Goal: Task Accomplishment & Management: Use online tool/utility

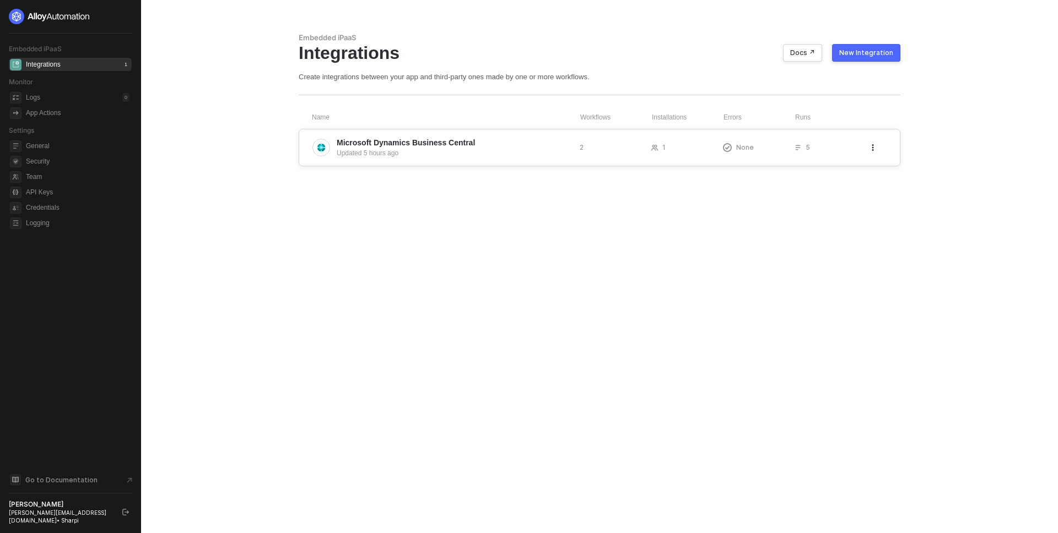
click at [547, 143] on span "Microsoft Dynamics Business Central" at bounding box center [454, 142] width 234 height 11
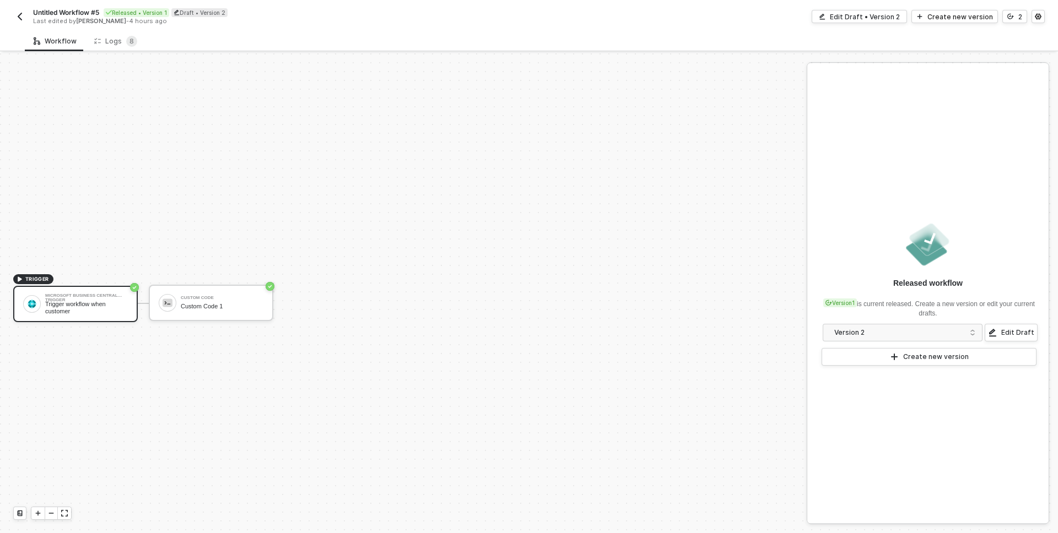
scroll to position [20, 0]
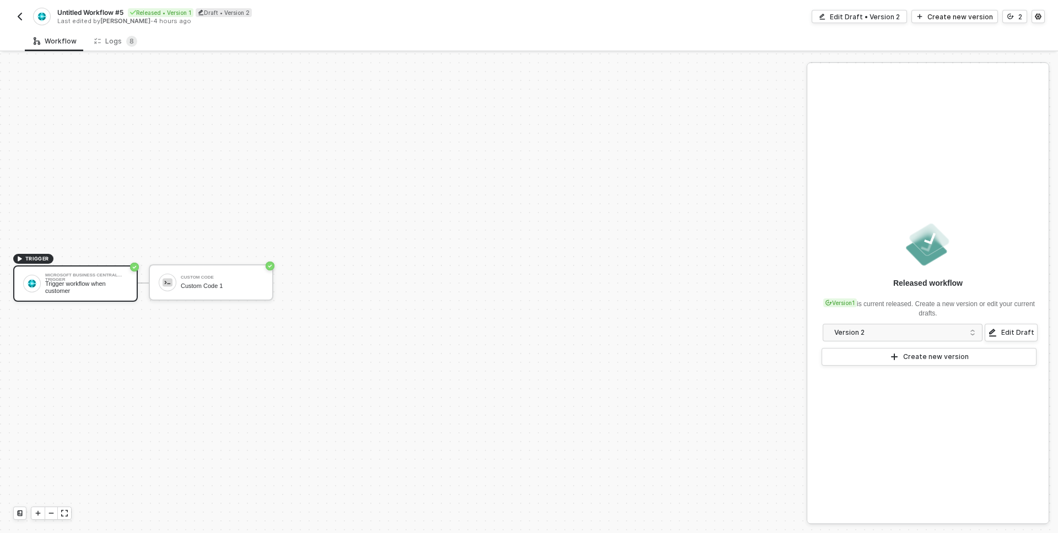
click at [24, 257] on div "TRIGGER" at bounding box center [33, 259] width 40 height 10
click at [179, 280] on div "Custom Code Custom Code 1" at bounding box center [219, 282] width 87 height 21
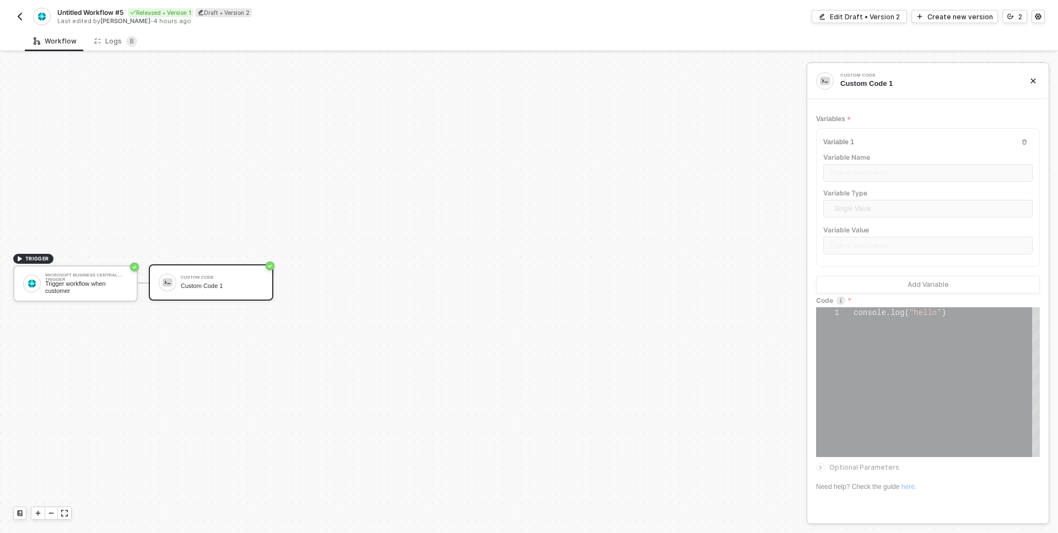
click at [19, 14] on img "button" at bounding box center [19, 16] width 9 height 9
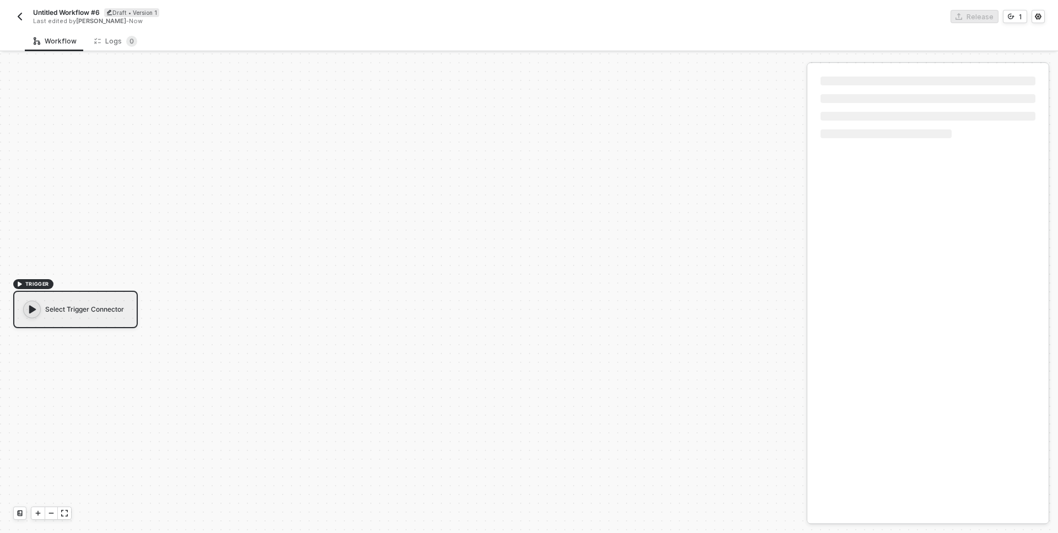
scroll to position [20, 0]
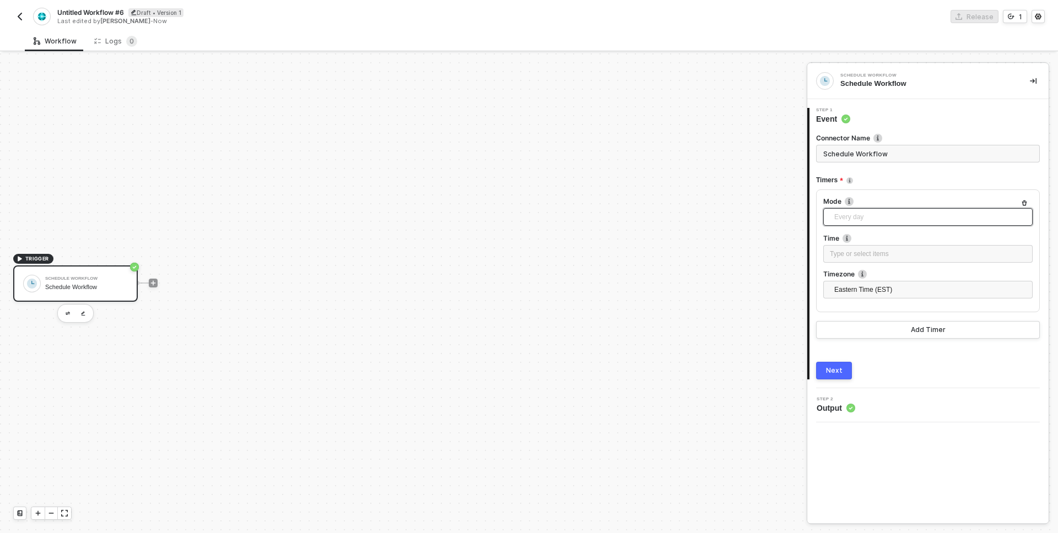
click at [874, 215] on span "Every day" at bounding box center [930, 217] width 192 height 17
click at [860, 307] on div "Every X" at bounding box center [928, 312] width 192 height 12
click at [877, 219] on span "Every X" at bounding box center [930, 217] width 192 height 17
click at [809, 258] on div "Step 1 Event Connector Name Schedule Workflow Timers Mode Every X Every hour Ev…" at bounding box center [927, 244] width 241 height 272
click at [858, 298] on div "Hours" at bounding box center [927, 290] width 209 height 18
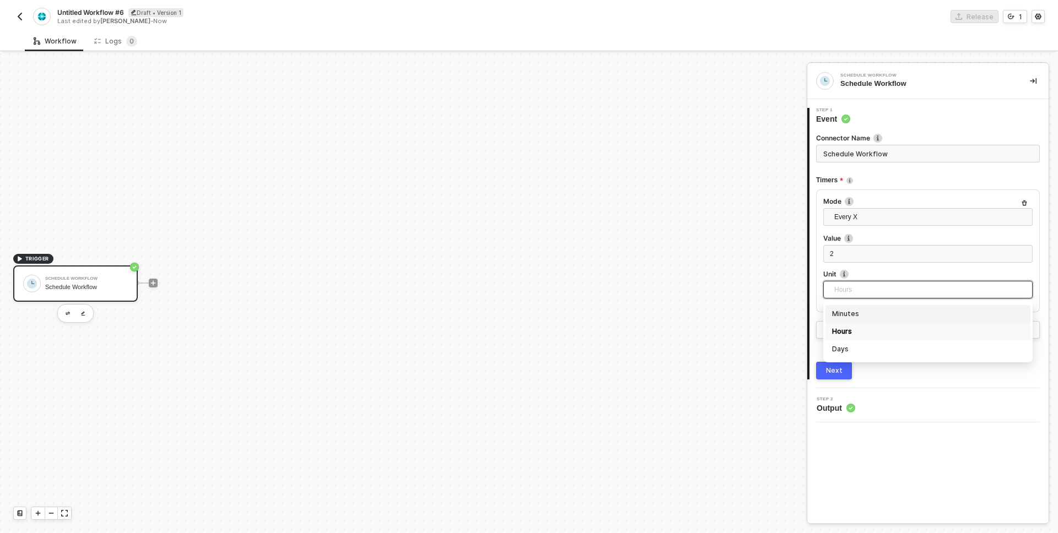
click at [851, 313] on div "Minutes" at bounding box center [928, 314] width 192 height 12
click at [833, 251] on span "2" at bounding box center [832, 254] width 4 height 8
click at [833, 374] on div "Next" at bounding box center [834, 370] width 17 height 9
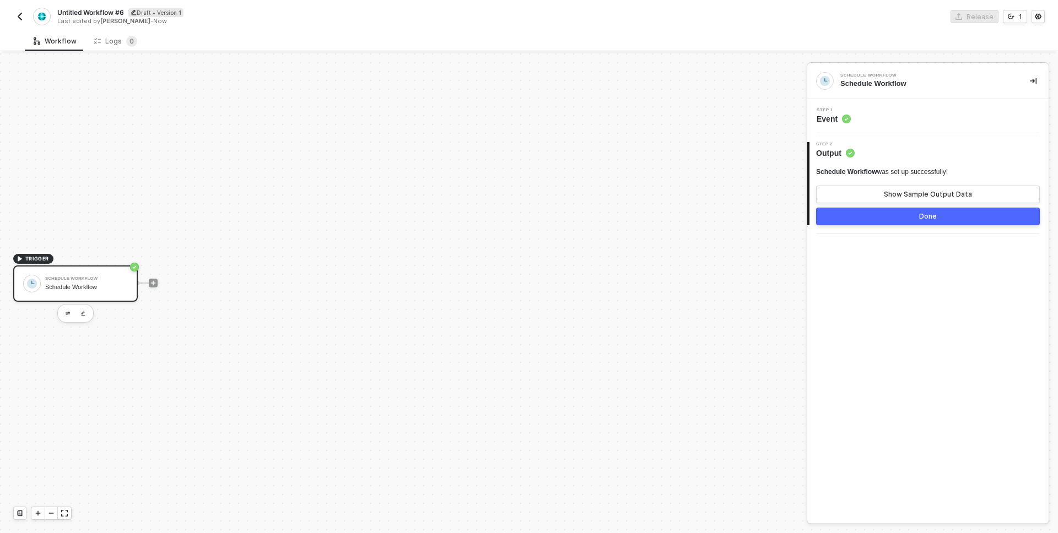
click at [867, 213] on button "Done" at bounding box center [928, 217] width 224 height 18
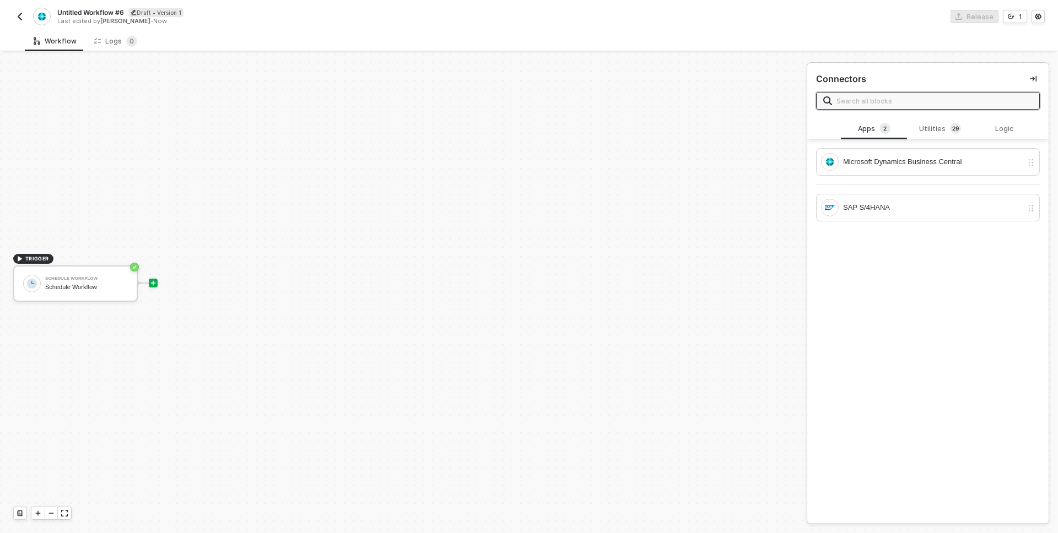
click at [155, 285] on icon "icon-play" at bounding box center [153, 283] width 7 height 7
click at [153, 283] on icon "icon-play" at bounding box center [153, 283] width 7 height 7
click at [878, 155] on div "Microsoft Dynamics Business Central" at bounding box center [921, 162] width 201 height 18
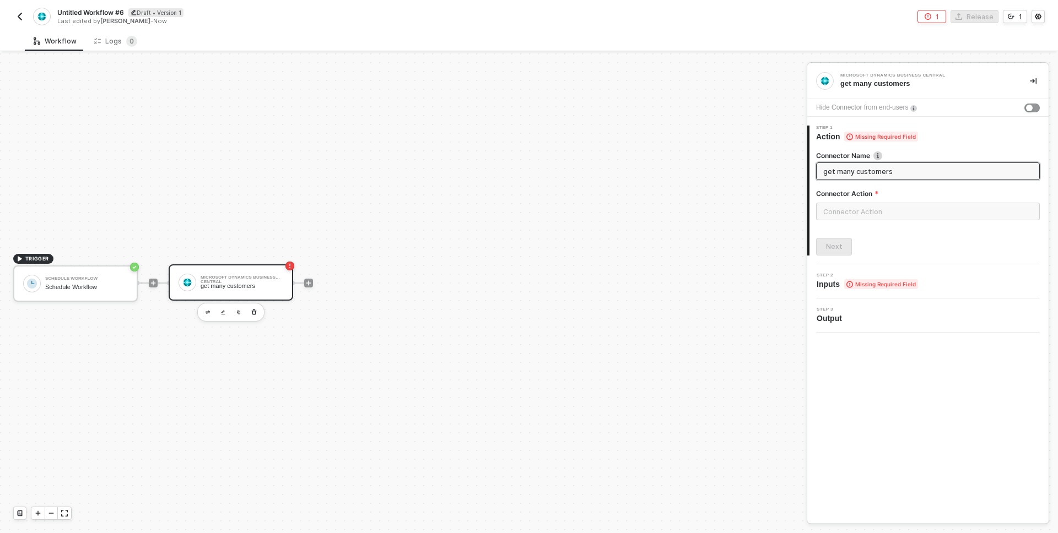
type input "get many customers"
click at [847, 215] on input "text" at bounding box center [928, 212] width 224 height 18
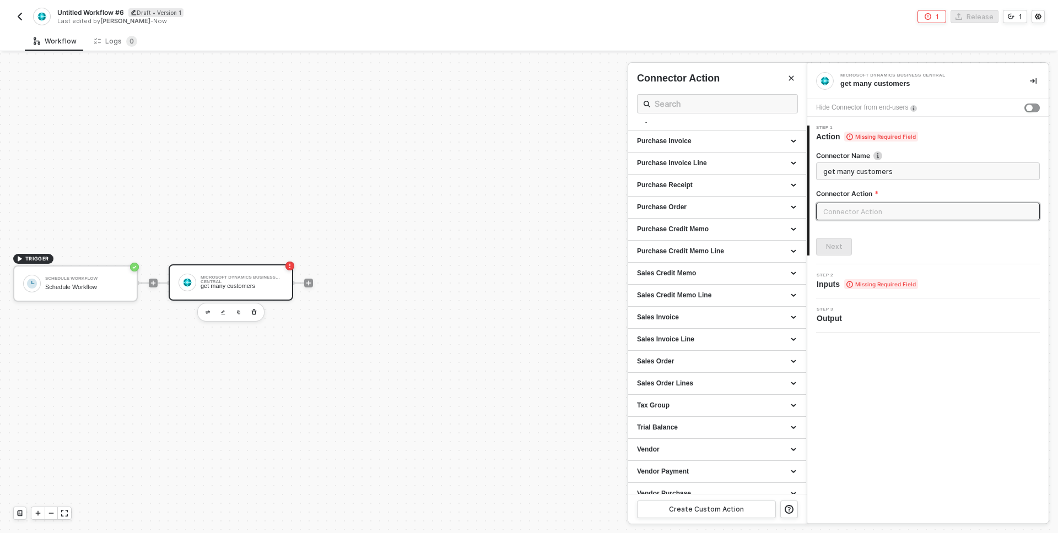
scroll to position [421, 0]
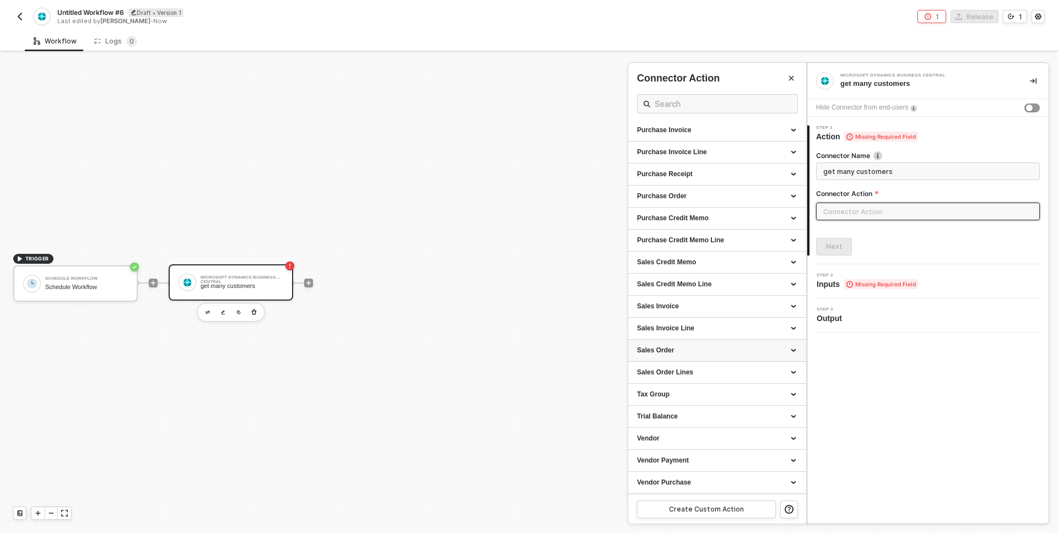
click at [669, 347] on div "Sales Order" at bounding box center [717, 350] width 160 height 9
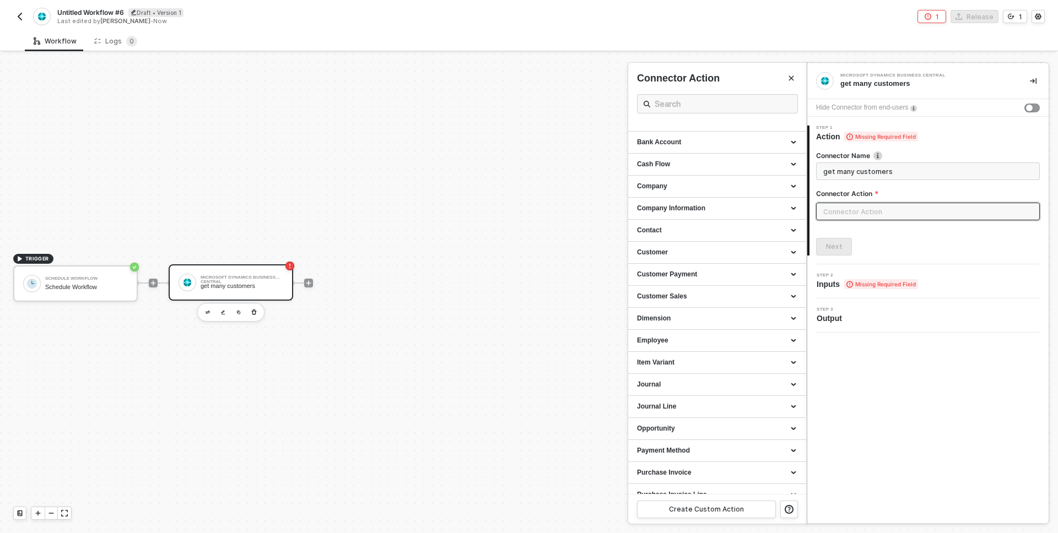
scroll to position [0, 0]
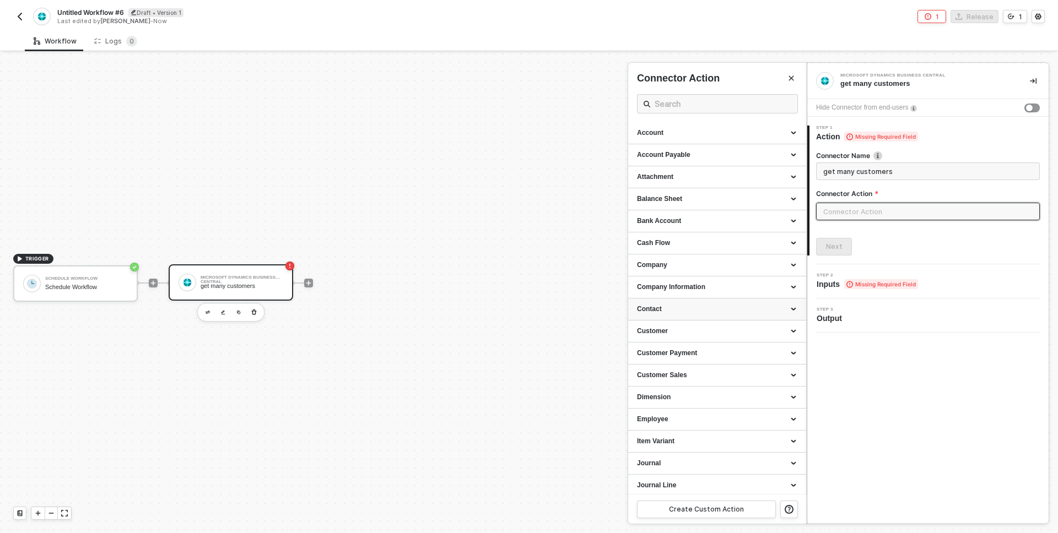
click at [657, 310] on div "Contact" at bounding box center [717, 309] width 160 height 9
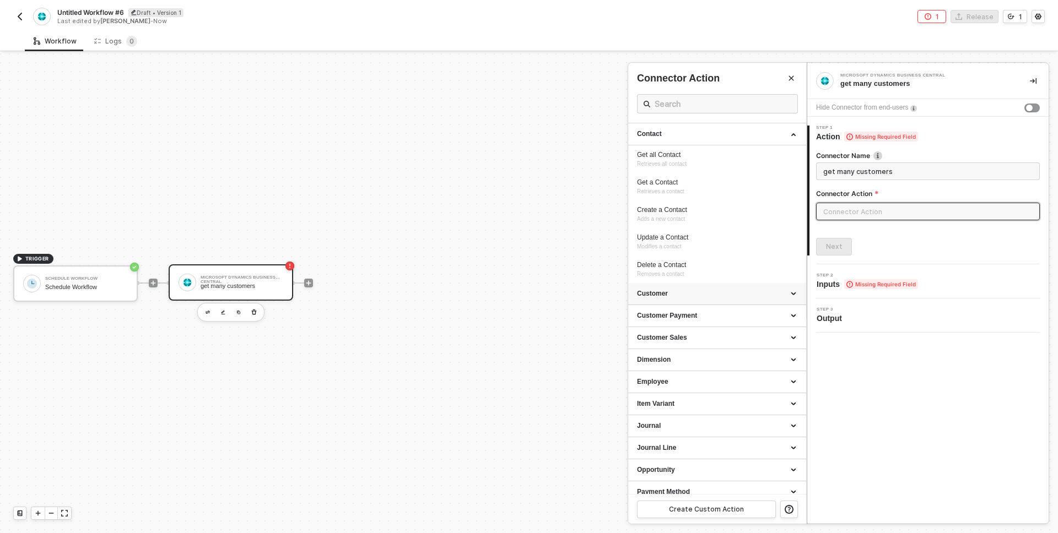
click at [664, 294] on div "Customer" at bounding box center [717, 293] width 160 height 9
click at [666, 319] on div "Get all Customer Retrieves all customer" at bounding box center [717, 319] width 160 height 18
type input "Customer - Get all Customer"
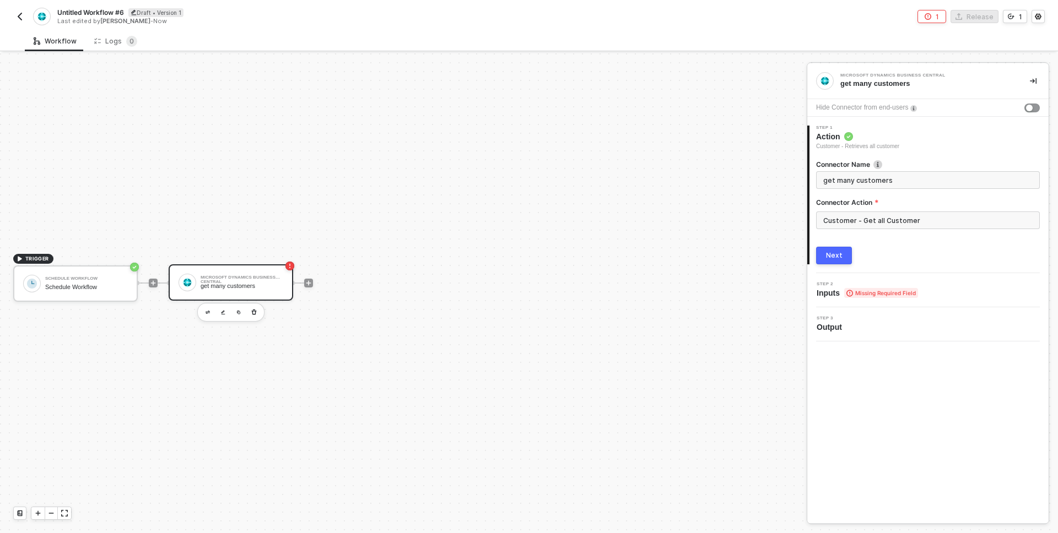
click at [842, 252] on button "Next" at bounding box center [834, 256] width 36 height 18
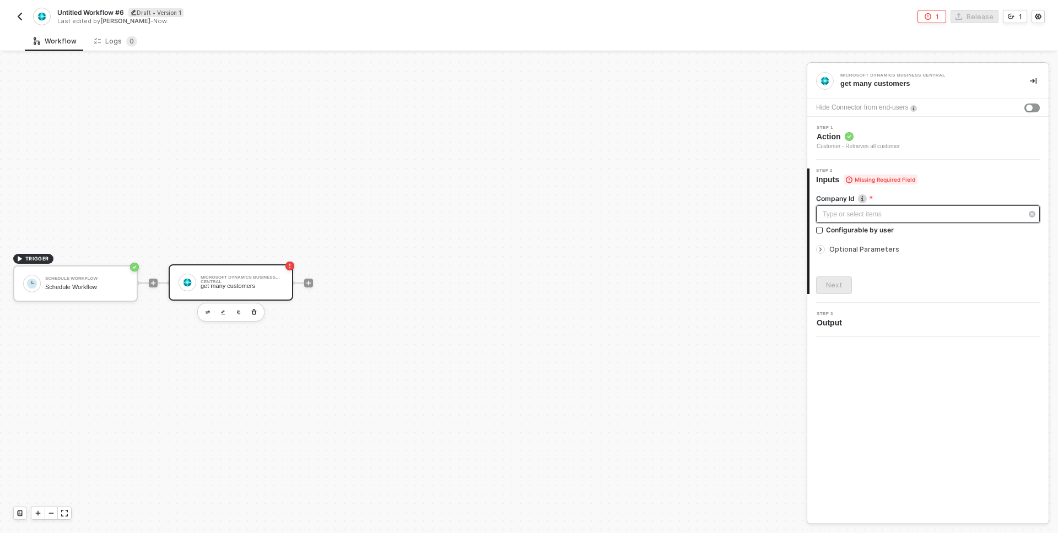
click at [834, 215] on div "Type or select items ﻿" at bounding box center [922, 214] width 199 height 10
click at [712, 100] on div "Blocks 2" at bounding box center [719, 105] width 35 height 12
click at [695, 172] on div "Variables of your integrations, workflows, and users" at bounding box center [729, 175] width 137 height 18
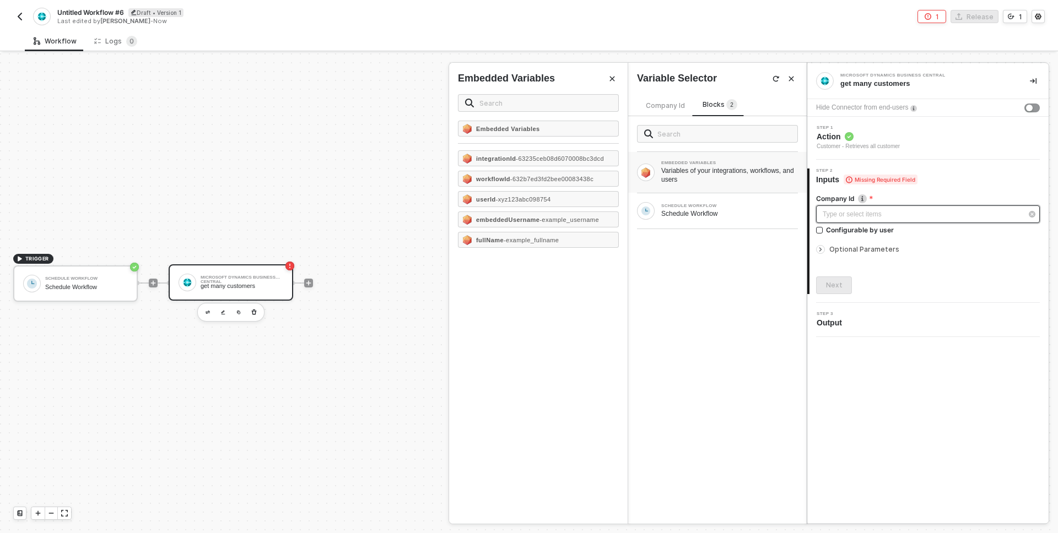
click at [855, 219] on div "Type or select items ﻿" at bounding box center [922, 214] width 199 height 10
click at [820, 230] on input "Configurable by user" at bounding box center [820, 231] width 8 height 8
checkbox input "true"
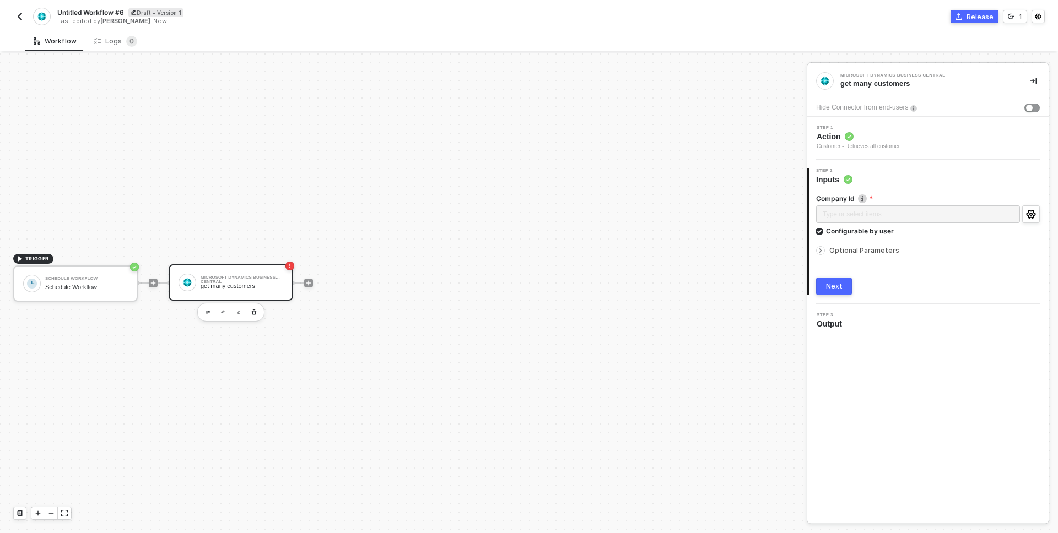
click at [828, 283] on div "Next" at bounding box center [834, 286] width 17 height 9
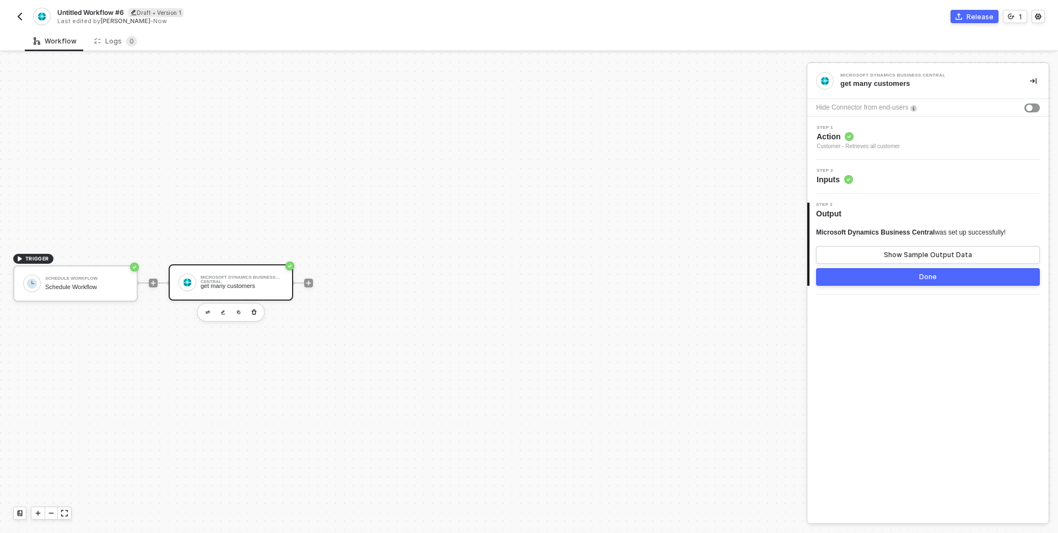
click at [847, 278] on button "Done" at bounding box center [928, 277] width 224 height 18
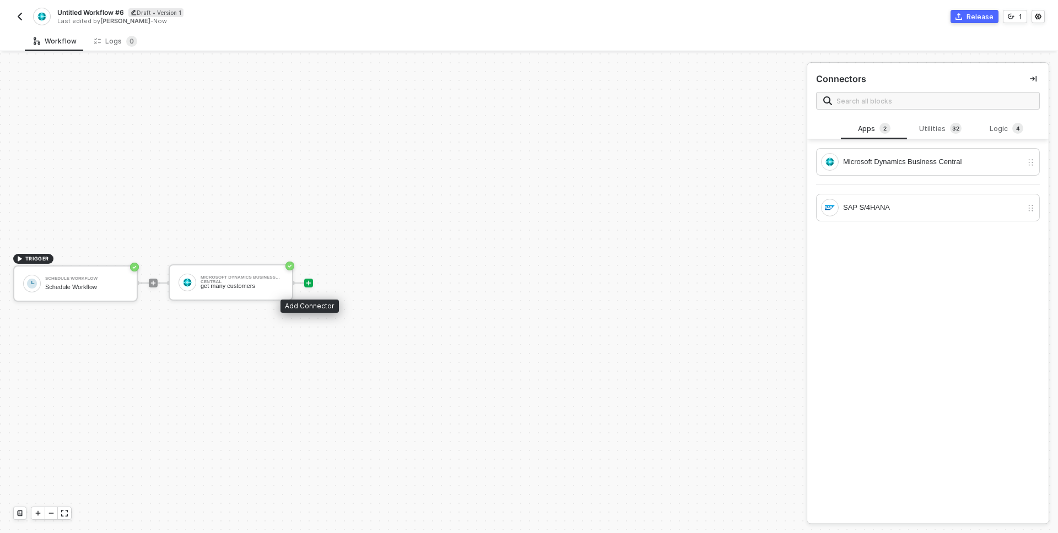
click at [311, 280] on icon "icon-play" at bounding box center [308, 283] width 7 height 7
click at [310, 283] on icon "icon-play" at bounding box center [308, 283] width 5 height 5
click at [931, 129] on div "Utilities 3 2" at bounding box center [940, 129] width 48 height 12
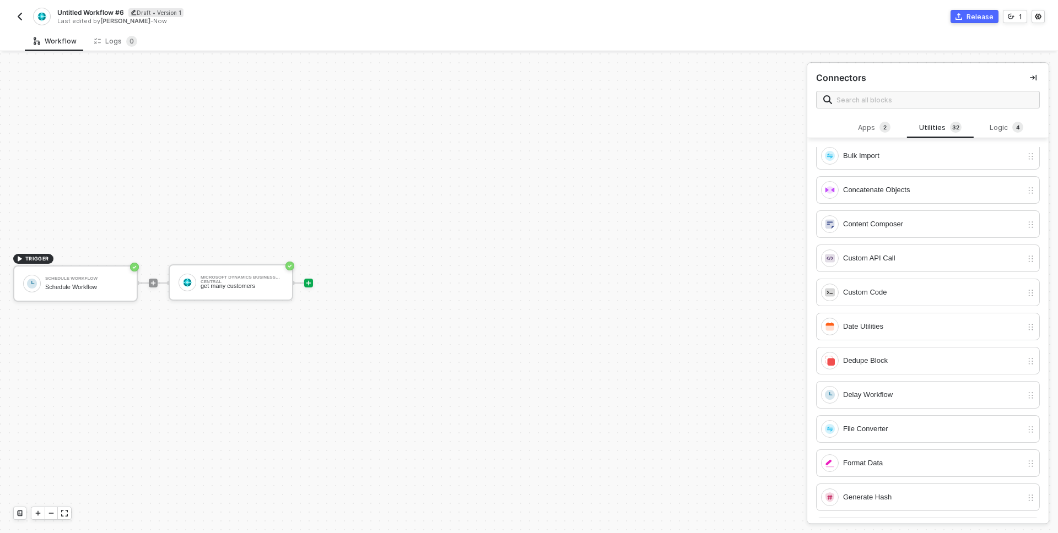
scroll to position [0, 0]
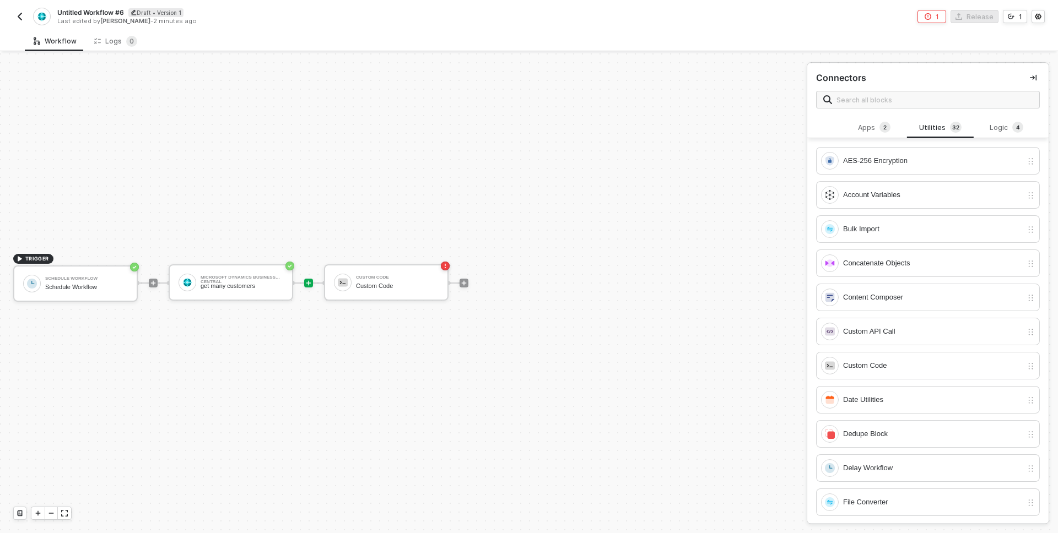
click at [309, 285] on icon "icon-play" at bounding box center [308, 283] width 7 height 7
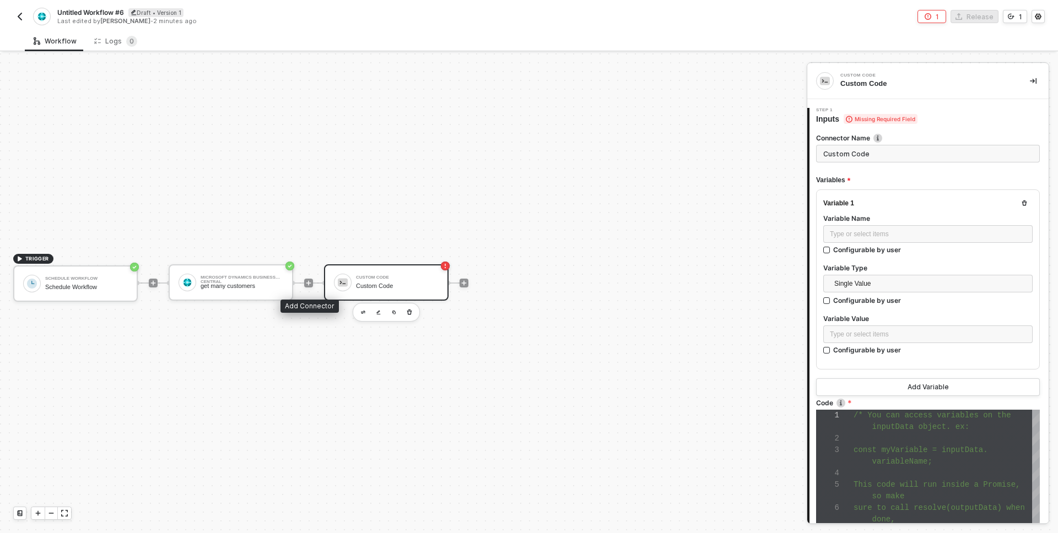
scroll to position [69, 0]
click at [370, 235] on div "TRIGGER Schedule Workflow Schedule Workflow Microsoft Dynamics Business Central…" at bounding box center [400, 283] width 801 height 500
click at [268, 285] on div "get many customers" at bounding box center [242, 286] width 83 height 7
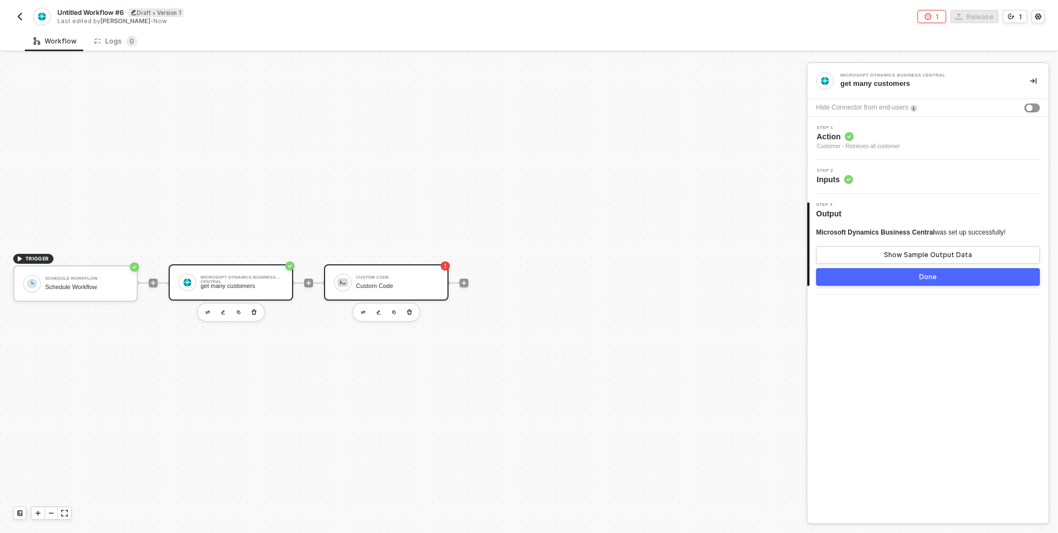
click at [385, 277] on div "Custom Code" at bounding box center [397, 277] width 83 height 4
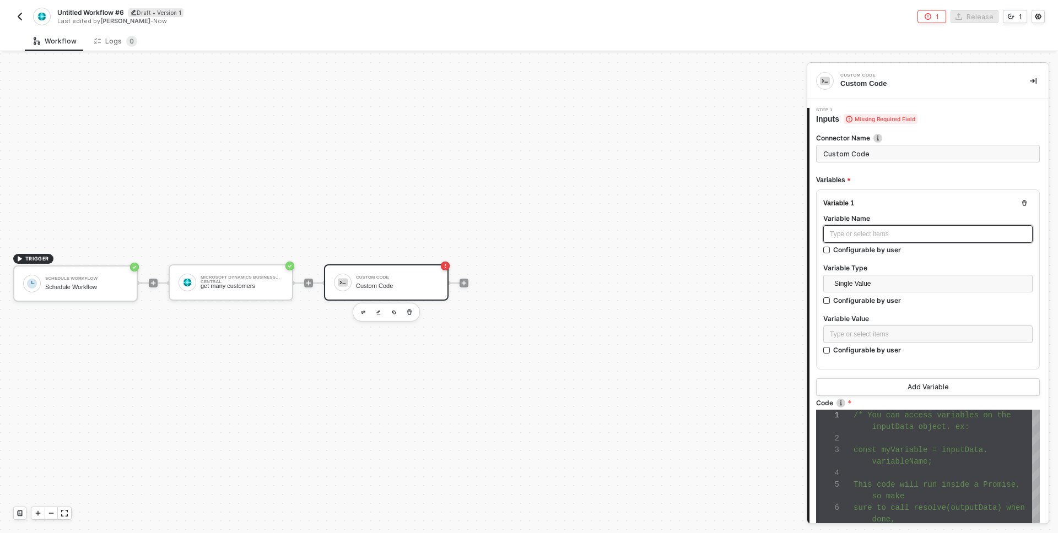
click at [858, 237] on div "Type or select items ﻿" at bounding box center [928, 234] width 196 height 10
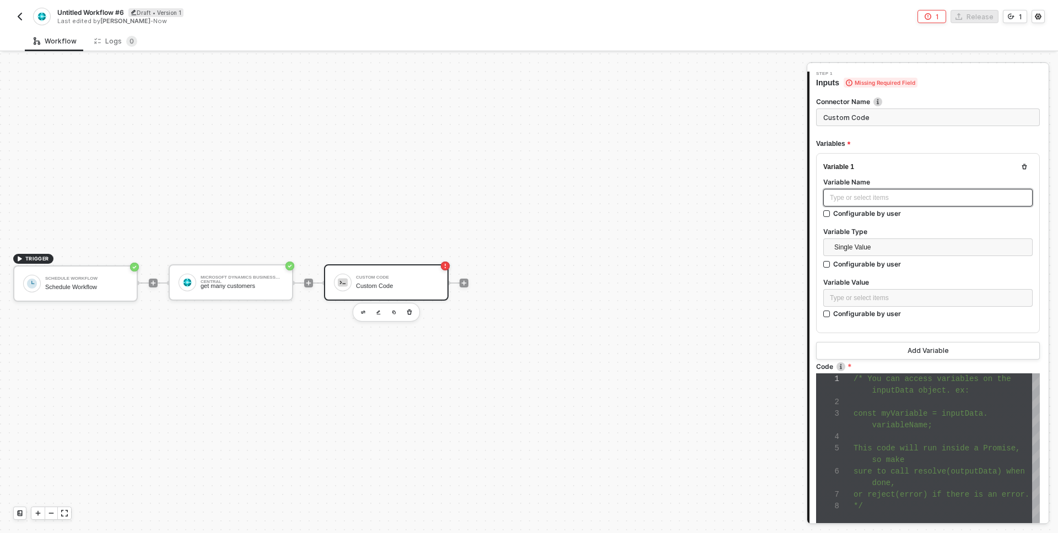
scroll to position [0, 0]
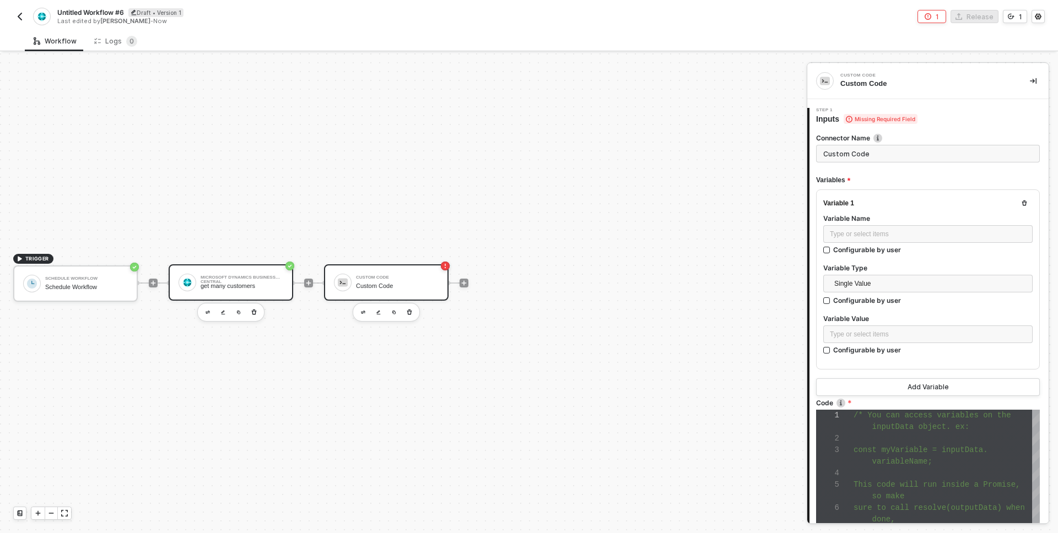
click at [255, 283] on div "get many customers" at bounding box center [242, 286] width 83 height 7
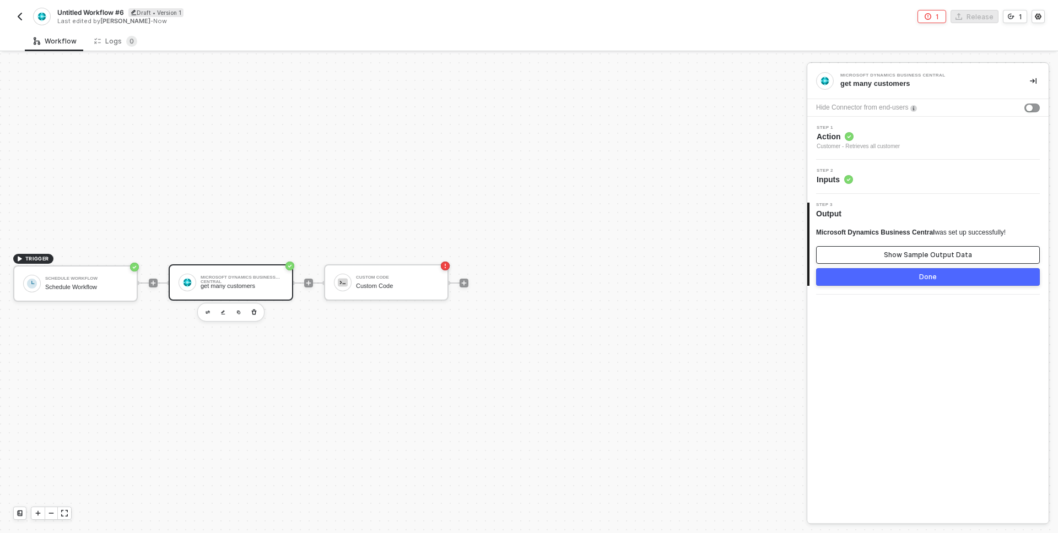
click at [854, 256] on button "Show Sample Output Data" at bounding box center [928, 255] width 224 height 18
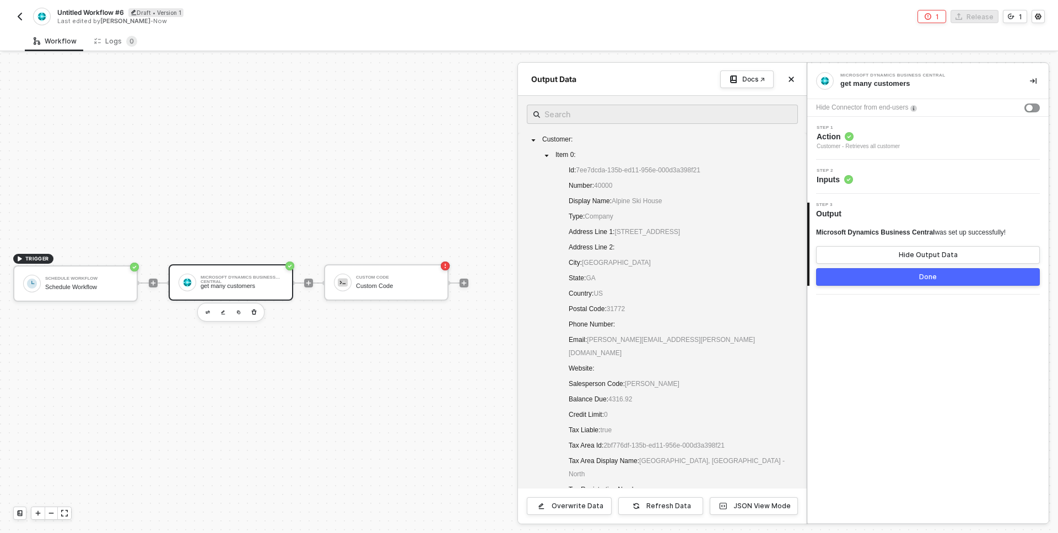
click at [853, 278] on button "Done" at bounding box center [928, 277] width 224 height 18
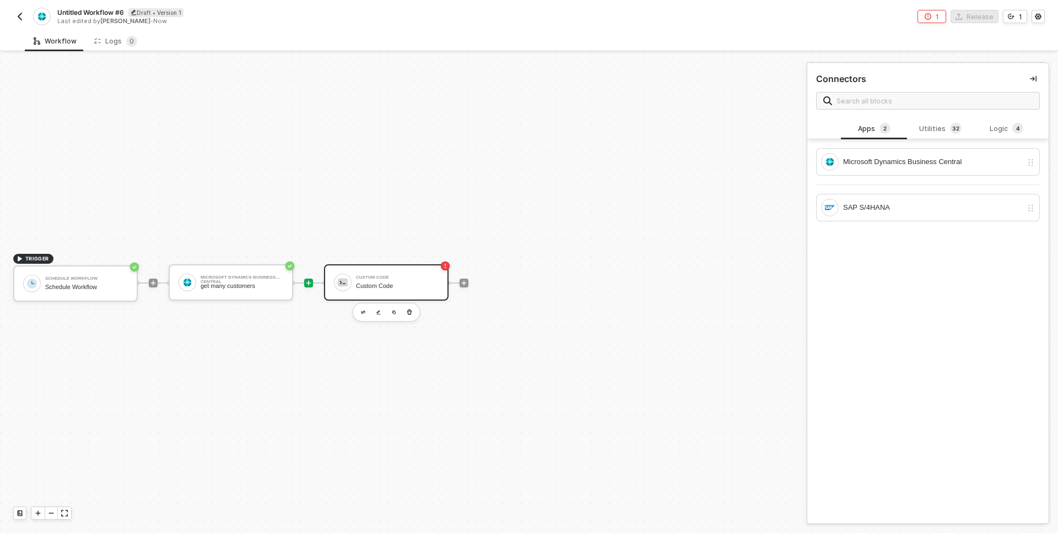
click at [336, 284] on div at bounding box center [343, 283] width 18 height 18
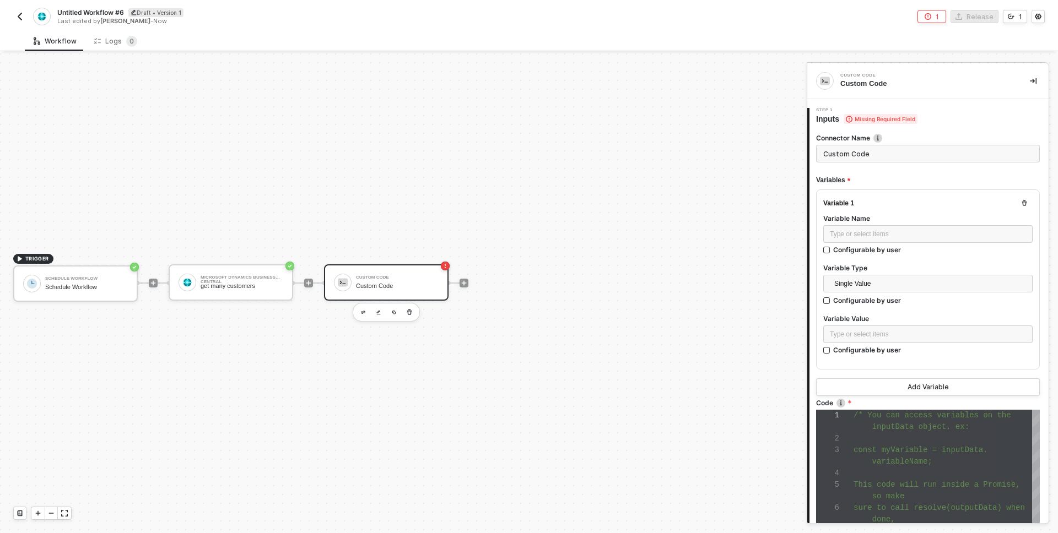
scroll to position [69, 0]
click at [840, 229] on div "Type or select items ﻿" at bounding box center [928, 234] width 196 height 10
click at [844, 232] on div "Type or select items ﻿" at bounding box center [928, 234] width 196 height 10
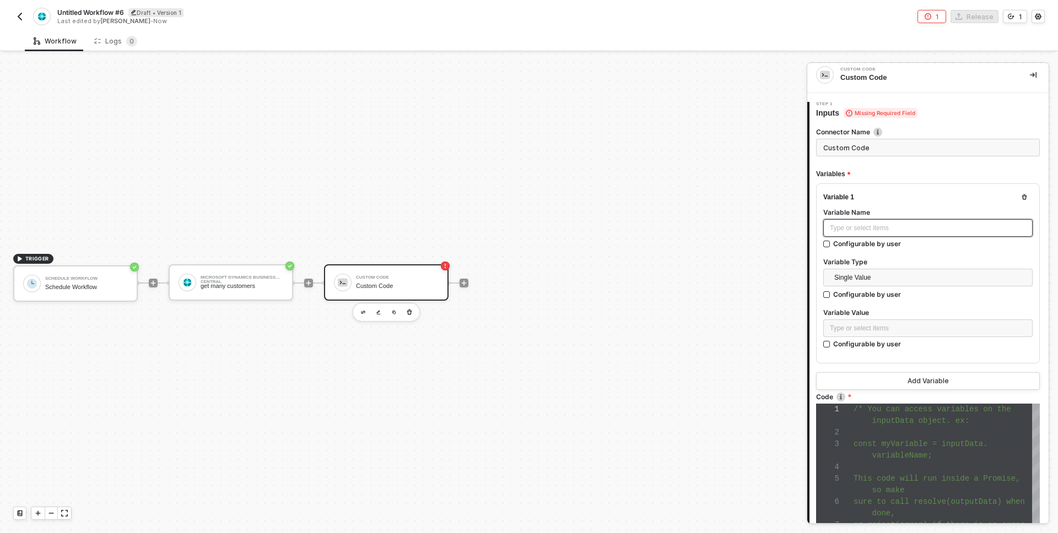
scroll to position [0, 0]
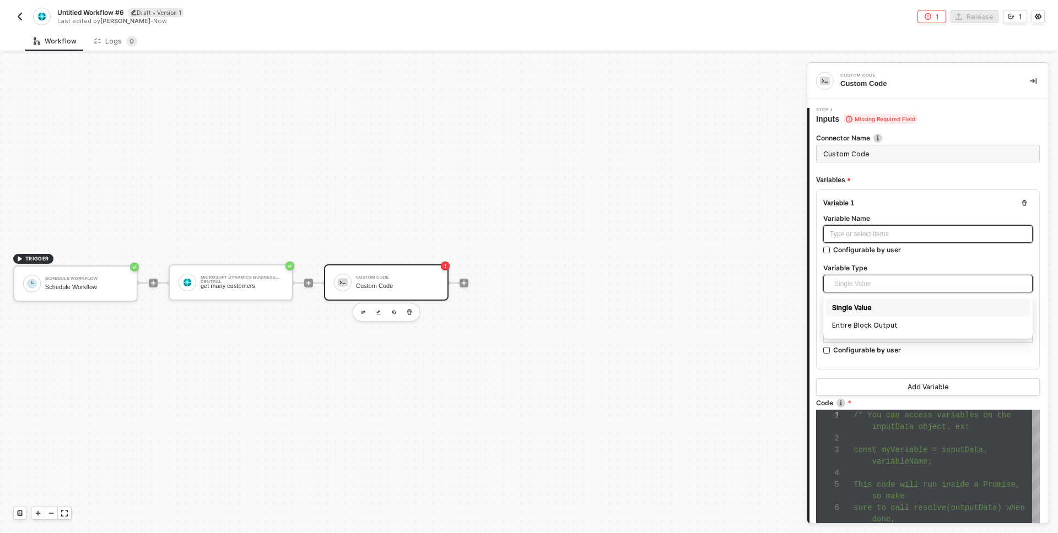
click at [839, 284] on span "Single Value" at bounding box center [930, 283] width 192 height 17
click at [847, 330] on div "Entire Block Output" at bounding box center [928, 326] width 192 height 12
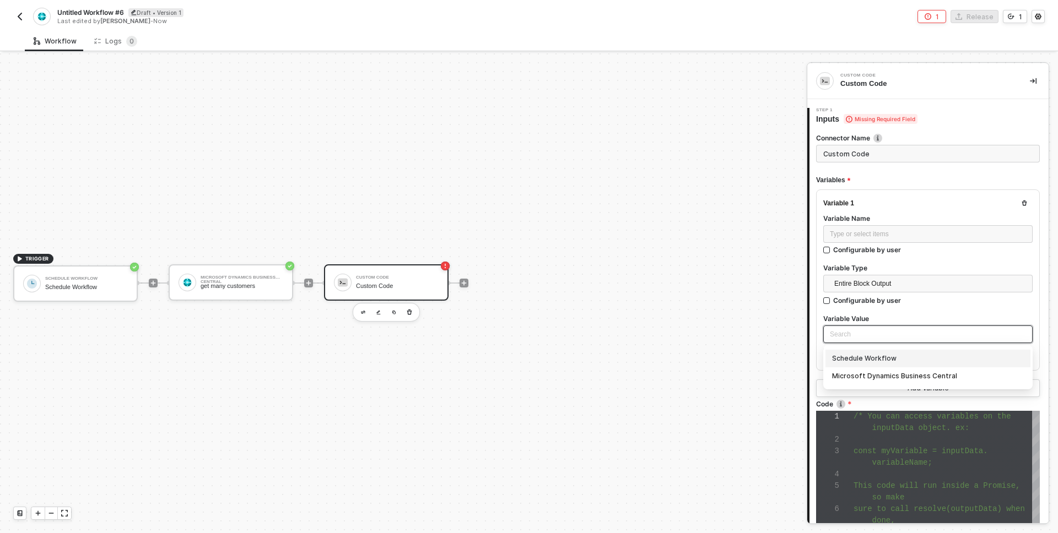
click at [836, 339] on input "search" at bounding box center [928, 334] width 196 height 17
click at [846, 372] on div "Microsoft Dynamics Business Central" at bounding box center [928, 376] width 192 height 12
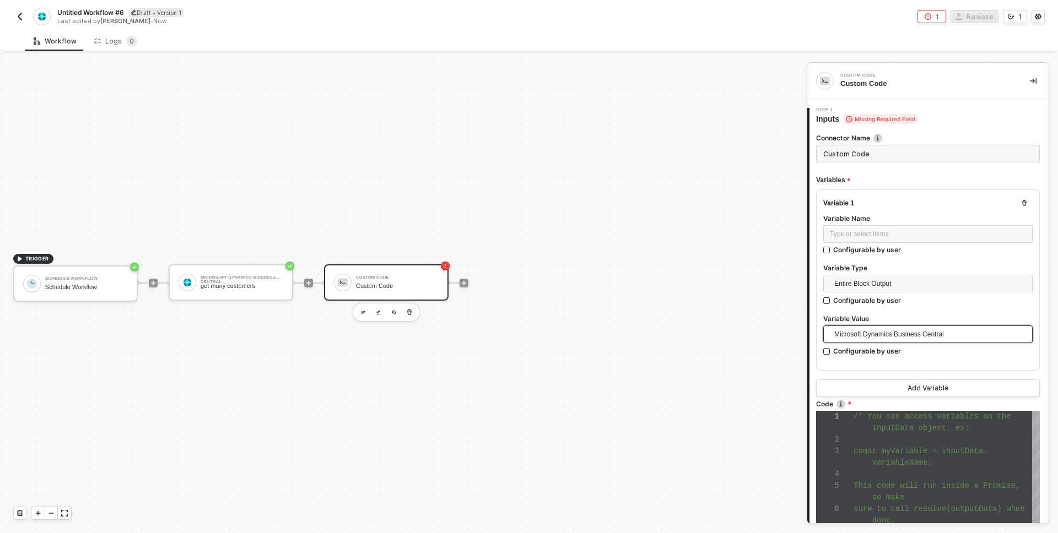
scroll to position [7, 0]
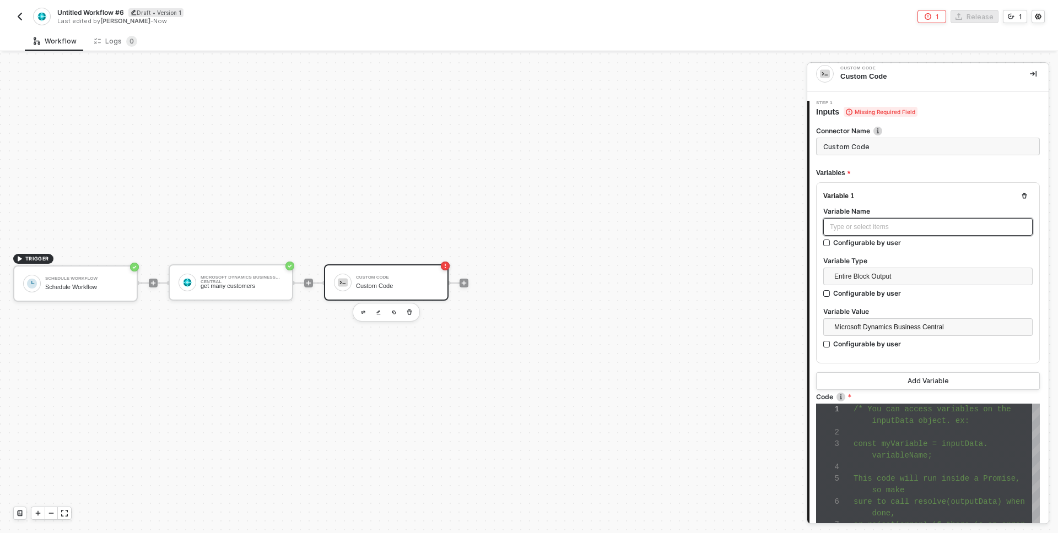
click at [832, 230] on div "Type or select items ﻿" at bounding box center [928, 227] width 196 height 10
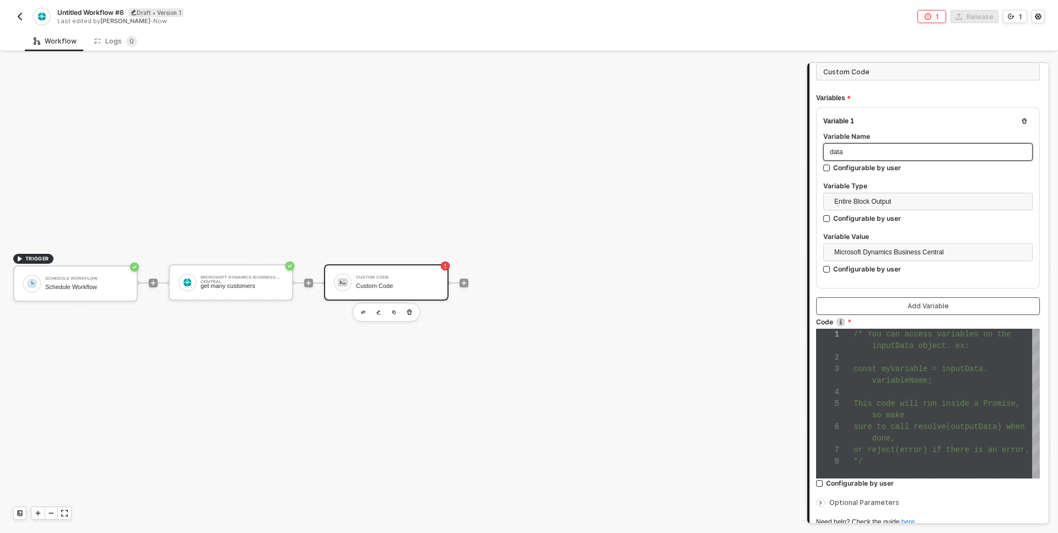
scroll to position [85, 0]
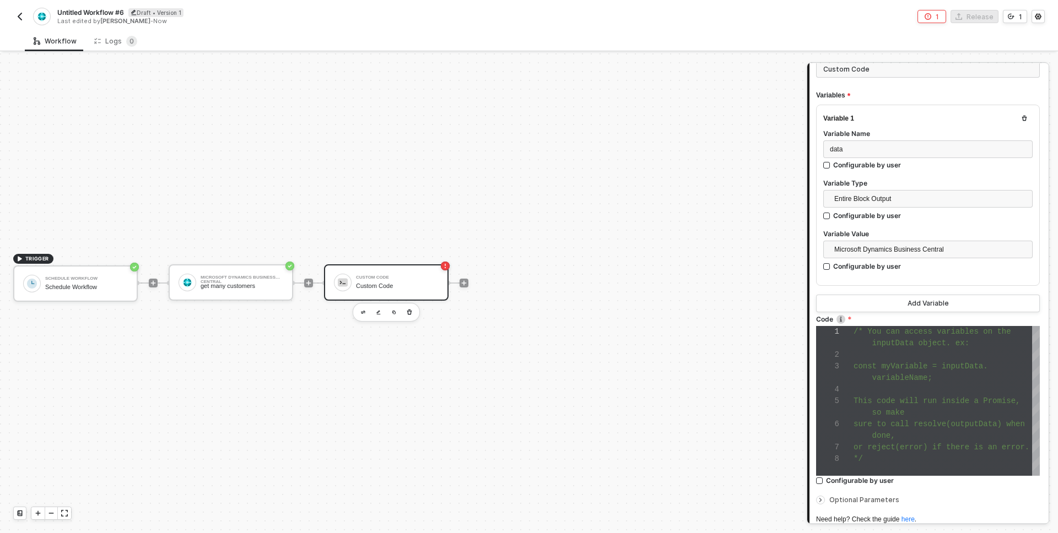
click at [825, 498] on div at bounding box center [822, 500] width 13 height 12
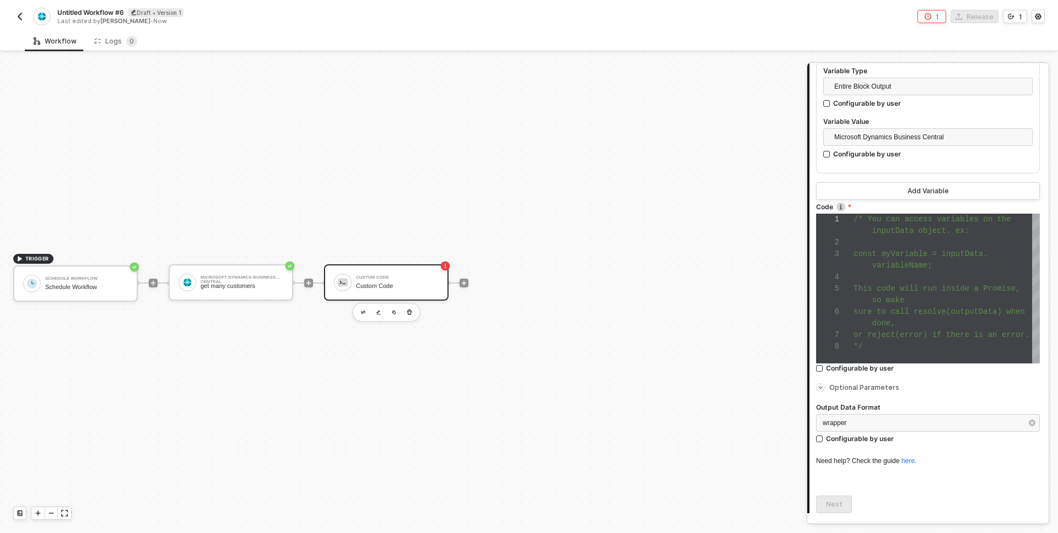
scroll to position [198, 0]
click at [847, 415] on div "wrapper" at bounding box center [928, 422] width 224 height 18
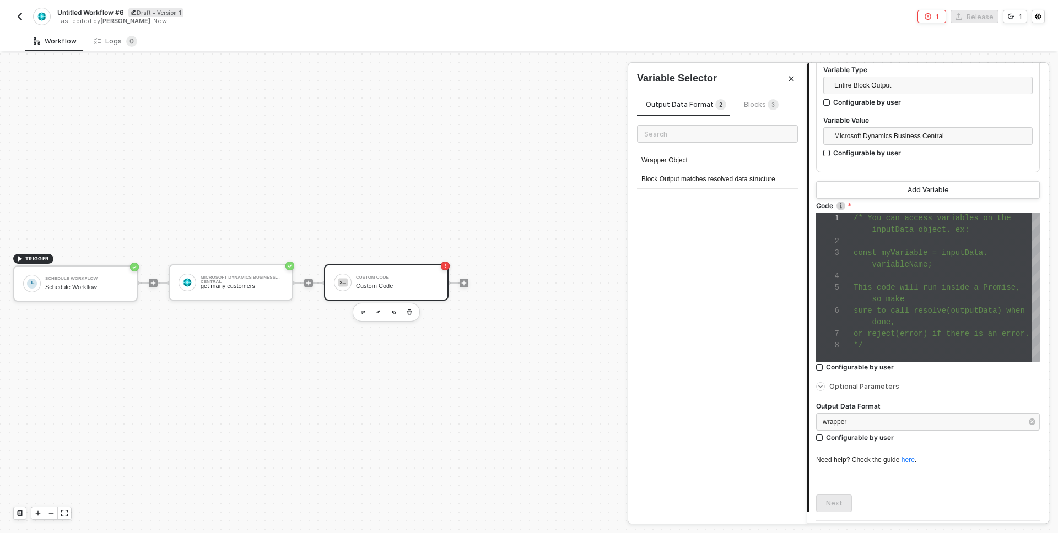
click at [872, 333] on div "1 2 3 4 5 6 7 8 /* You can access variables on the inputData object. ex: const …" at bounding box center [928, 288] width 224 height 150
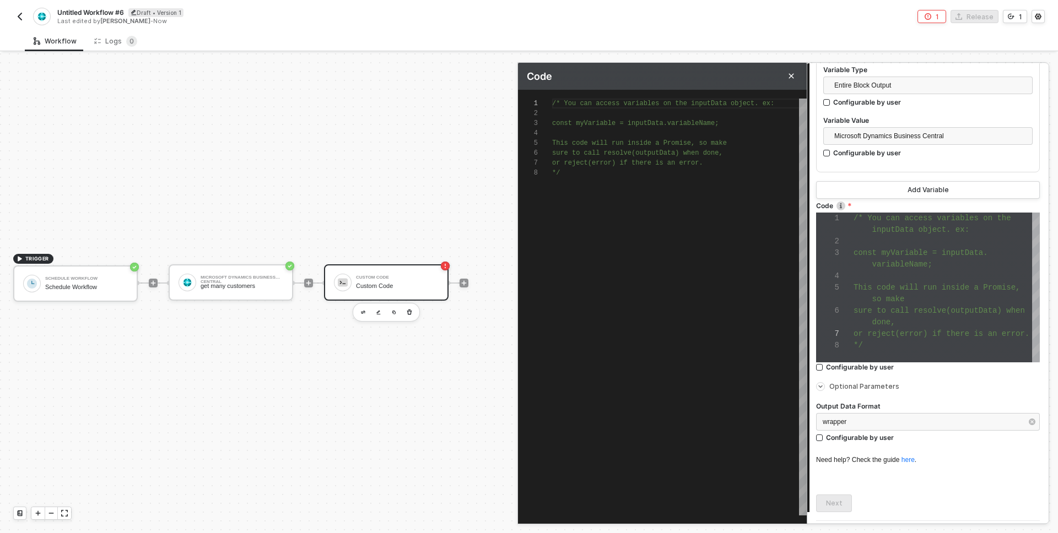
scroll to position [20, 0]
click at [554, 127] on div "const myVariable = inputData.variableName;" at bounding box center [679, 123] width 255 height 10
drag, startPoint x: 780, startPoint y: 100, endPoint x: 525, endPoint y: 91, distance: 255.8
type textarea "const myVariable = inputData.variableName; This code will run inside a Promise,…"
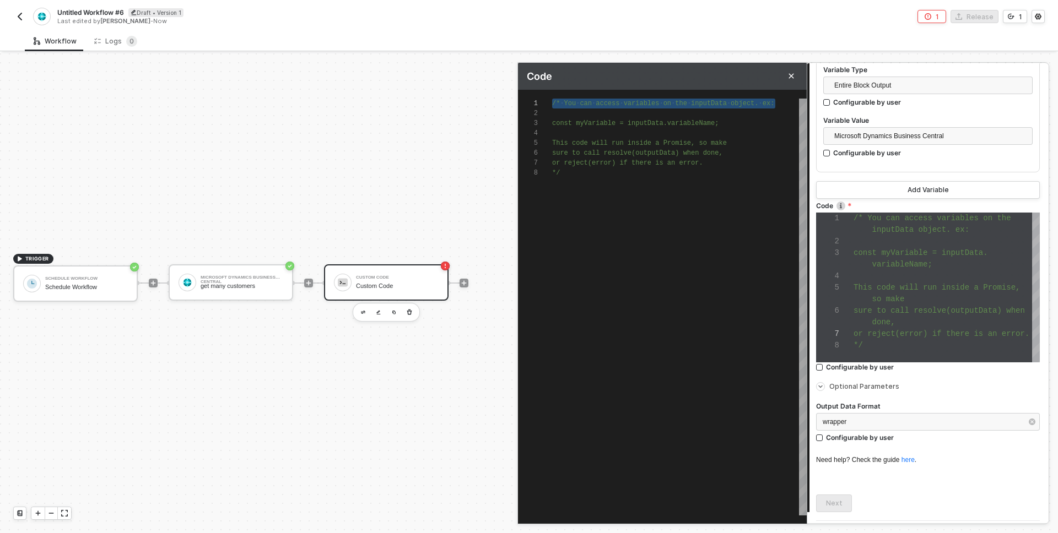
type textarea "const myVariable = inputData.variableName; This code will run inside a Promise,…"
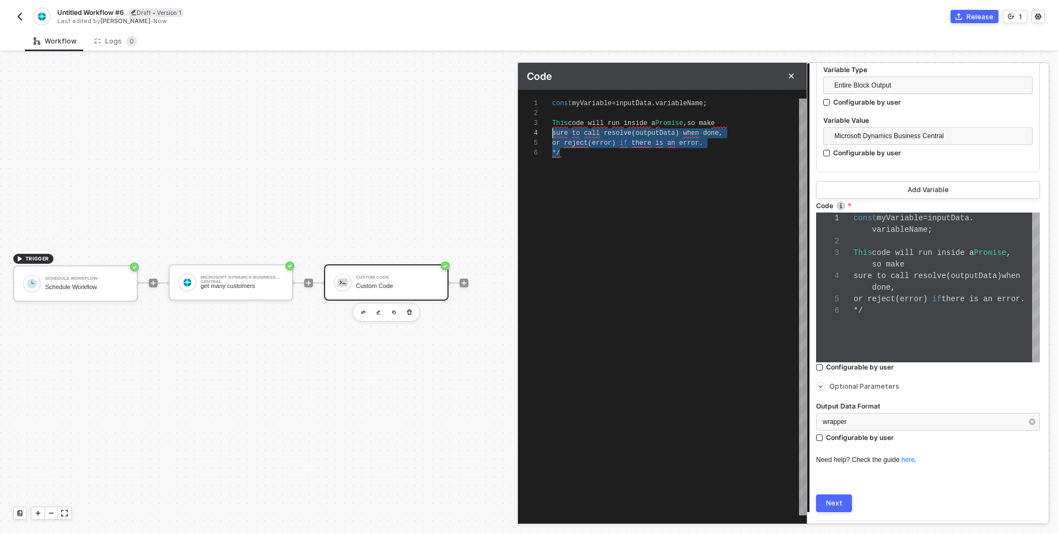
scroll to position [20, 0]
drag, startPoint x: 571, startPoint y: 149, endPoint x: 543, endPoint y: 115, distance: 45.0
type textarea "const myVariable = inputData.variableName;"
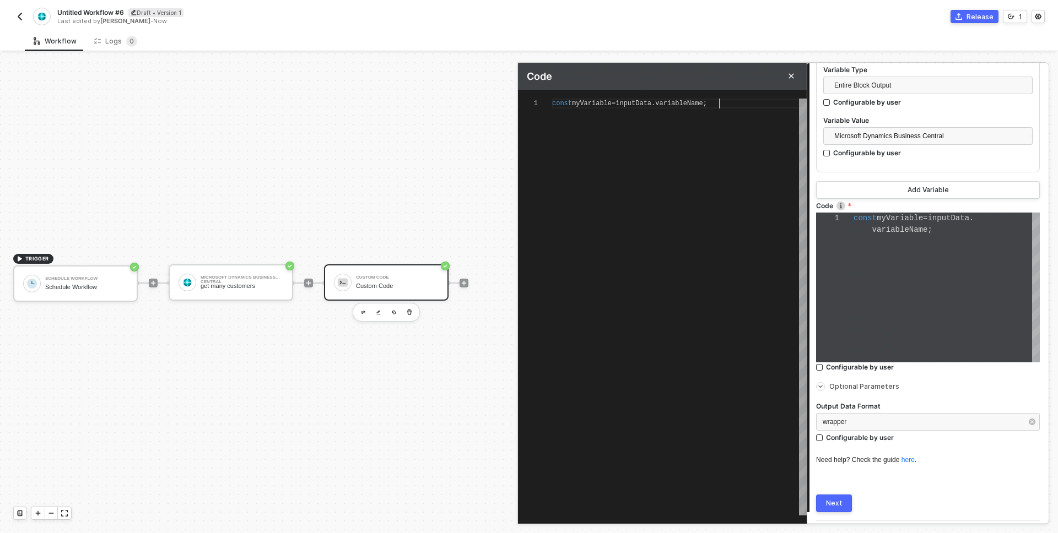
click at [669, 104] on span "variableName" at bounding box center [678, 104] width 47 height 8
click at [668, 104] on span "variableName" at bounding box center [678, 104] width 47 height 8
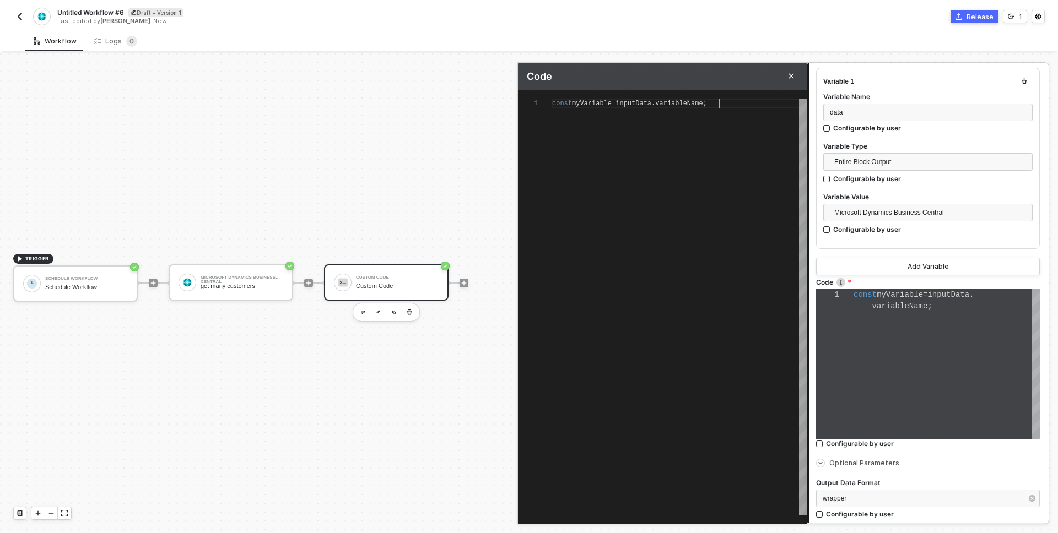
scroll to position [100, 0]
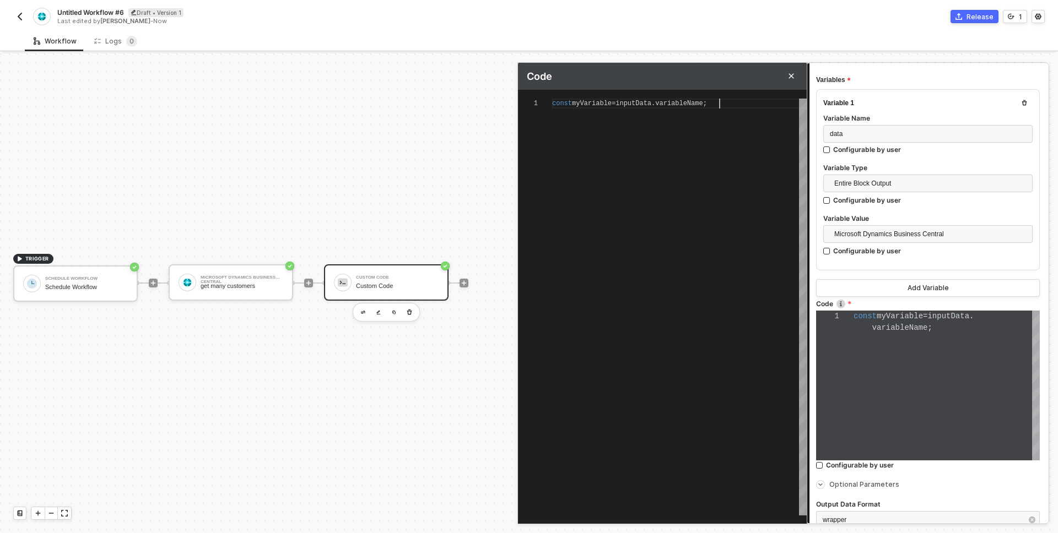
drag, startPoint x: 666, startPoint y: 104, endPoint x: 716, endPoint y: 103, distance: 50.7
click at [707, 103] on span "const myVariable = inputData . variableName ;" at bounding box center [629, 104] width 155 height 8
drag, startPoint x: 716, startPoint y: 103, endPoint x: 673, endPoint y: 106, distance: 43.7
click at [673, 106] on span "const myVariable = inputData . variableName ;" at bounding box center [629, 104] width 155 height 8
type textarea "const myVariable = inputData.variableName"
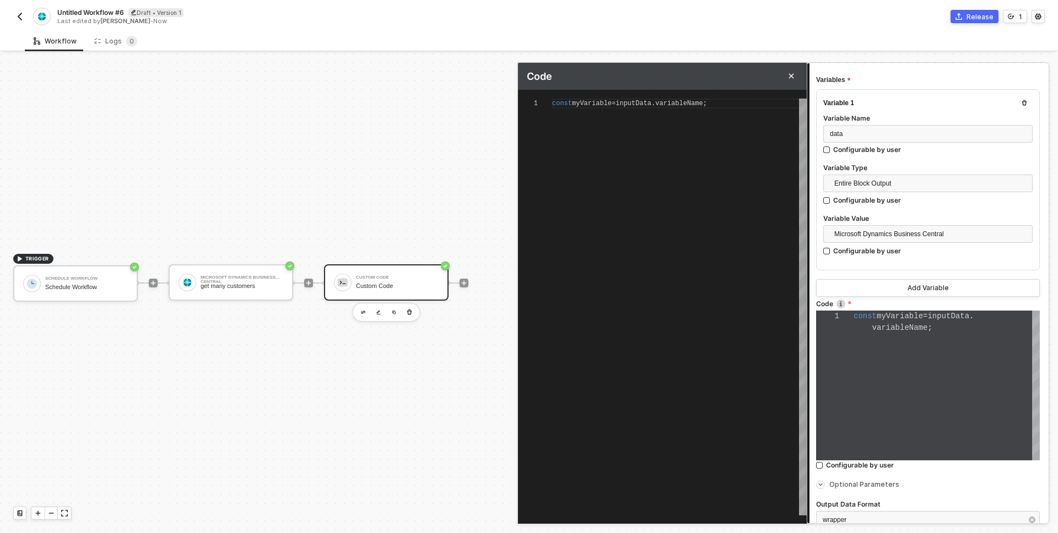
type textarea "const myVariable = inputData.variableName"
type textarea "const myVariable = inputData.variableNam"
type textarea "const myVariable = inputData.variableNa"
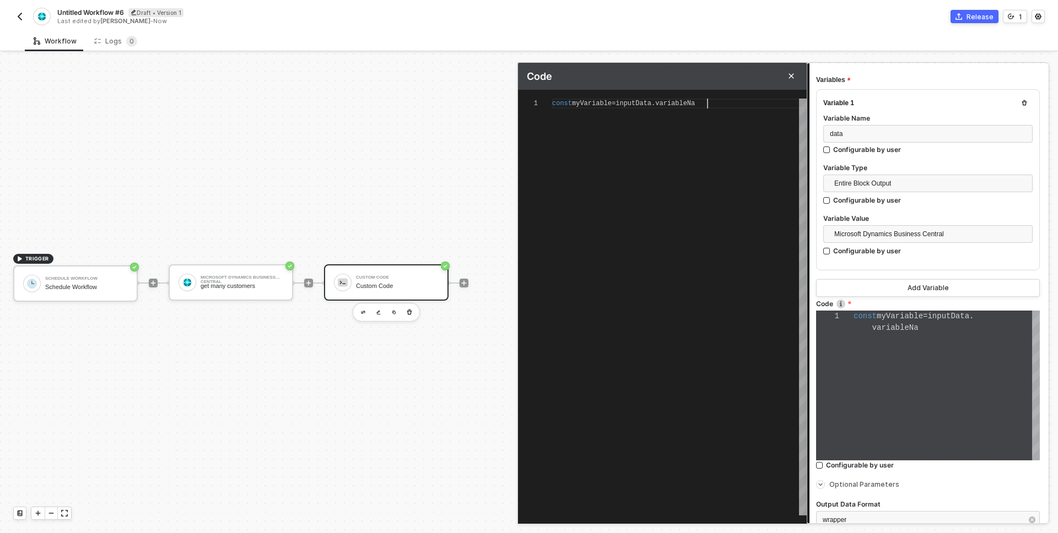
type textarea "const myVariable = inputData.variableN"
type textarea "const myVariable = inputData.variable"
type textarea "const myVariable = inputData.variabl"
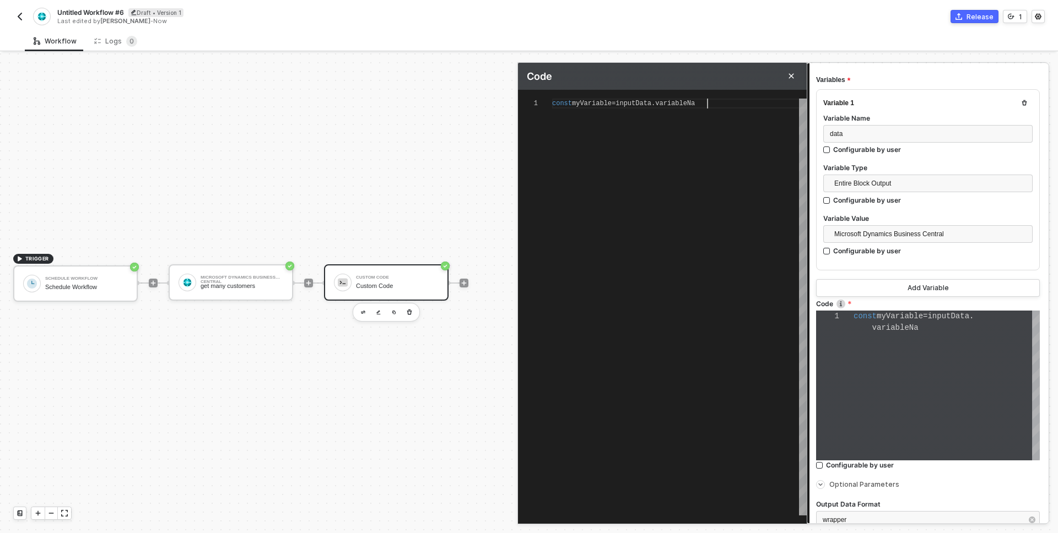
type textarea "const myVariable = inputData.variabl"
type textarea "const myVariable = inputData.variab"
type textarea "const myVariable = inputData.varia"
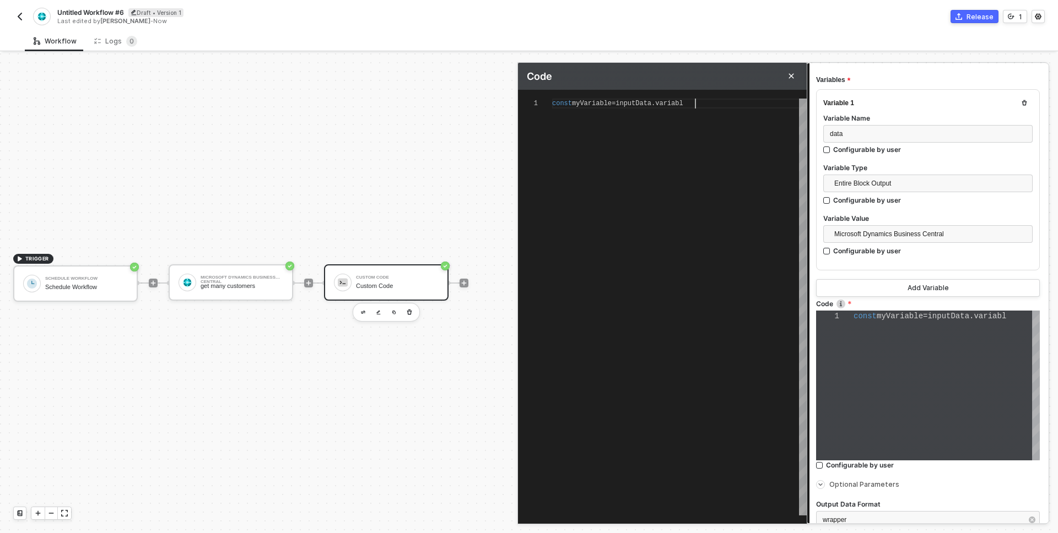
type textarea "const myVariable = inputData.vari"
type textarea "const myVariable = inputData.var"
type textarea "const myVariable = inputData.va"
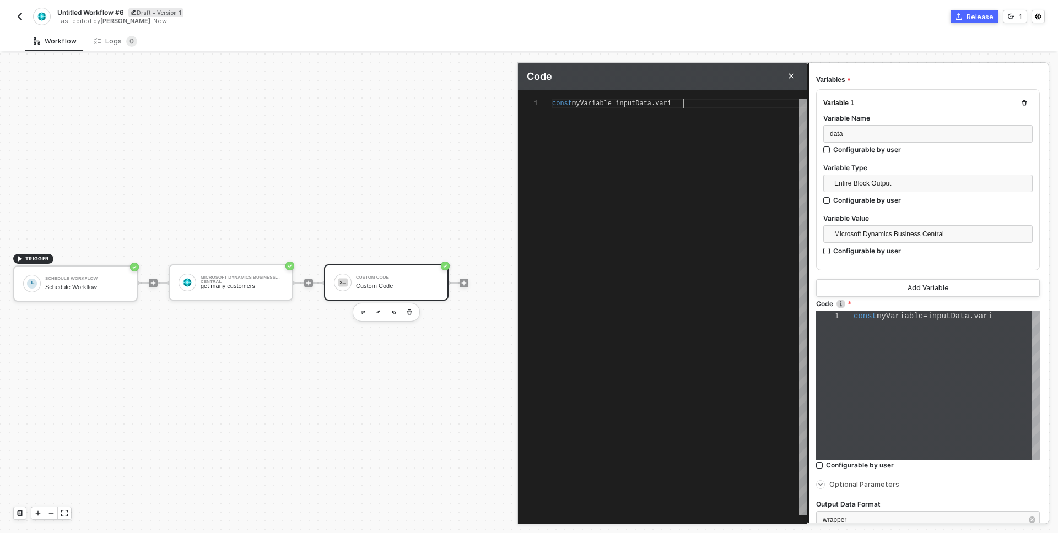
type textarea "const myVariable = inputData.va"
type textarea "const myVariable = inputData.v"
type textarea "const myVariable = inputData."
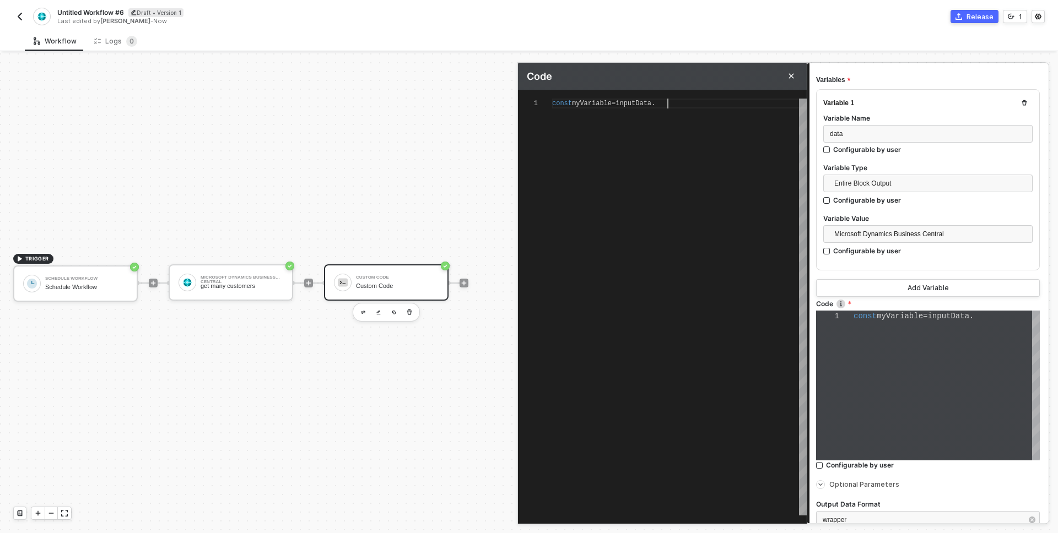
type textarea "const myVariable = inputData.d"
type textarea "const myVariable = inputData.da"
type textarea "const myVariable = inputData.data"
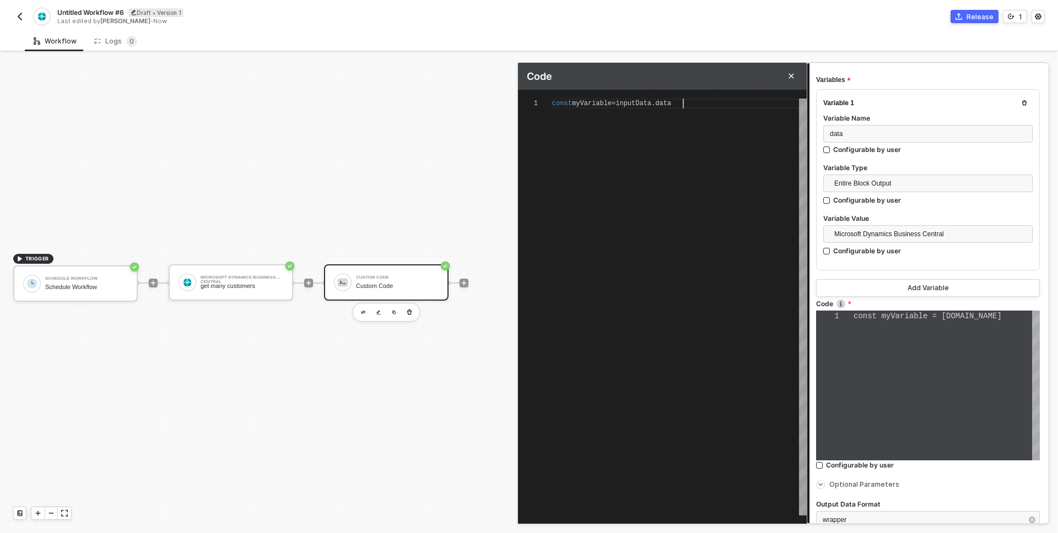
type textarea "const myVariable = inputData.data"
drag, startPoint x: 616, startPoint y: 102, endPoint x: 567, endPoint y: 102, distance: 49.0
click at [566, 102] on span "const myVariable = inputData . data" at bounding box center [611, 104] width 119 height 8
drag, startPoint x: 576, startPoint y: 106, endPoint x: 619, endPoint y: 105, distance: 43.0
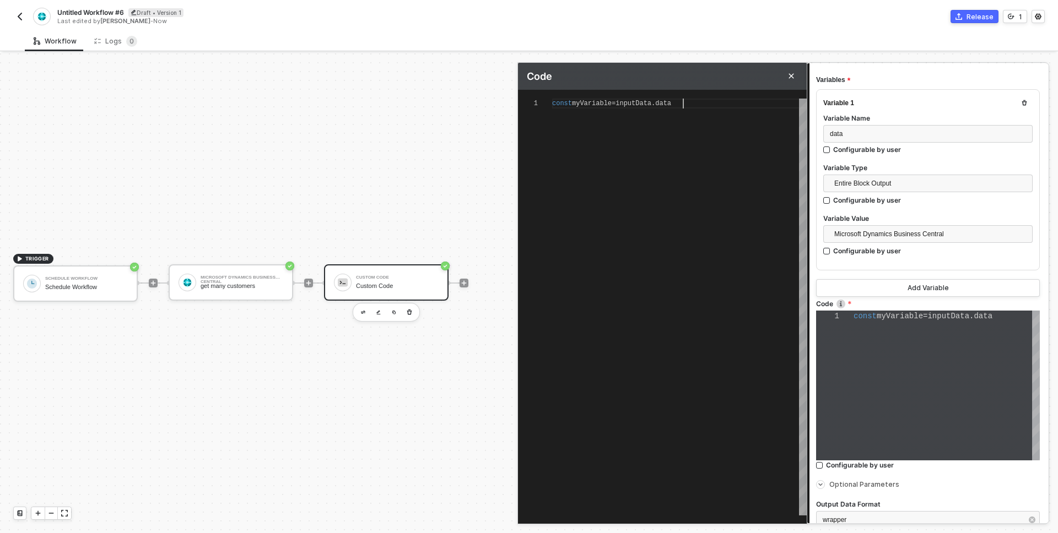
click at [620, 105] on span "const myVariable = inputData . data" at bounding box center [611, 104] width 119 height 8
click at [612, 105] on span "myVariable" at bounding box center [592, 104] width 40 height 8
type textarea "const myVariabl = inputData.data"
type textarea "const myVariab = inputData.data"
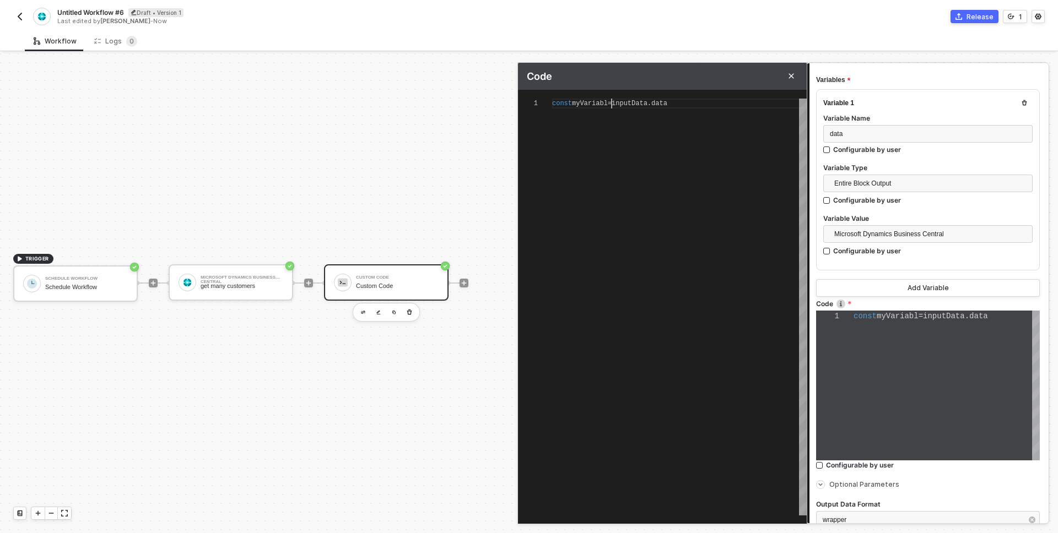
type textarea "const myVariab = inputData.data"
type textarea "const myVaria = inputData.data"
type textarea "const myVari = inputData.data"
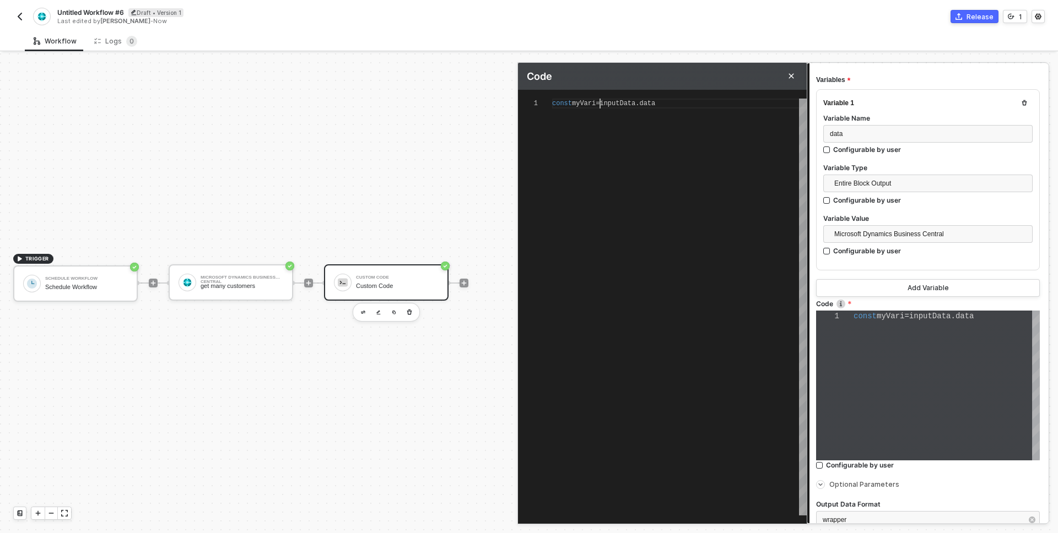
type textarea "const myVar = inputData.data"
type textarea "const myVa = inputData.data"
type textarea "const myV = inputData.data"
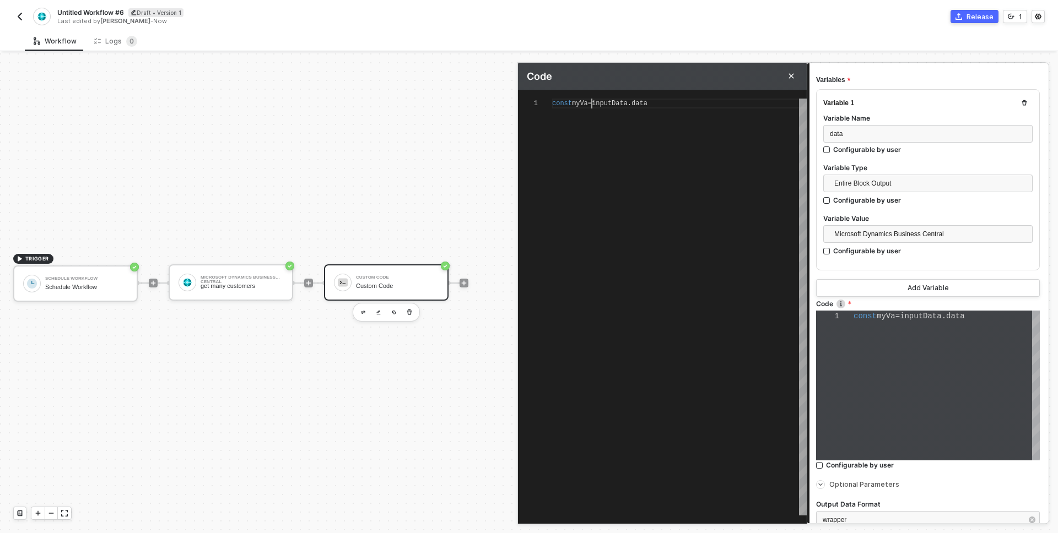
type textarea "const myV = inputData.data"
type textarea "const my = inputData.data"
type textarea "const m = inputData.data"
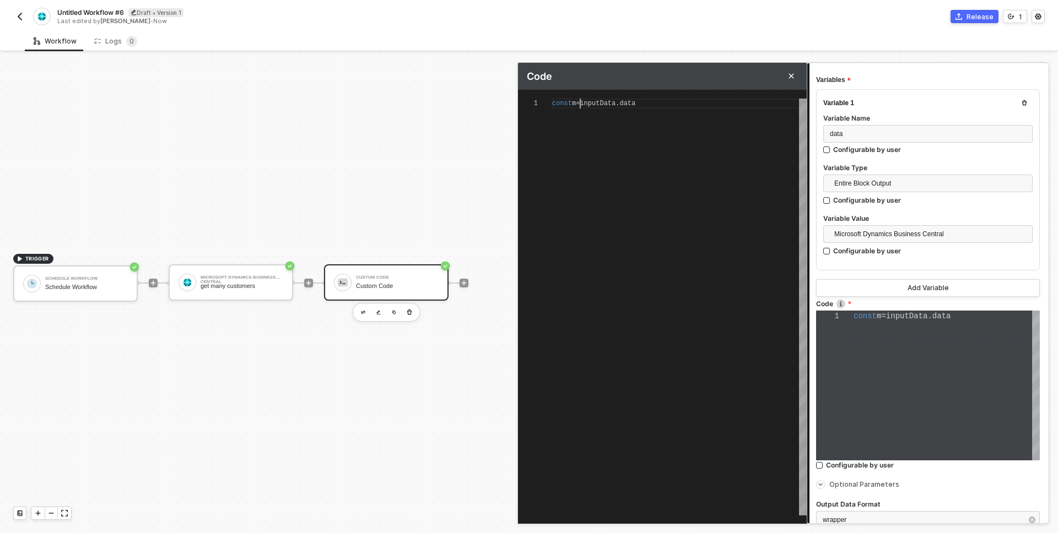
type textarea "const = inputData.data"
type textarea "const d = inputData.data"
type textarea "const da = inputData.data"
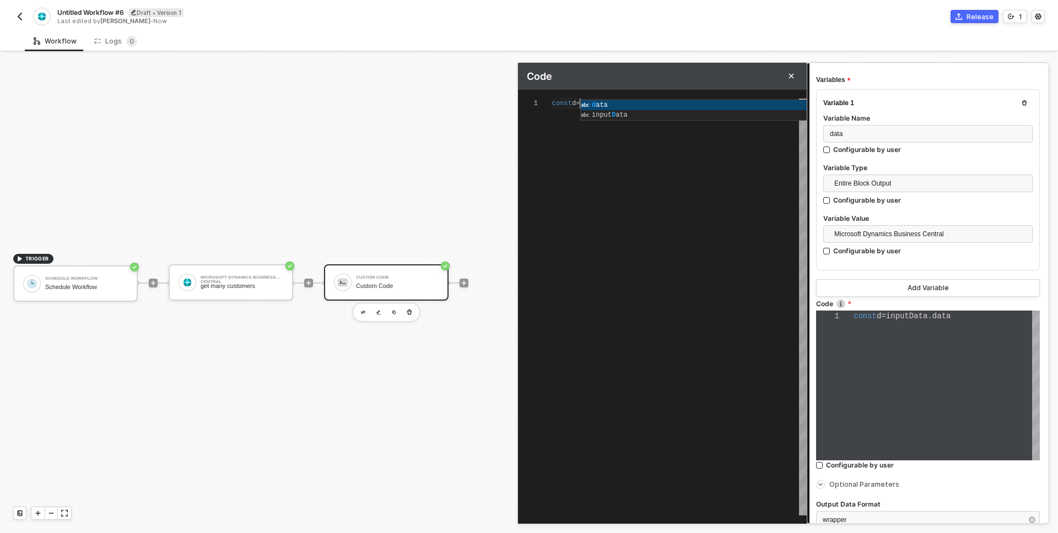
type textarea "const da = inputData.data"
type textarea "const dat = inputData.data"
type textarea "const data = inputData.data"
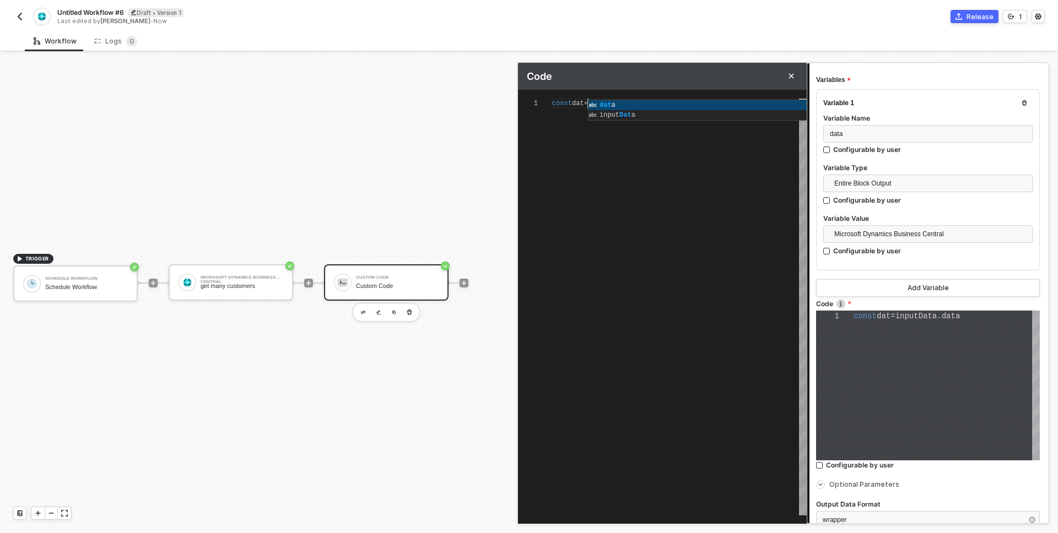
scroll to position [0, 40]
type textarea "const data = inputData.data"
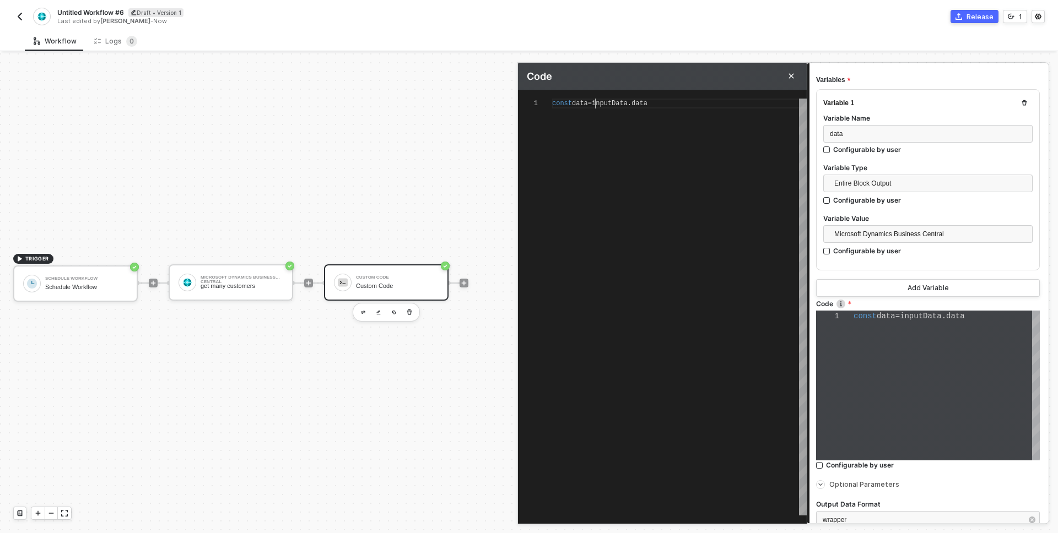
type textarea "const data = inputData.data"
type textarea "const data = inputData.data c"
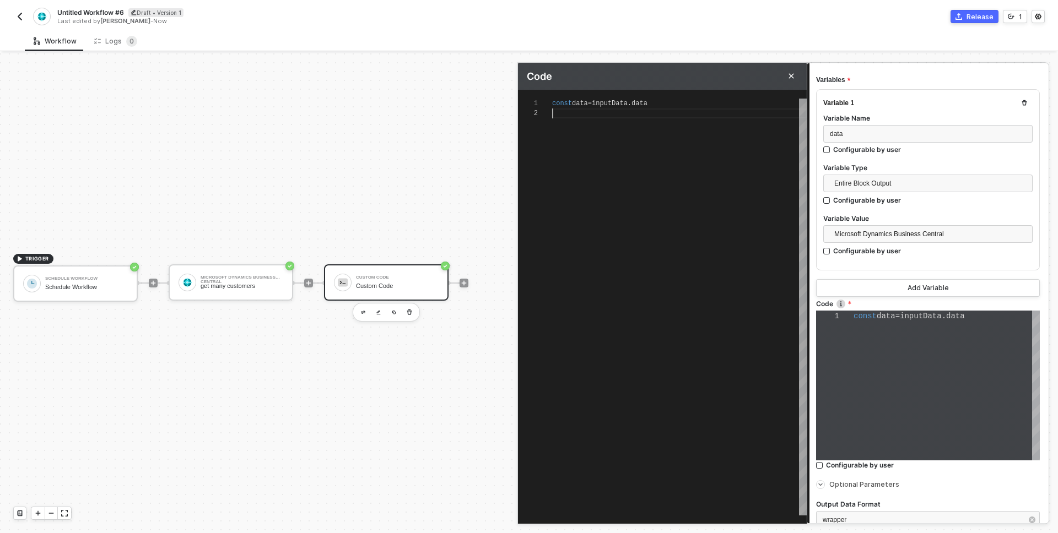
type textarea "const data = inputData.data c"
type textarea "const data = inputData.data co"
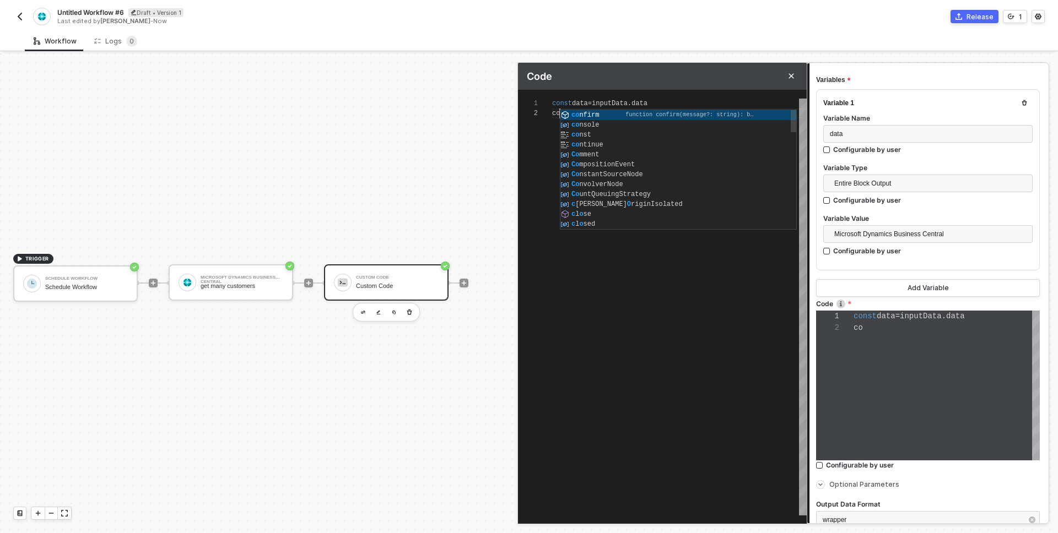
type textarea "const data = inputData.data con"
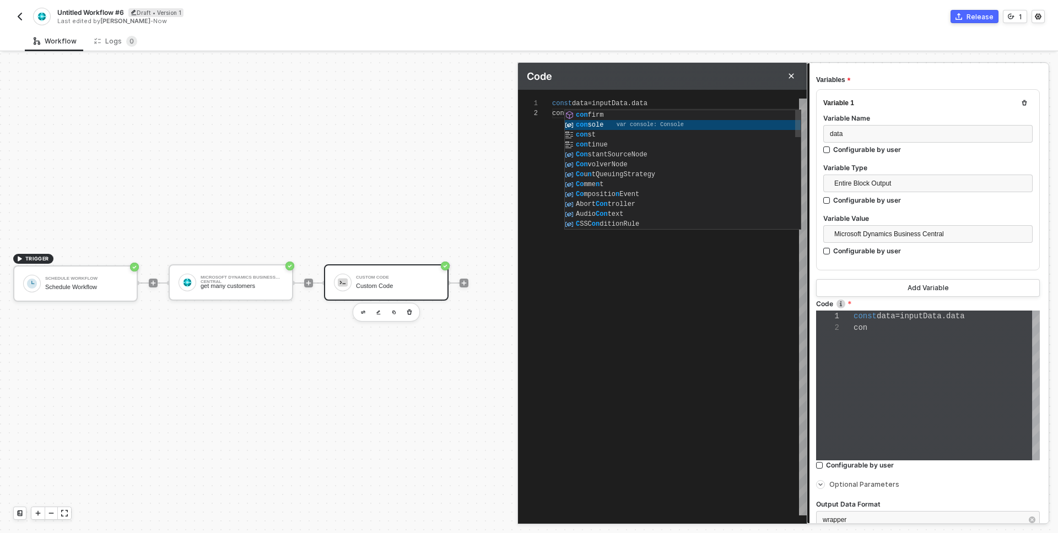
type textarea "const data = inputData.data console"
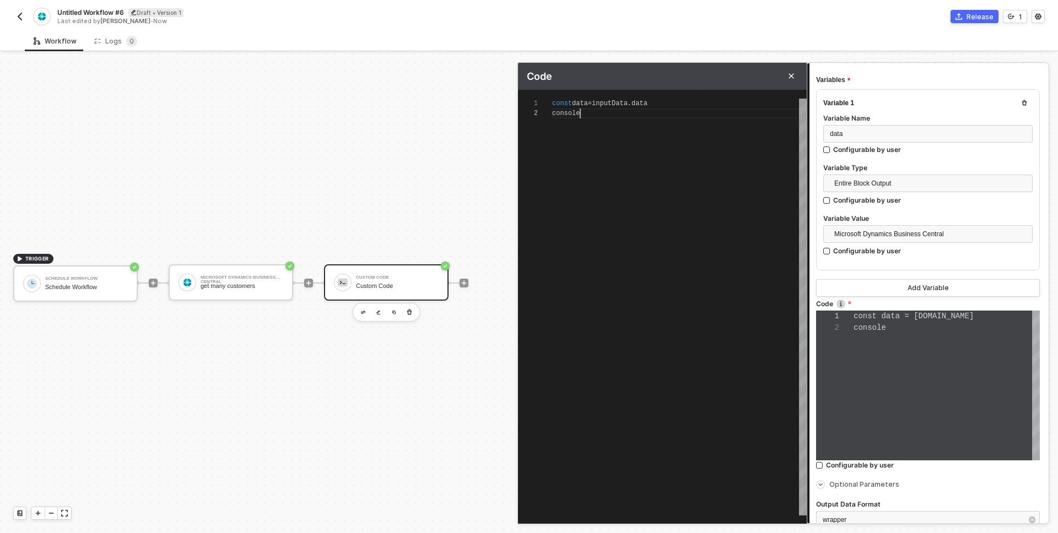
scroll to position [10, 28]
type textarea "const data = inputData.data console."
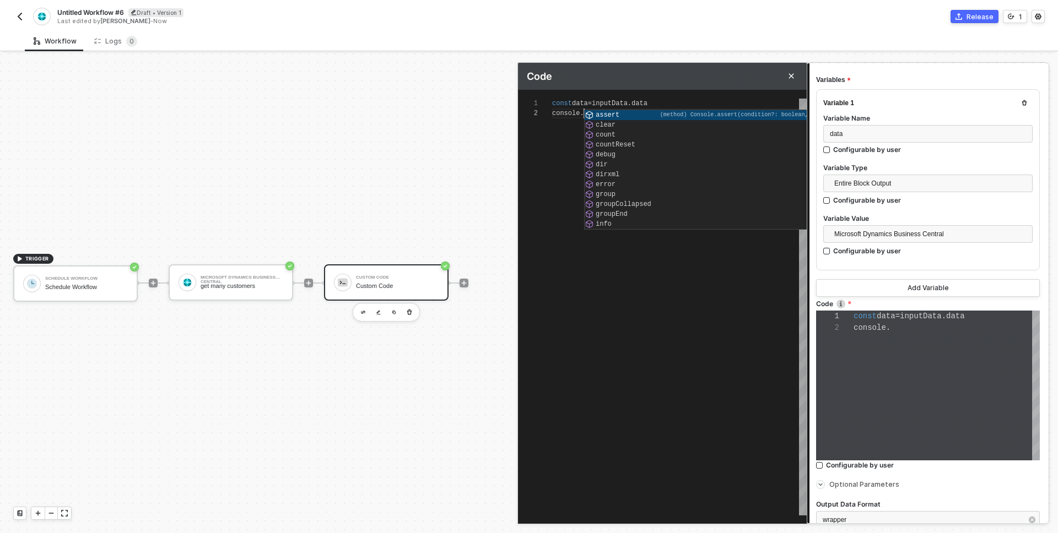
type textarea "const data = inputData.data console.l"
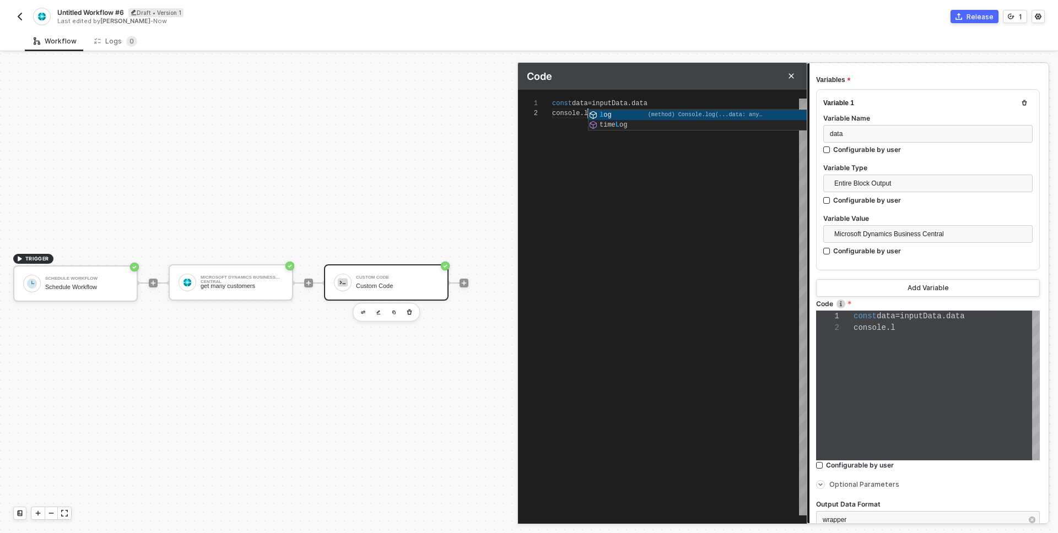
type textarea "const data = inputData.data console.lo"
type textarea "const data = inputData.data console.log"
type textarea "const data = inputData.data console.log()"
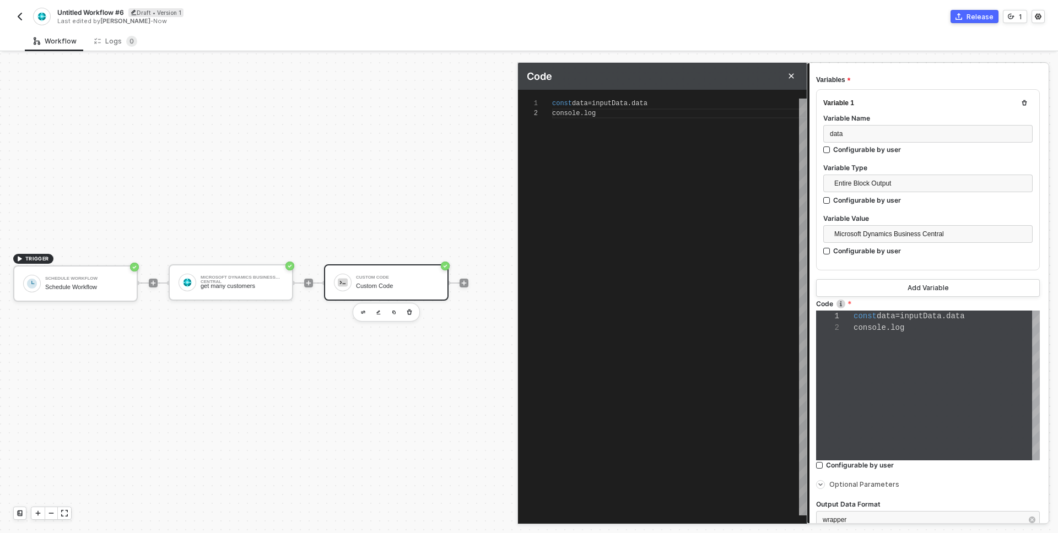
type textarea "const data = inputData.data console.log()"
type textarea "const data = inputData.data console.log(d)"
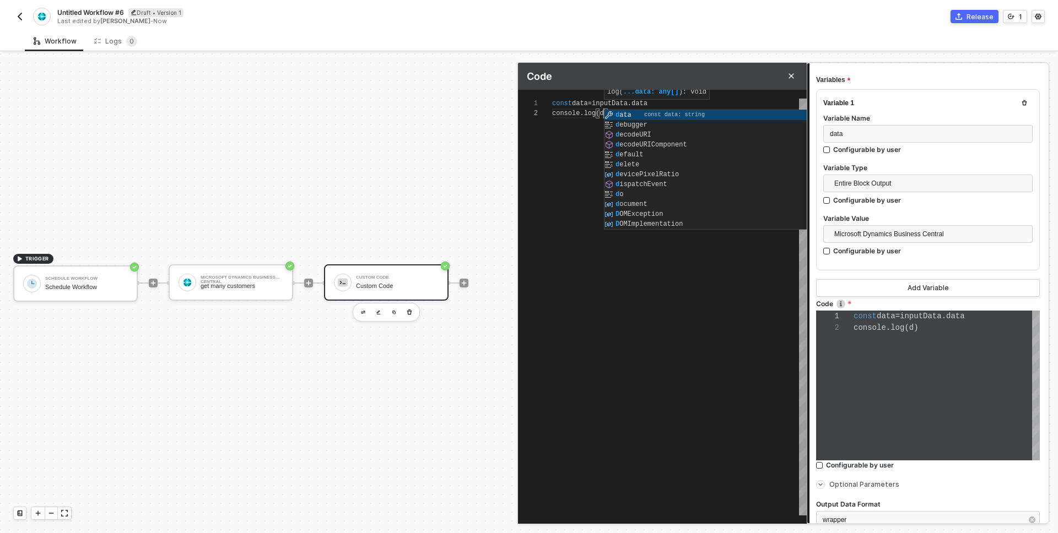
type textarea "const data = inputData.data console.log(da)"
type textarea "const data = inputData.data console.log(data)"
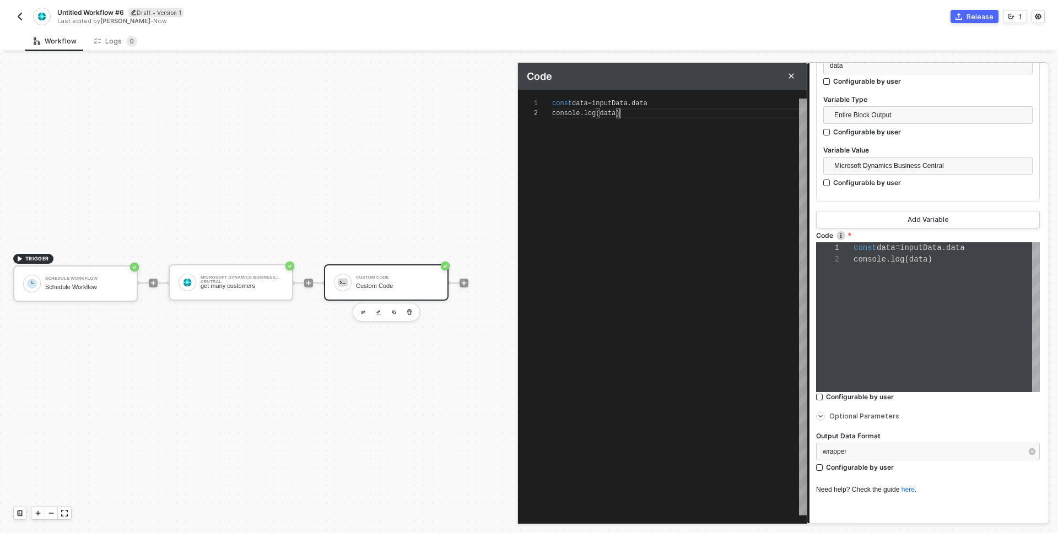
scroll to position [230, 0]
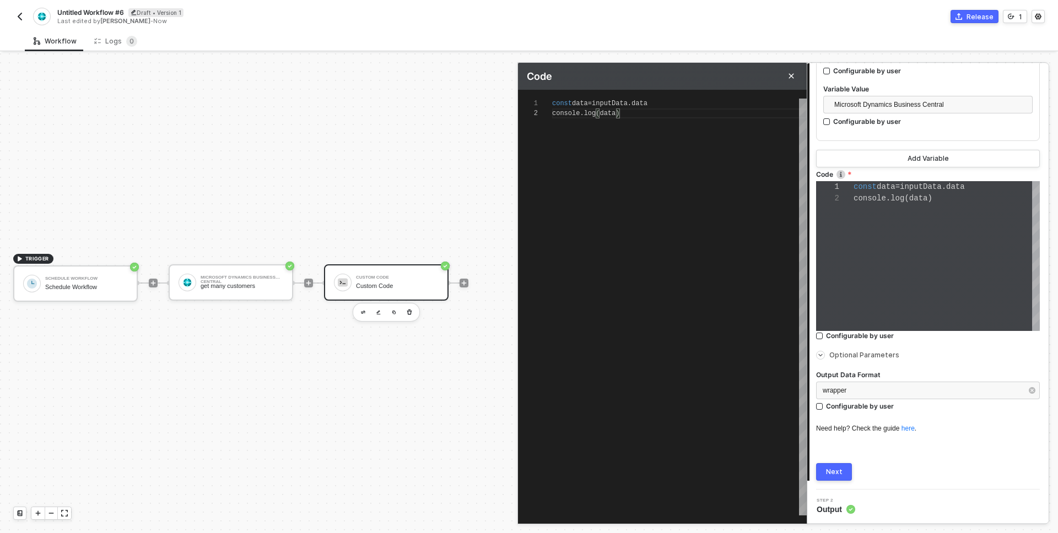
type textarea "const data = inputData.data console.log(data)"
type textarea "const data = inputData.data console.log(data) r"
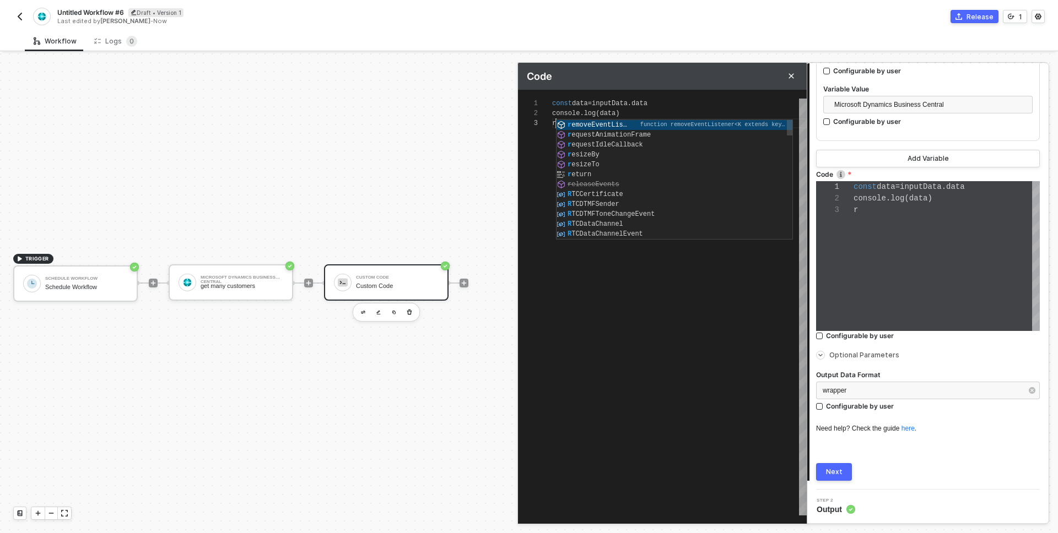
scroll to position [23, 0]
type textarea "const data = inputData.data console.log(data) re"
type textarea "const data = inputData.data console.log(data) ret"
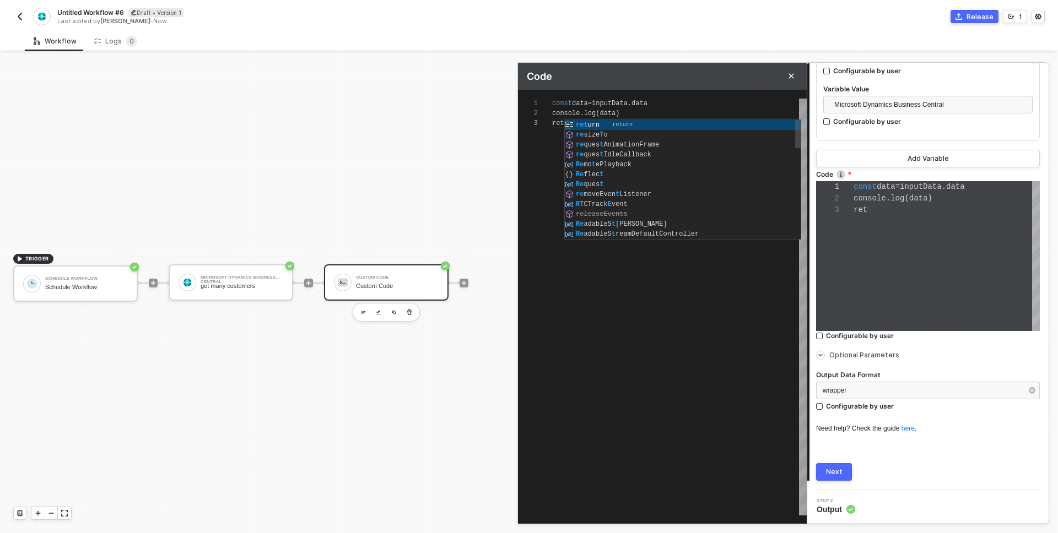
type textarea "const data = inputData.data console.log(data) return"
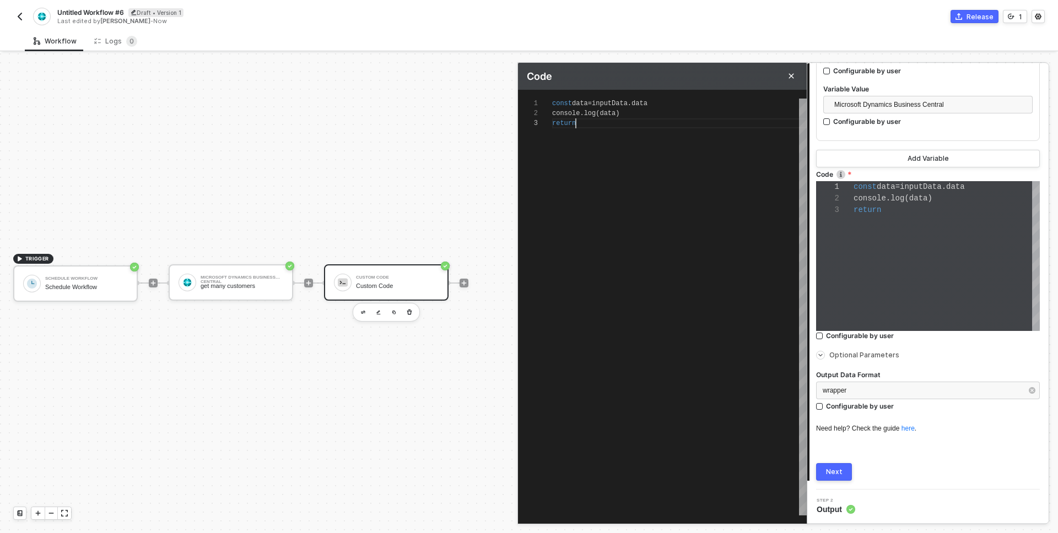
type textarea "const data = inputData.data console.log(data) return"
type textarea "const data = inputData.data console.log(data) return d"
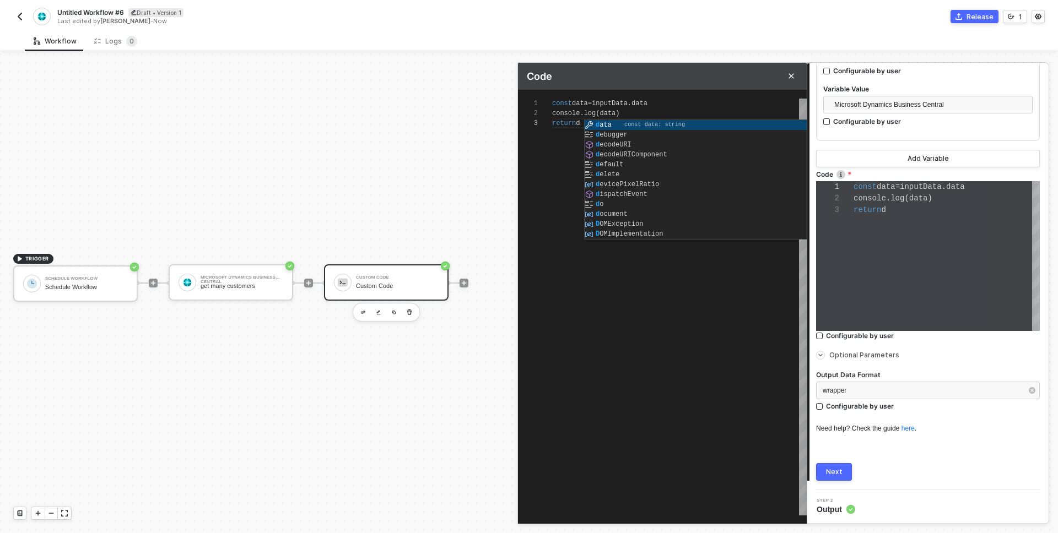
type textarea "const data = inputData.data console.log(data) return data"
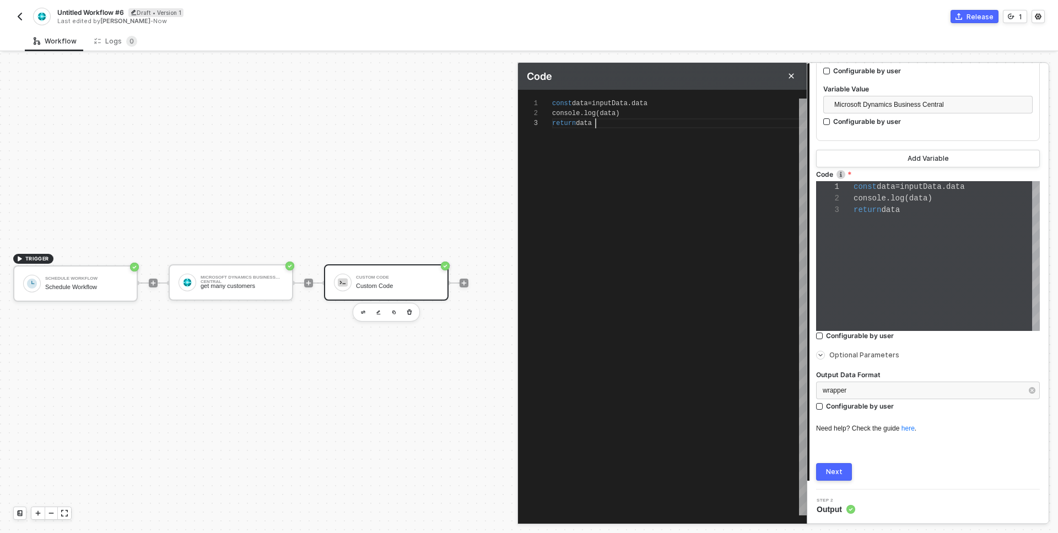
click at [839, 474] on div "Next" at bounding box center [834, 472] width 17 height 9
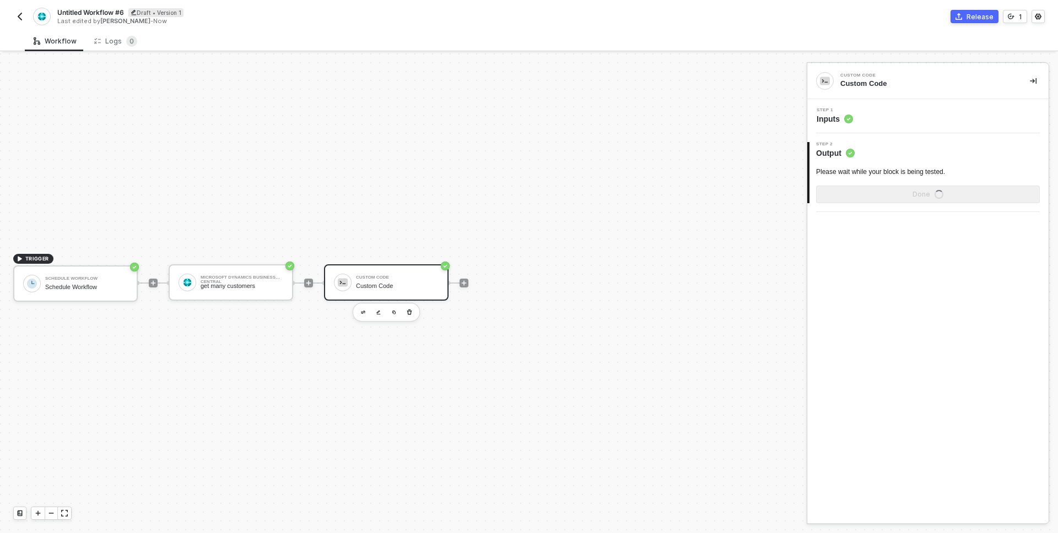
scroll to position [0, 0]
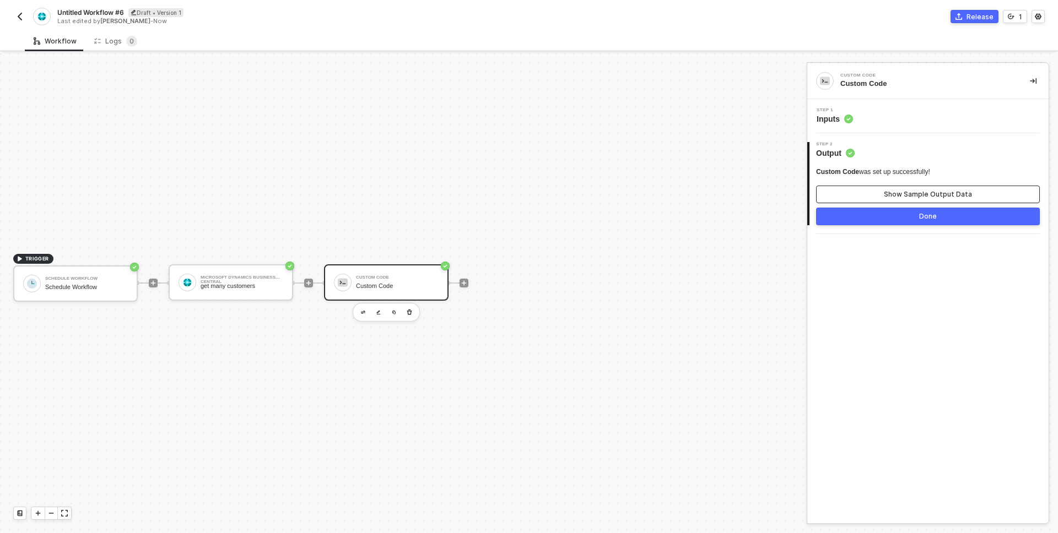
click at [840, 191] on button "Show Sample Output Data" at bounding box center [928, 195] width 224 height 18
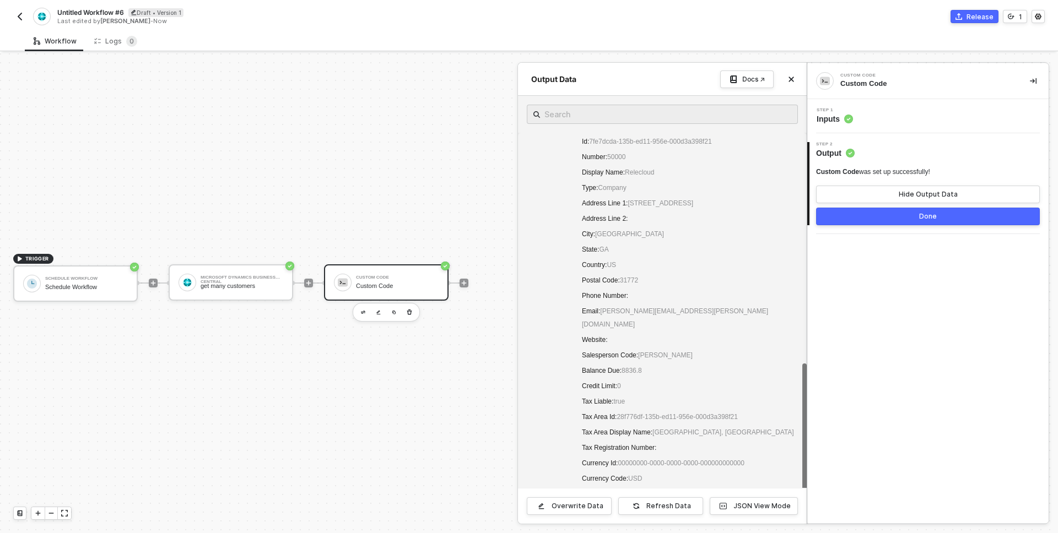
scroll to position [511, 0]
click at [639, 505] on icon "button" at bounding box center [636, 506] width 7 height 7
click at [1029, 82] on button "button" at bounding box center [1032, 80] width 13 height 13
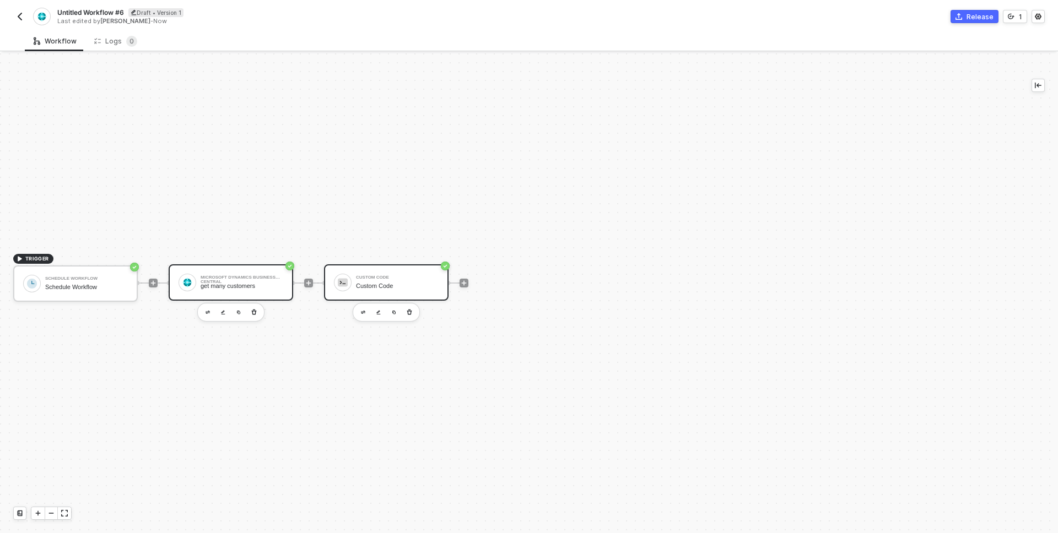
click at [236, 280] on div "Microsoft Dynamics Business Central get many customers" at bounding box center [242, 282] width 83 height 21
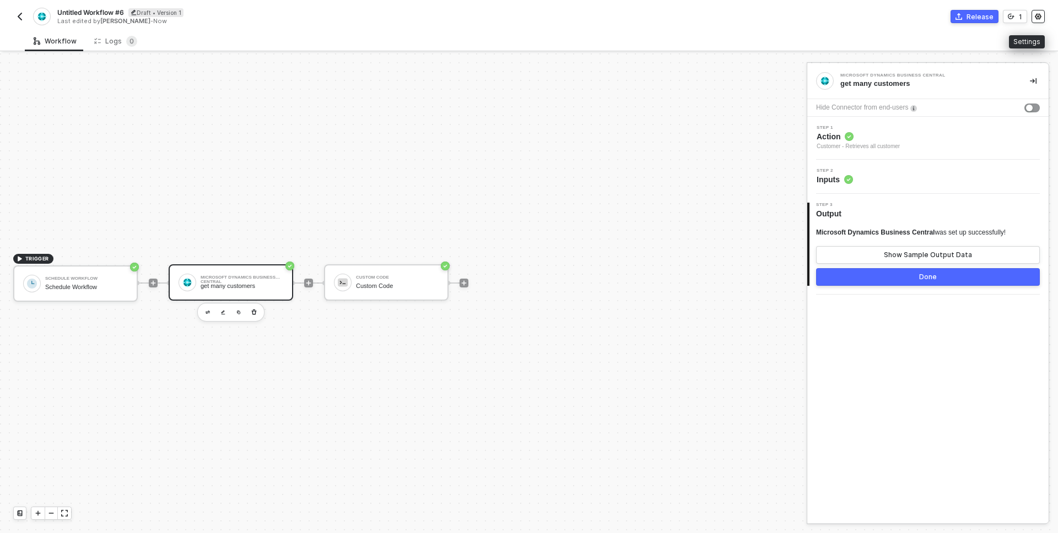
click at [1036, 15] on icon "icon-settings" at bounding box center [1038, 17] width 6 height 6
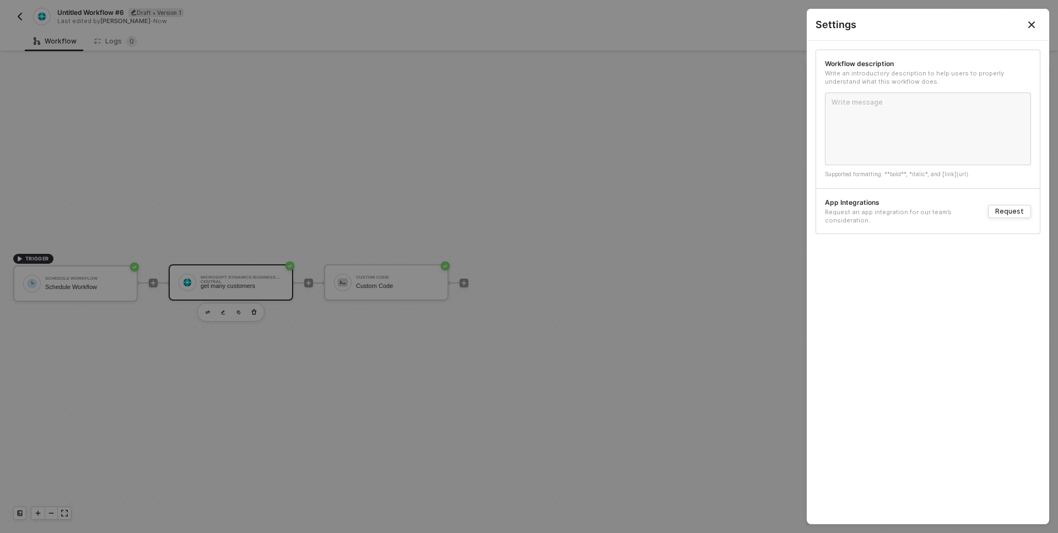
click at [1037, 17] on button "Close" at bounding box center [1031, 24] width 35 height 31
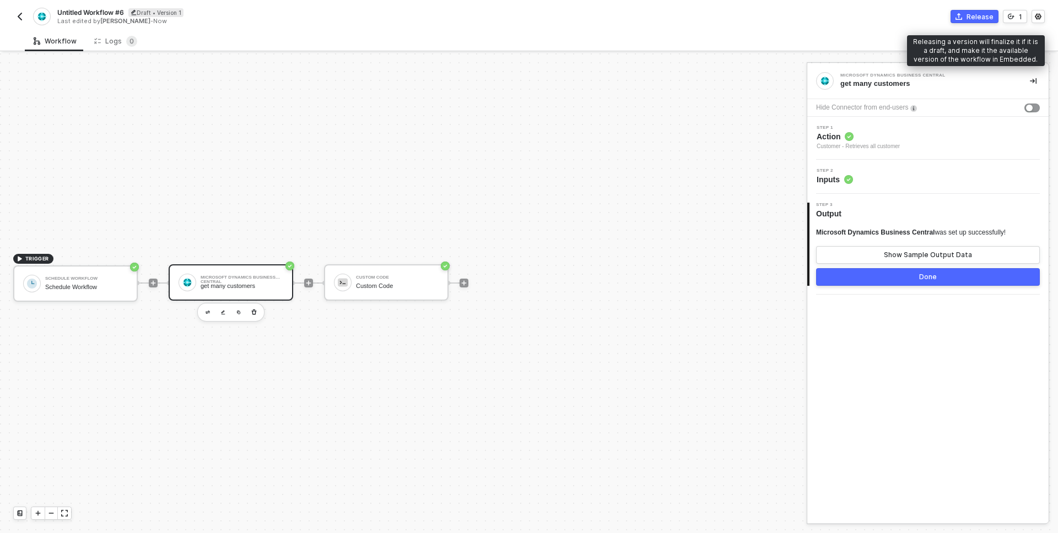
click at [970, 18] on div "Release" at bounding box center [979, 16] width 27 height 9
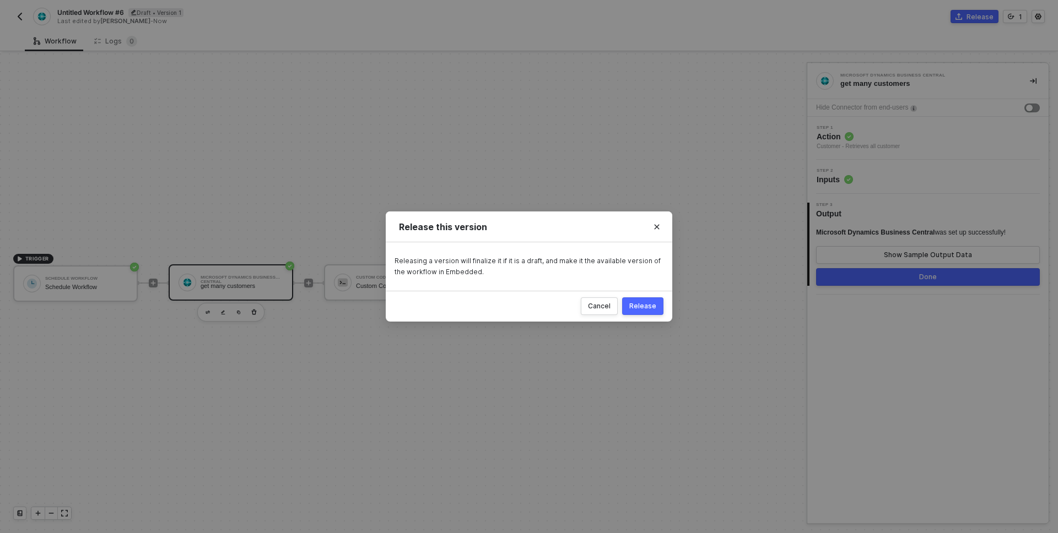
click at [653, 311] on button "Release" at bounding box center [642, 307] width 41 height 18
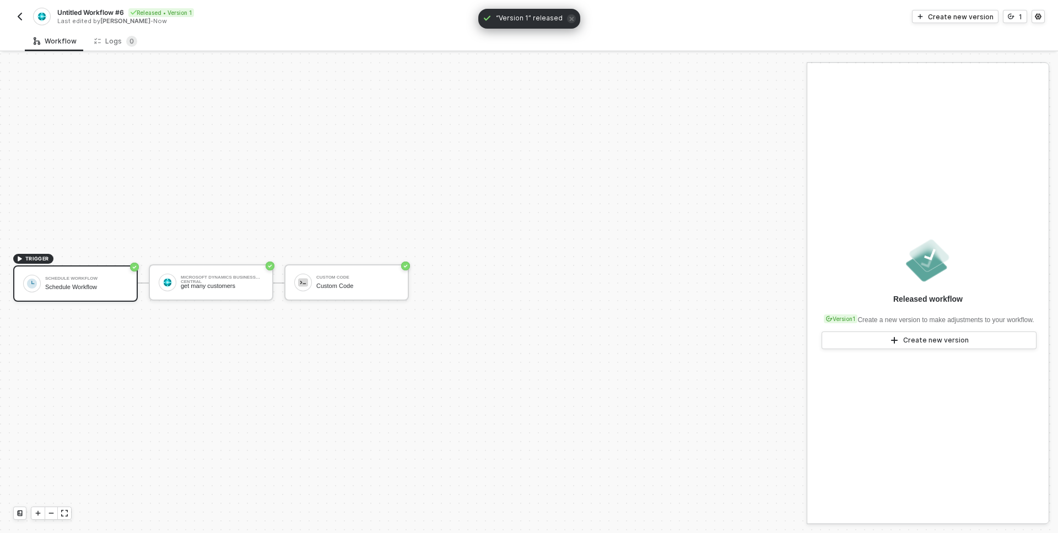
click at [21, 16] on img "button" at bounding box center [19, 16] width 9 height 9
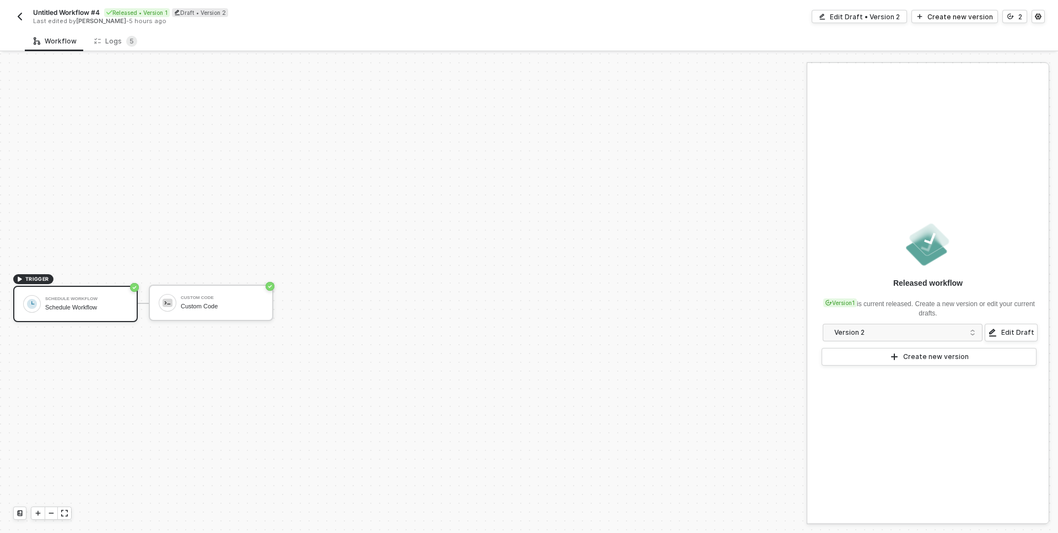
scroll to position [20, 0]
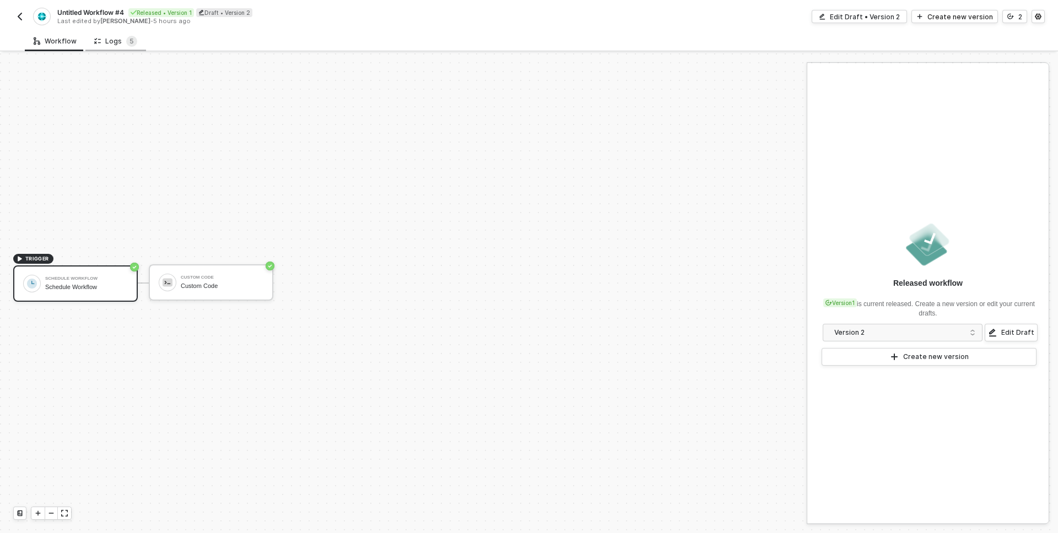
click at [108, 37] on div "Logs 5" at bounding box center [115, 41] width 43 height 11
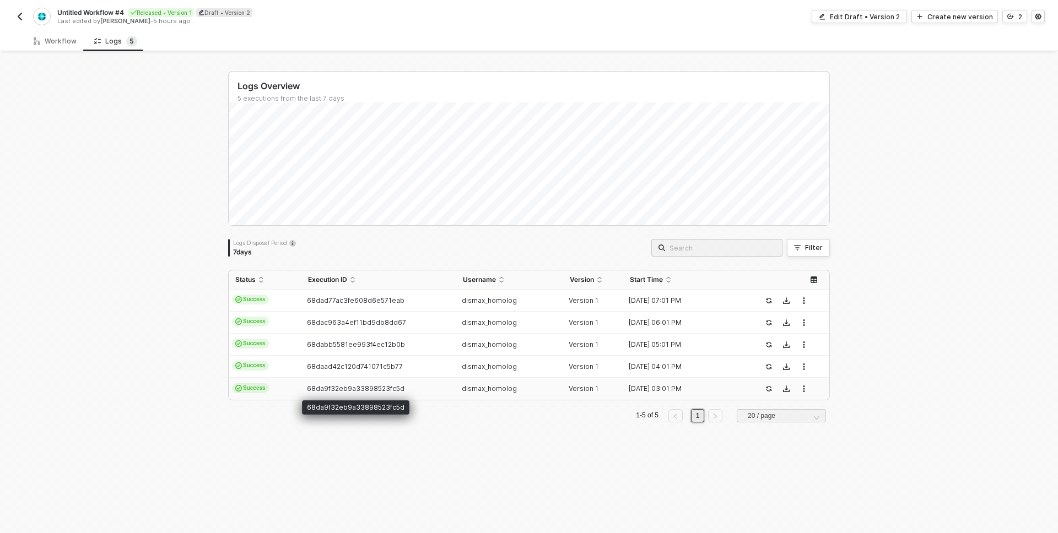
click at [346, 389] on span "68da9f32eb9a33898523fc5d" at bounding box center [356, 389] width 98 height 8
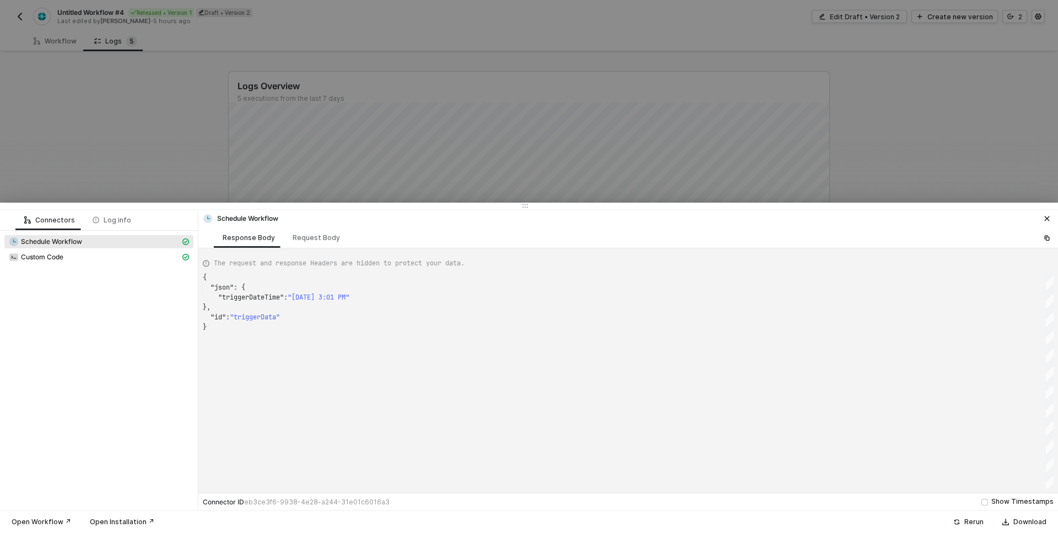
scroll to position [50, 0]
click at [50, 252] on div "Custom Code" at bounding box center [94, 257] width 171 height 10
type textarea "{ "json": { "data": null }, "statusCode": null, "id": "115a1592-c09c-481f-b6f7-…"
click at [99, 174] on div at bounding box center [529, 266] width 1058 height 533
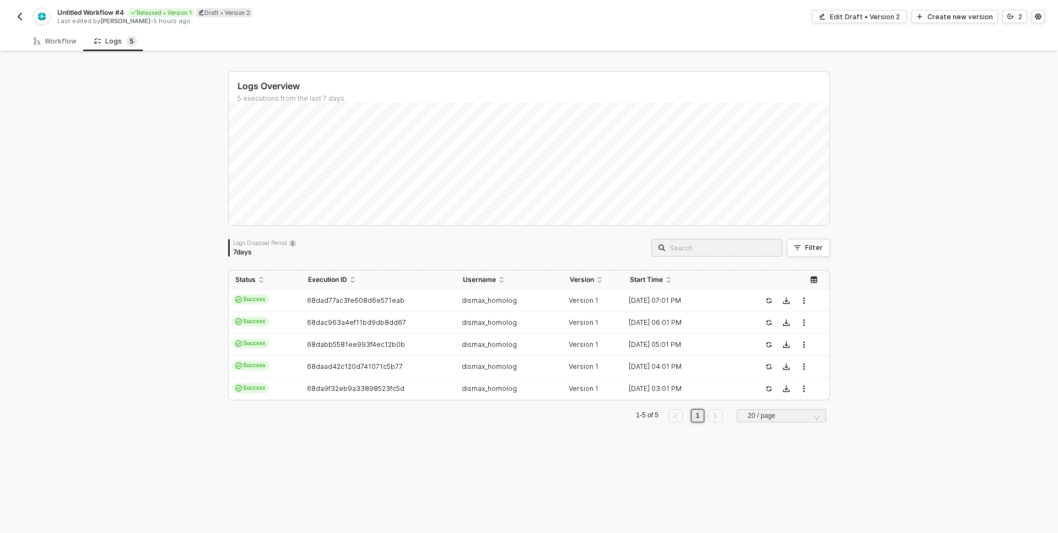
click at [20, 18] on img "button" at bounding box center [19, 16] width 9 height 9
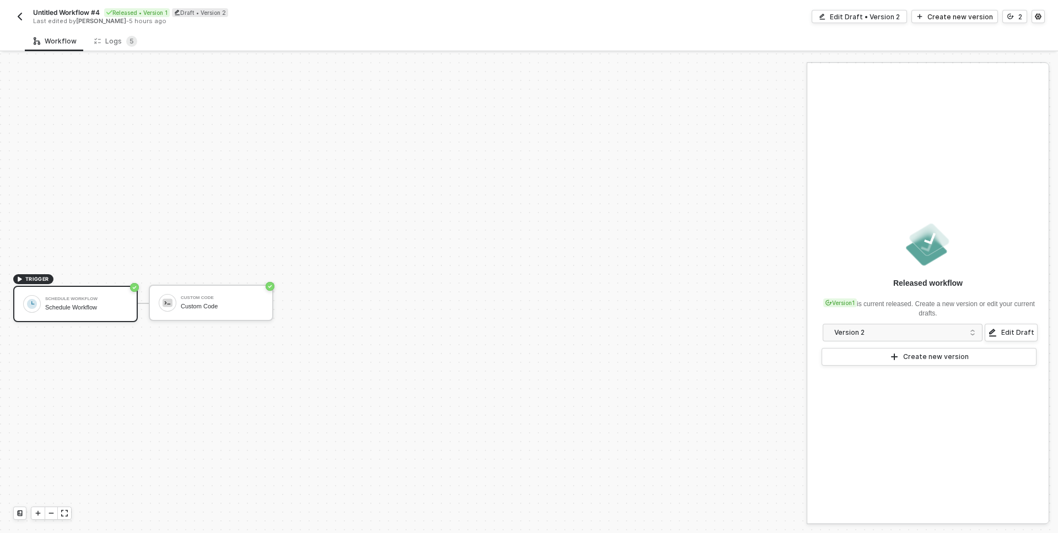
scroll to position [20, 0]
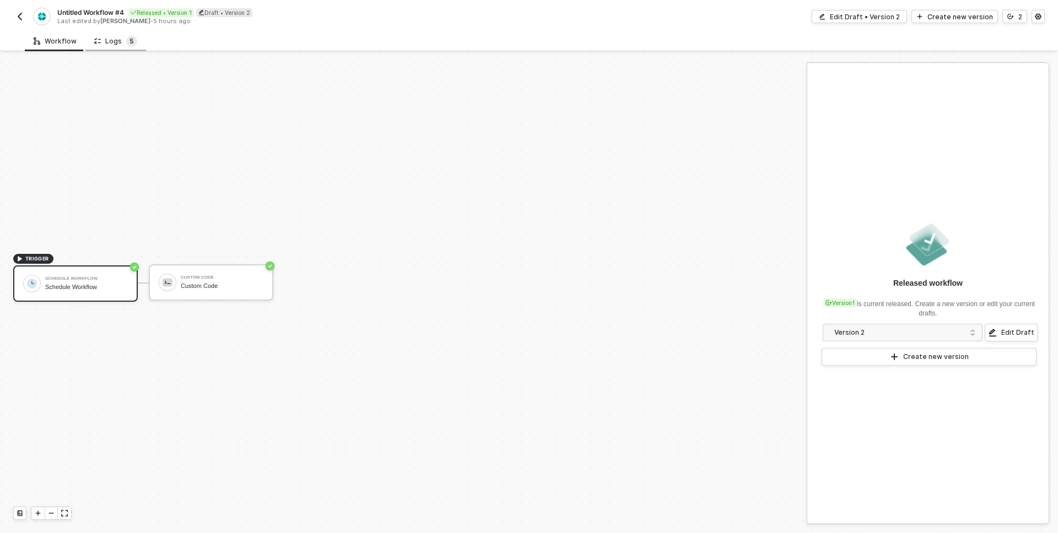
click at [129, 44] on span "5" at bounding box center [131, 41] width 4 height 8
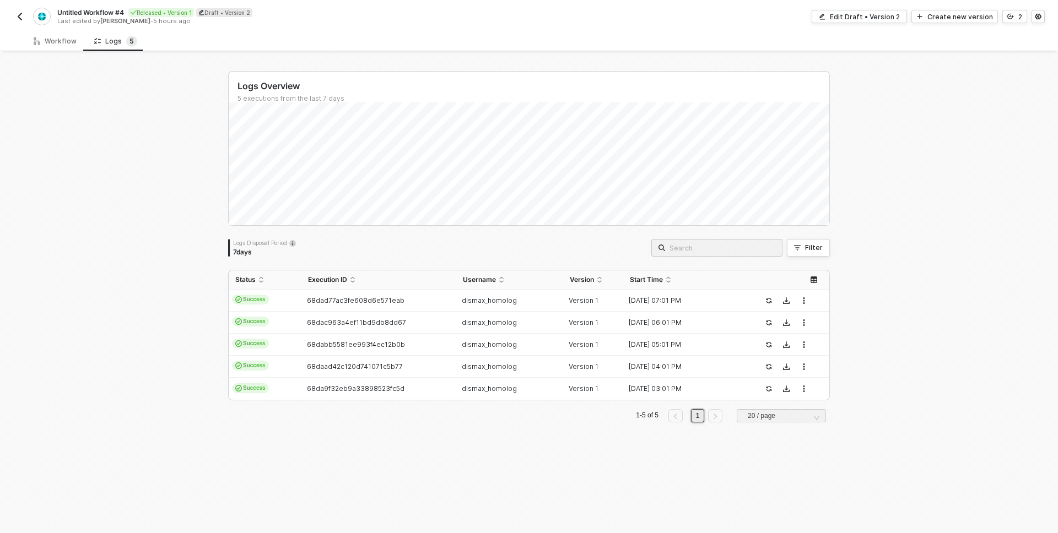
click at [20, 22] on button "button" at bounding box center [19, 16] width 13 height 13
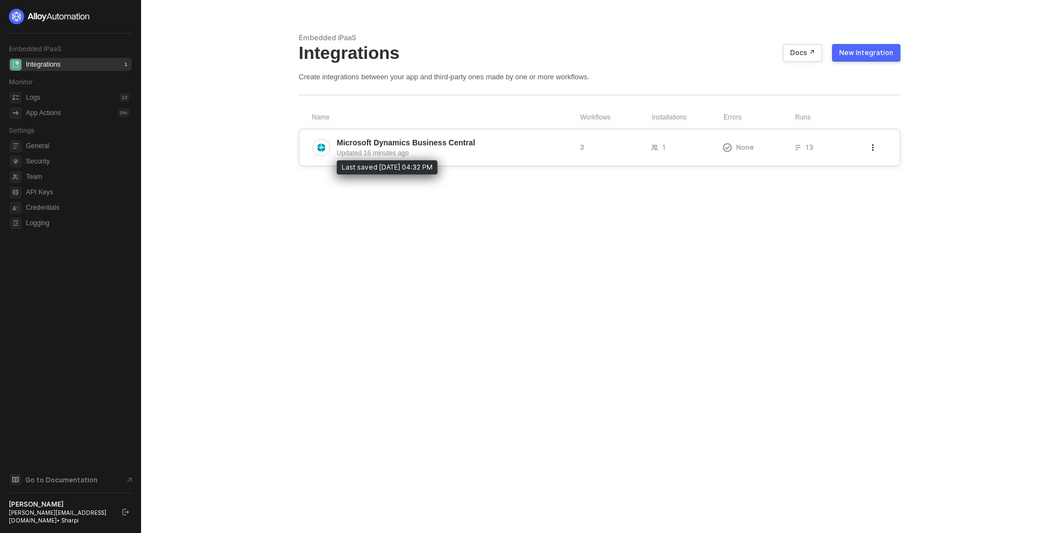
click at [367, 155] on div "Updated 16 minutes ago" at bounding box center [454, 153] width 234 height 10
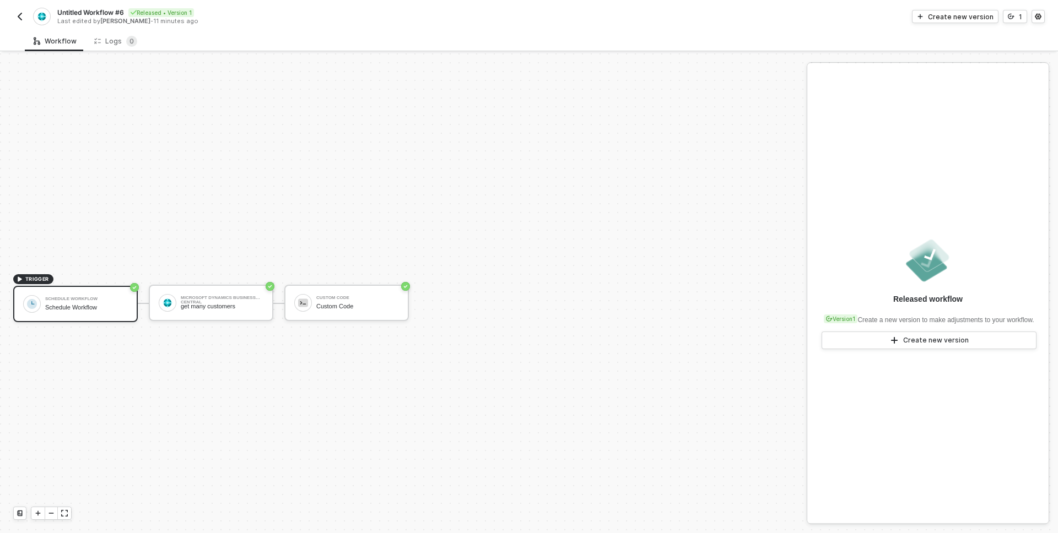
scroll to position [20, 0]
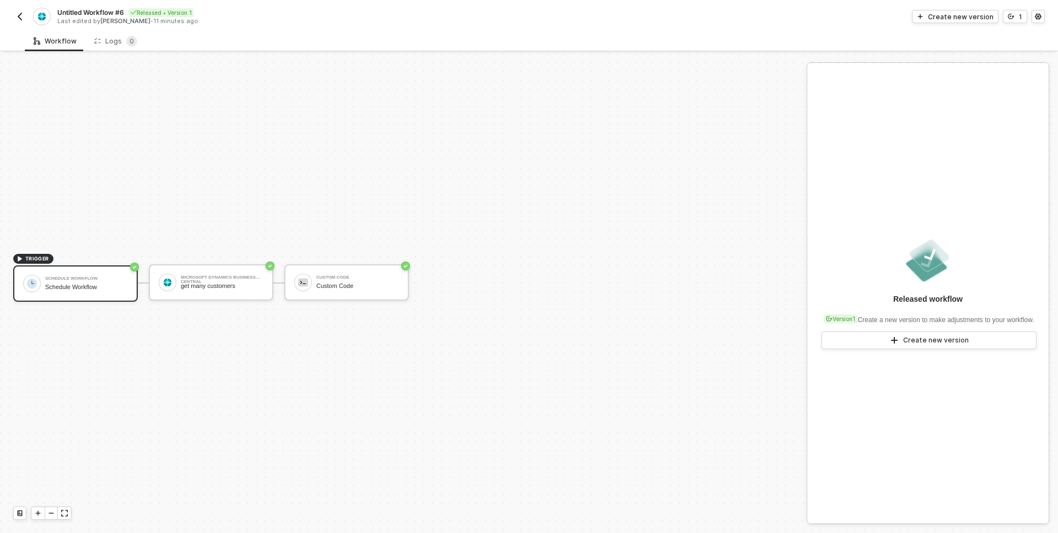
click at [21, 10] on button "button" at bounding box center [19, 16] width 13 height 13
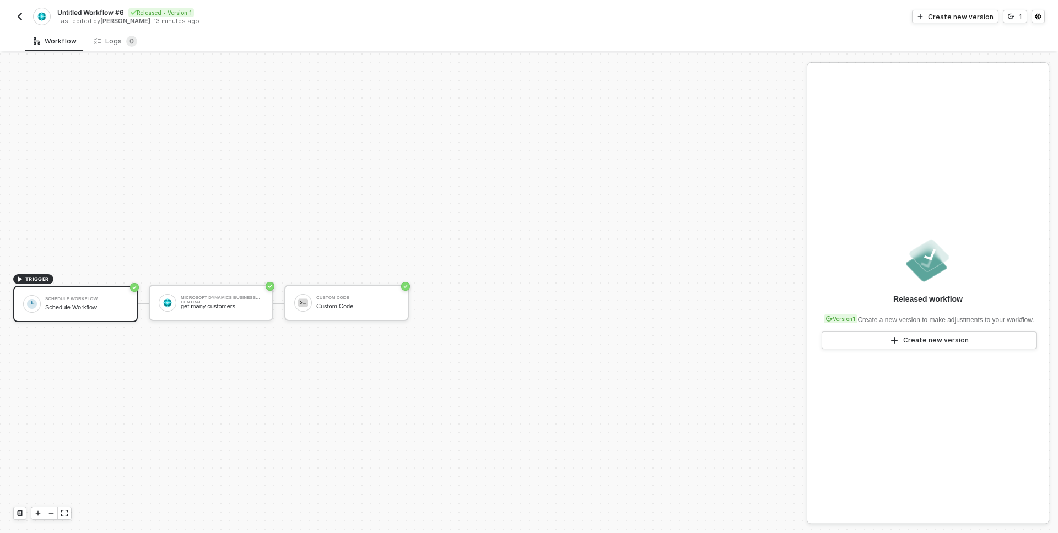
scroll to position [20, 0]
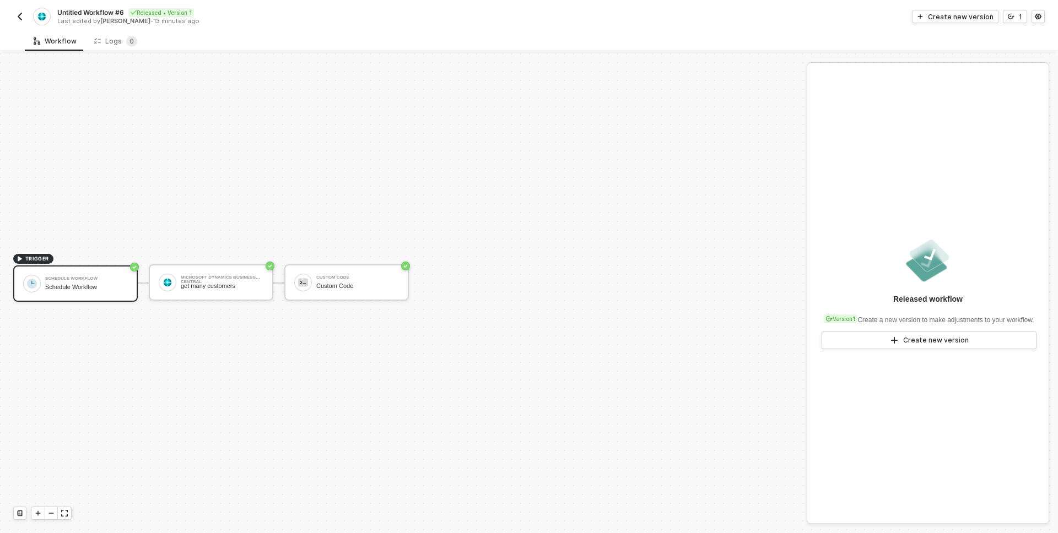
click at [17, 18] on img "button" at bounding box center [19, 16] width 9 height 9
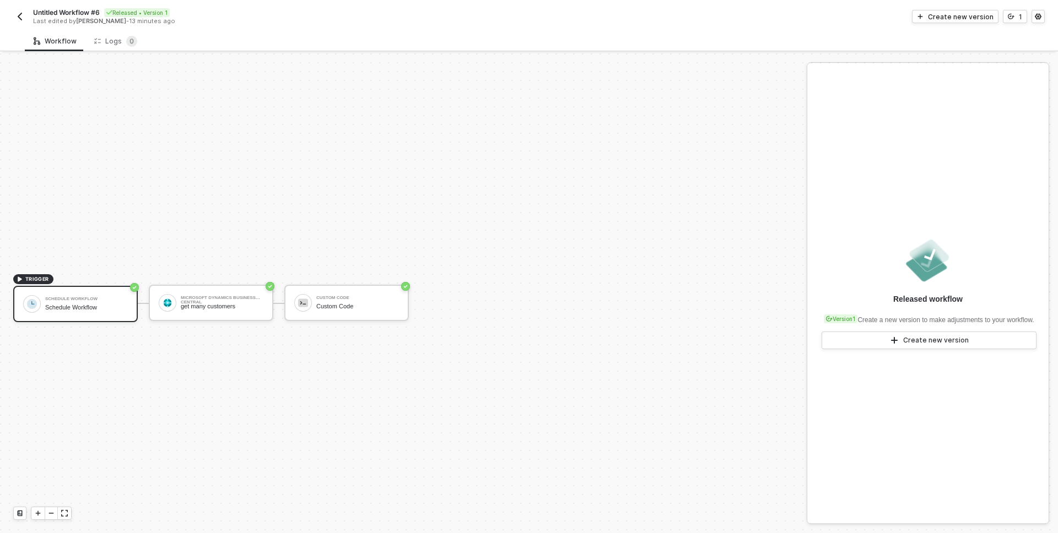
scroll to position [20, 0]
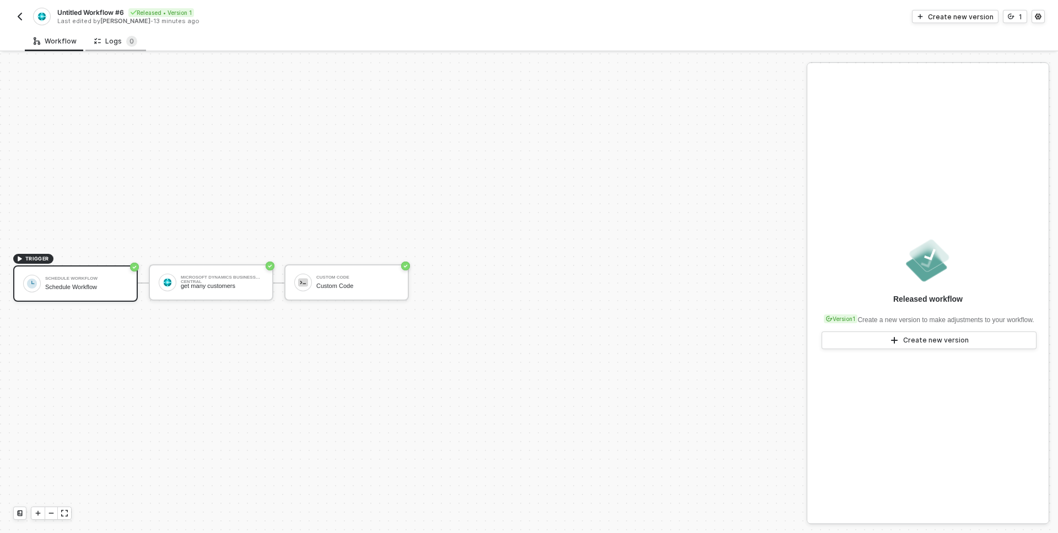
click at [116, 48] on div "Logs 0" at bounding box center [115, 41] width 61 height 20
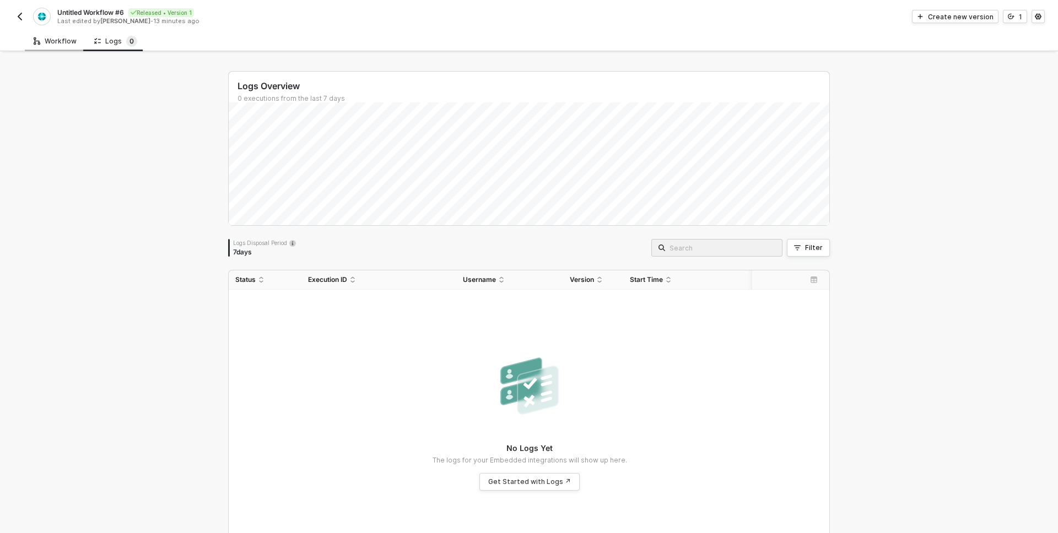
click at [44, 44] on div "Workflow" at bounding box center [55, 41] width 43 height 9
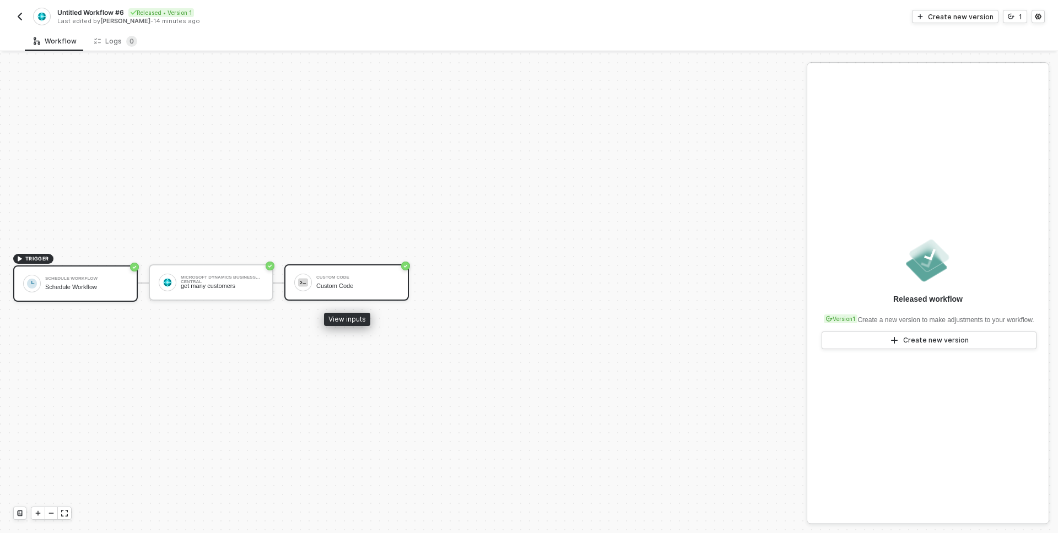
click at [350, 293] on div "Custom Code Custom Code" at bounding box center [346, 282] width 125 height 36
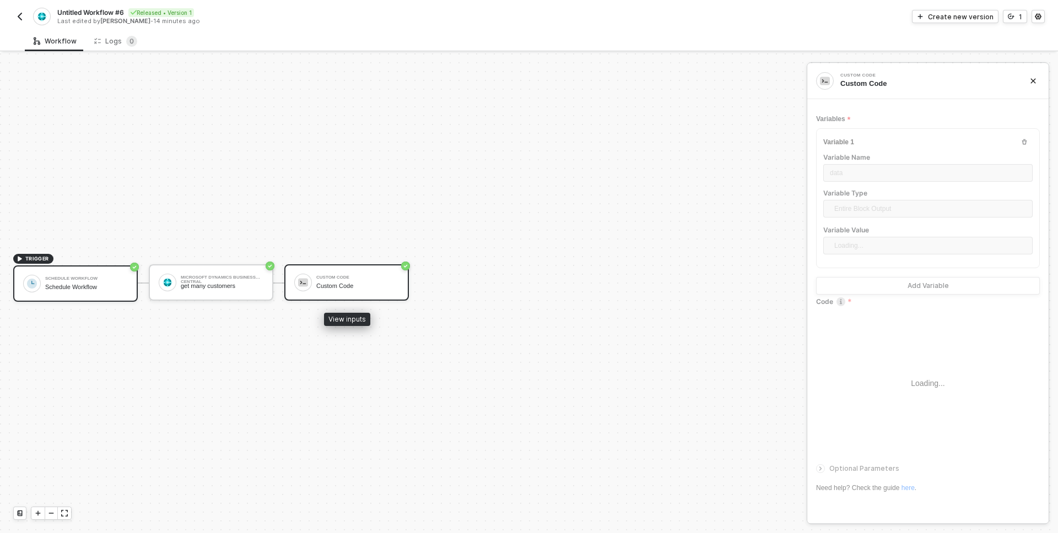
type textarea "const data = [DOMAIN_NAME] console.log(data) return data"
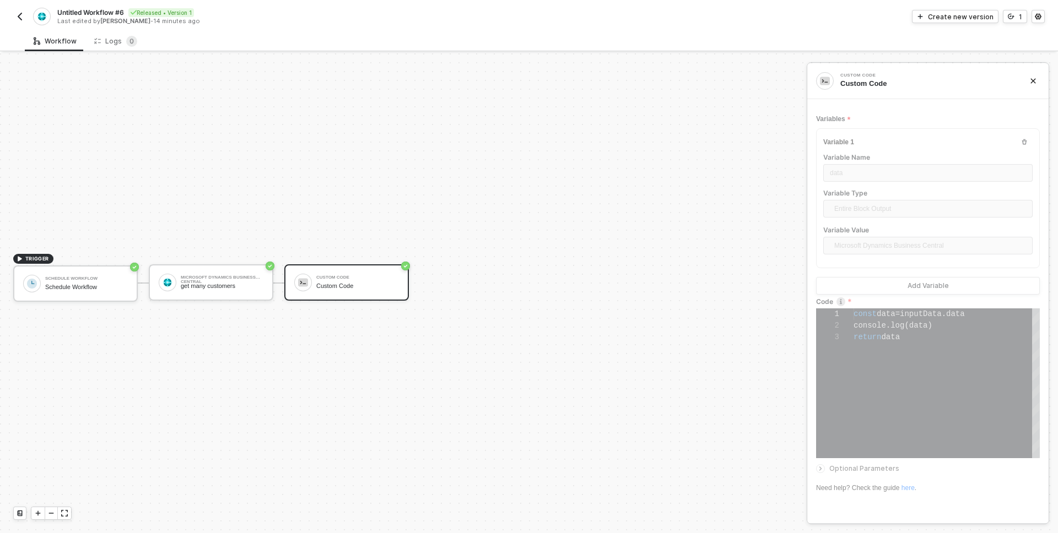
click at [10, 15] on div "Untitled Workflow #6 Released • Version 1 Last edited by Alexandre - 14 minutes…" at bounding box center [529, 15] width 1058 height 31
click at [21, 18] on img "button" at bounding box center [19, 16] width 9 height 9
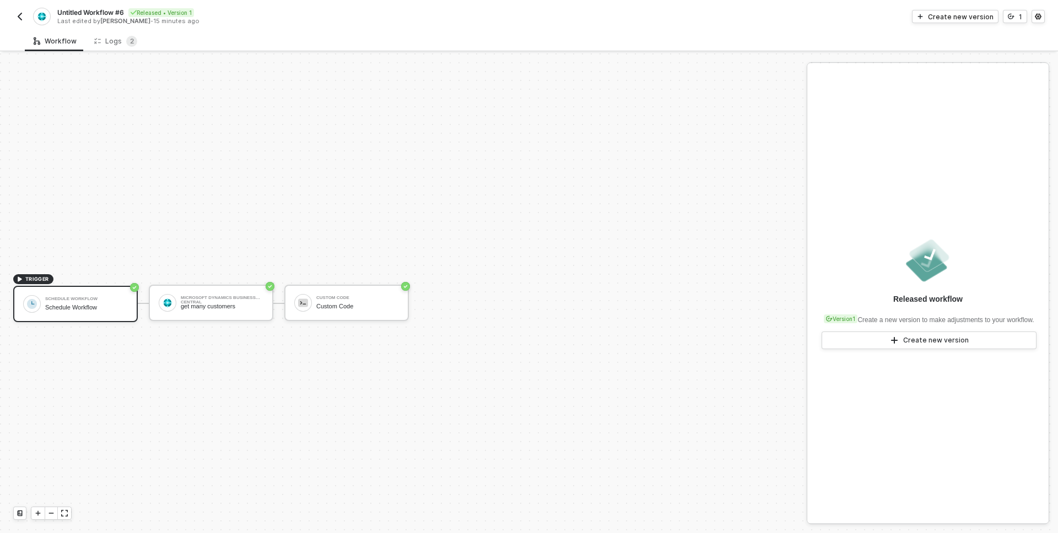
scroll to position [20, 0]
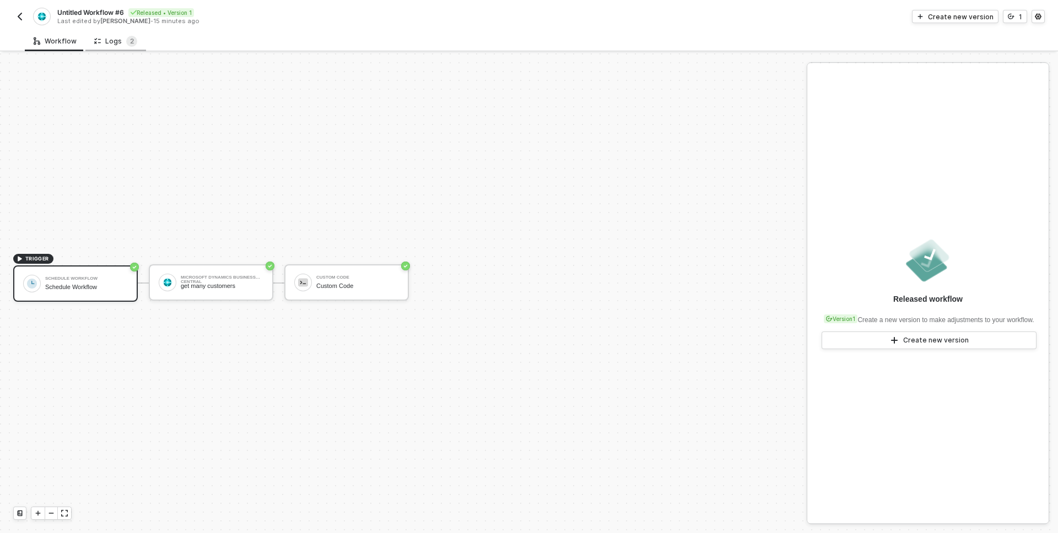
click at [115, 40] on div "Logs 2" at bounding box center [115, 41] width 43 height 11
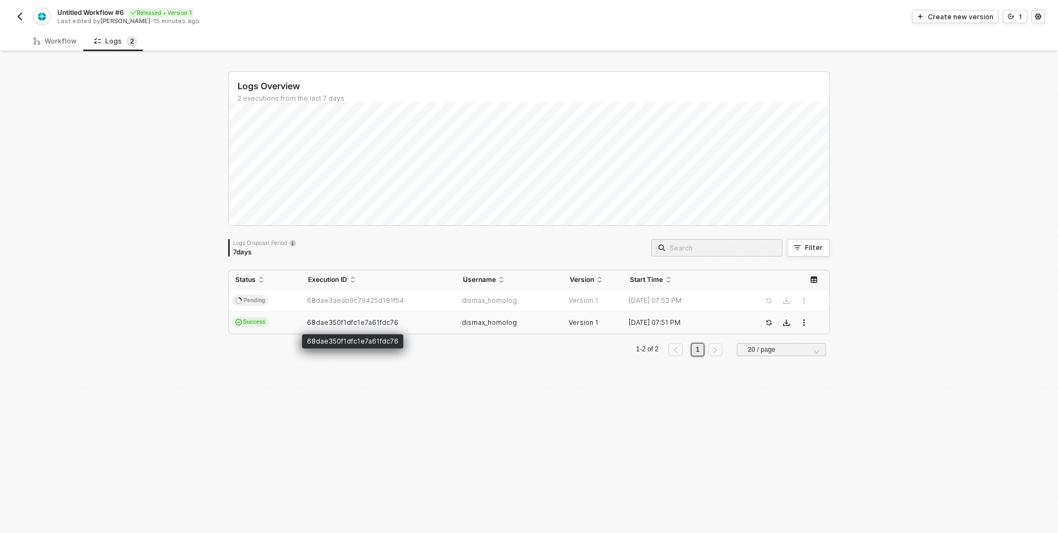
click at [341, 318] on span "68dae350f1dfc1e7a61fdc76" at bounding box center [352, 322] width 91 height 8
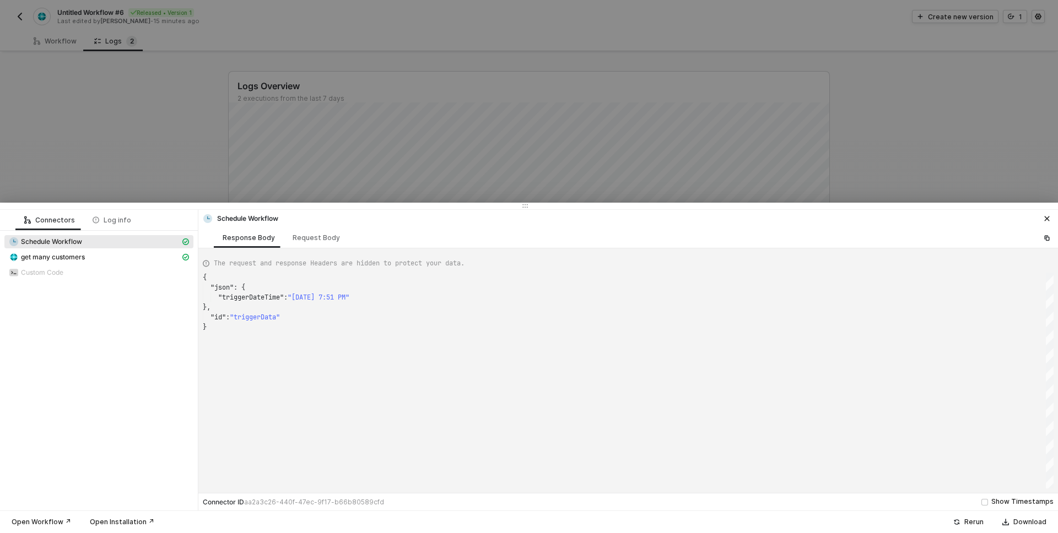
scroll to position [50, 0]
click at [43, 260] on span "get many customers" at bounding box center [53, 257] width 64 height 9
type textarea "{ "json": { "customer": [ { "id": "1c863d83-ac8b-ed11-9989-6045bd3c612a", "numb…"
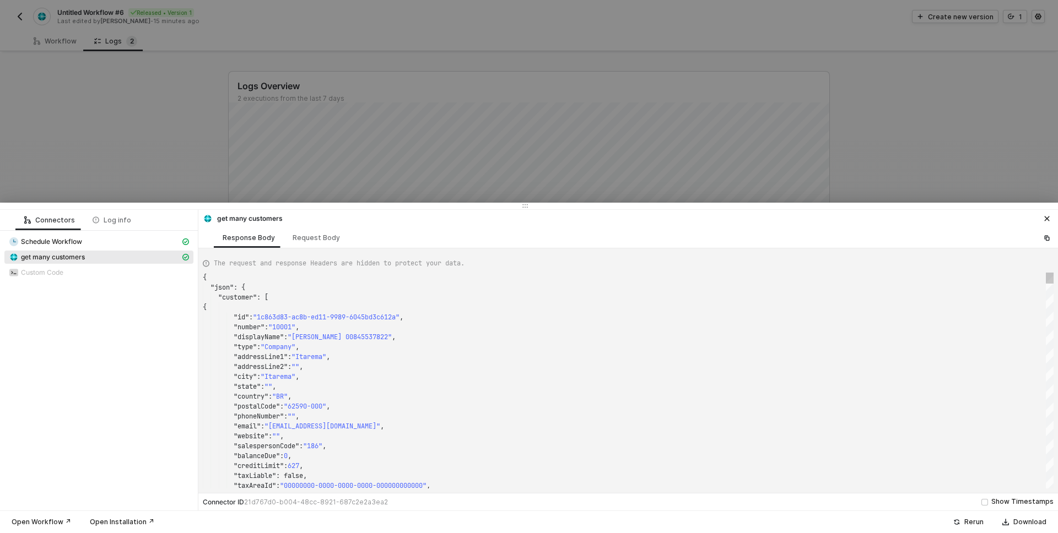
scroll to position [99, 0]
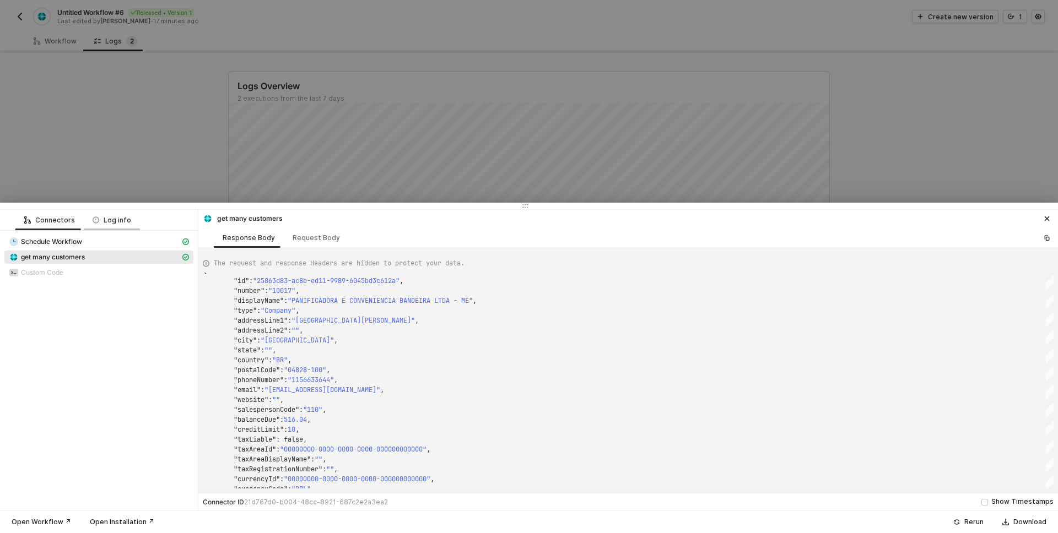
click at [117, 223] on div "Log info" at bounding box center [112, 220] width 39 height 9
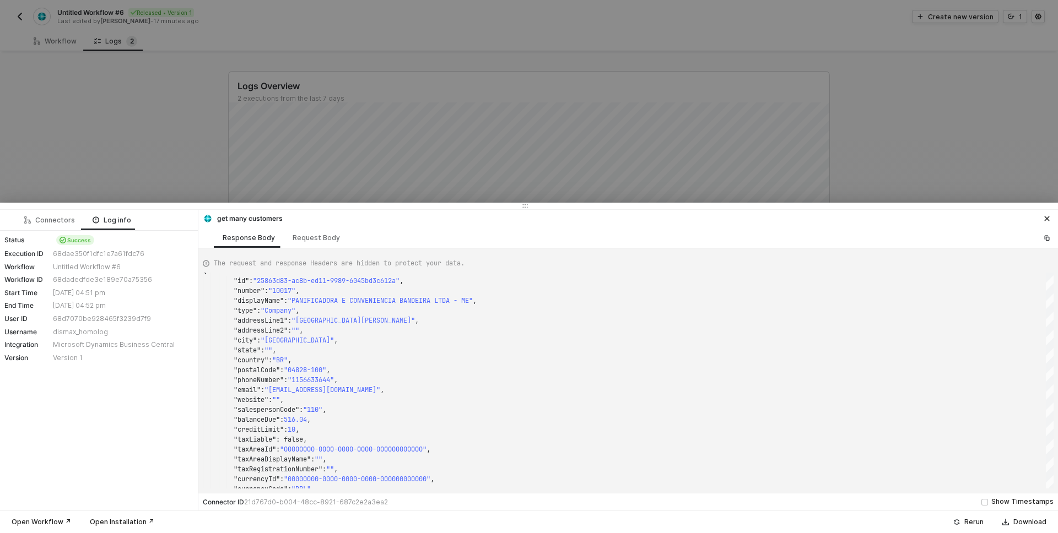
click at [23, 21] on div at bounding box center [529, 266] width 1058 height 533
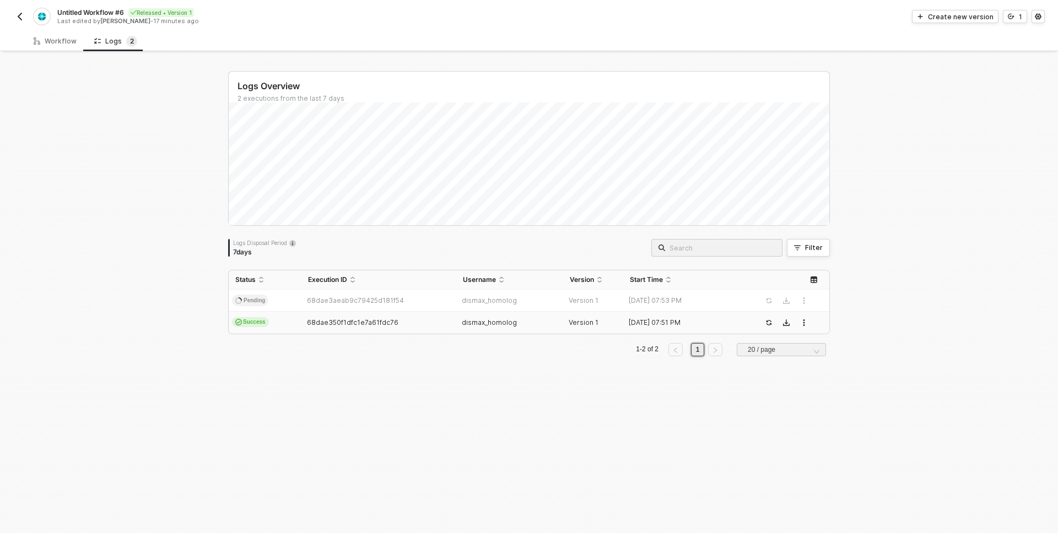
click at [25, 18] on button "button" at bounding box center [19, 16] width 13 height 13
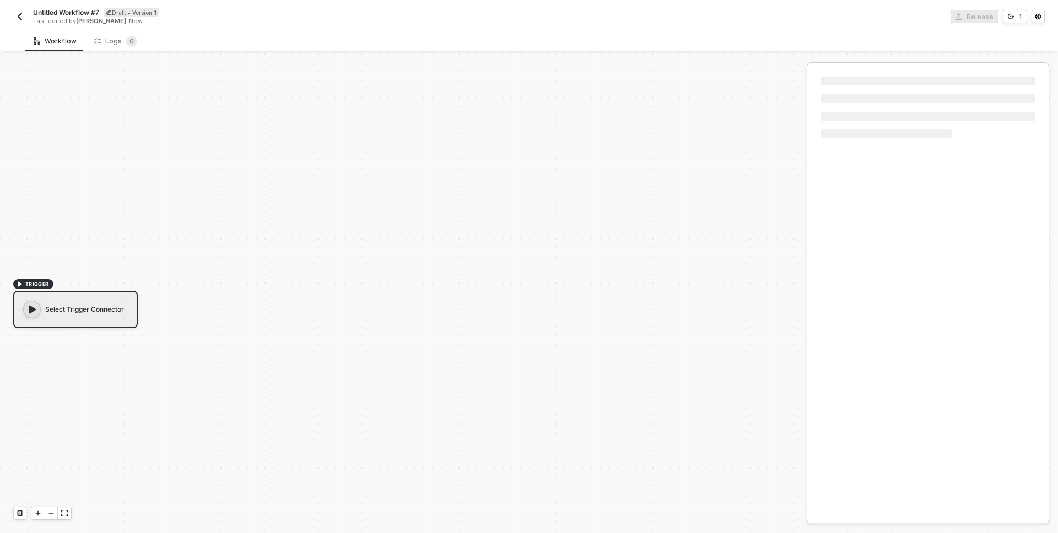
scroll to position [20, 0]
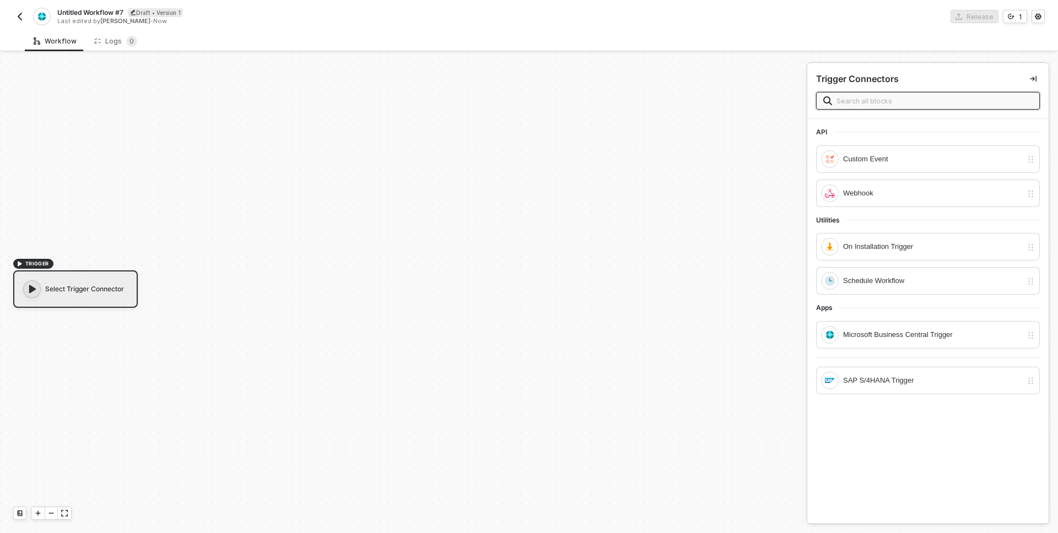
click at [40, 286] on div at bounding box center [32, 289] width 18 height 18
click at [855, 98] on input "text" at bounding box center [934, 101] width 196 height 12
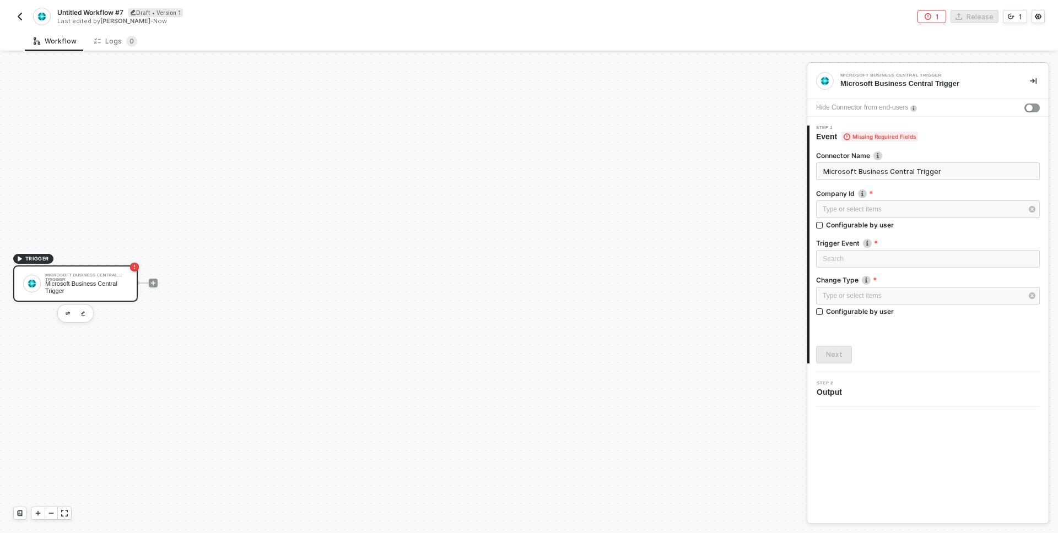
drag, startPoint x: 940, startPoint y: 167, endPoint x: 822, endPoint y: 168, distance: 118.5
click at [822, 168] on input "Microsoft Business Central Trigger" at bounding box center [928, 172] width 224 height 18
type input "trigger 1"
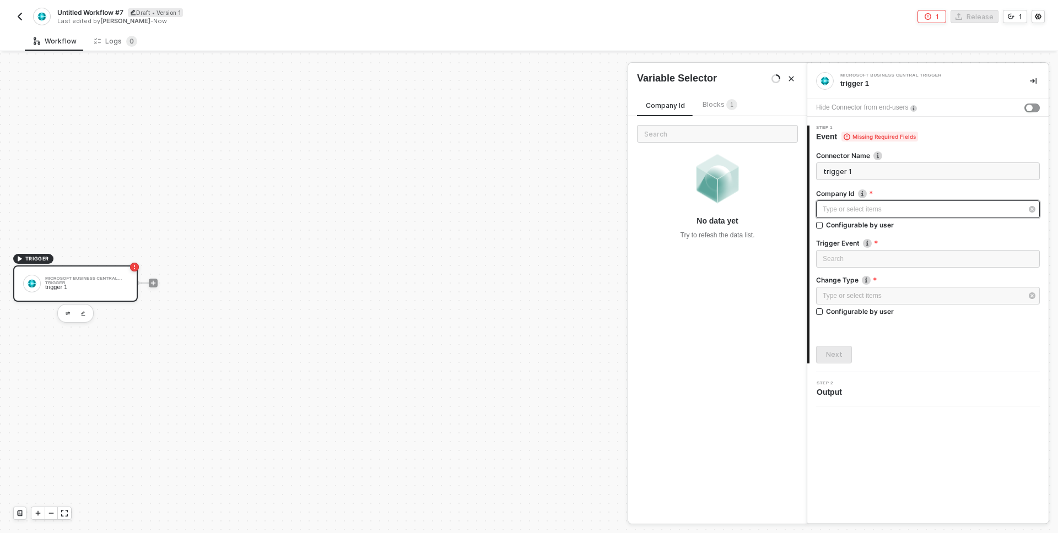
click at [867, 210] on div "Type or select items ﻿" at bounding box center [922, 209] width 199 height 10
click at [821, 225] on input "Configurable by user" at bounding box center [820, 226] width 8 height 8
checkbox input "true"
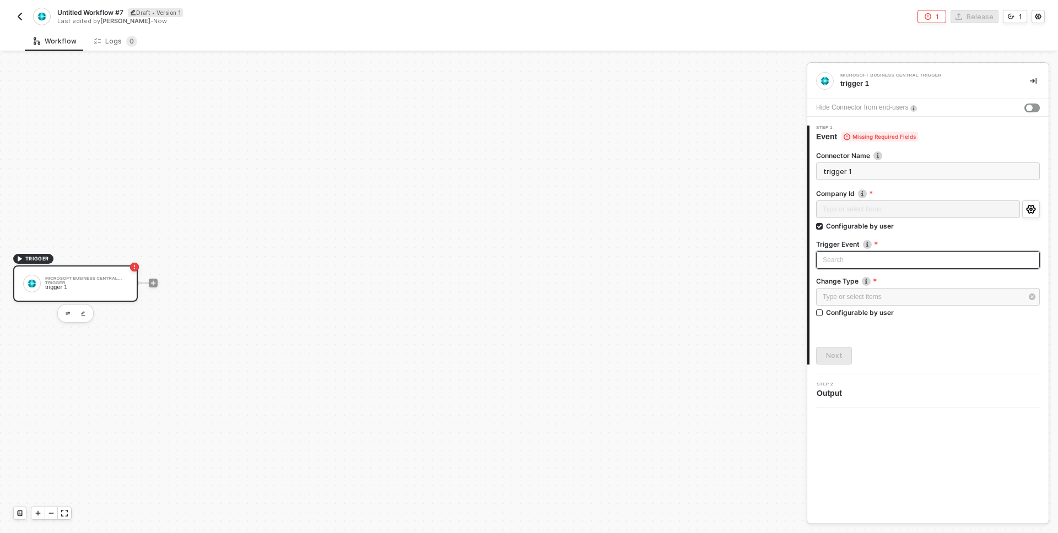
click at [845, 257] on input "search" at bounding box center [928, 260] width 210 height 17
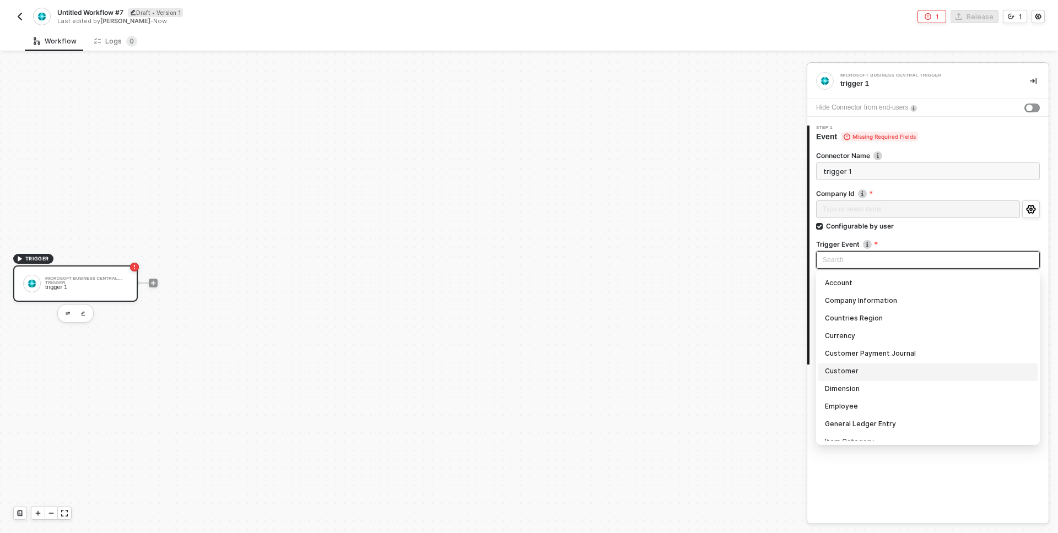
click at [847, 372] on div "Customer Customer changes in Microsoft Business Central" at bounding box center [928, 372] width 206 height 12
type input "Trigger workflow when customer"
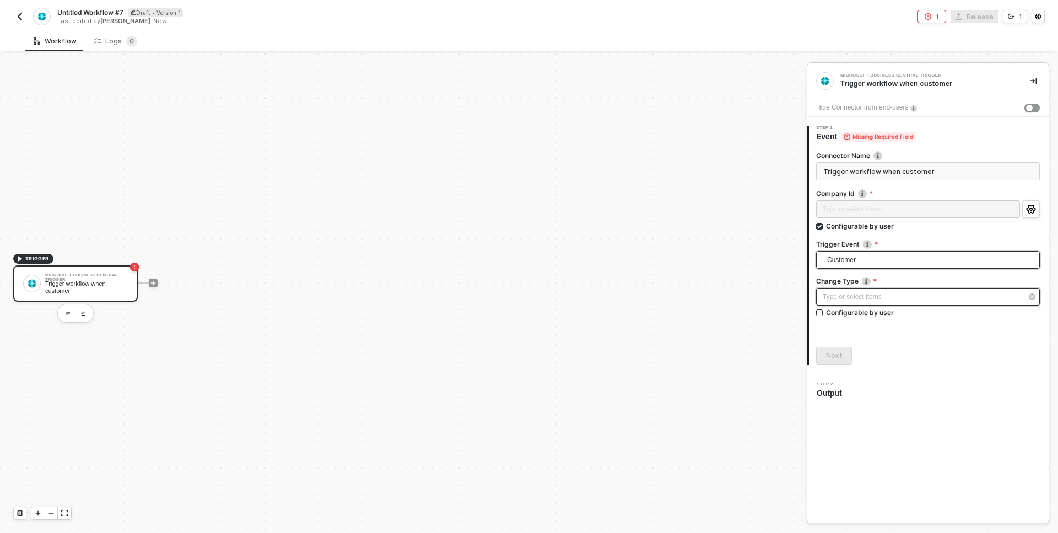
click at [837, 299] on div "Type or select items ﻿" at bounding box center [922, 297] width 199 height 10
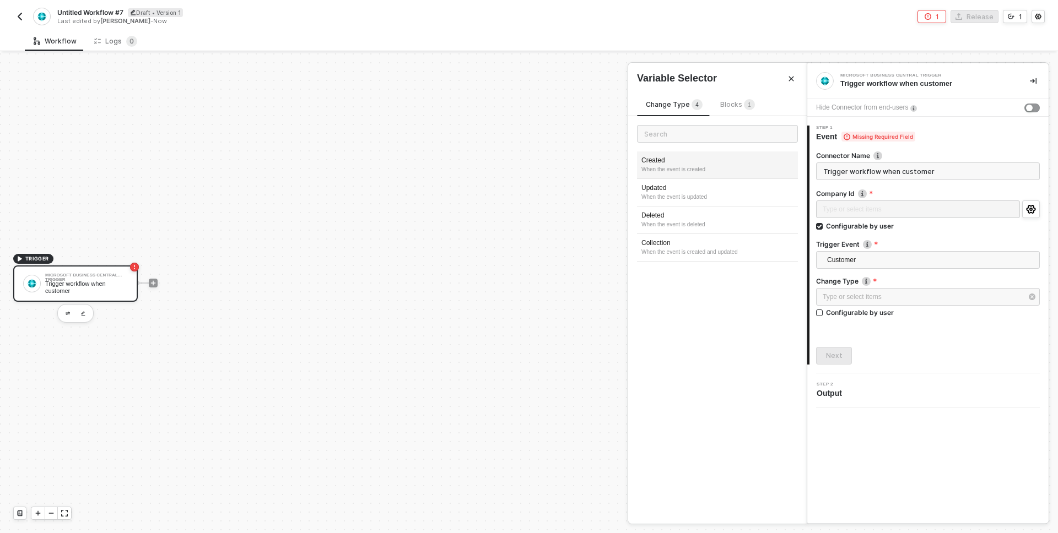
click at [657, 167] on div "When the event is created" at bounding box center [717, 169] width 152 height 9
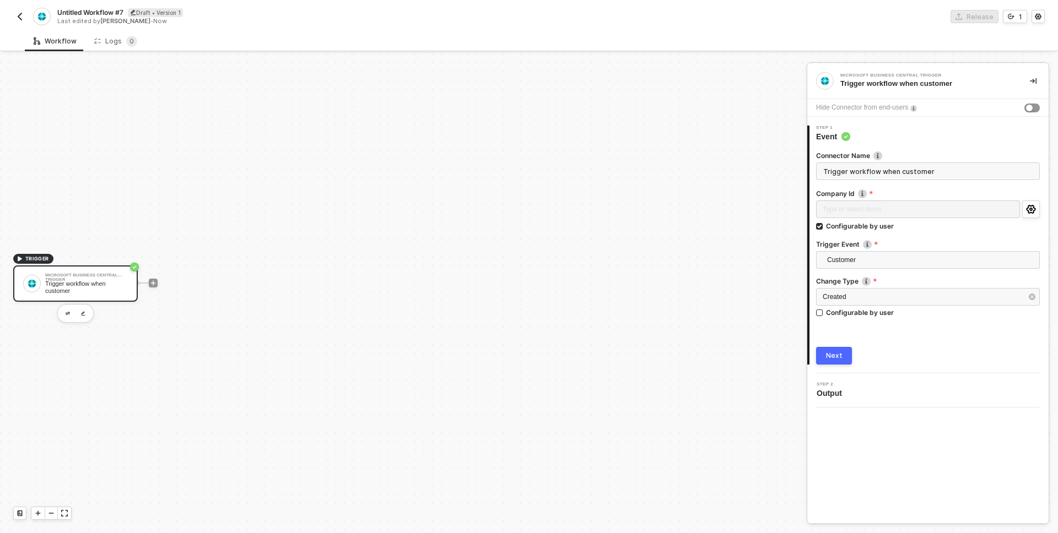
click at [831, 355] on div "Next" at bounding box center [834, 356] width 17 height 9
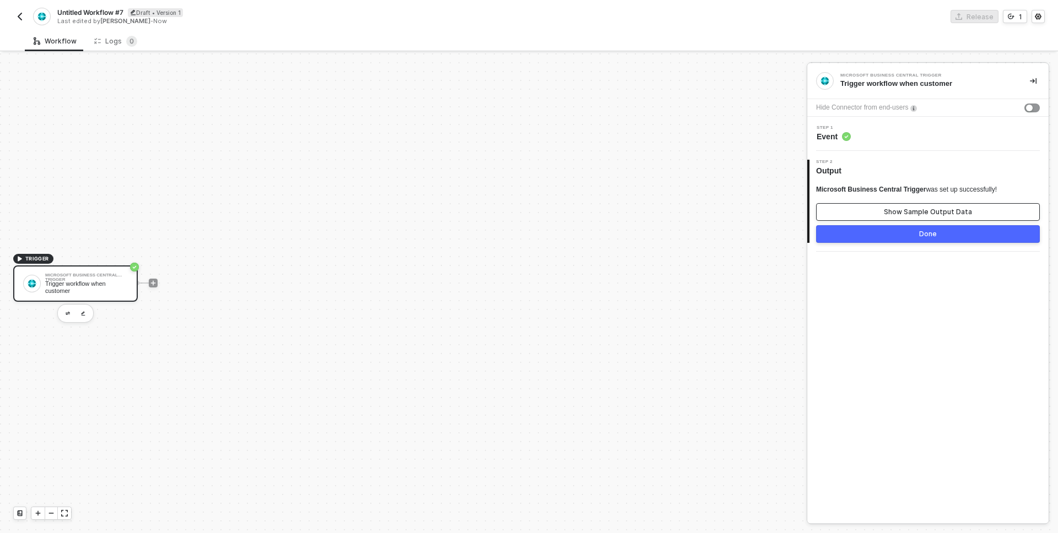
click at [845, 207] on button "Show Sample Output Data" at bounding box center [928, 212] width 224 height 18
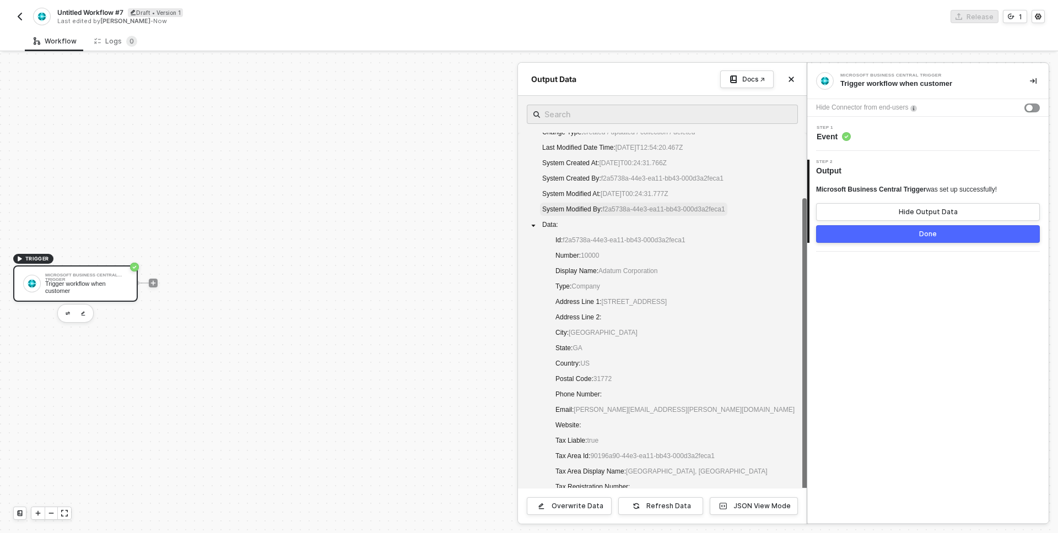
scroll to position [112, 0]
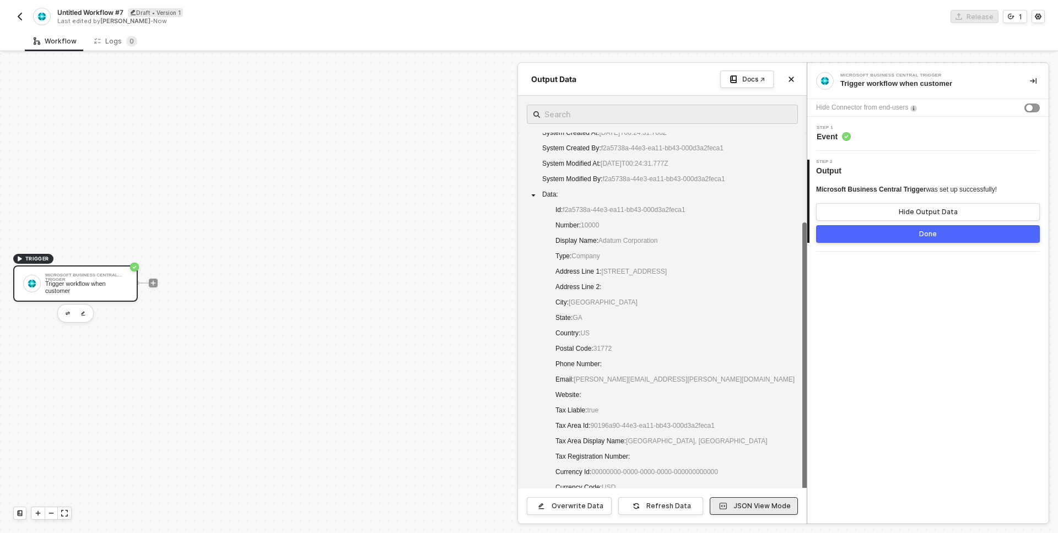
click at [755, 501] on button "JSON View Mode" at bounding box center [754, 507] width 88 height 18
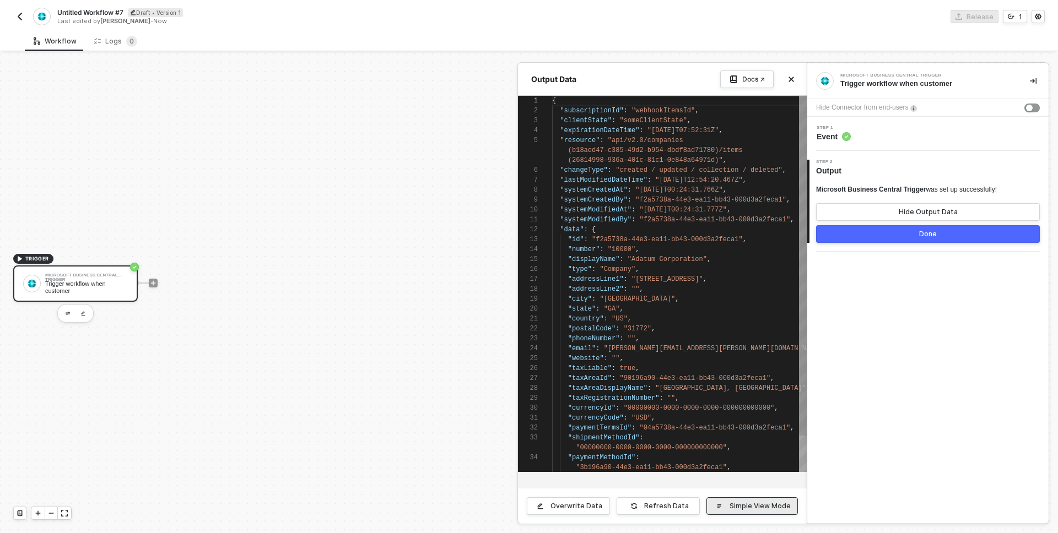
scroll to position [79, 0]
click at [839, 233] on button "Done" at bounding box center [928, 234] width 224 height 18
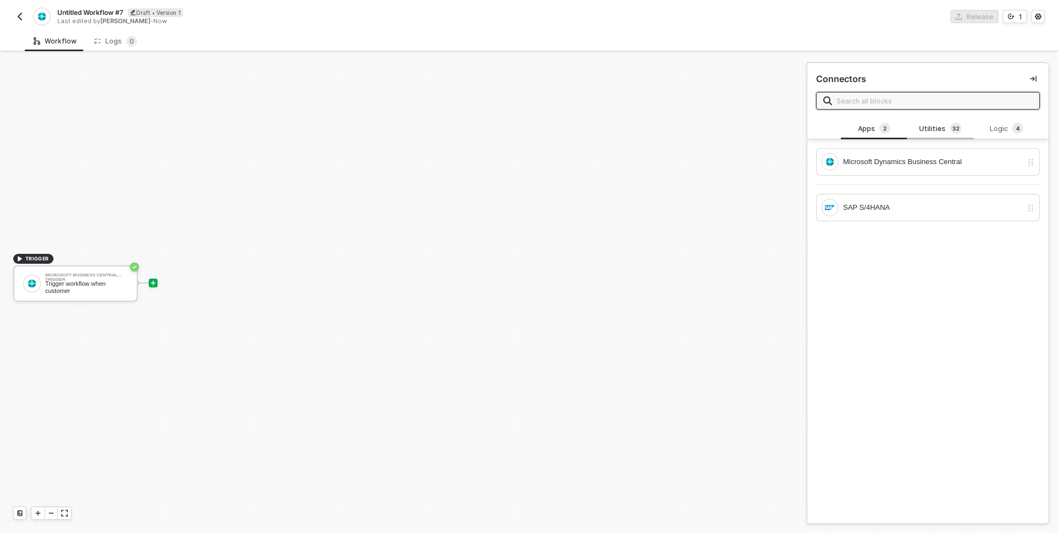
click at [925, 129] on div "Utilities 3 2" at bounding box center [940, 129] width 48 height 12
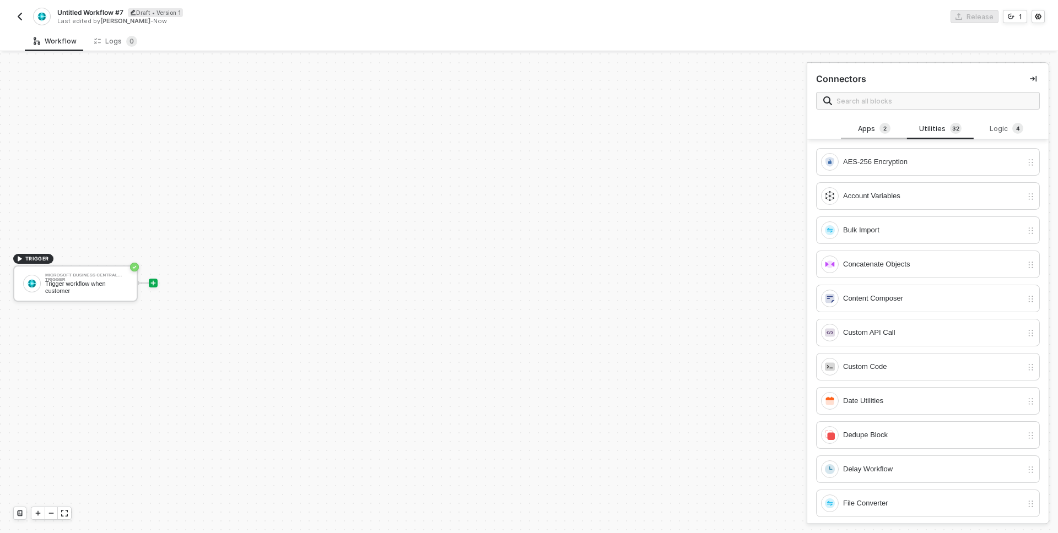
click at [854, 125] on div "Apps 2" at bounding box center [874, 129] width 48 height 12
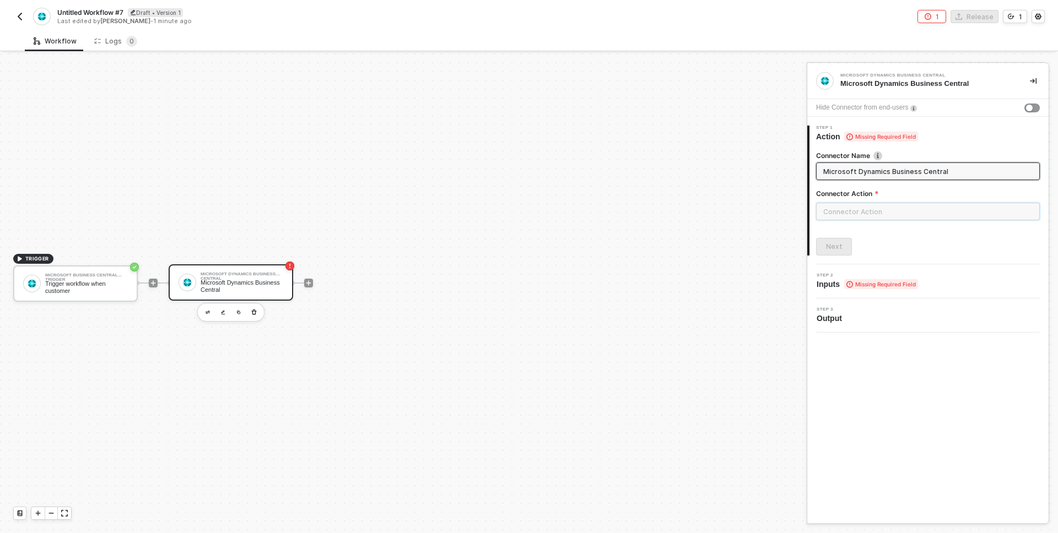
click at [884, 214] on input "text" at bounding box center [928, 212] width 224 height 18
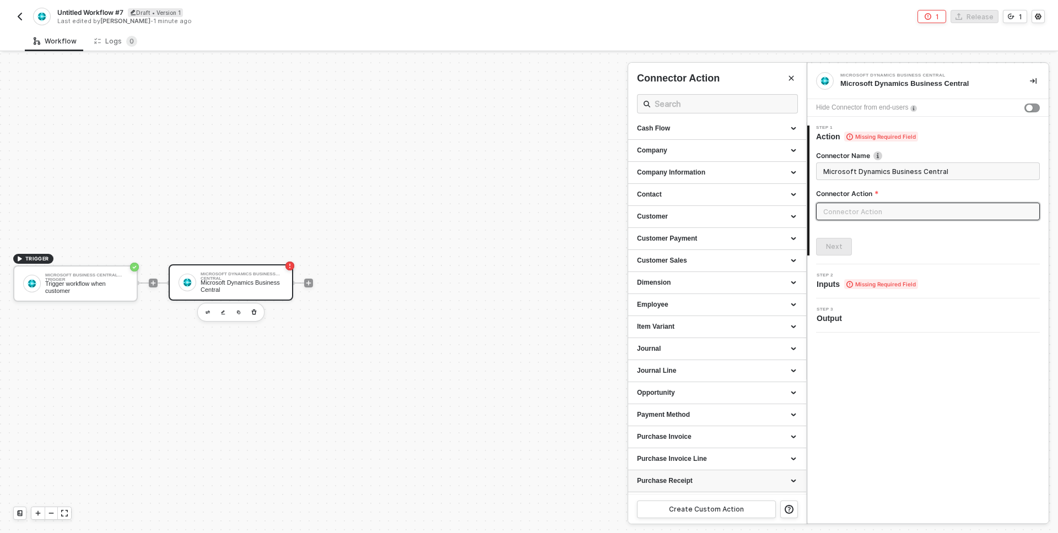
scroll to position [151, 0]
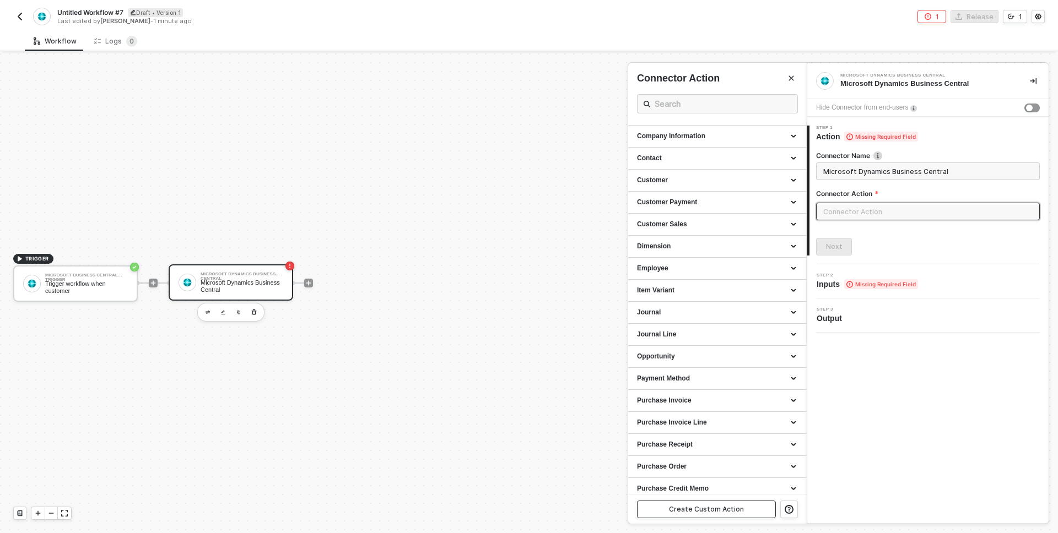
click at [693, 509] on div "Create Custom Action" at bounding box center [706, 509] width 75 height 9
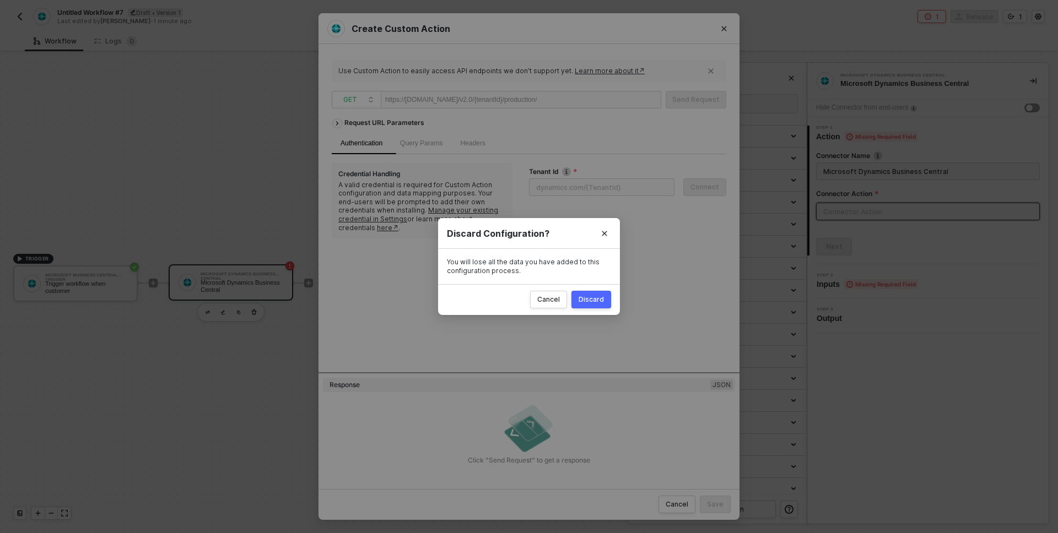
click at [589, 297] on div "Discard" at bounding box center [591, 299] width 25 height 9
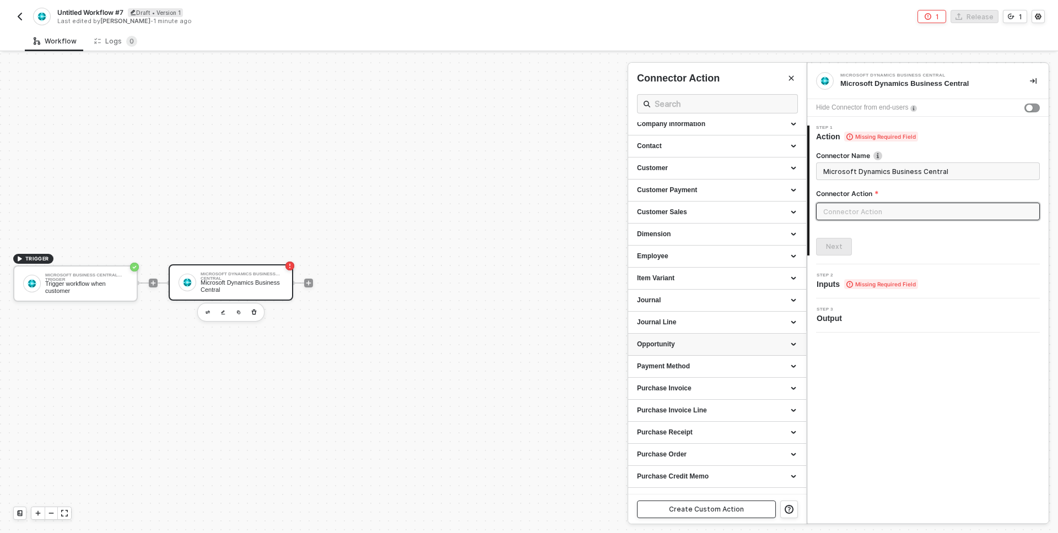
scroll to position [171, 0]
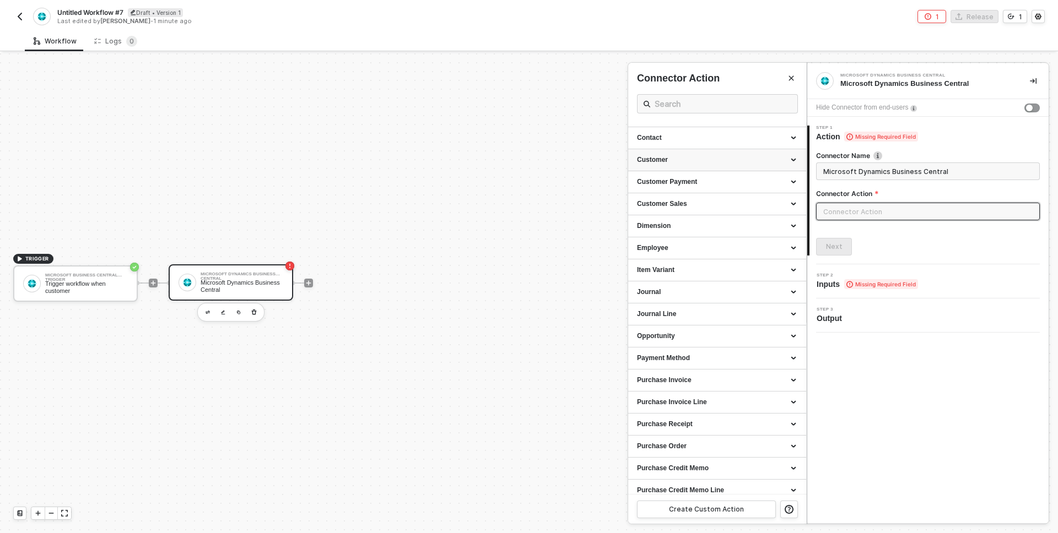
click at [708, 158] on div "Customer" at bounding box center [717, 159] width 160 height 9
click at [657, 186] on div "Get all Customer Retrieves all customer" at bounding box center [717, 185] width 160 height 18
type input "Retrieves all customer"
type input "Customer - Get all Customer"
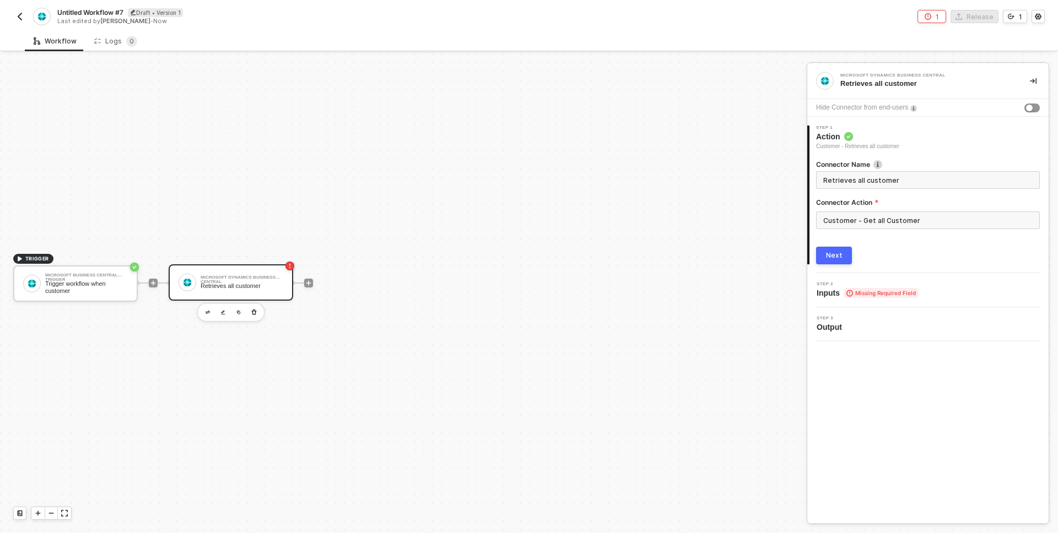
click at [833, 261] on button "Next" at bounding box center [834, 256] width 36 height 18
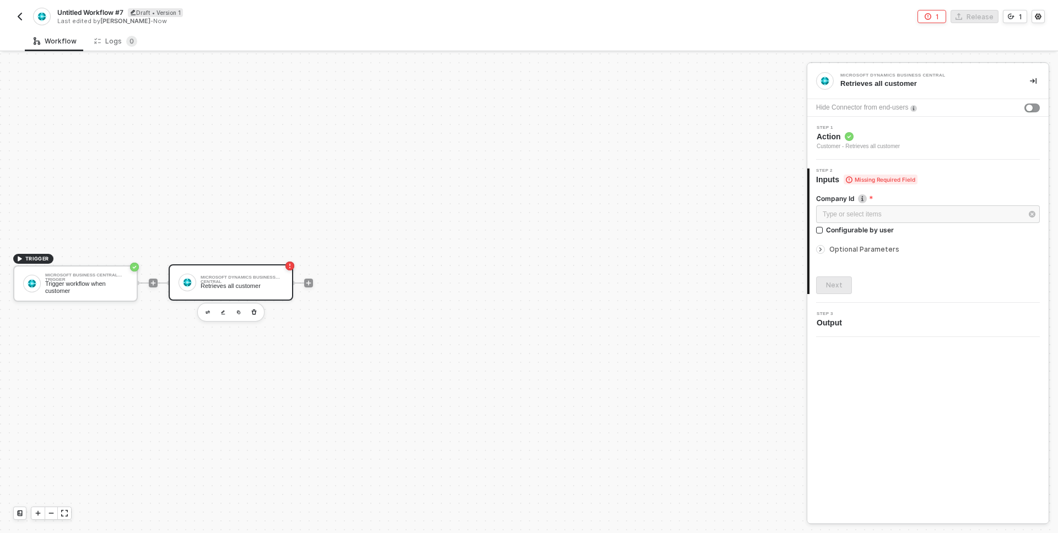
click at [821, 247] on icon "icon-arrow-right-small" at bounding box center [820, 249] width 7 height 7
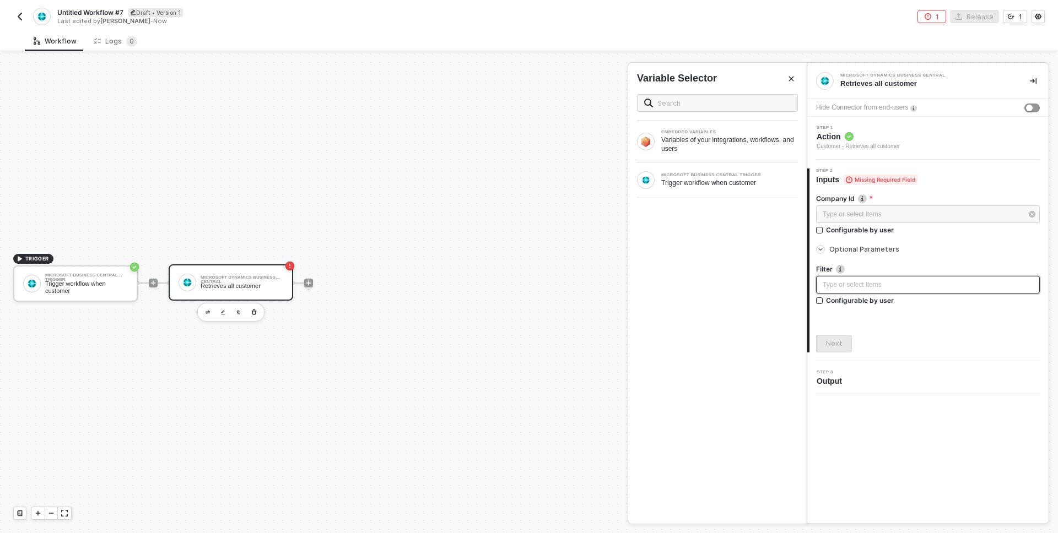
click at [839, 284] on div "Type or select items ﻿" at bounding box center [928, 285] width 210 height 10
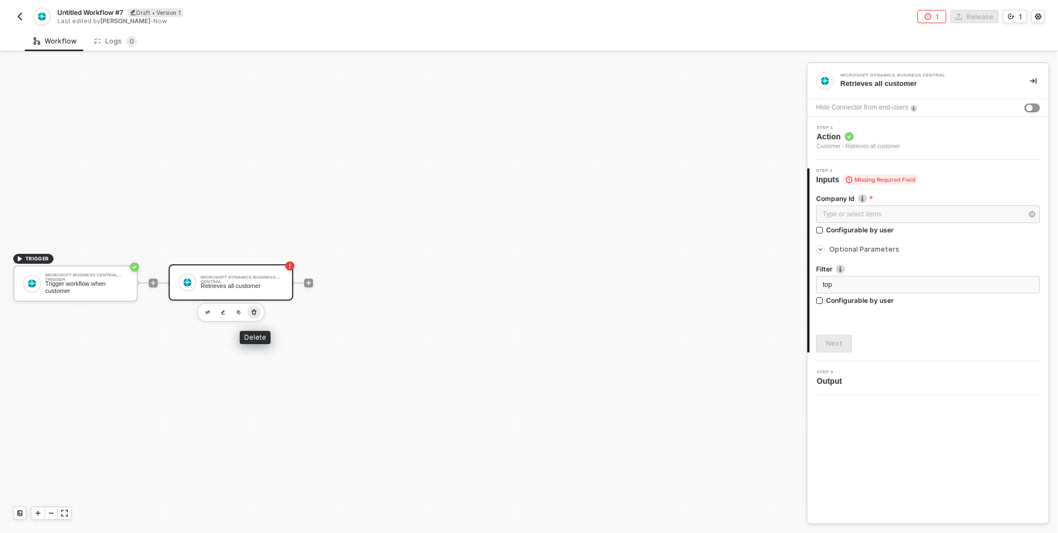
click at [252, 312] on icon "button" at bounding box center [254, 312] width 7 height 9
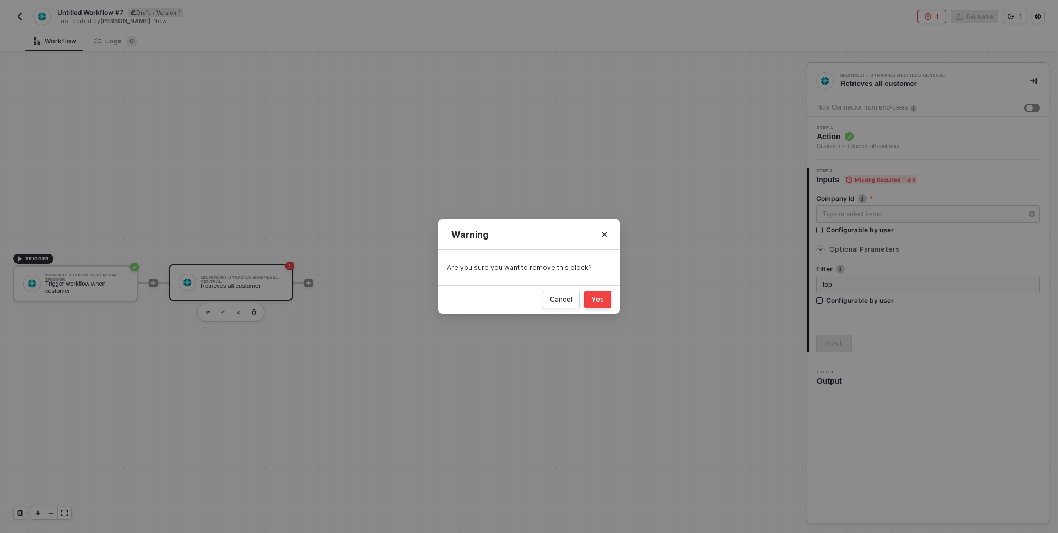
click at [605, 301] on button "Yes" at bounding box center [597, 300] width 27 height 18
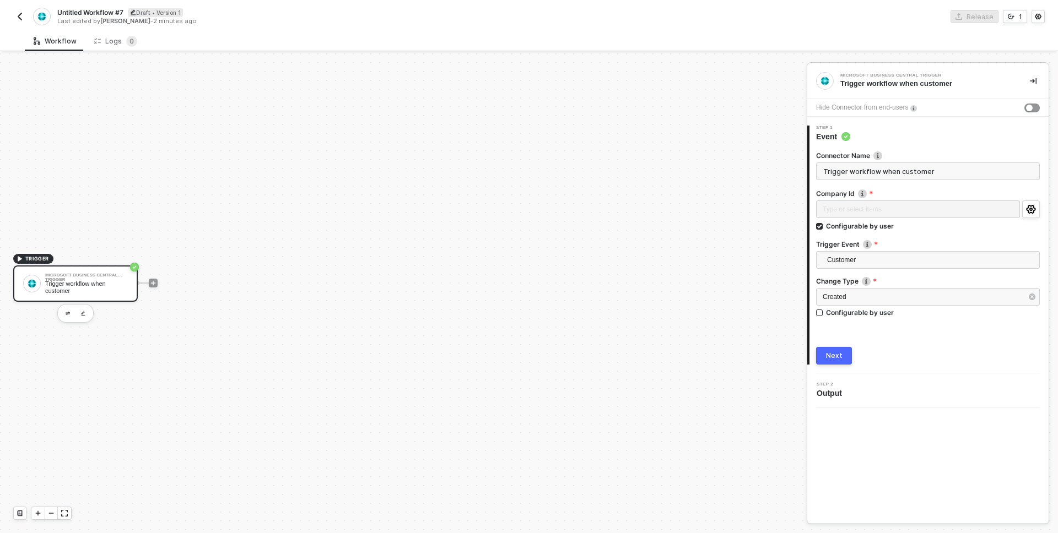
click at [152, 288] on div at bounding box center [153, 283] width 147 height 86
click at [156, 280] on icon "icon-play" at bounding box center [153, 283] width 7 height 7
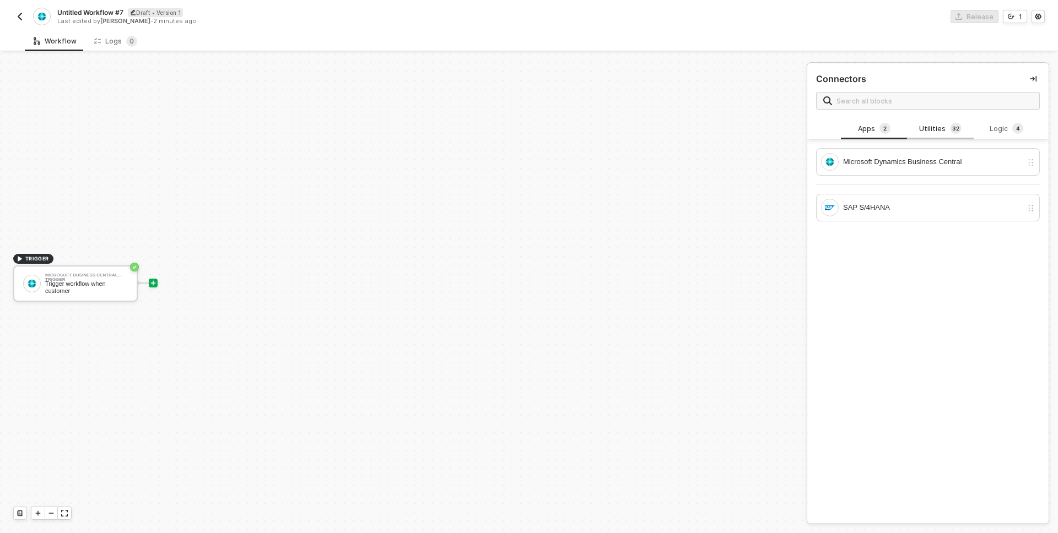
click at [936, 132] on div "Utilities 3 2" at bounding box center [940, 129] width 48 height 12
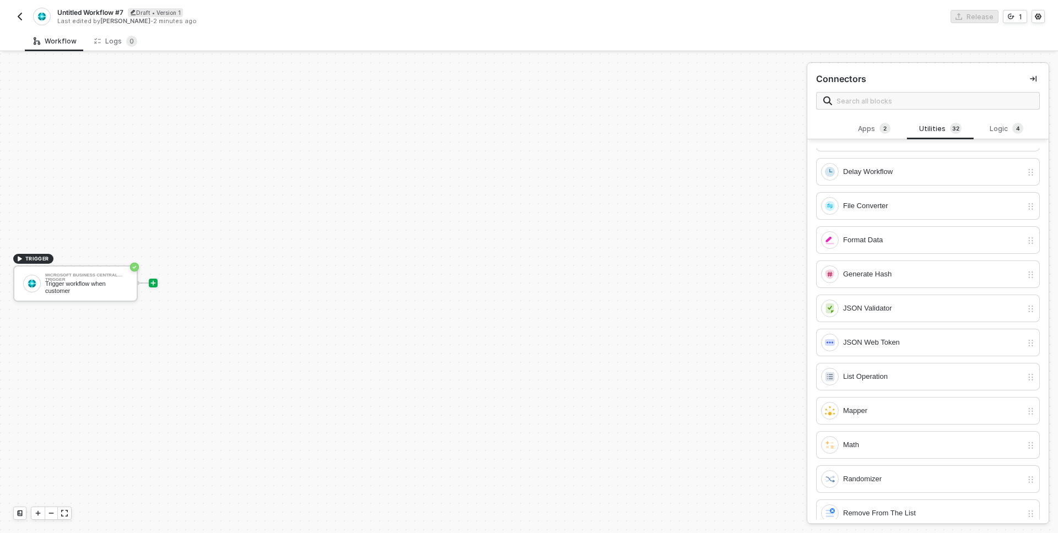
scroll to position [303, 0]
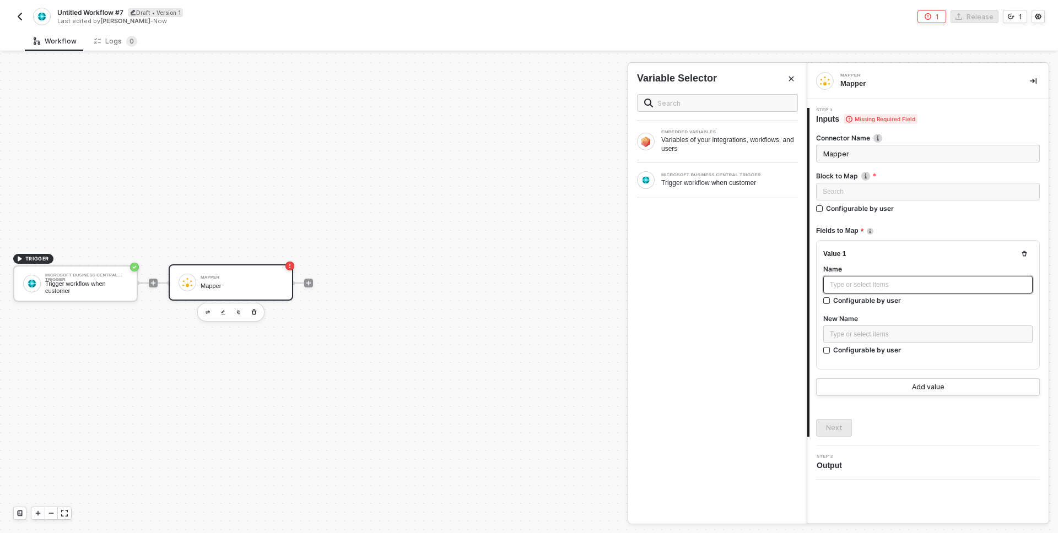
click at [848, 283] on div "Type or select items ﻿" at bounding box center [928, 285] width 196 height 10
click at [710, 184] on div "Trigger workflow when customer" at bounding box center [729, 183] width 137 height 9
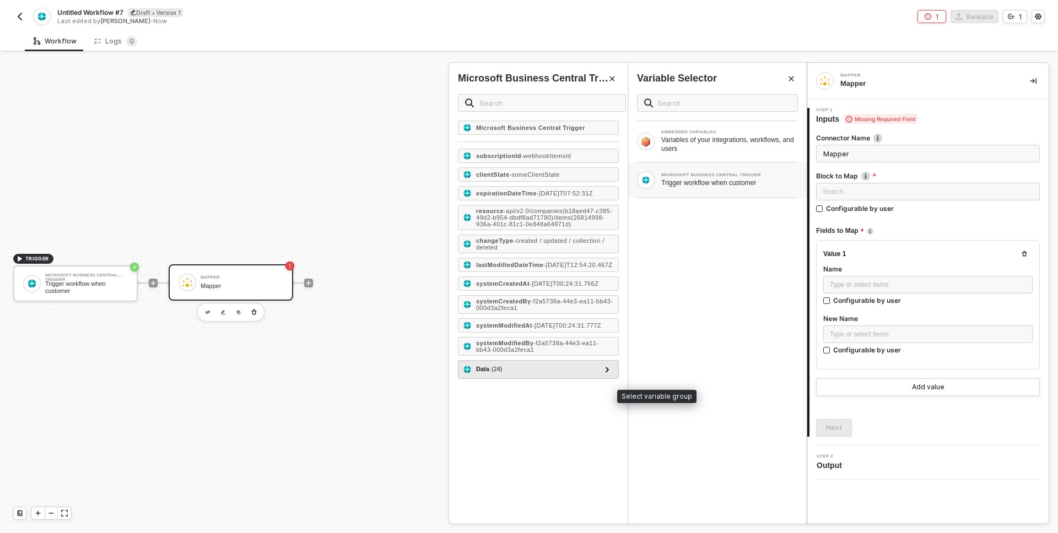
click at [537, 376] on div "Data ( 24 )" at bounding box center [532, 369] width 138 height 13
click at [611, 376] on div at bounding box center [607, 369] width 13 height 13
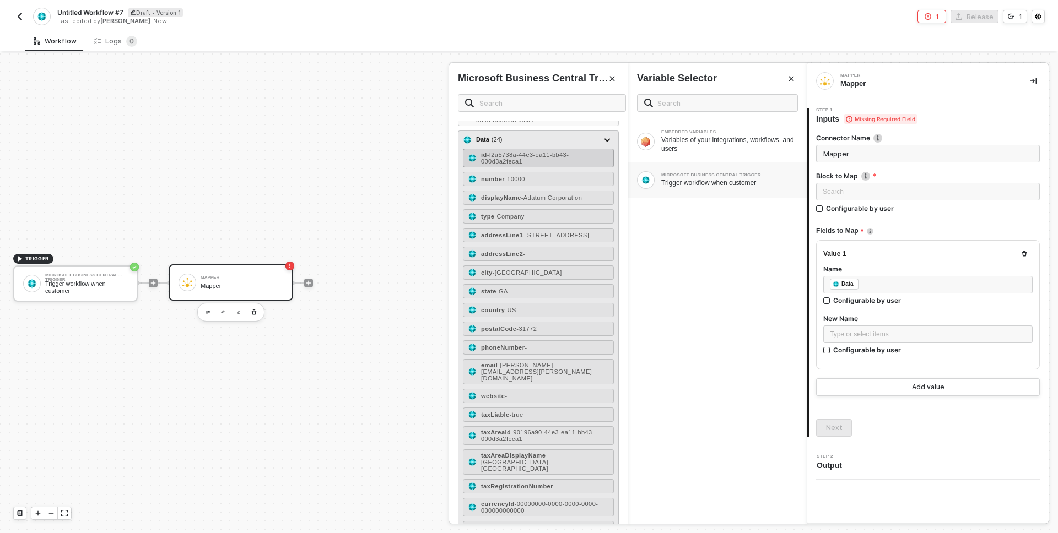
scroll to position [234, 0]
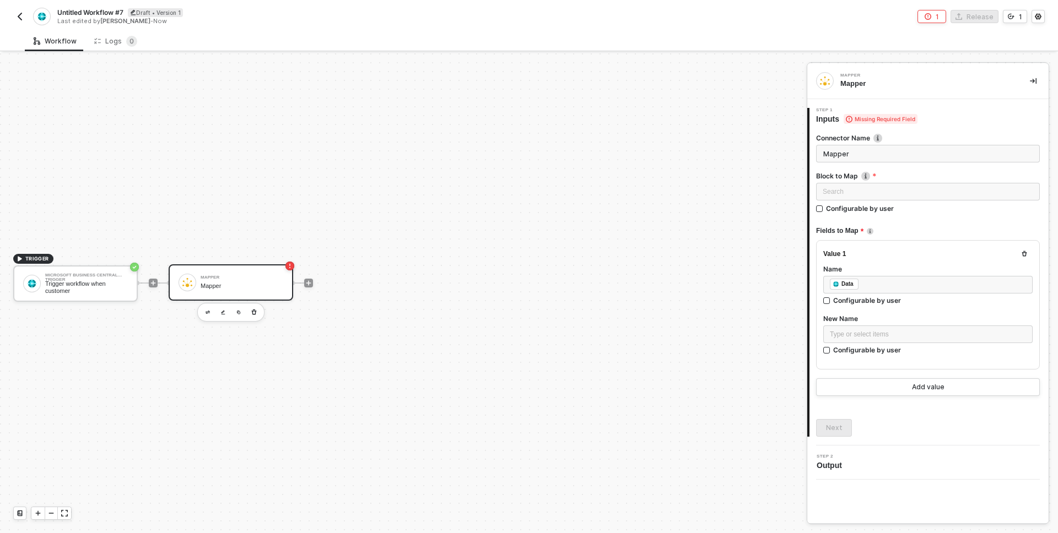
click at [105, 290] on div "Trigger workflow when customer" at bounding box center [86, 287] width 83 height 14
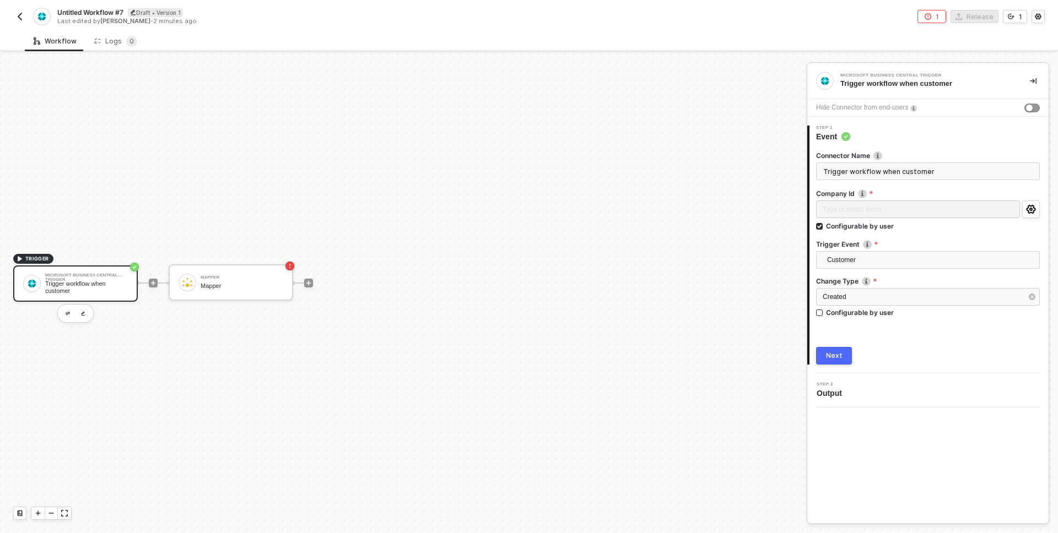
click at [835, 356] on div "Next" at bounding box center [834, 356] width 17 height 9
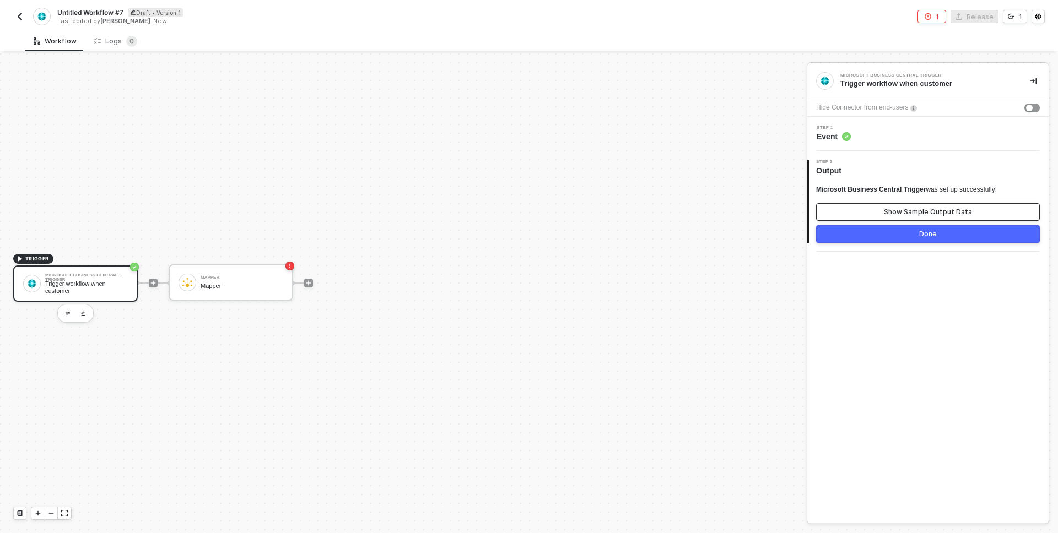
click at [843, 204] on button "Show Sample Output Data" at bounding box center [928, 212] width 224 height 18
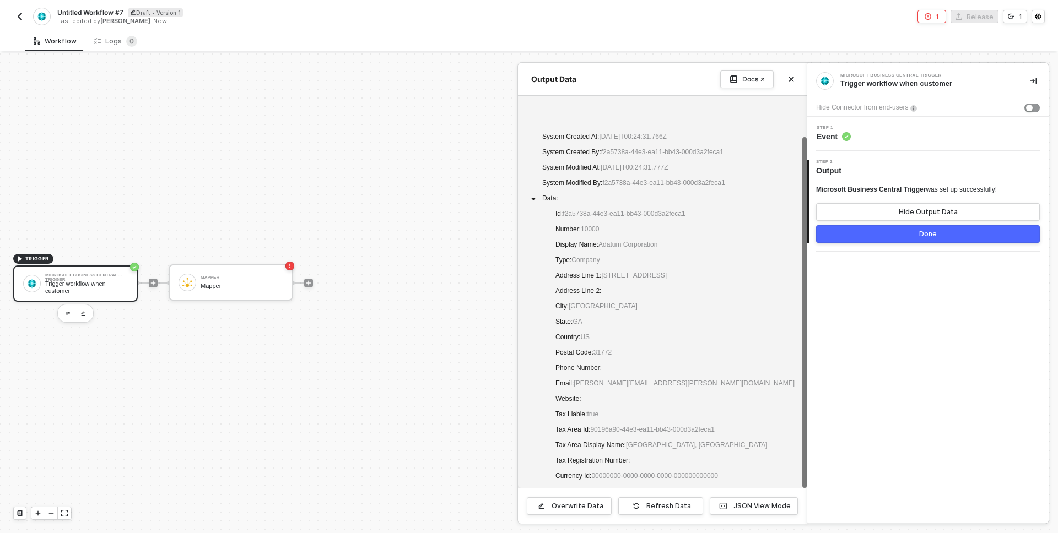
scroll to position [112, 0]
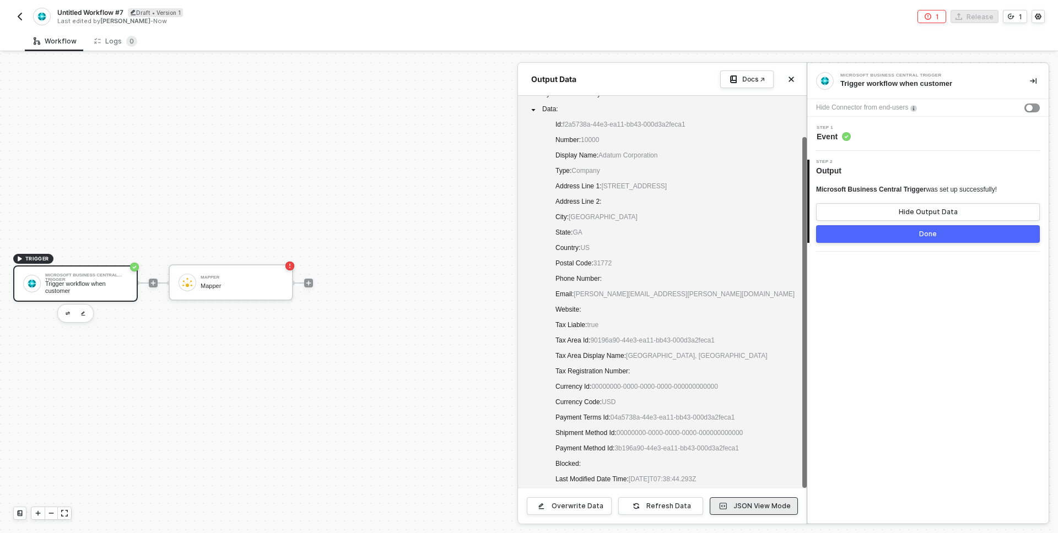
click at [741, 502] on div "JSON View Mode" at bounding box center [761, 506] width 57 height 9
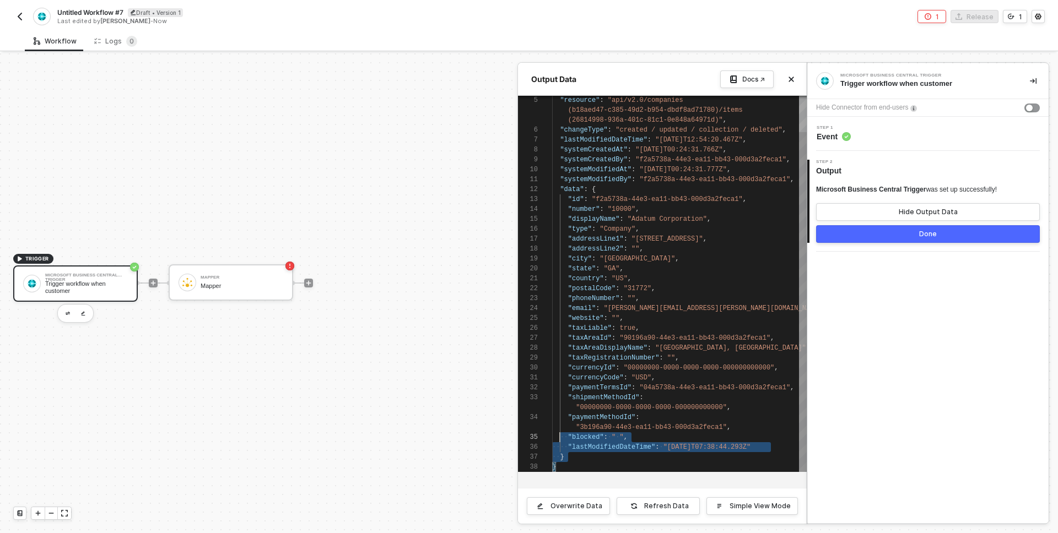
scroll to position [0, 0]
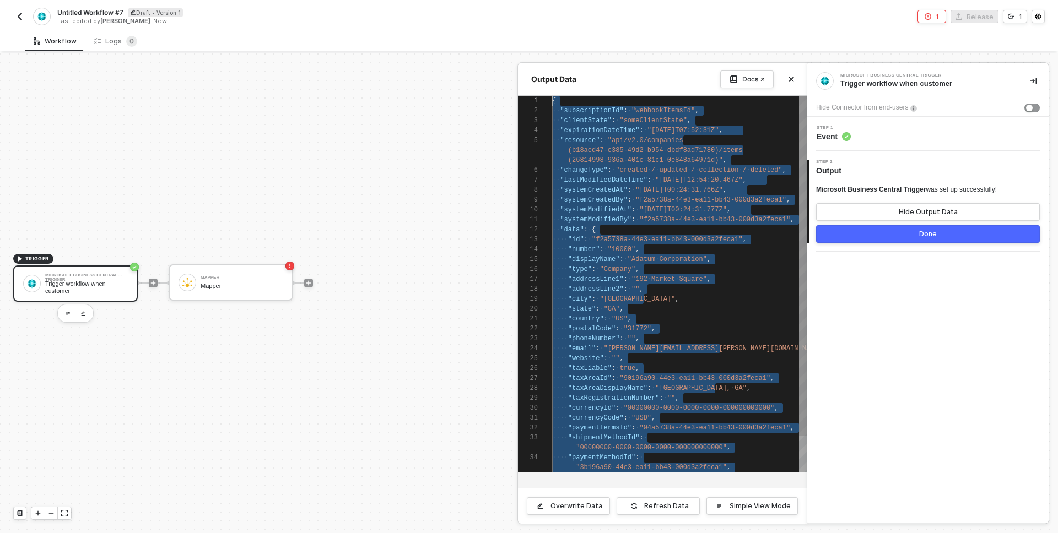
drag, startPoint x: 560, startPoint y: 468, endPoint x: 502, endPoint y: 66, distance: 405.9
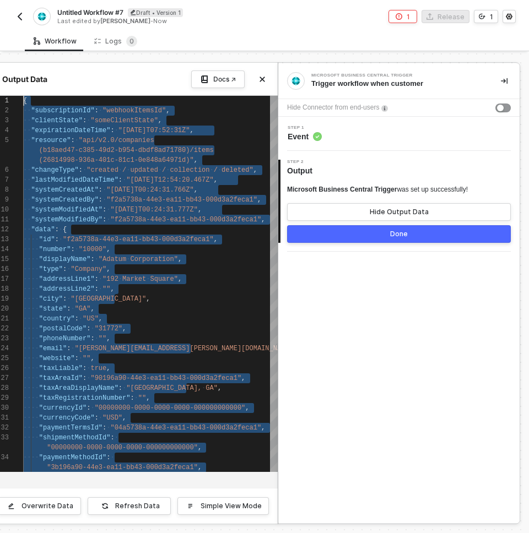
type textarea "{ "subscriptionId": "webhookItemsId", "clientState": "someClientState", "expira…"
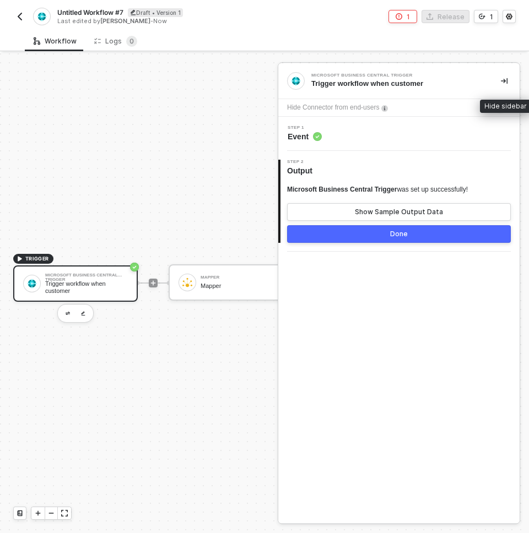
click at [504, 79] on icon "icon-collapse-right" at bounding box center [504, 81] width 7 height 7
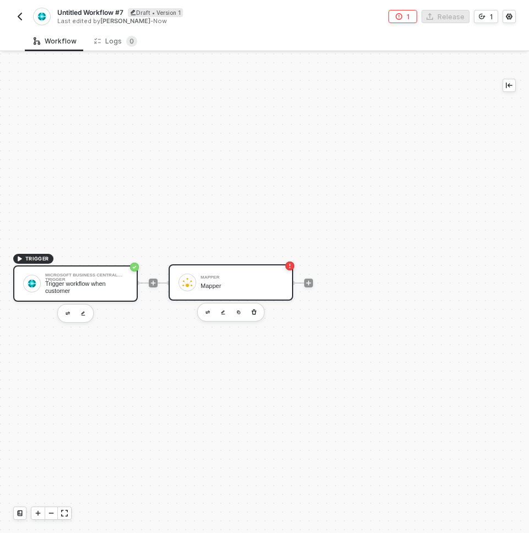
click at [204, 286] on div "Mapper" at bounding box center [242, 286] width 83 height 7
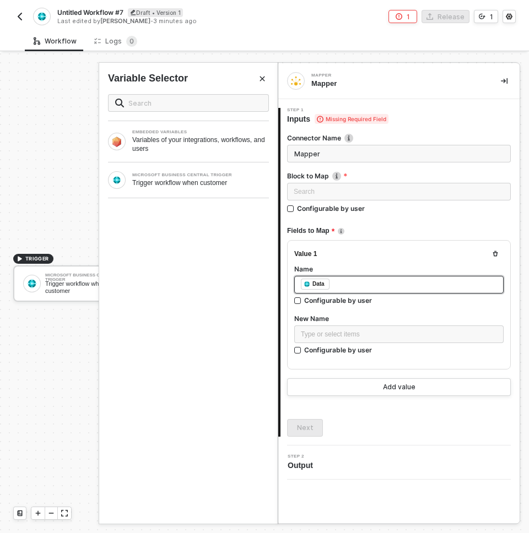
click at [342, 284] on div "﻿ ﻿ Data ﻿" at bounding box center [399, 285] width 196 height 12
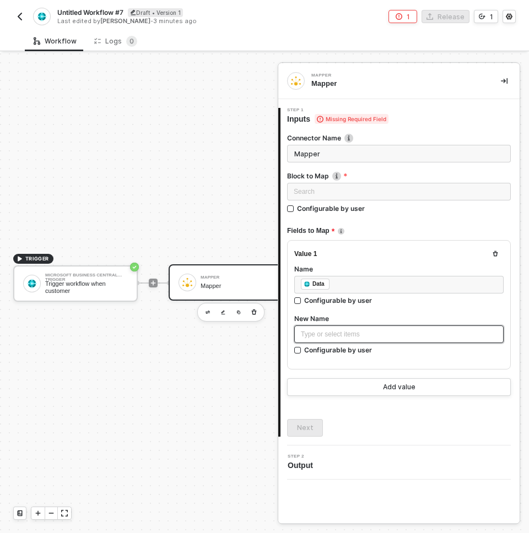
click at [330, 339] on div "Type or select items ﻿" at bounding box center [398, 335] width 209 height 18
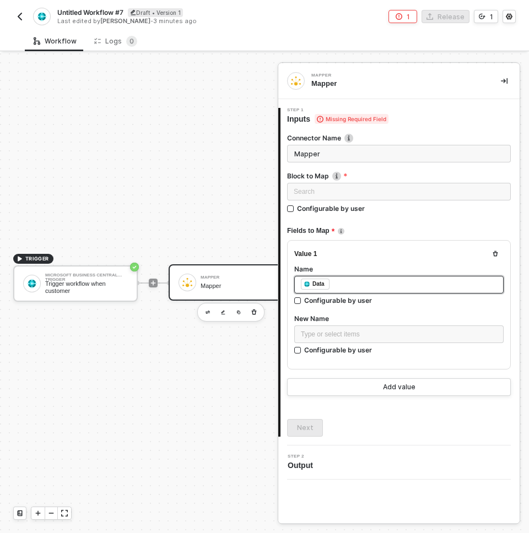
click at [350, 284] on div "﻿ ﻿ Data ﻿" at bounding box center [399, 285] width 196 height 12
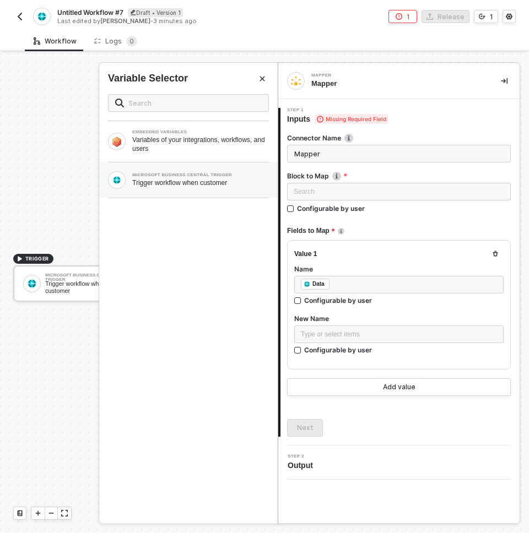
click at [197, 188] on div "MICROSOFT BUSINESS CENTRAL TRIGGER Trigger workflow when customer" at bounding box center [188, 180] width 161 height 18
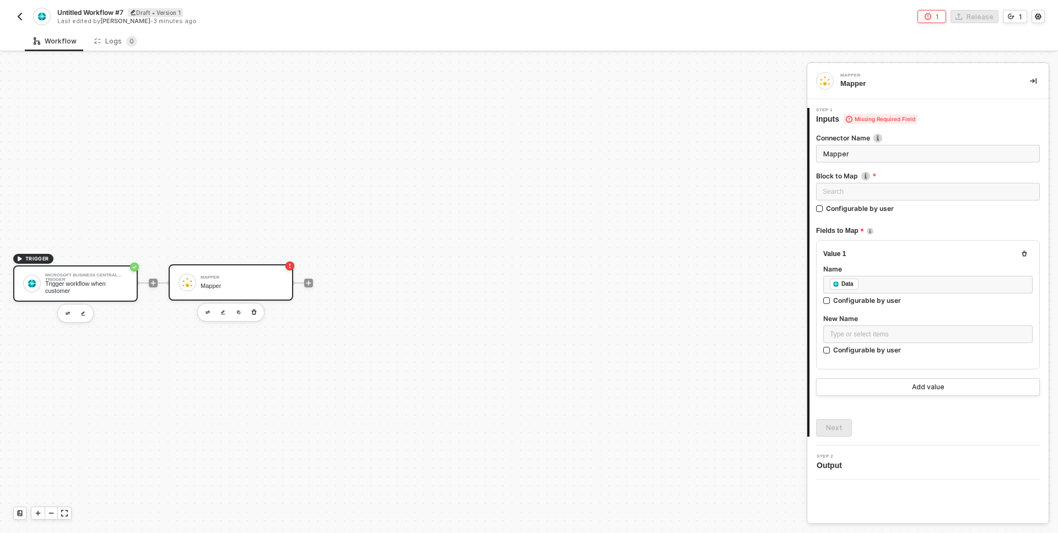
click at [115, 288] on div "Trigger workflow when customer" at bounding box center [86, 287] width 83 height 14
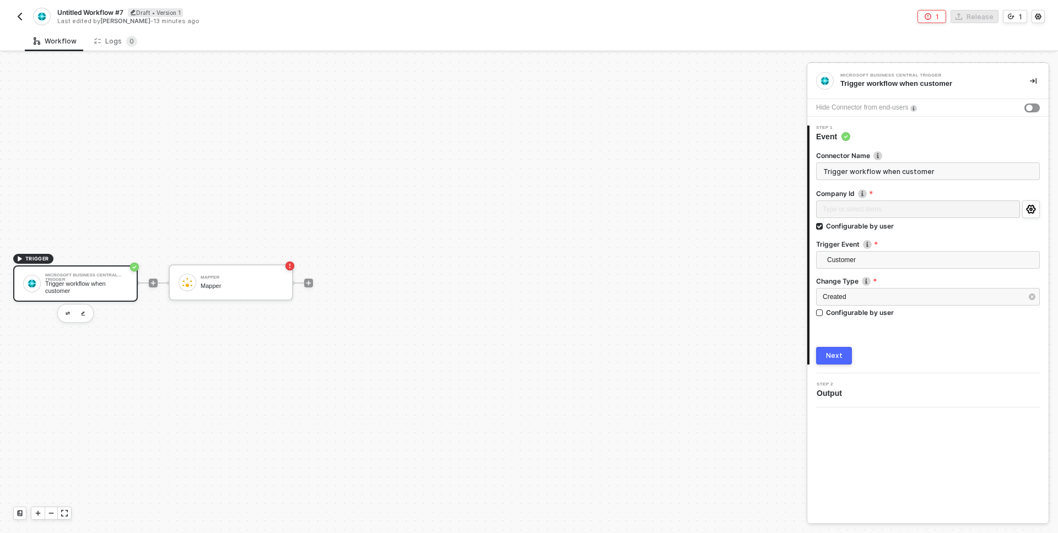
click at [833, 354] on div "Next" at bounding box center [834, 356] width 17 height 9
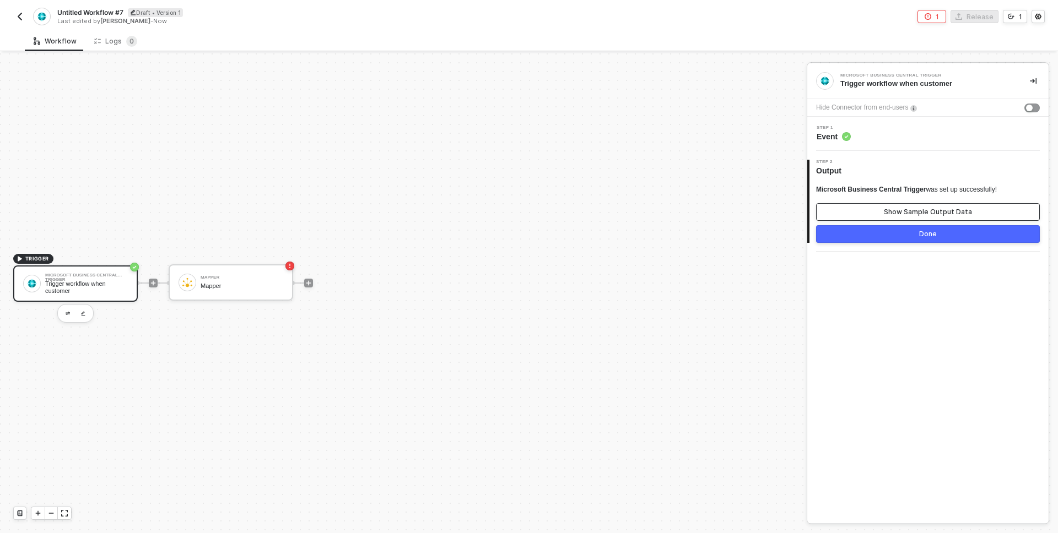
click at [862, 207] on button "Show Sample Output Data" at bounding box center [928, 212] width 224 height 18
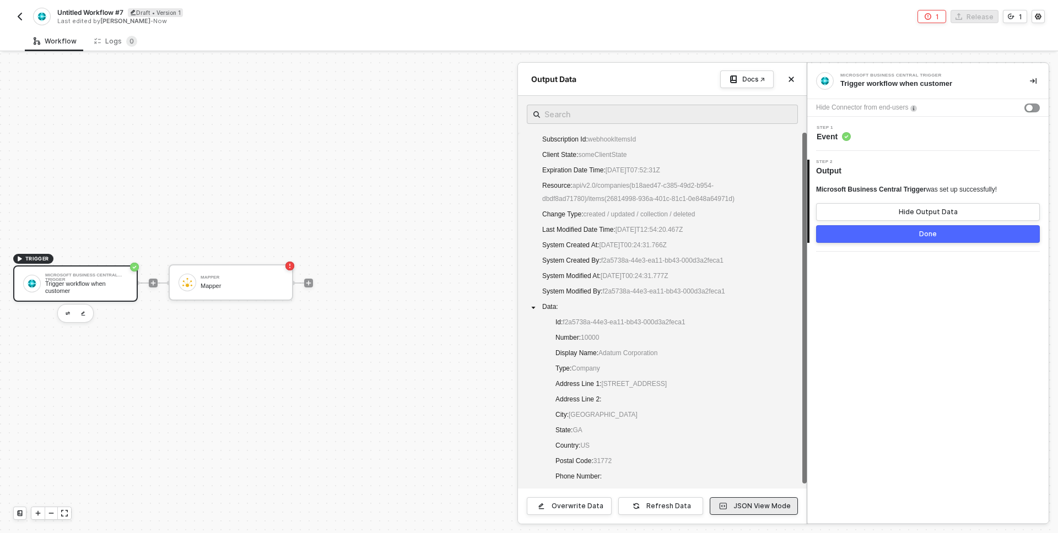
click at [749, 501] on button "JSON View Mode" at bounding box center [754, 507] width 88 height 18
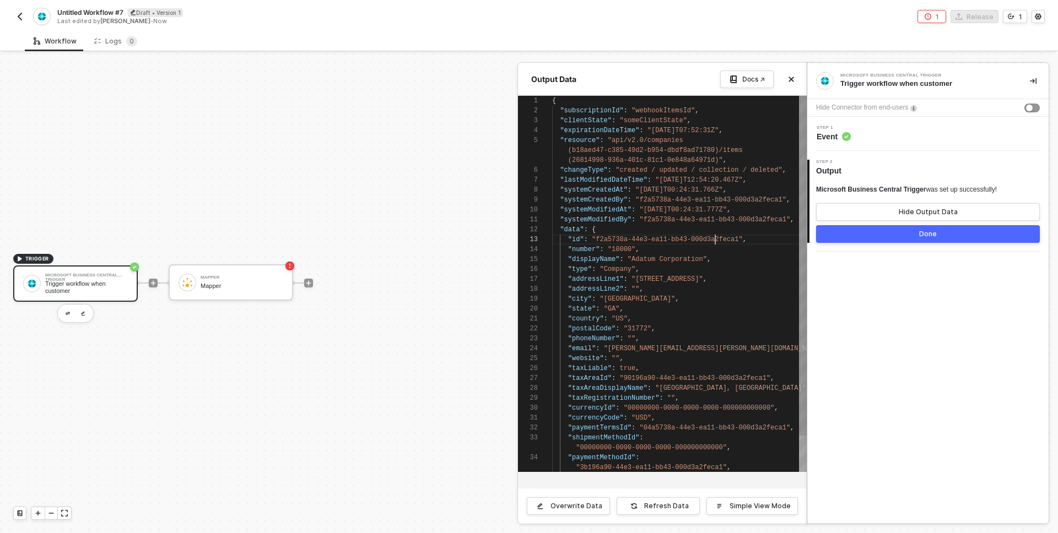
scroll to position [40, 163]
click at [715, 241] on div "1 2 3 4 5 6 7 8 9 10 11 12 13 14 15 16 17 18 19 20 21 22 23 24 25 26 27 28 29 3…" at bounding box center [662, 284] width 289 height 376
type textarea "{ "subscriptionId": "webhookItemsId", "clientState": "someClientState", "expira…"
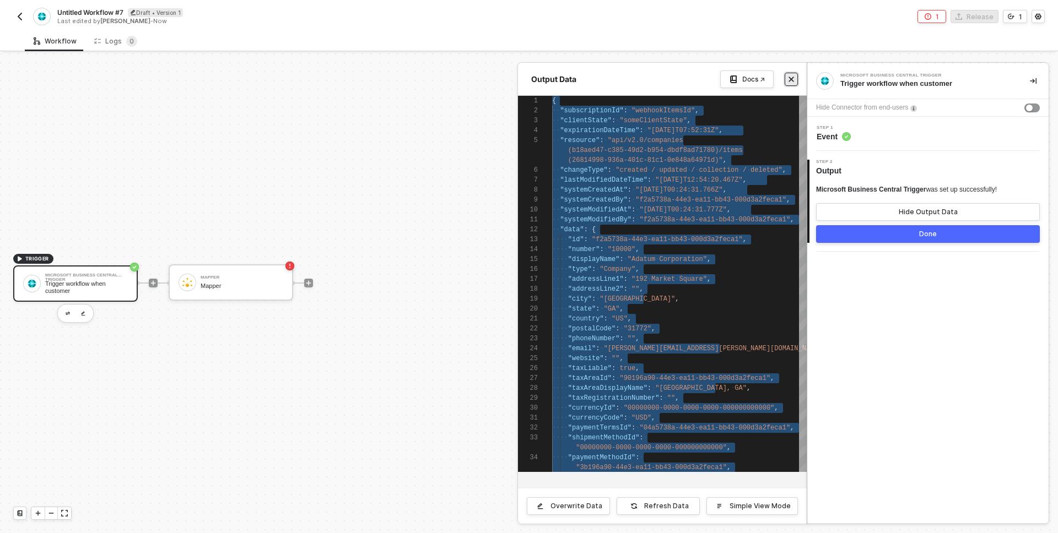
click at [791, 79] on icon "icon-close" at bounding box center [791, 79] width 5 height 5
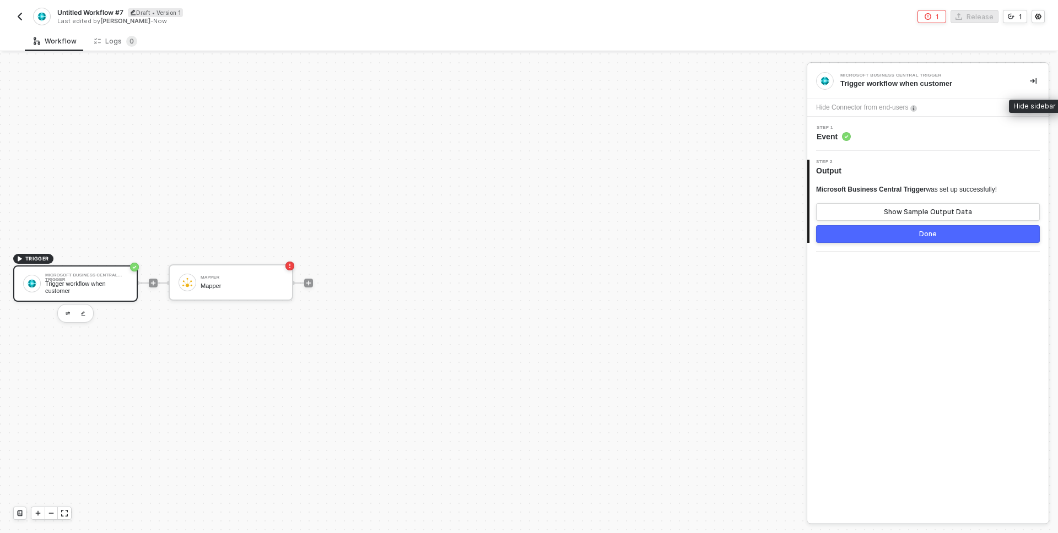
click at [1034, 80] on icon "icon-collapse-right" at bounding box center [1033, 81] width 7 height 7
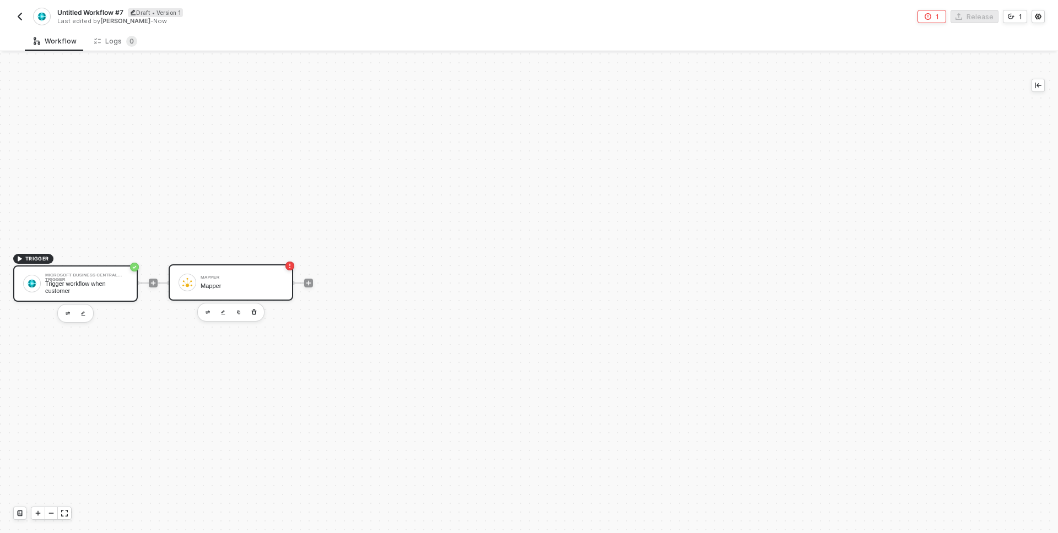
click at [241, 286] on div "Mapper" at bounding box center [242, 286] width 83 height 7
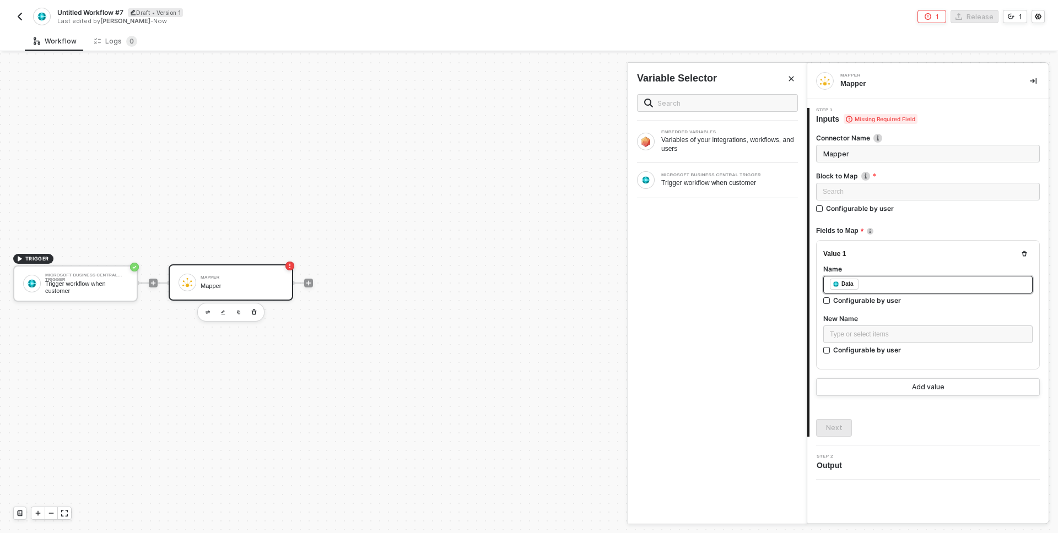
click at [877, 284] on div "﻿ ﻿ Data ﻿" at bounding box center [928, 285] width 196 height 12
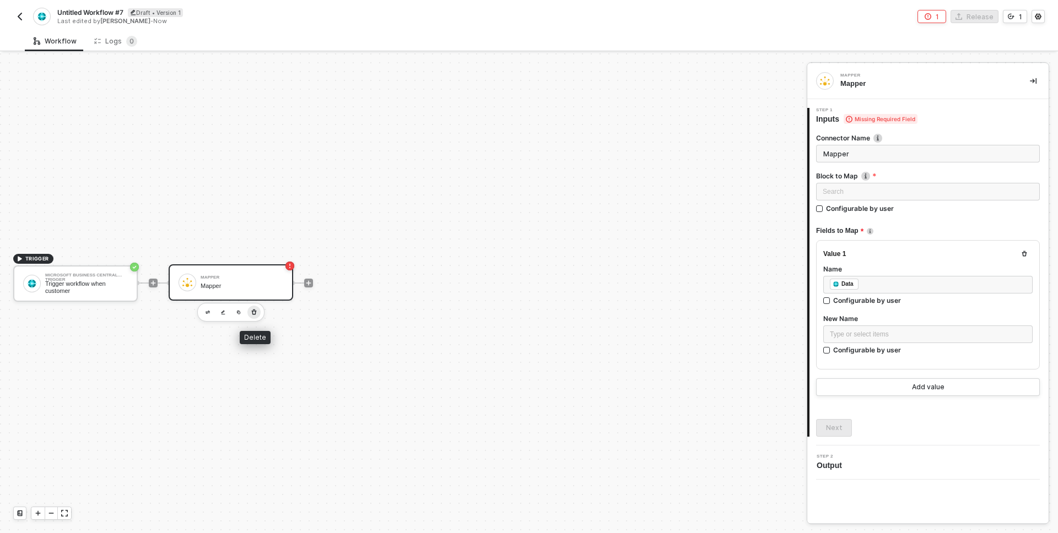
click at [257, 310] on icon "button" at bounding box center [254, 312] width 7 height 9
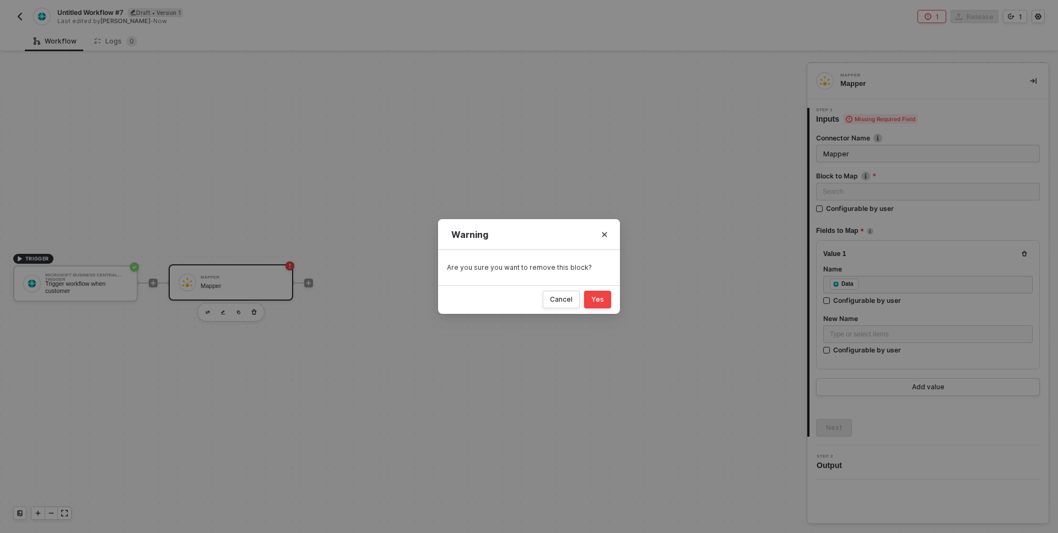
click at [599, 297] on div "Yes" at bounding box center [597, 299] width 13 height 9
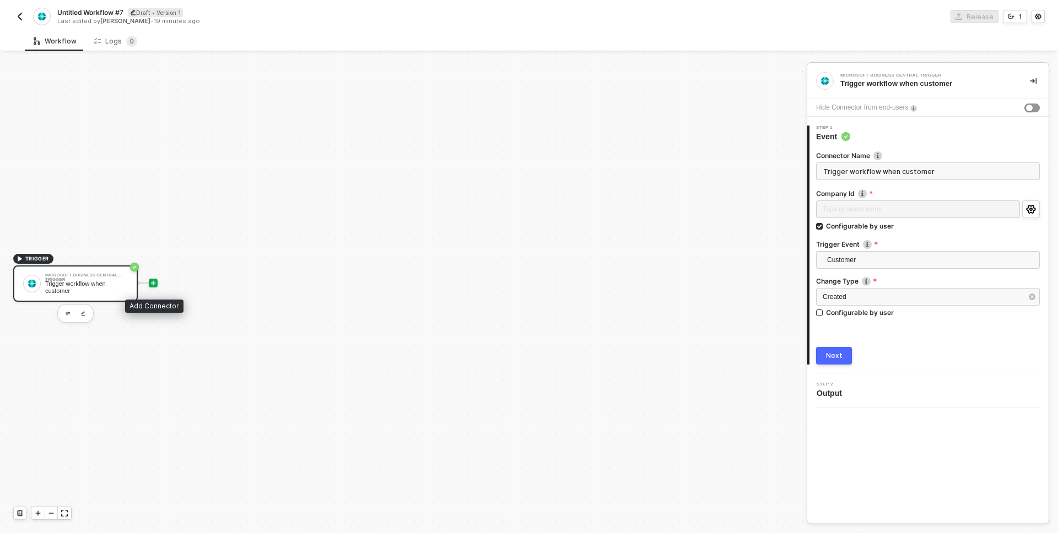
click at [153, 283] on icon "icon-play" at bounding box center [153, 283] width 5 height 5
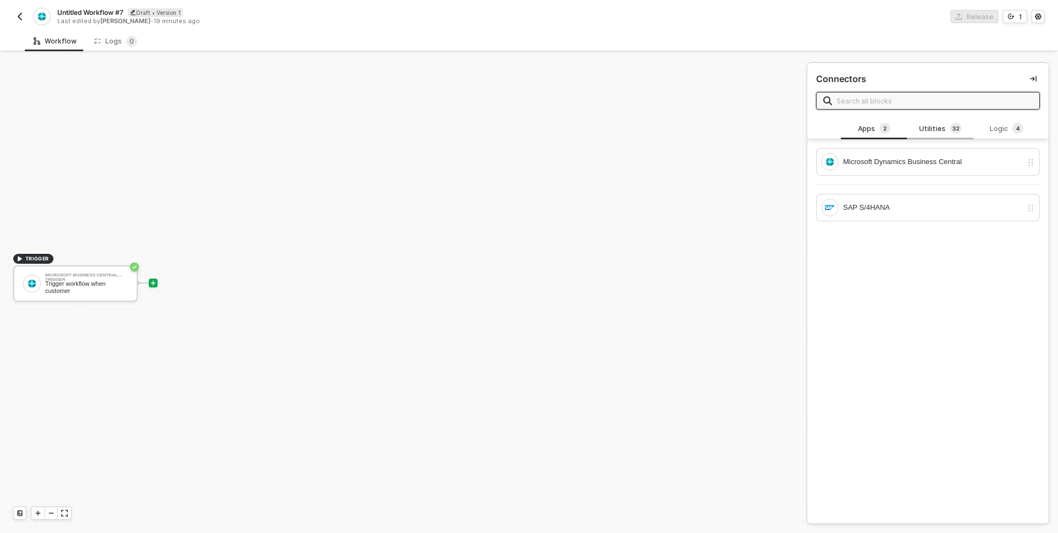
click at [943, 134] on div "Utilities 3 2" at bounding box center [940, 129] width 48 height 12
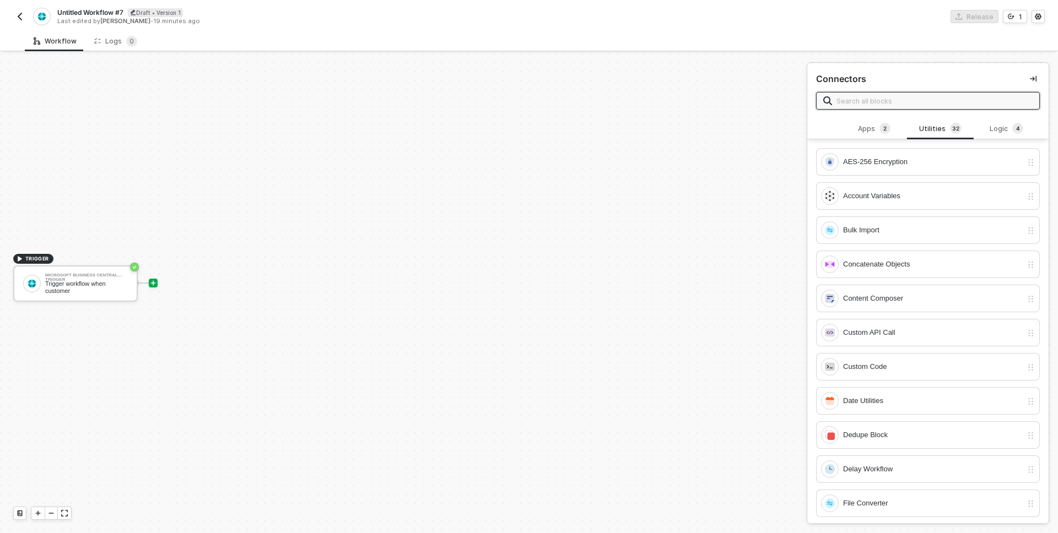
click at [896, 105] on input "text" at bounding box center [934, 101] width 196 height 12
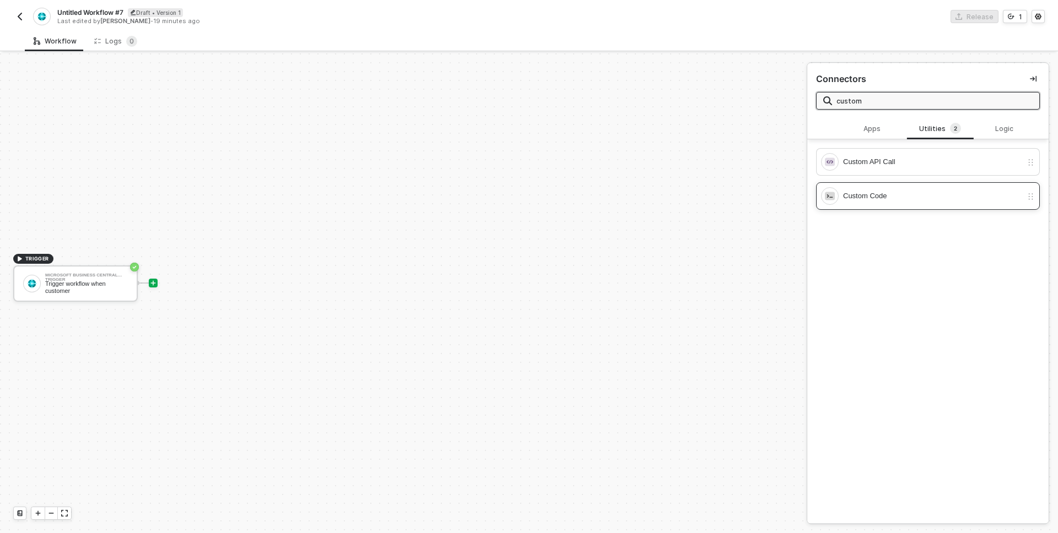
type input "custom"
click at [879, 200] on div "Custom Code" at bounding box center [932, 196] width 179 height 12
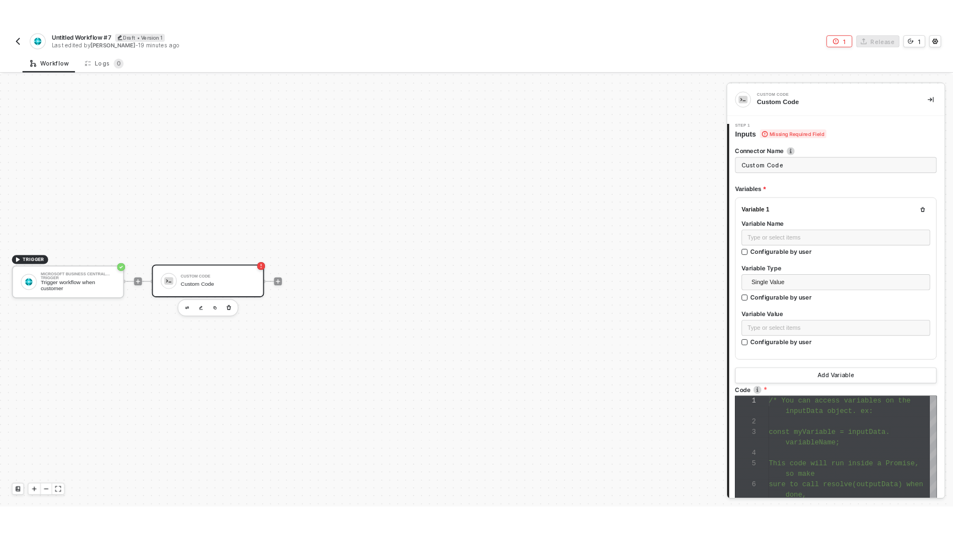
scroll to position [69, 0]
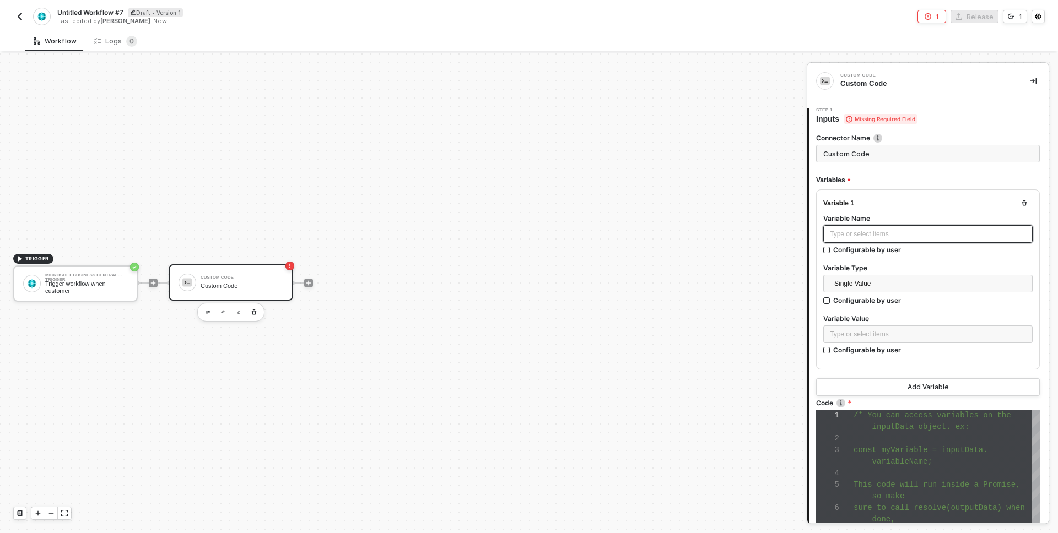
click at [855, 234] on div "Type or select items ﻿" at bounding box center [928, 234] width 196 height 10
drag, startPoint x: 902, startPoint y: 236, endPoint x: 790, endPoint y: 237, distance: 112.4
click at [790, 237] on div "TRIGGER Microsoft Business Central Trigger Trigger workflow when customer Custo…" at bounding box center [529, 293] width 1058 height 480
copy span "customer_event"
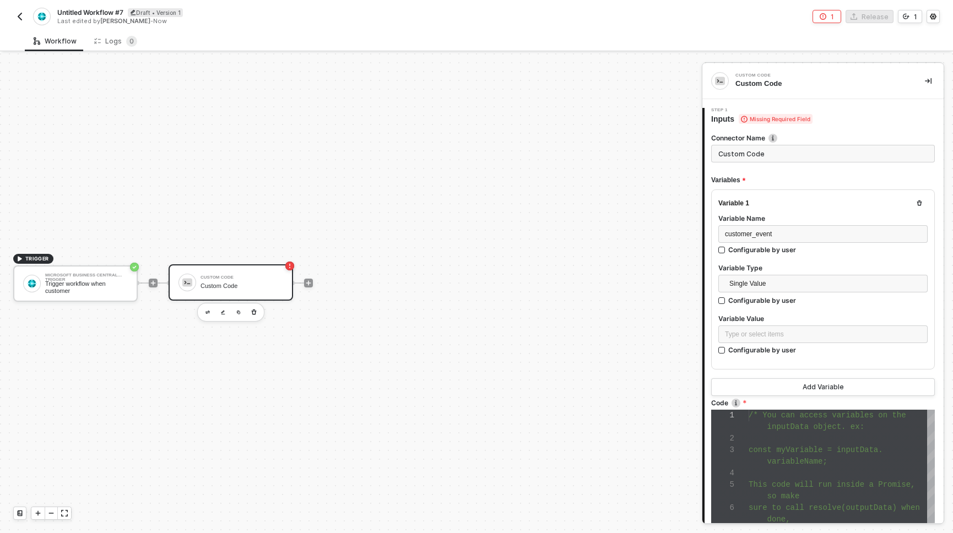
click at [21, 15] on img "button" at bounding box center [19, 16] width 9 height 9
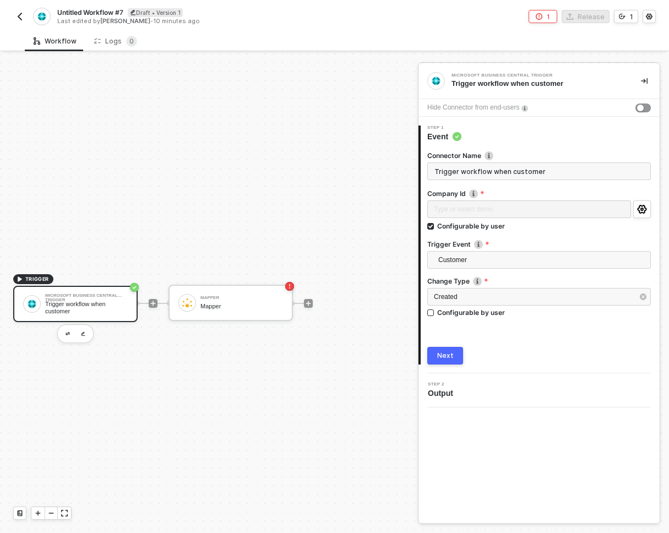
scroll to position [20, 0]
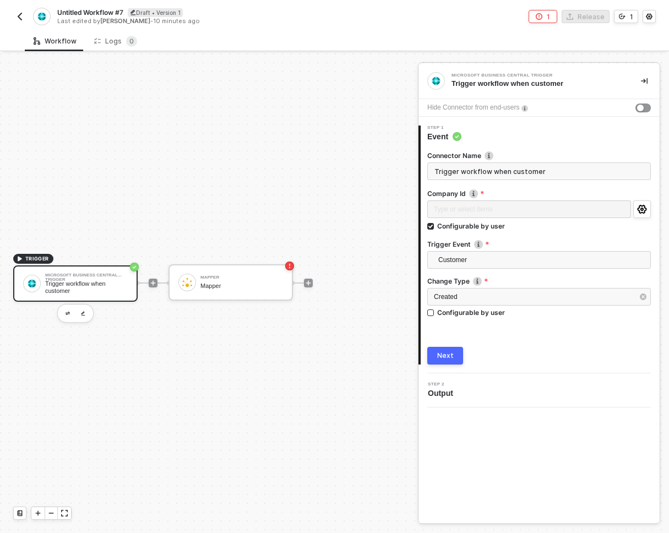
click at [21, 15] on img "button" at bounding box center [19, 16] width 9 height 9
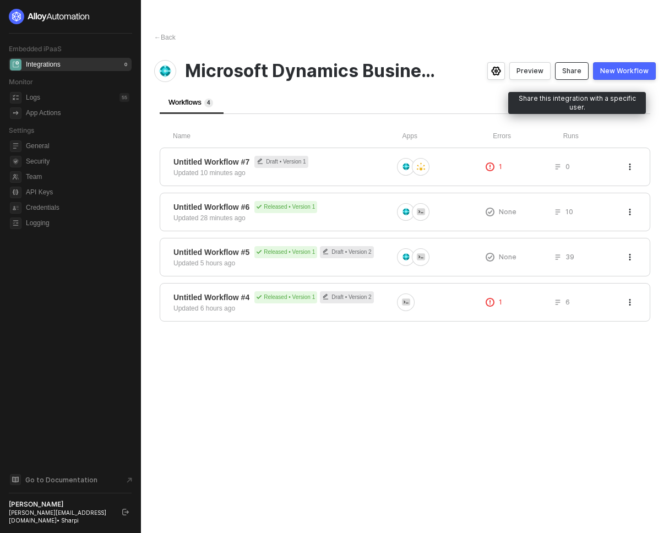
click at [574, 69] on div "Share" at bounding box center [572, 71] width 19 height 9
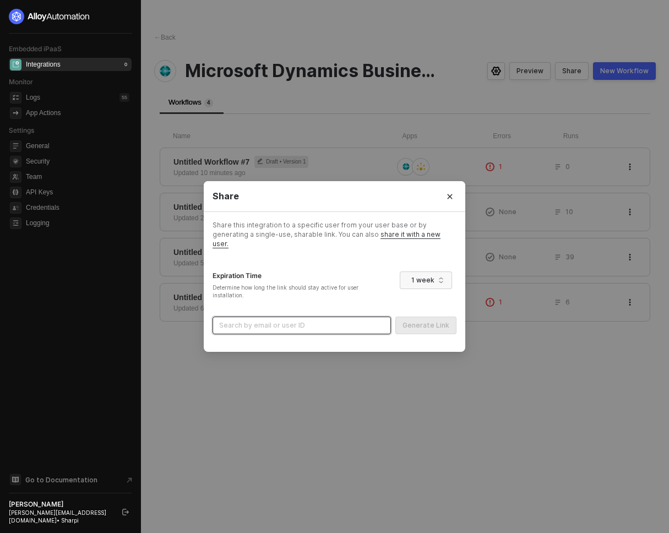
click at [341, 322] on input "search" at bounding box center [301, 325] width 165 height 17
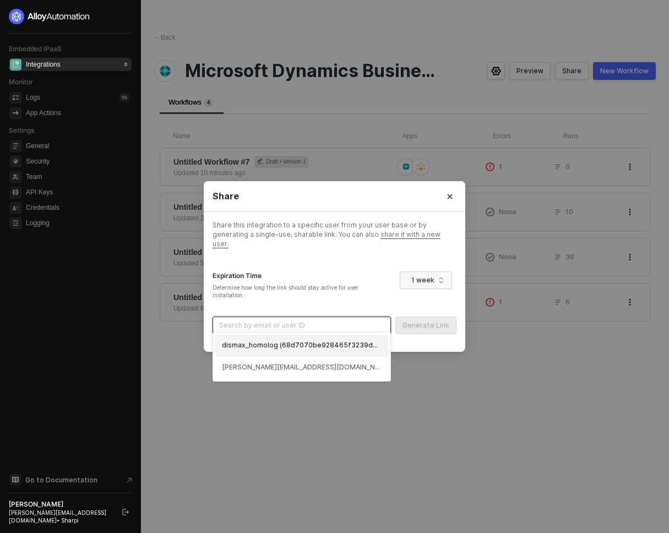
click at [362, 240] on span "share it with a new user." at bounding box center [327, 239] width 228 height 18
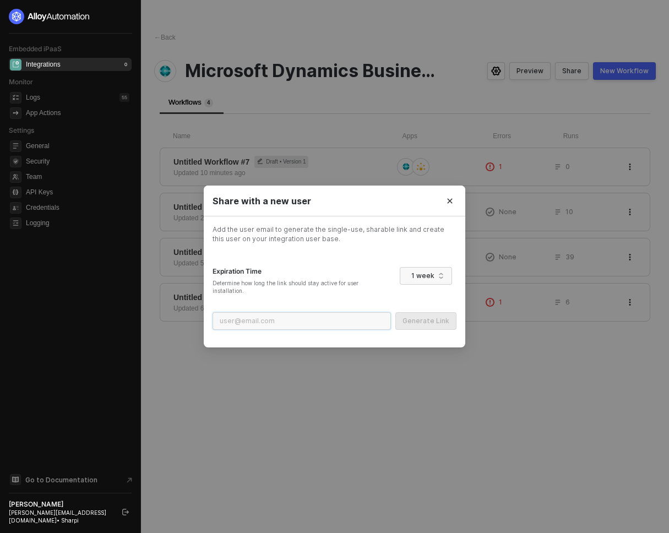
click at [245, 322] on input "email" at bounding box center [302, 321] width 179 height 18
click at [451, 199] on icon "Close" at bounding box center [450, 201] width 7 height 7
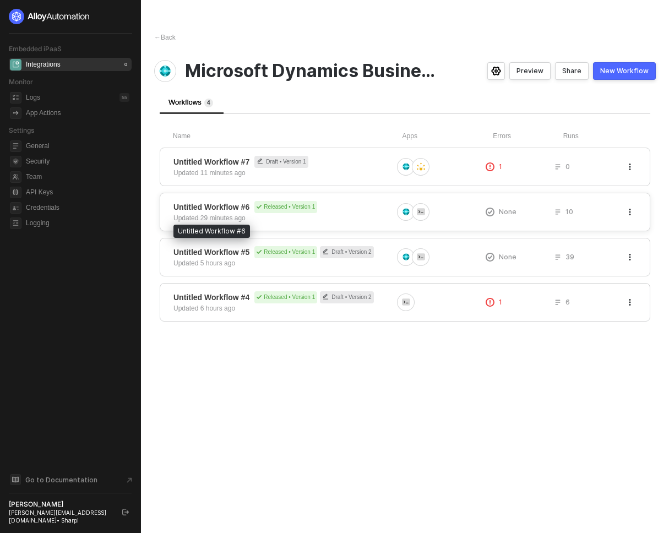
click at [212, 212] on span "Untitled Workflow #6" at bounding box center [212, 207] width 76 height 11
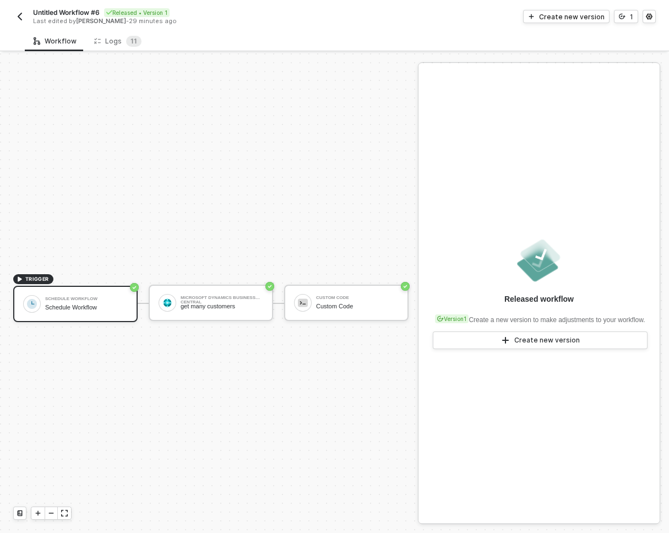
scroll to position [20, 0]
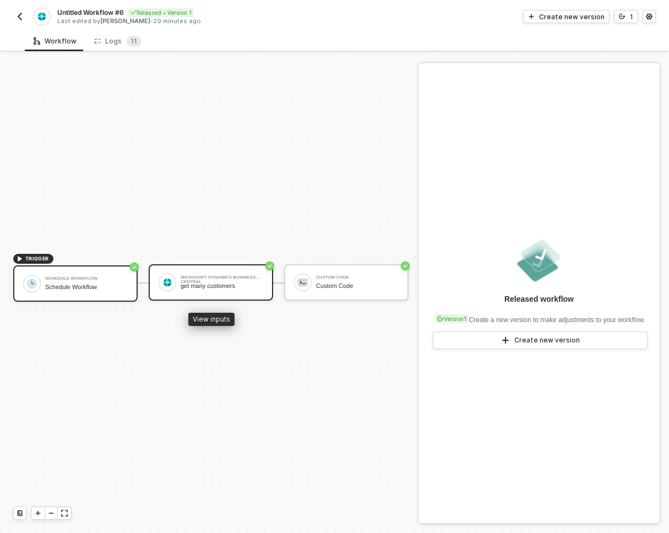
click at [237, 286] on div "get many customers" at bounding box center [222, 286] width 83 height 7
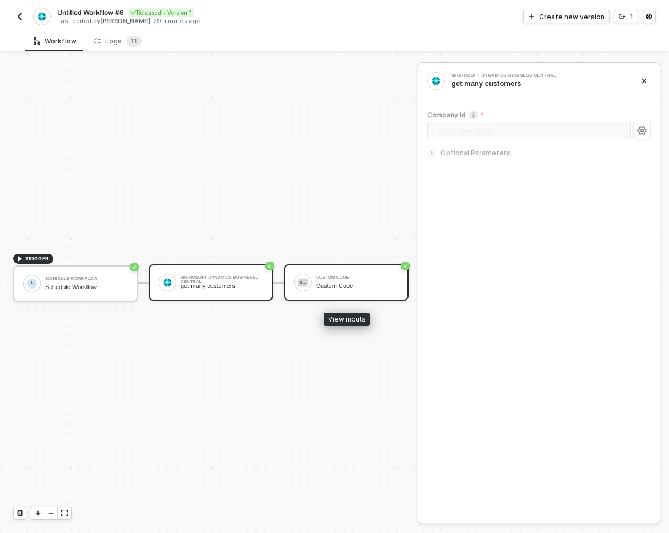
click at [352, 286] on div "Custom Code" at bounding box center [357, 286] width 83 height 7
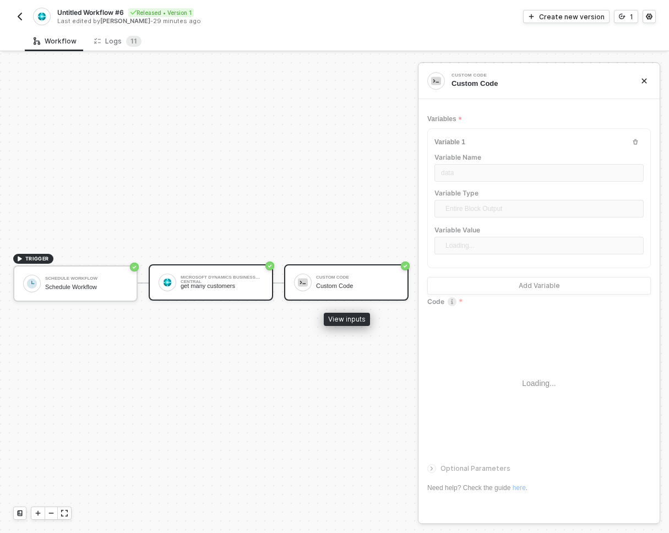
type textarea "const data = [DOMAIN_NAME] console.log(data) return data"
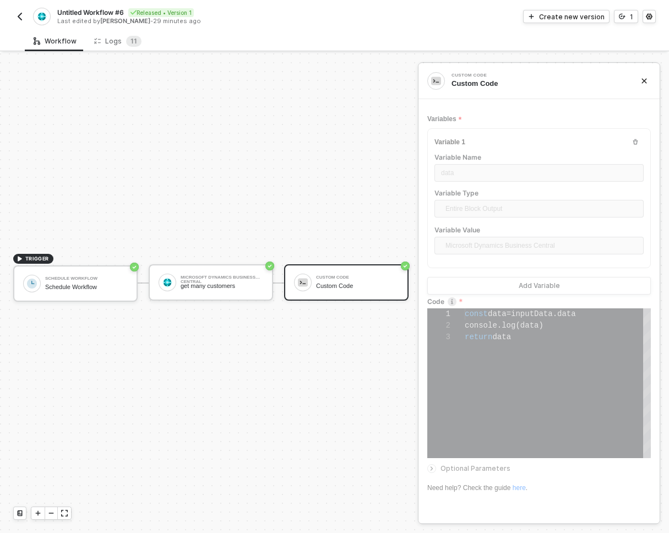
click at [20, 13] on img "button" at bounding box center [19, 16] width 9 height 9
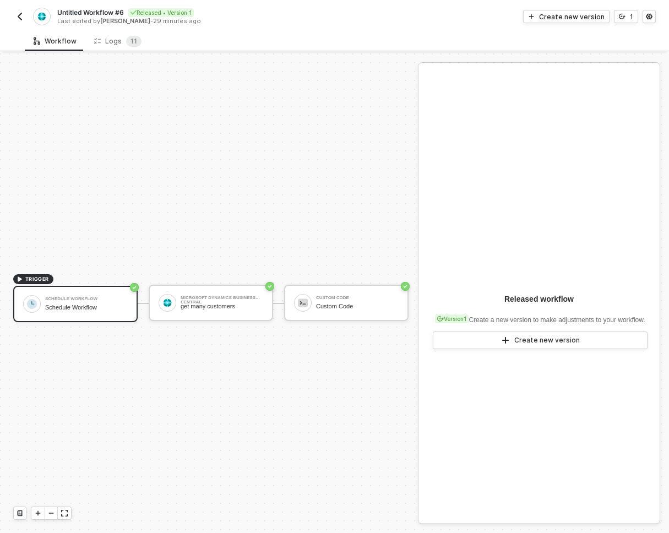
scroll to position [20, 0]
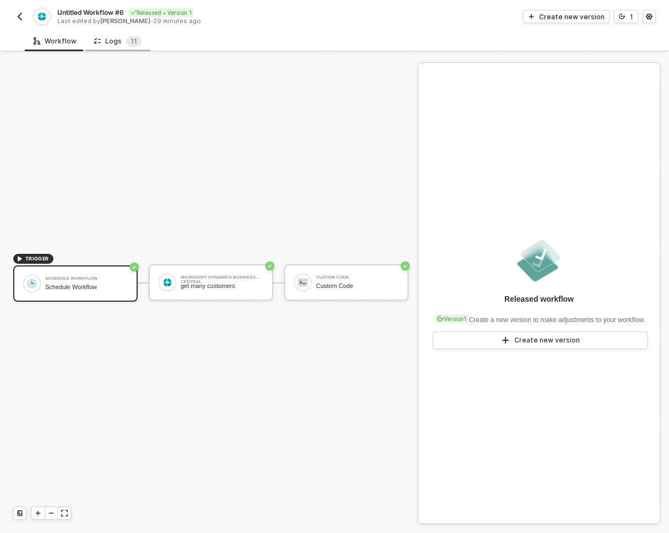
click at [118, 41] on div "Logs 1 1" at bounding box center [117, 41] width 47 height 11
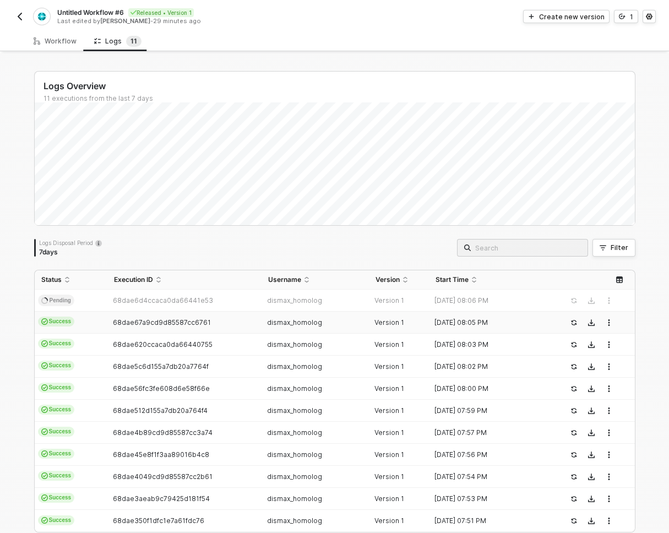
click at [94, 321] on td "Success" at bounding box center [71, 323] width 73 height 22
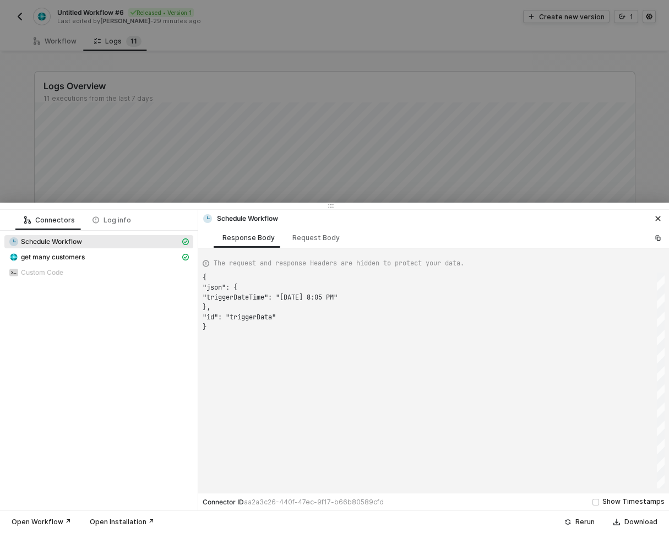
scroll to position [50, 0]
click at [31, 259] on span "get many customers" at bounding box center [53, 257] width 64 height 9
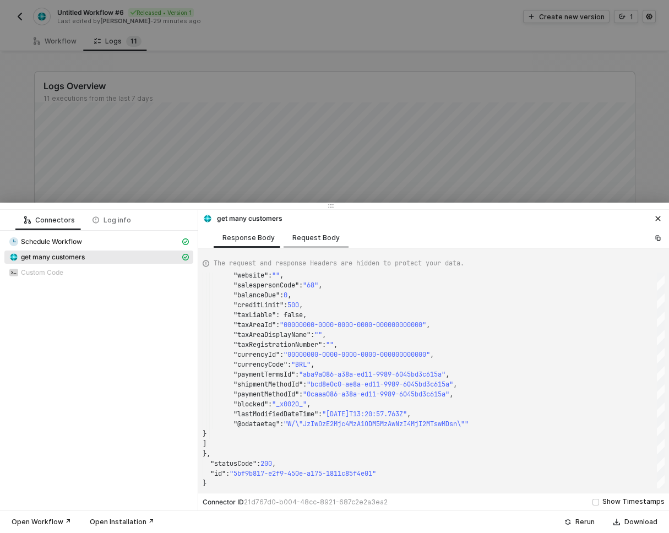
click at [307, 242] on div "Request Body" at bounding box center [316, 238] width 65 height 20
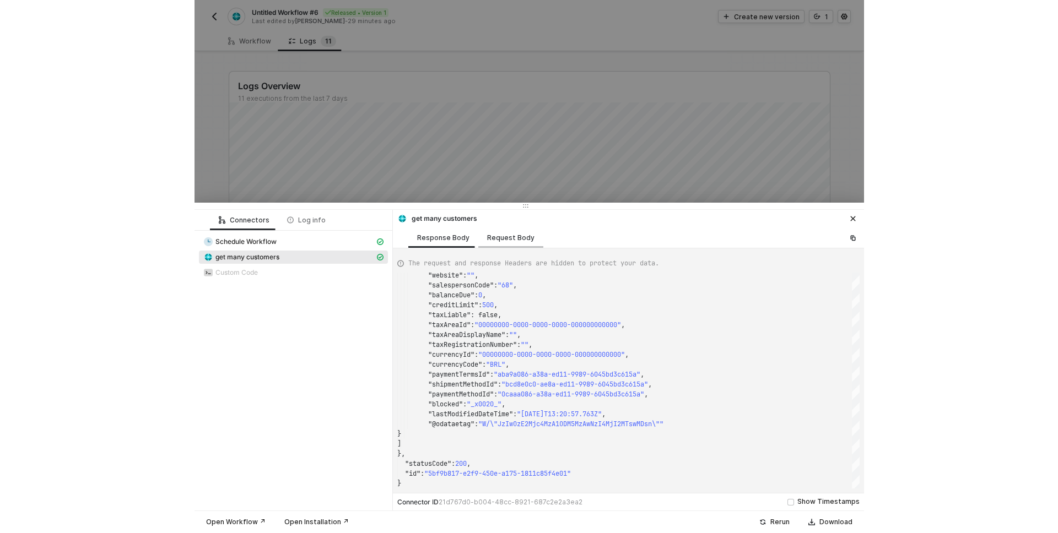
scroll to position [20, 0]
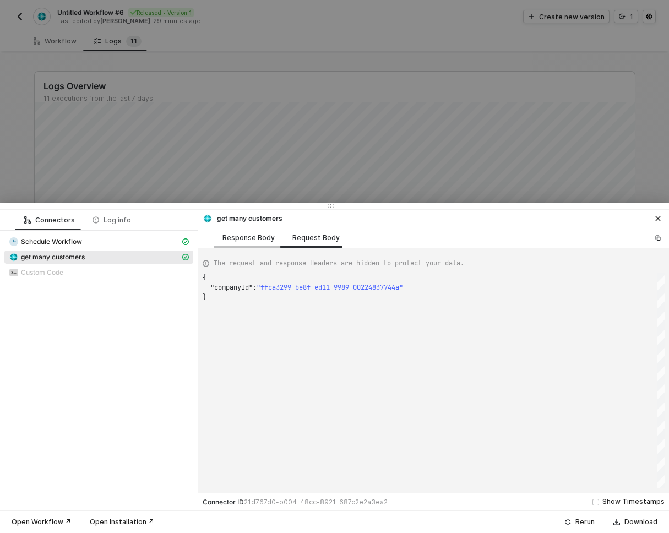
click at [253, 241] on div "Response Body" at bounding box center [249, 238] width 52 height 9
type textarea "{ "json": { "customer": [ { "id": "1c863d83-ac8b-ed11-9989-6045bd3c612a", "numb…"
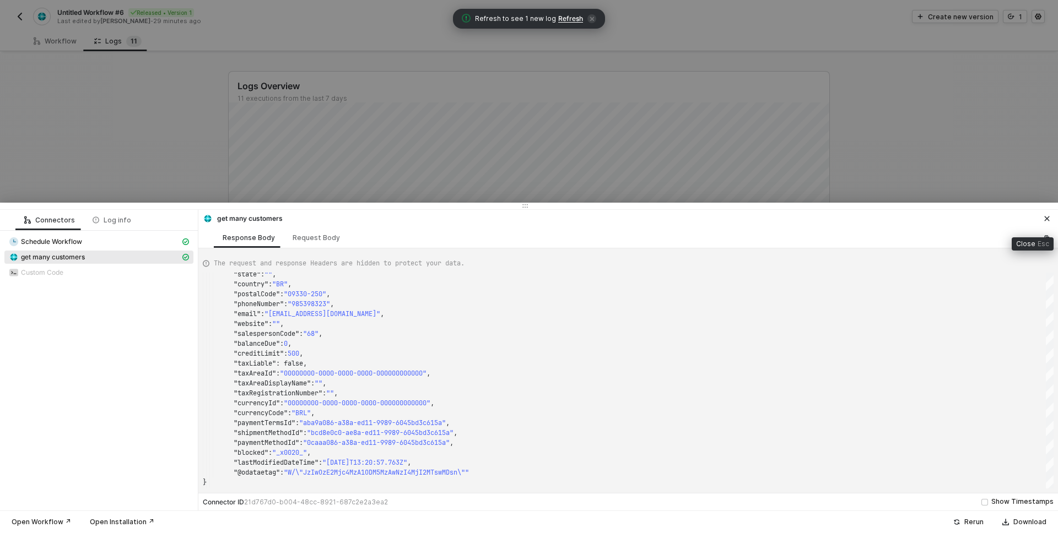
click at [669, 220] on icon "icon-close" at bounding box center [1047, 218] width 7 height 7
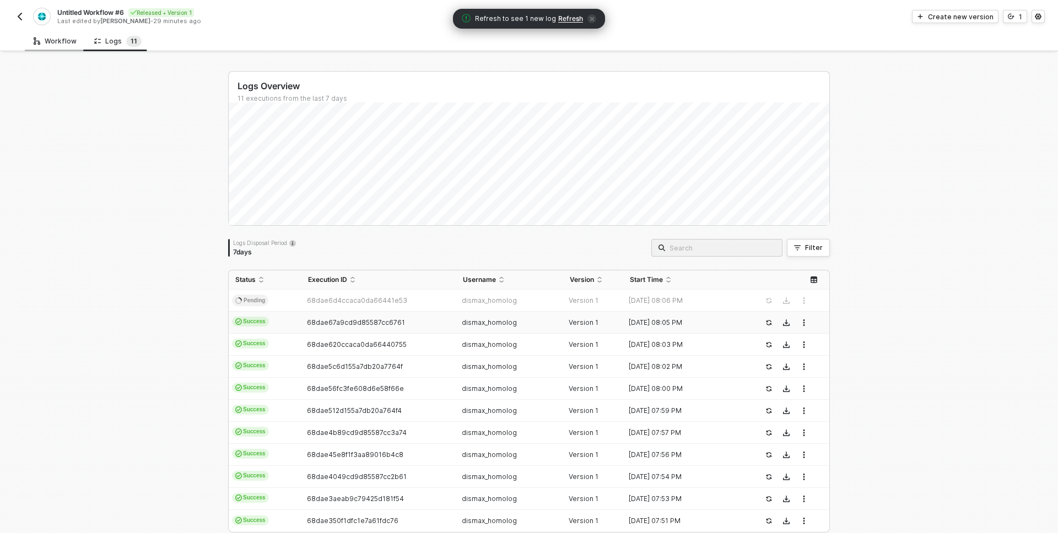
click at [67, 45] on div "Workflow" at bounding box center [55, 41] width 43 height 9
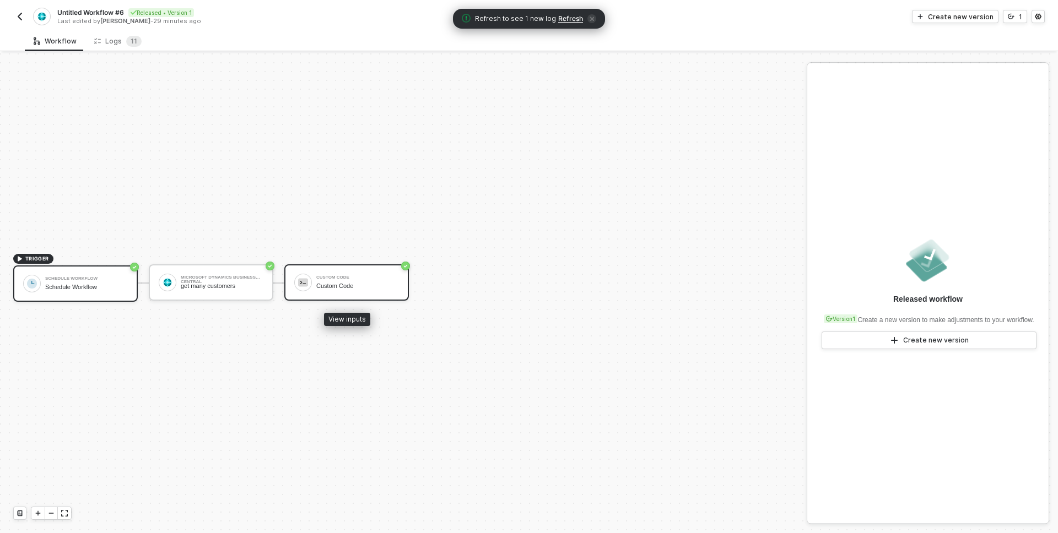
click at [335, 278] on div "Custom Code" at bounding box center [357, 277] width 83 height 4
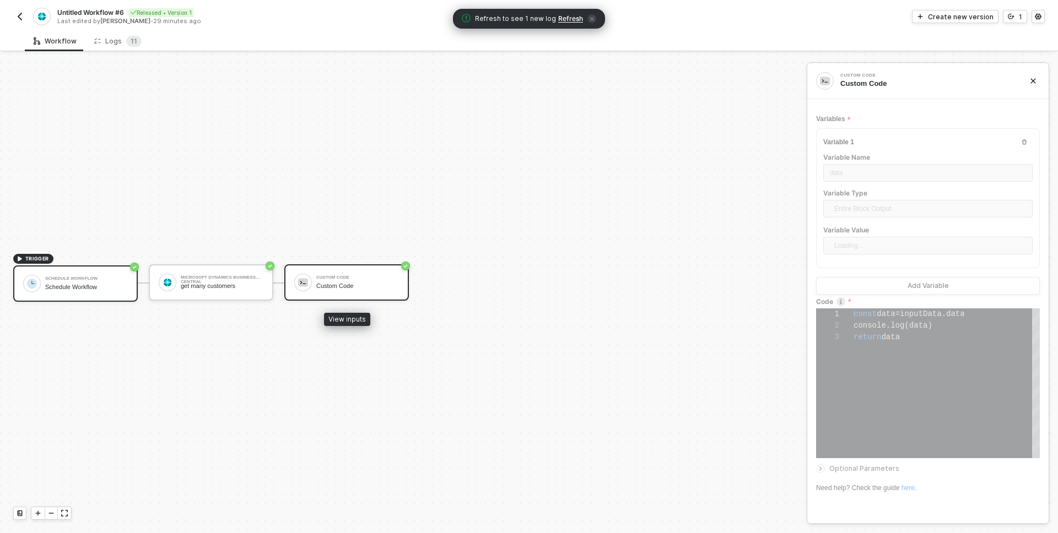
scroll to position [23, 0]
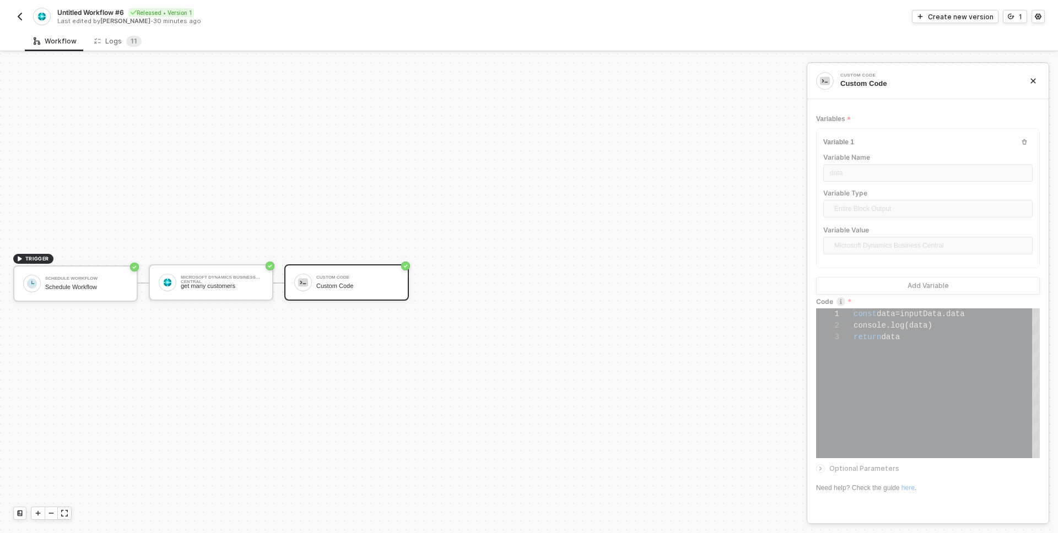
click at [18, 17] on img "button" at bounding box center [19, 16] width 9 height 9
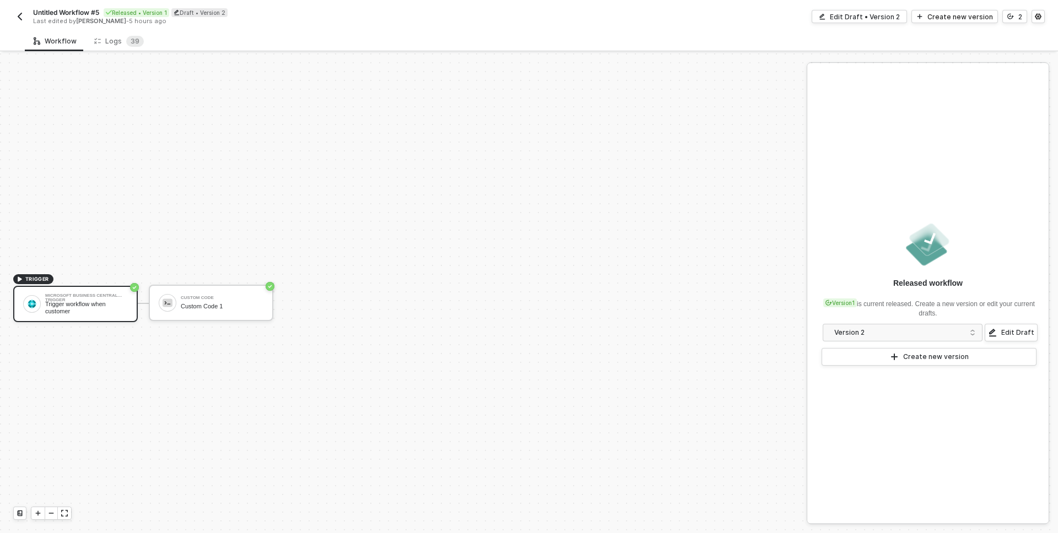
scroll to position [20, 0]
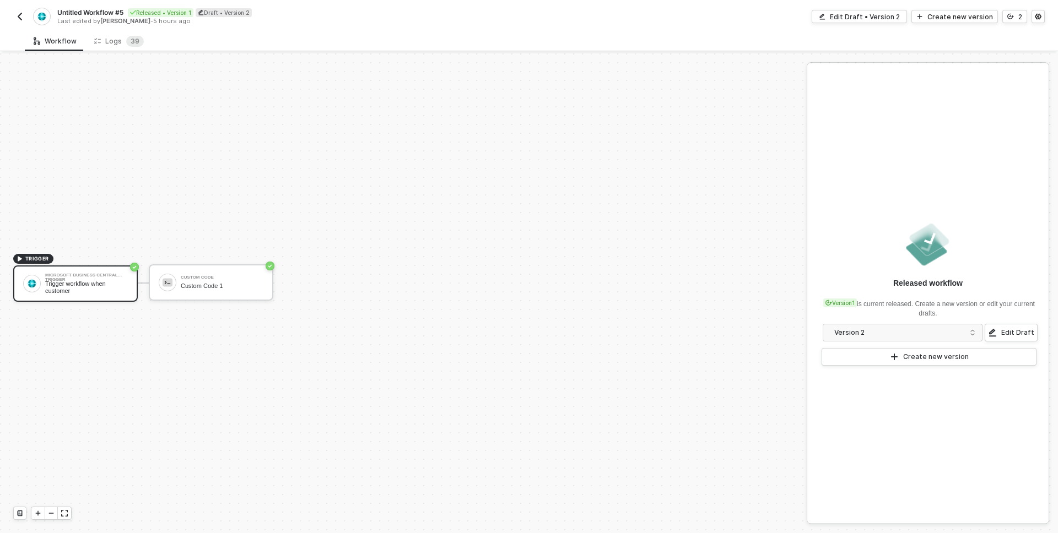
click at [100, 12] on span "Untitled Workflow #5" at bounding box center [90, 12] width 66 height 9
drag, startPoint x: 143, startPoint y: 13, endPoint x: 6, endPoint y: 6, distance: 137.4
click at [6, 6] on div "Untitled Workflow #5 Save Cancel Last edited by [PERSON_NAME] - 5 hours ago Edi…" at bounding box center [529, 15] width 1058 height 31
click at [71, 8] on input "CUstomer Created In ERP" at bounding box center [150, 12] width 187 height 13
type input "Customer Created In ERP"
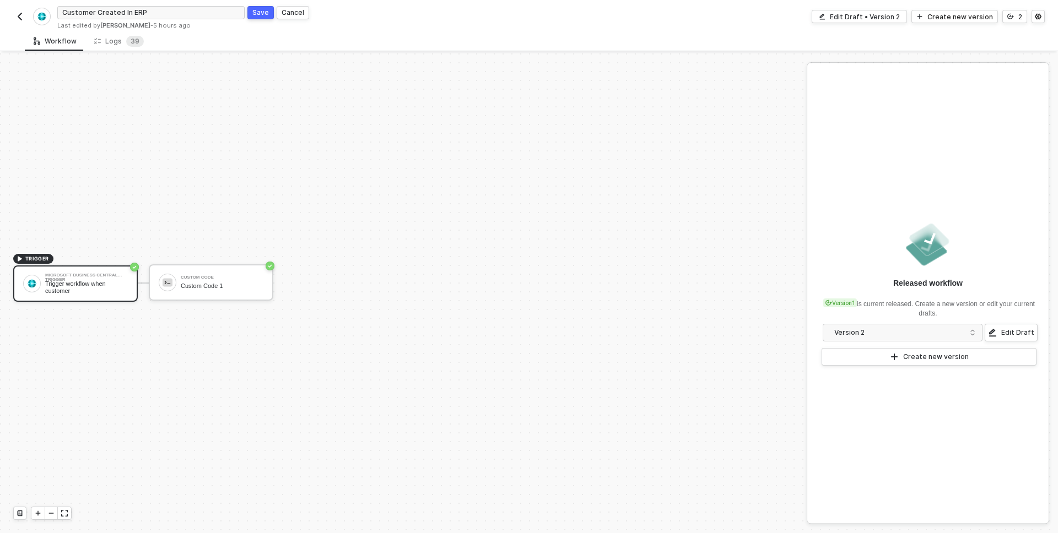
click at [261, 15] on div "Save" at bounding box center [260, 12] width 17 height 9
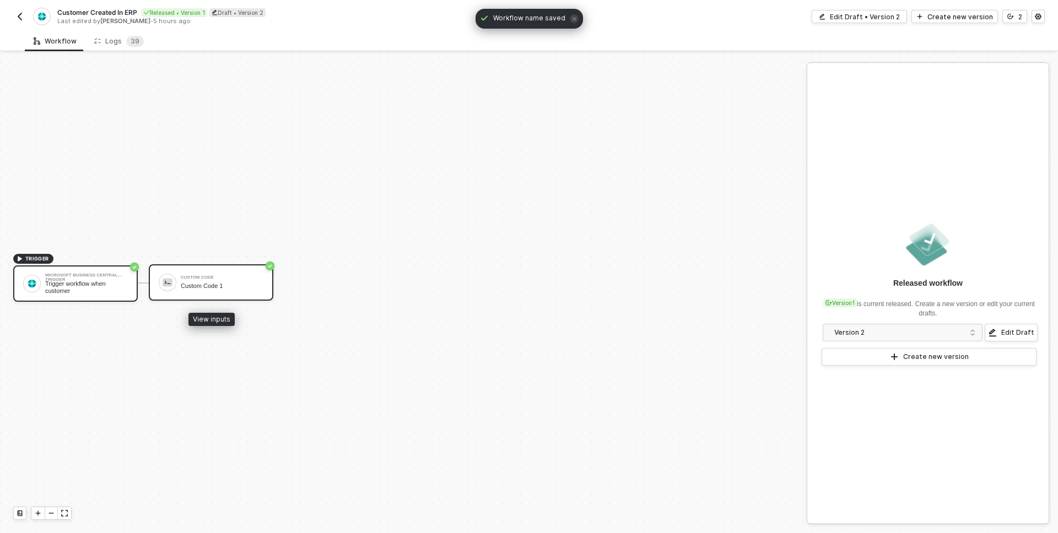
click at [229, 267] on div "Custom Code Custom Code 1" at bounding box center [211, 282] width 125 height 36
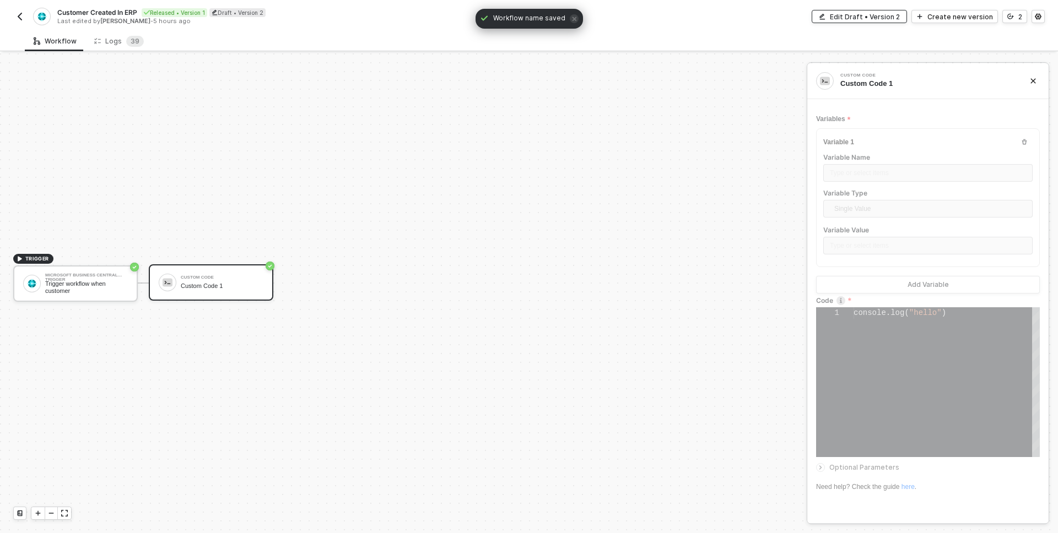
click at [852, 14] on div "Edit Draft • Version 2" at bounding box center [865, 16] width 70 height 9
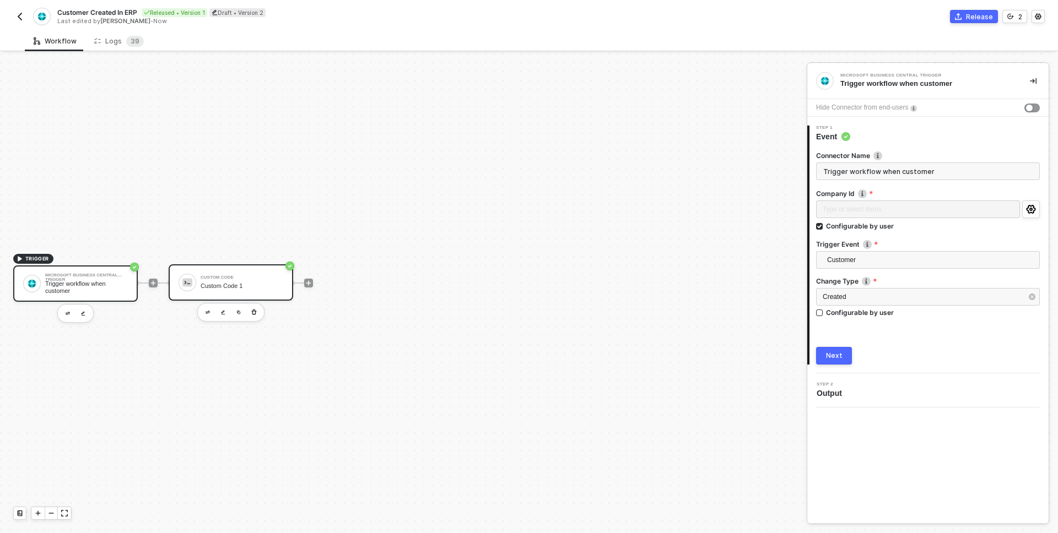
click at [239, 283] on div "Custom Code 1" at bounding box center [242, 286] width 83 height 7
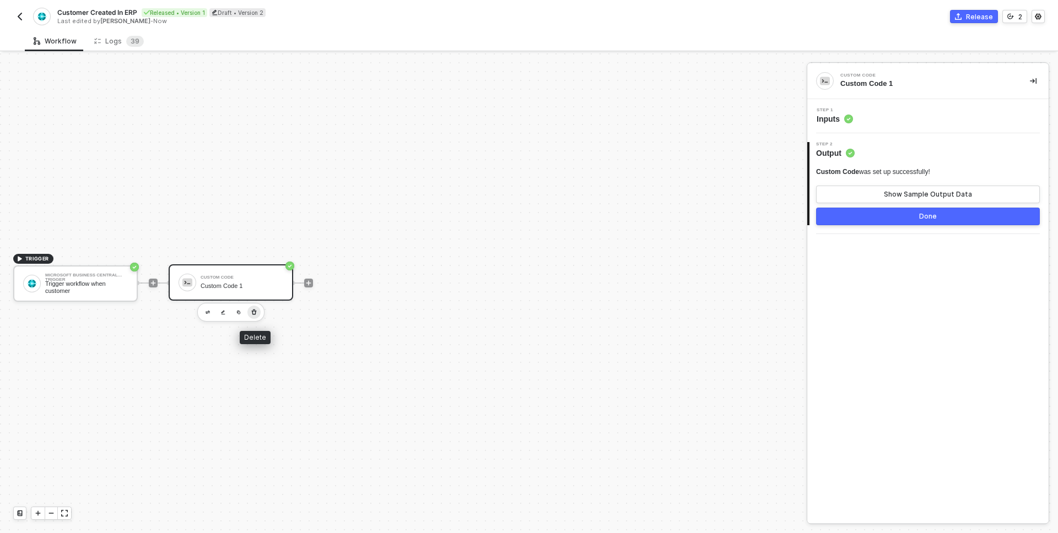
click at [253, 310] on icon "button" at bounding box center [254, 313] width 5 height 6
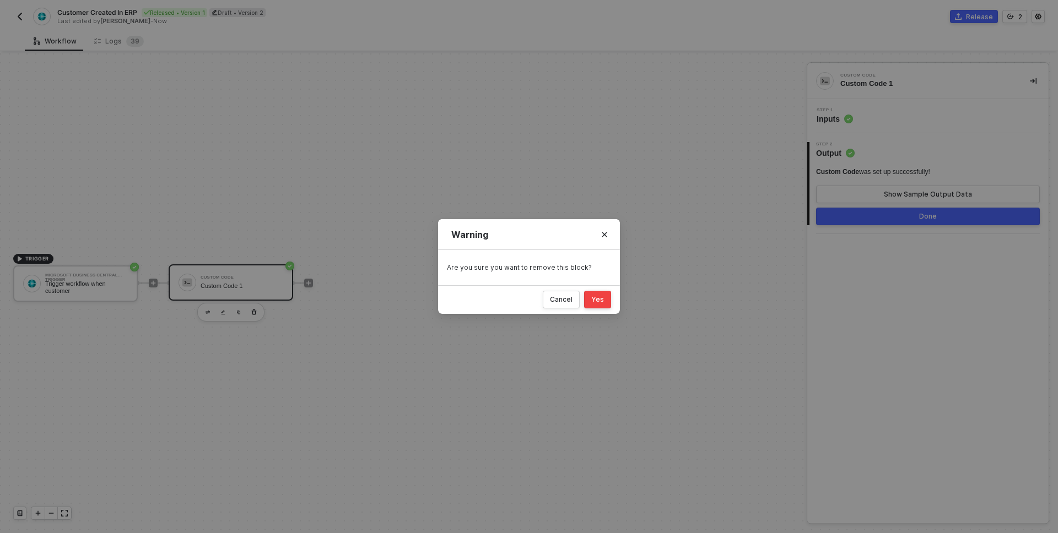
click at [599, 306] on button "Yes" at bounding box center [597, 300] width 27 height 18
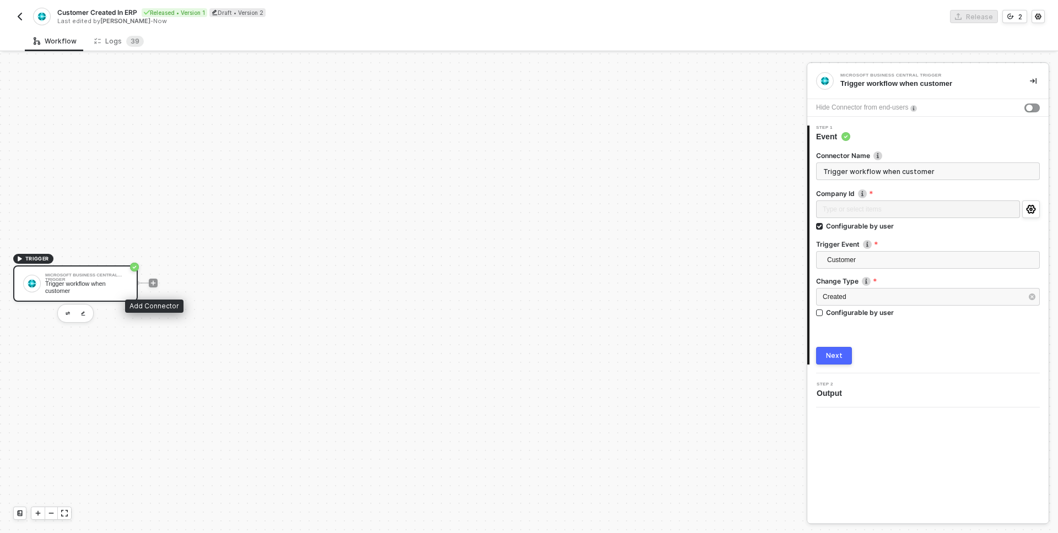
click at [148, 283] on span at bounding box center [143, 283] width 11 height 1
click at [152, 282] on icon "icon-play" at bounding box center [153, 283] width 7 height 7
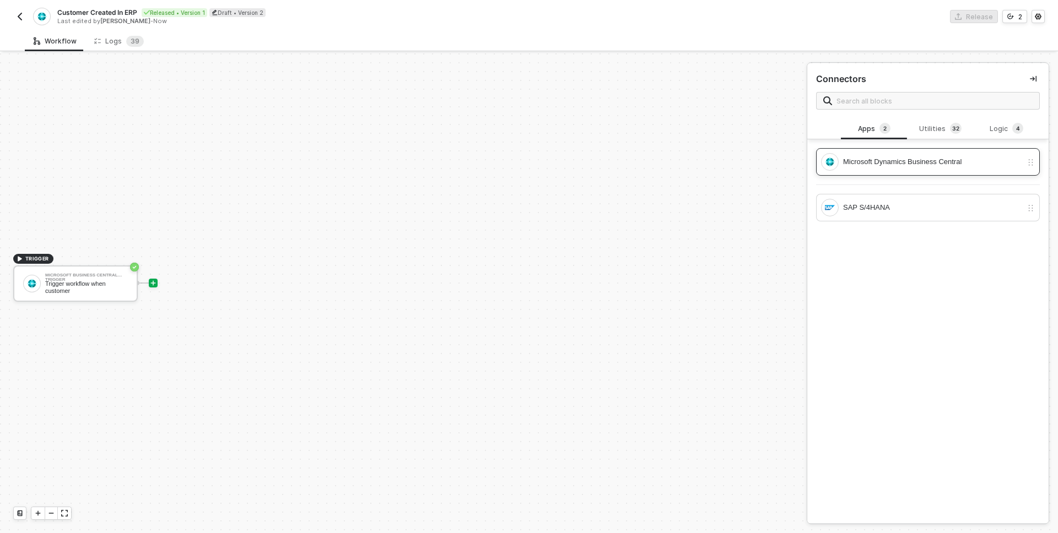
click at [879, 165] on div "Microsoft Dynamics Business Central" at bounding box center [932, 162] width 179 height 12
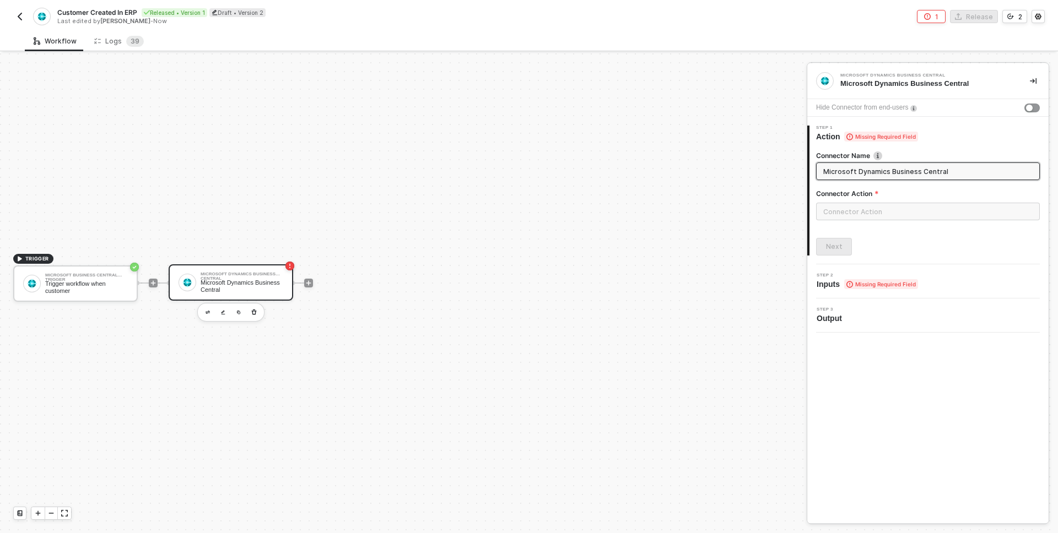
click at [206, 268] on div "Microsoft Dynamics Business Central Microsoft Dynamics Business Central" at bounding box center [231, 282] width 125 height 36
click at [256, 312] on icon "button" at bounding box center [254, 313] width 5 height 6
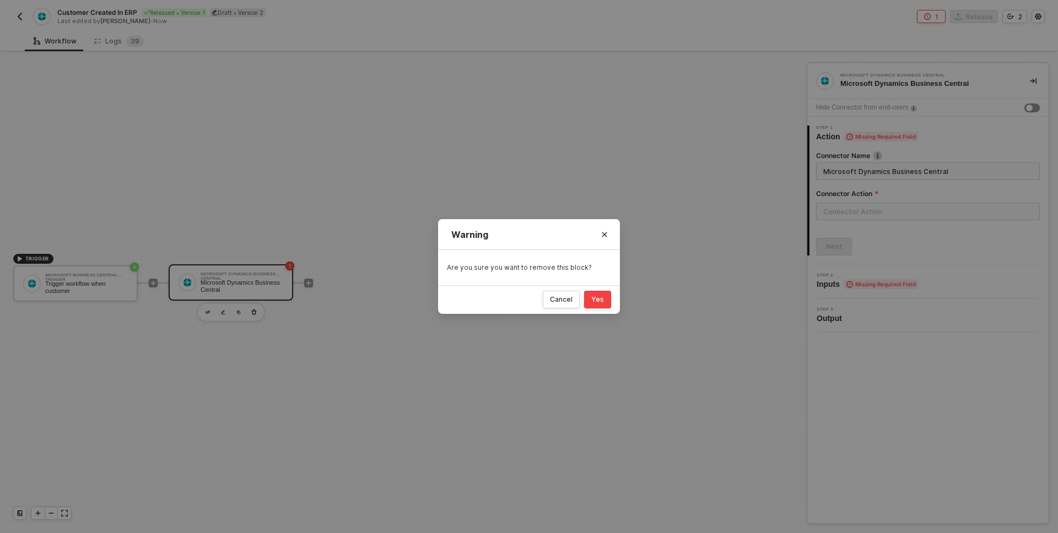
click at [598, 298] on div "Yes" at bounding box center [597, 299] width 13 height 9
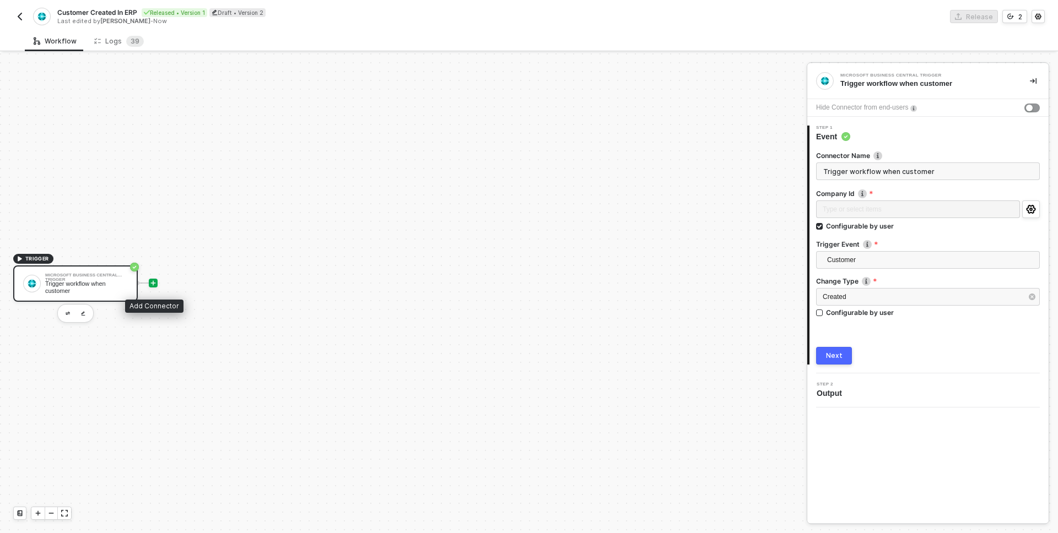
click at [149, 284] on div at bounding box center [153, 283] width 9 height 9
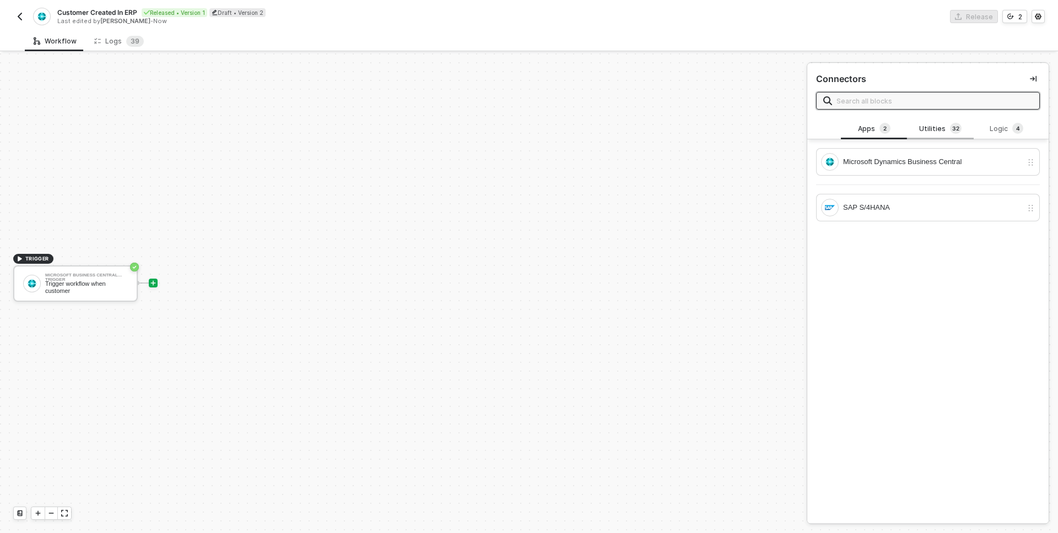
click at [929, 132] on div "Utilities 3 2" at bounding box center [940, 129] width 48 height 12
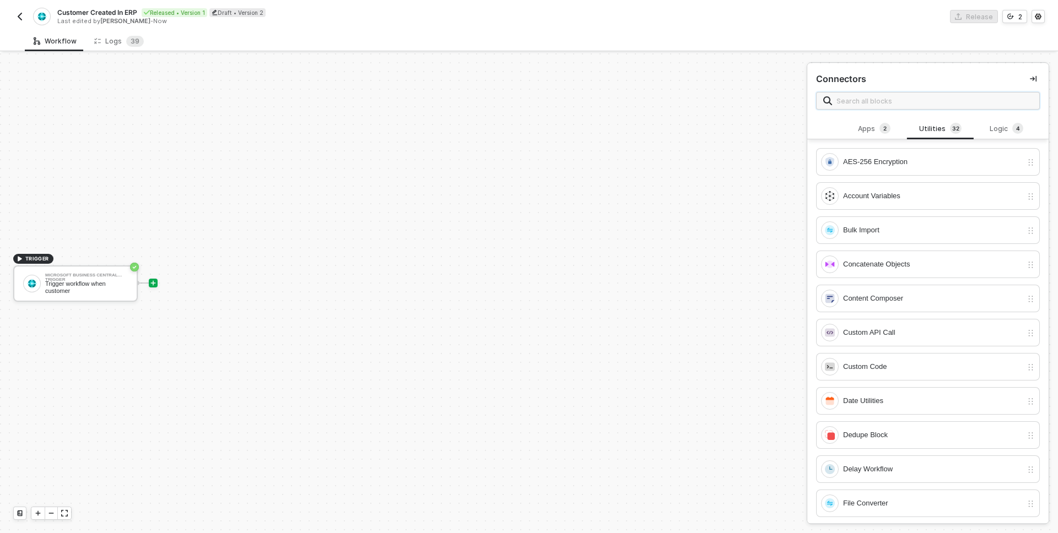
click at [888, 106] on input "text" at bounding box center [934, 101] width 196 height 12
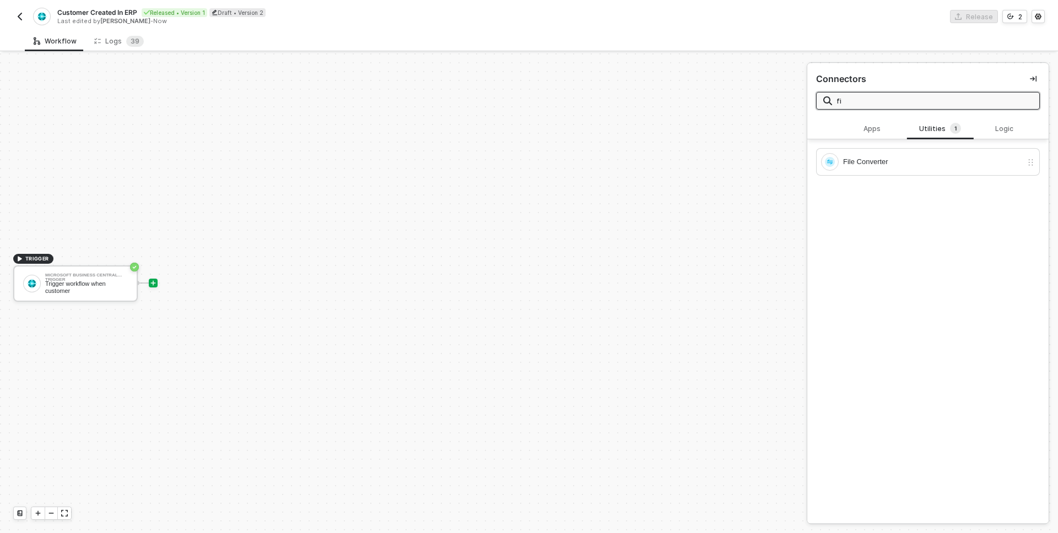
type input "f"
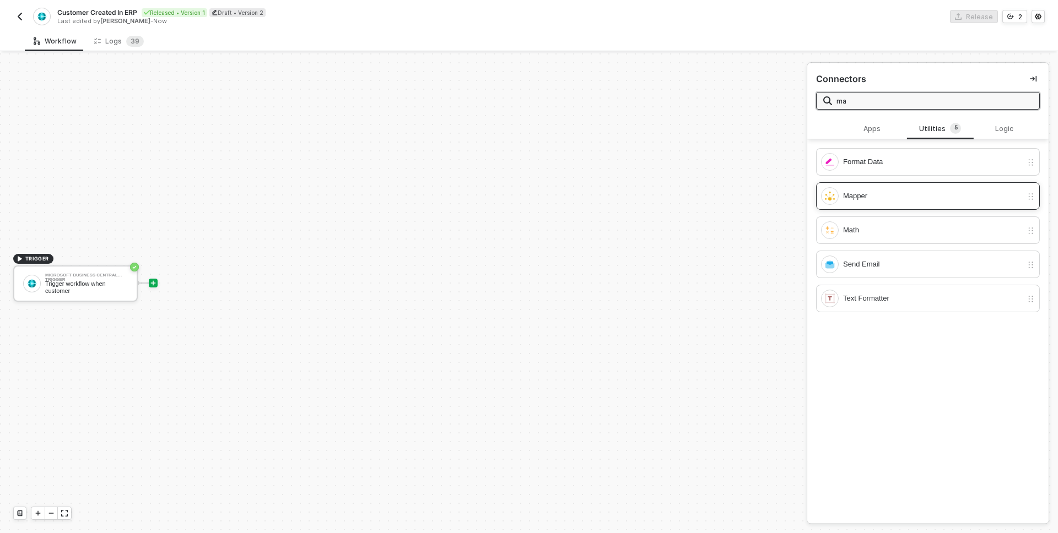
type input "m"
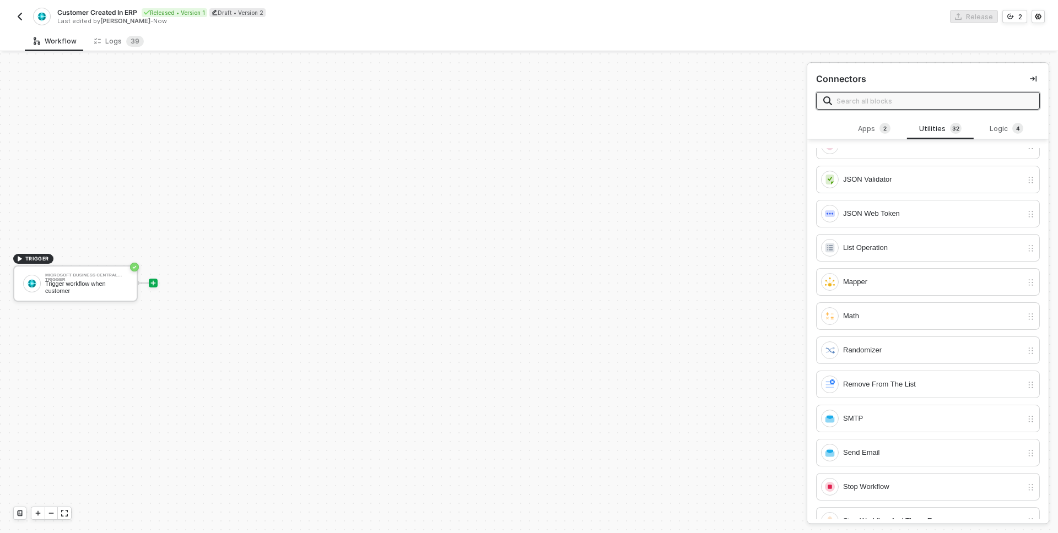
scroll to position [429, 0]
click at [890, 383] on div "Remove From The List" at bounding box center [932, 382] width 179 height 12
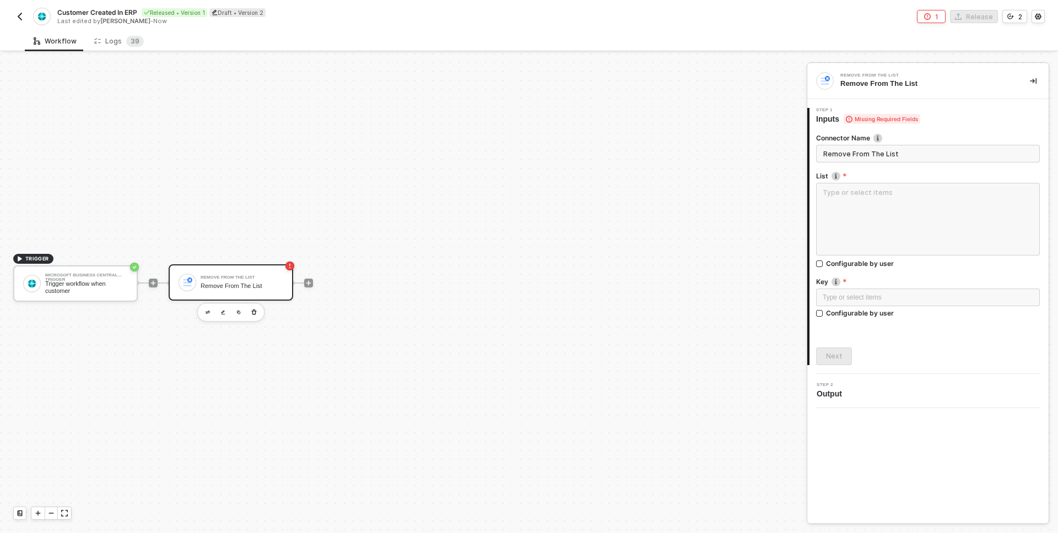
click at [261, 279] on div "Remove From The List" at bounding box center [242, 277] width 83 height 4
click at [848, 205] on textarea at bounding box center [928, 219] width 224 height 73
click at [253, 313] on icon "button" at bounding box center [254, 312] width 7 height 9
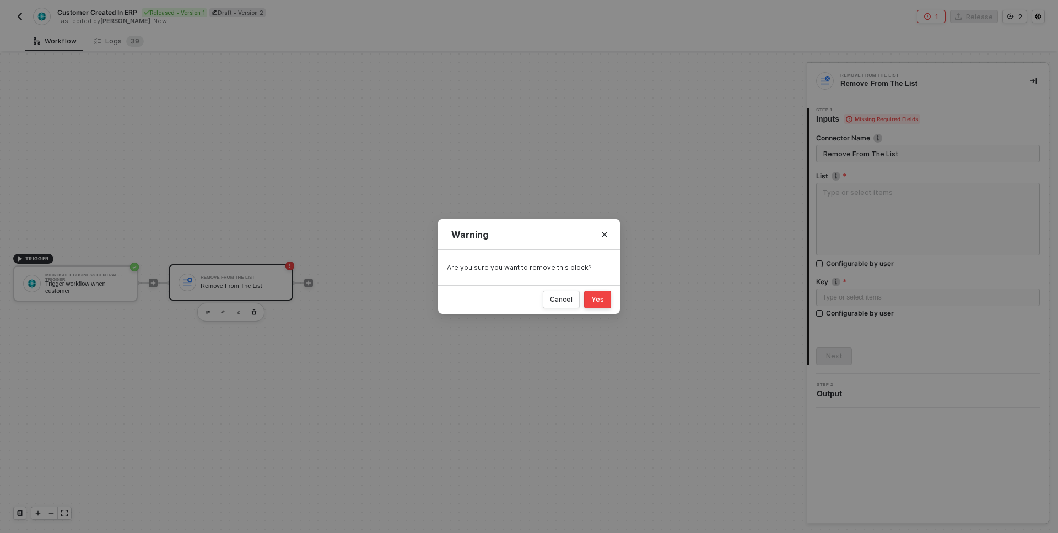
click at [610, 302] on button "Yes" at bounding box center [597, 300] width 27 height 18
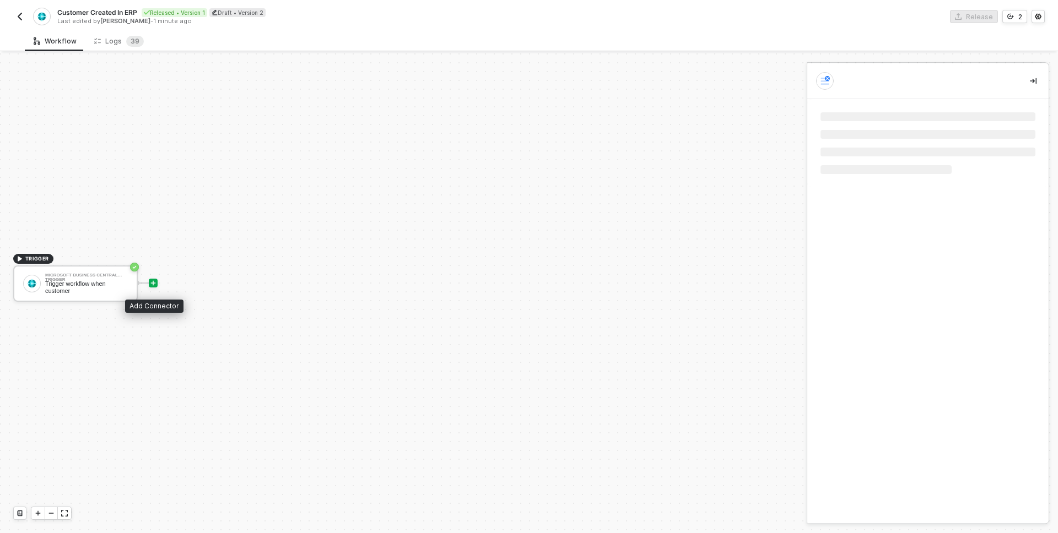
click at [153, 284] on icon "icon-play" at bounding box center [153, 283] width 5 height 5
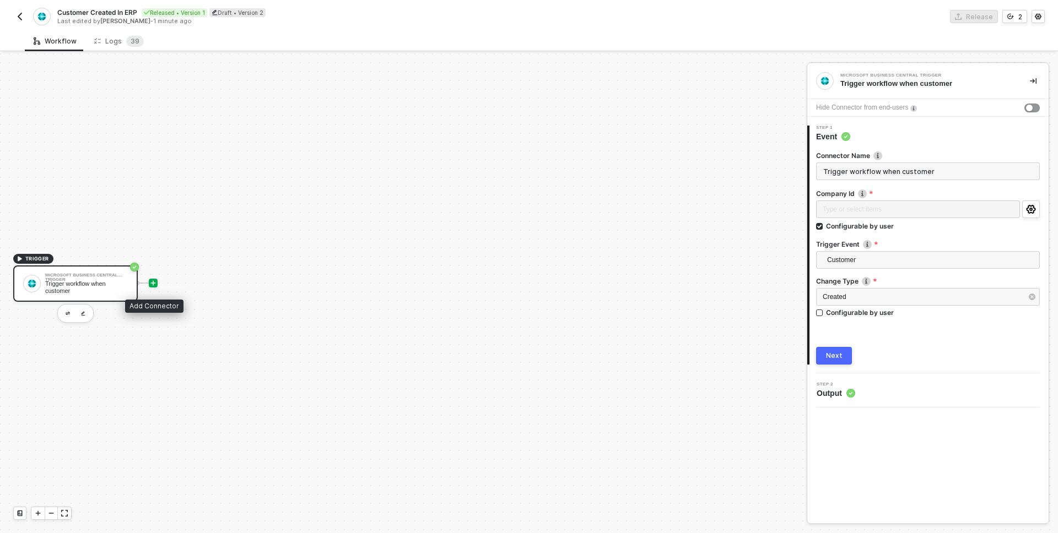
click at [152, 284] on icon "icon-play" at bounding box center [153, 283] width 7 height 7
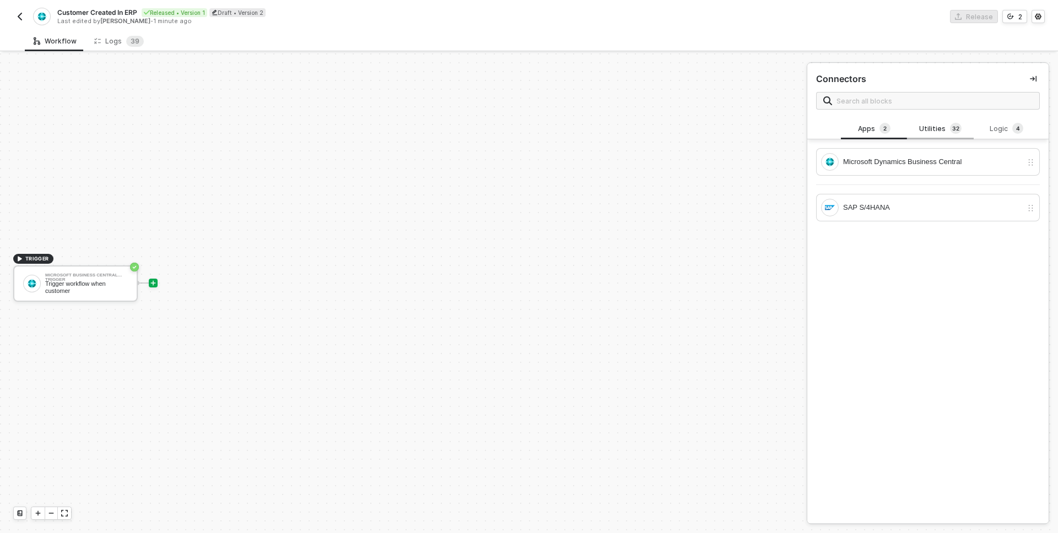
click at [933, 127] on div "Utilities 3 2" at bounding box center [940, 129] width 48 height 12
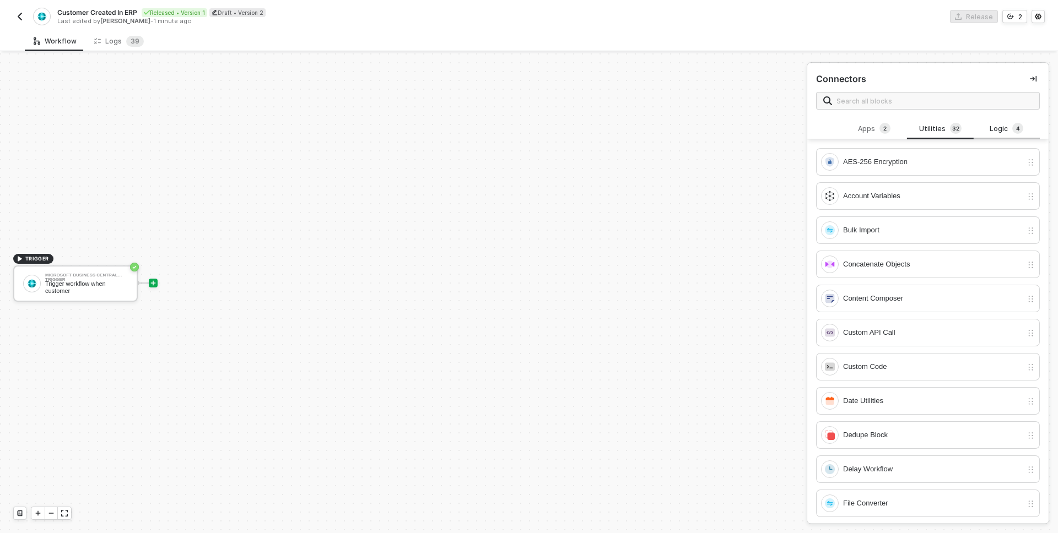
click at [1001, 125] on div "Logic 4" at bounding box center [1006, 129] width 48 height 12
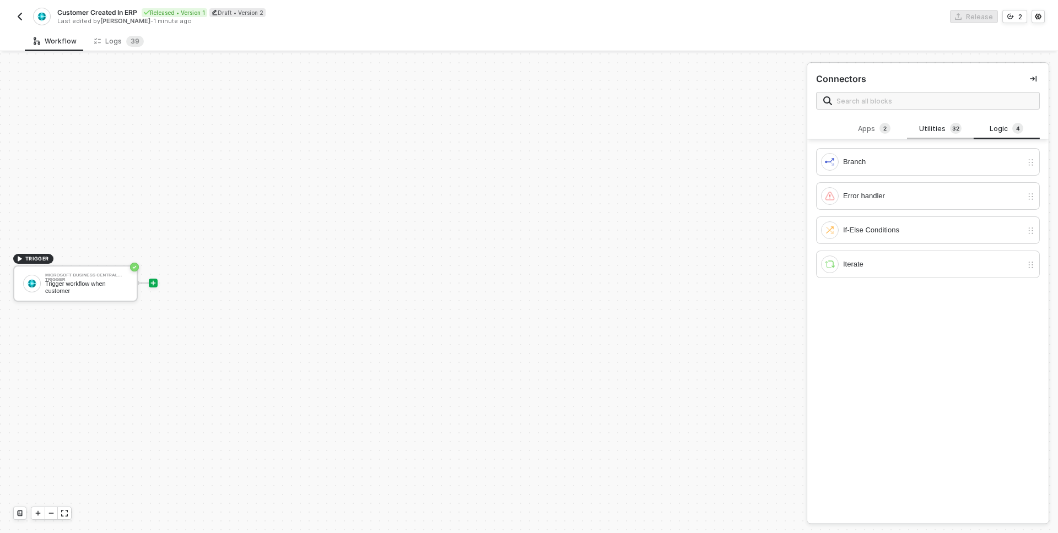
click at [947, 125] on div "Utilities 3 2" at bounding box center [940, 129] width 48 height 12
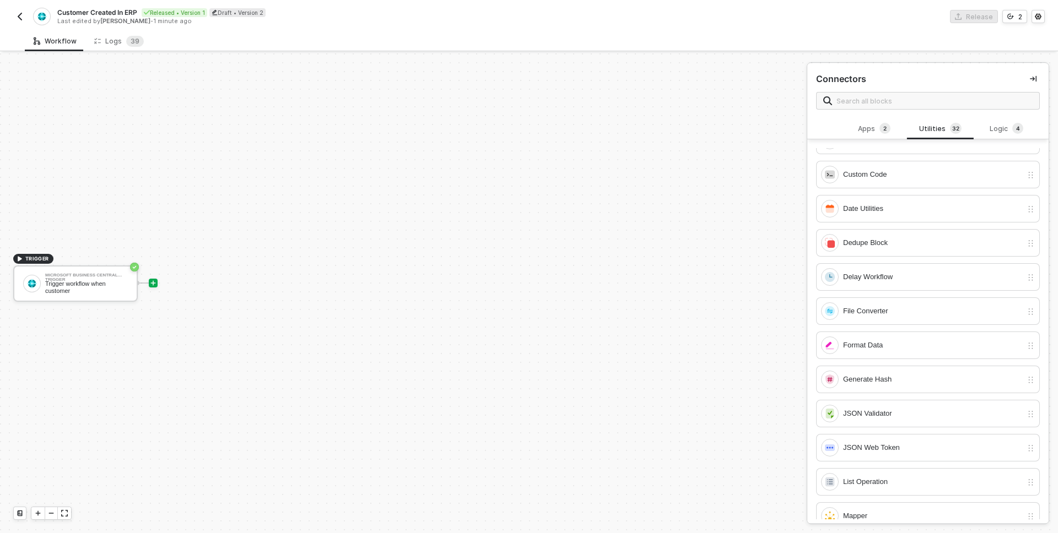
scroll to position [136, 0]
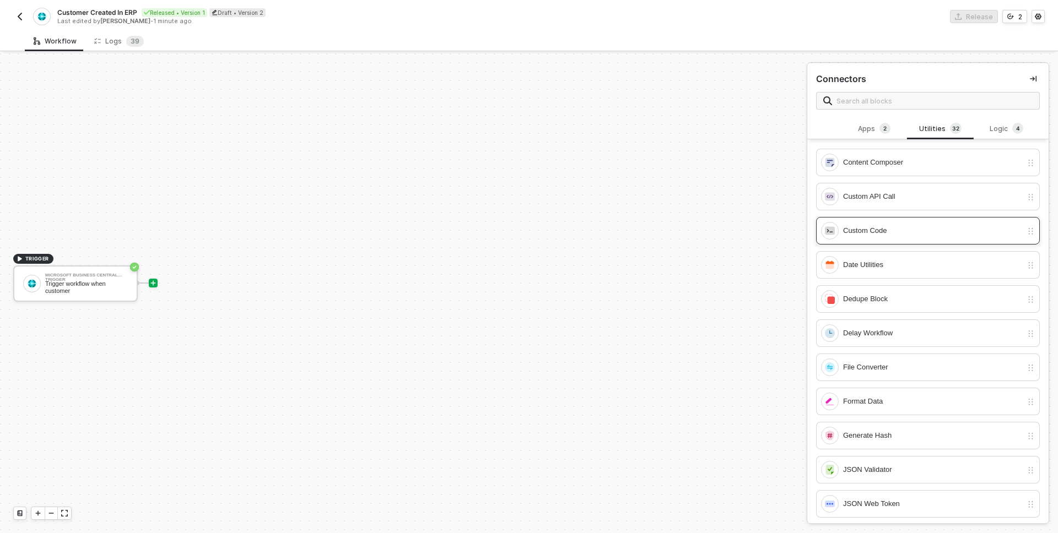
click at [873, 235] on div "Custom Code" at bounding box center [932, 231] width 179 height 12
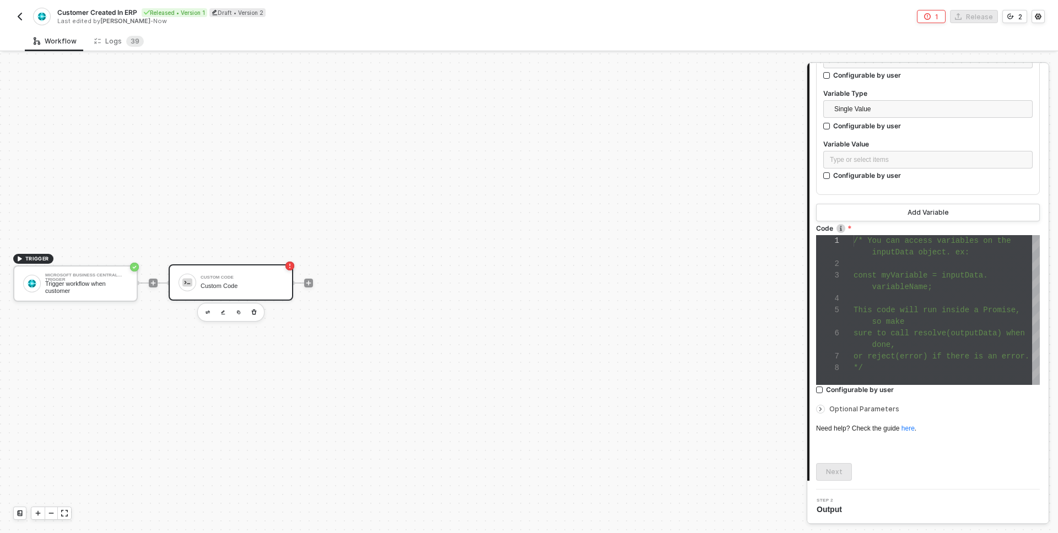
scroll to position [46, 19]
click at [857, 316] on div "so make" at bounding box center [946, 322] width 186 height 12
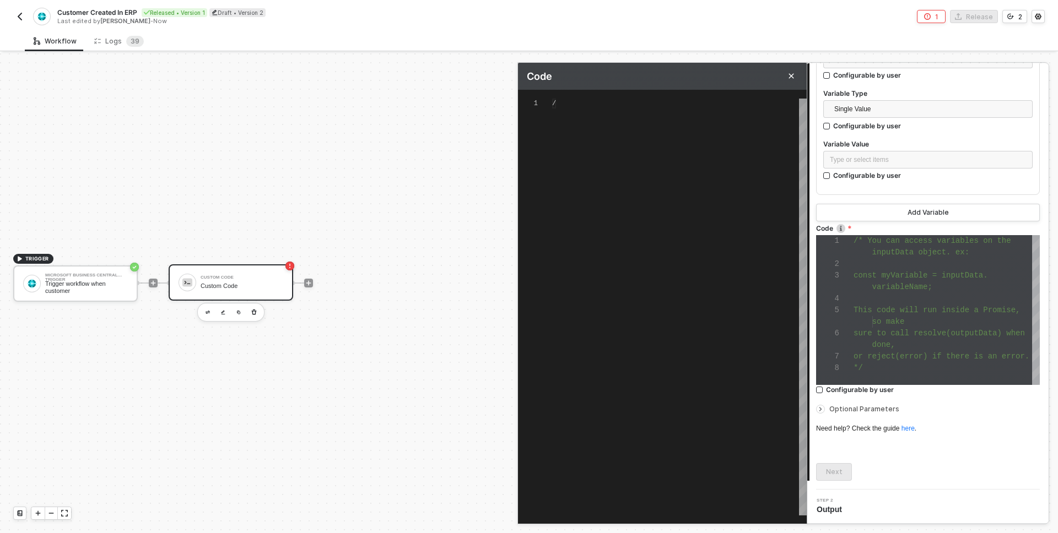
type textarea "/* You can access variables on the inputData object. ex: const myVariable = inp…"
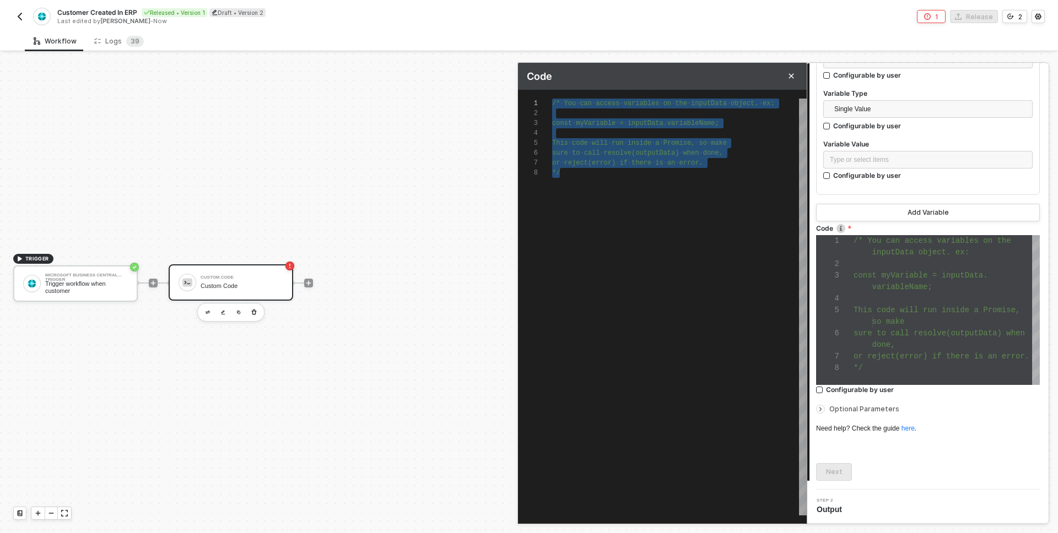
drag, startPoint x: 613, startPoint y: 186, endPoint x: 517, endPoint y: 77, distance: 145.6
click at [807, 533] on div "Code 1 2 3 4 5 6 7 8 /* · You · can · access · variables · on · the · inputData…" at bounding box center [807, 542] width 0 height 0
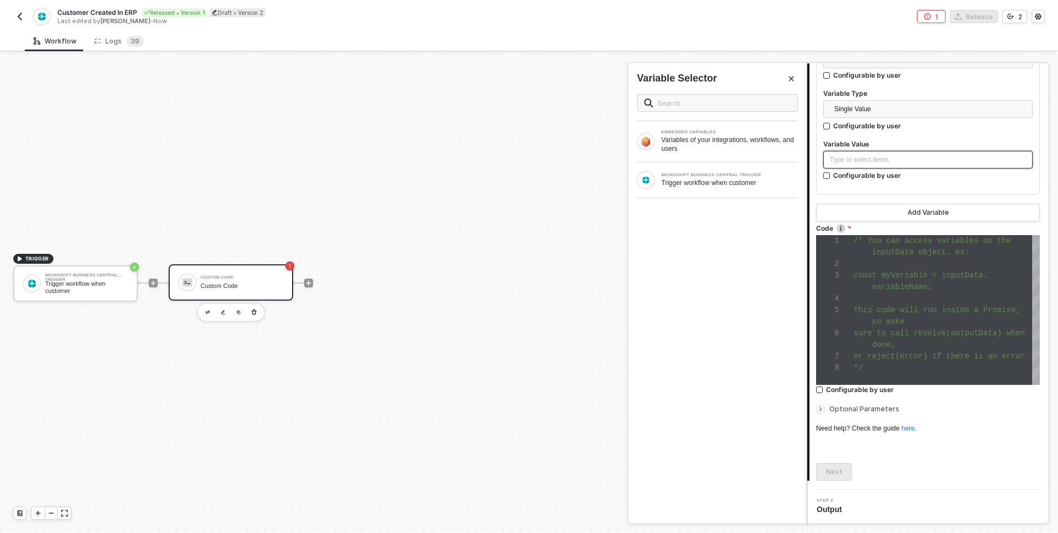
click at [873, 159] on div "Type or select items ﻿" at bounding box center [928, 160] width 196 height 10
click at [702, 187] on div "MICROSOFT BUSINESS CENTRAL TRIGGER Trigger workflow when customer" at bounding box center [717, 180] width 161 height 18
click at [104, 284] on div "Trigger workflow when customer" at bounding box center [86, 287] width 83 height 14
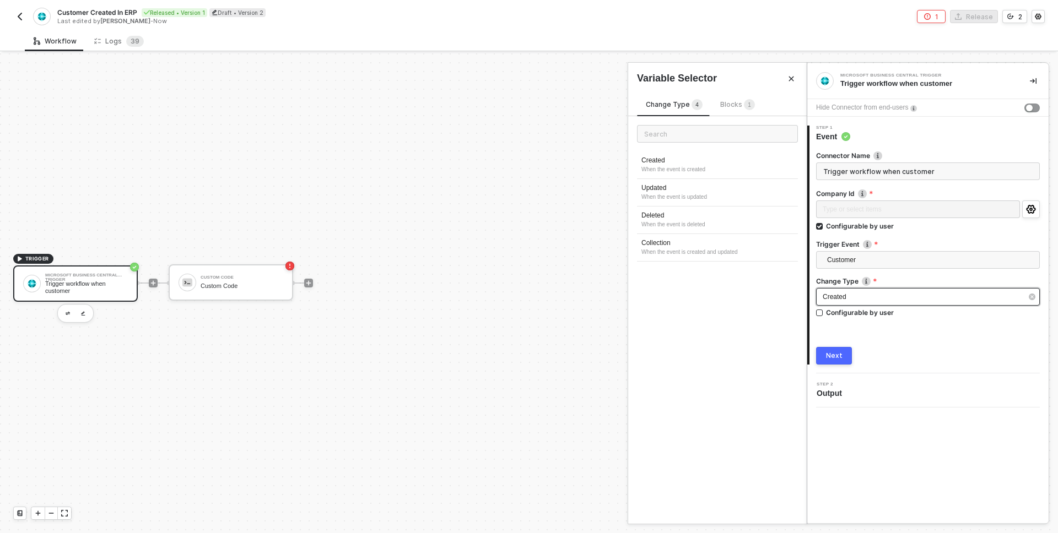
click at [943, 289] on div "Created" at bounding box center [928, 297] width 224 height 18
click at [695, 250] on div "When the event is created and updated" at bounding box center [717, 252] width 152 height 9
click at [831, 350] on button "Next" at bounding box center [834, 356] width 36 height 18
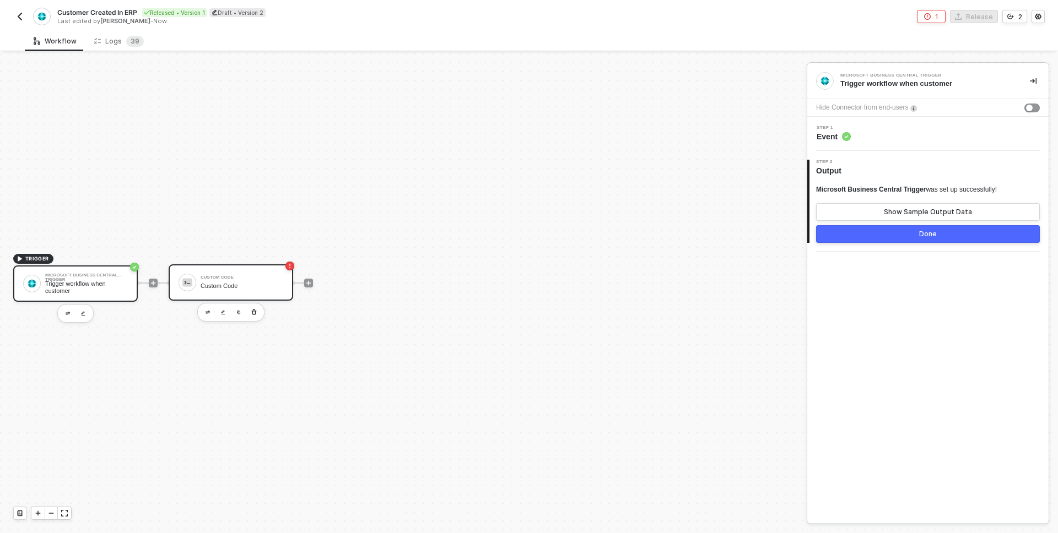
click at [233, 278] on div "Custom Code" at bounding box center [242, 277] width 83 height 4
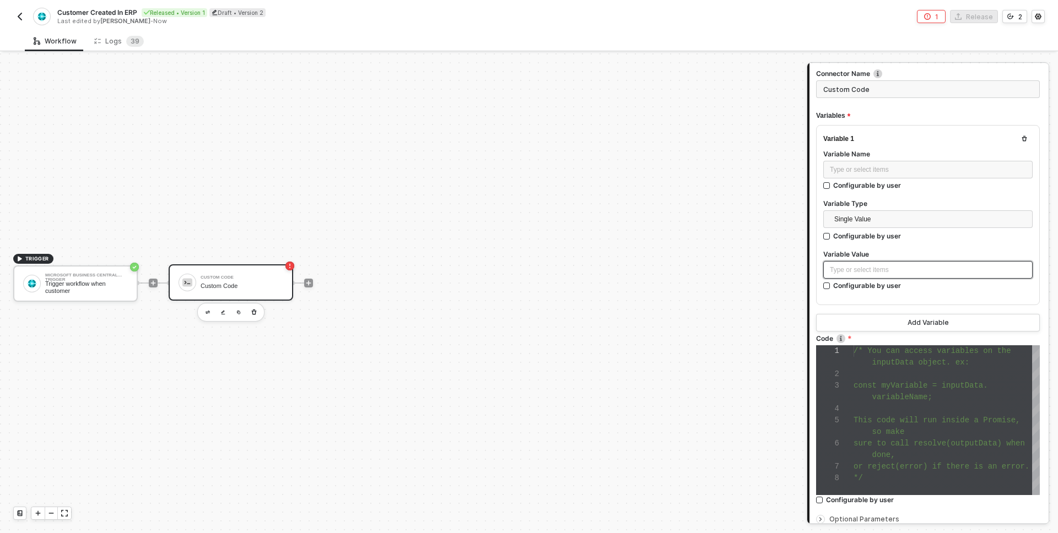
scroll to position [65, 0]
click at [836, 167] on div "Type or select items ﻿" at bounding box center [928, 169] width 196 height 10
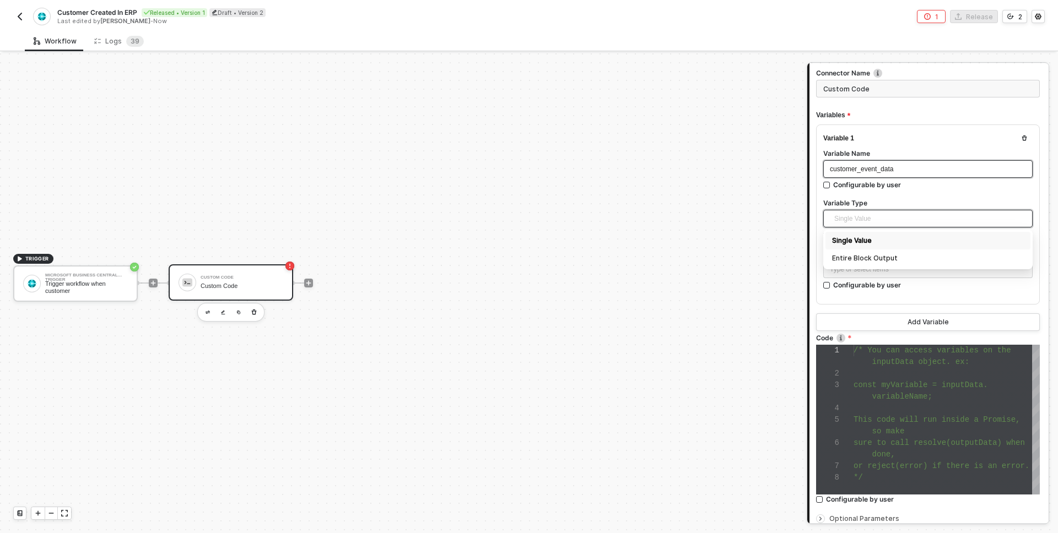
click at [835, 215] on span "Single Value" at bounding box center [930, 218] width 192 height 17
click at [842, 256] on div "Entire Block Output" at bounding box center [928, 258] width 192 height 12
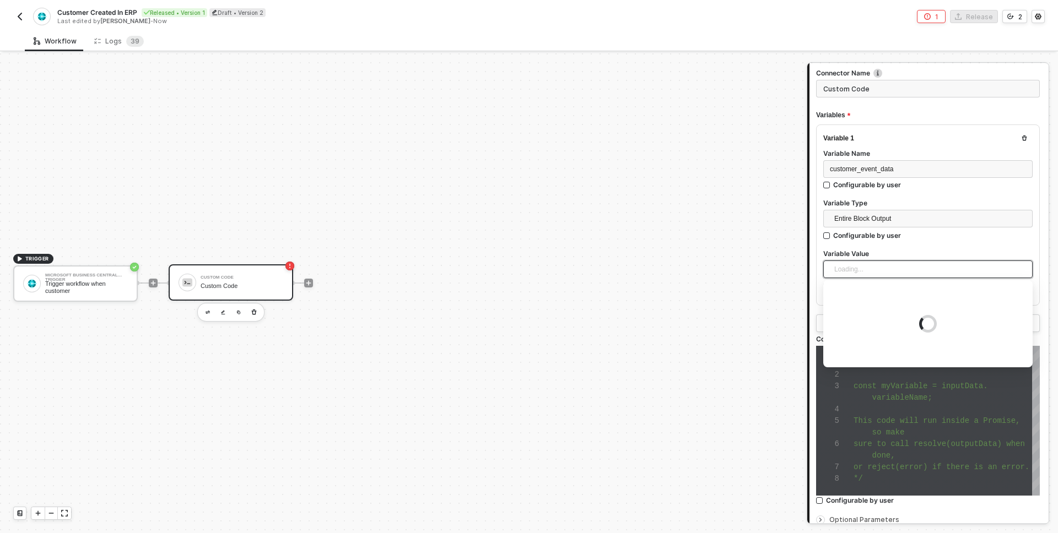
click at [844, 267] on div "Loading..." at bounding box center [927, 270] width 209 height 18
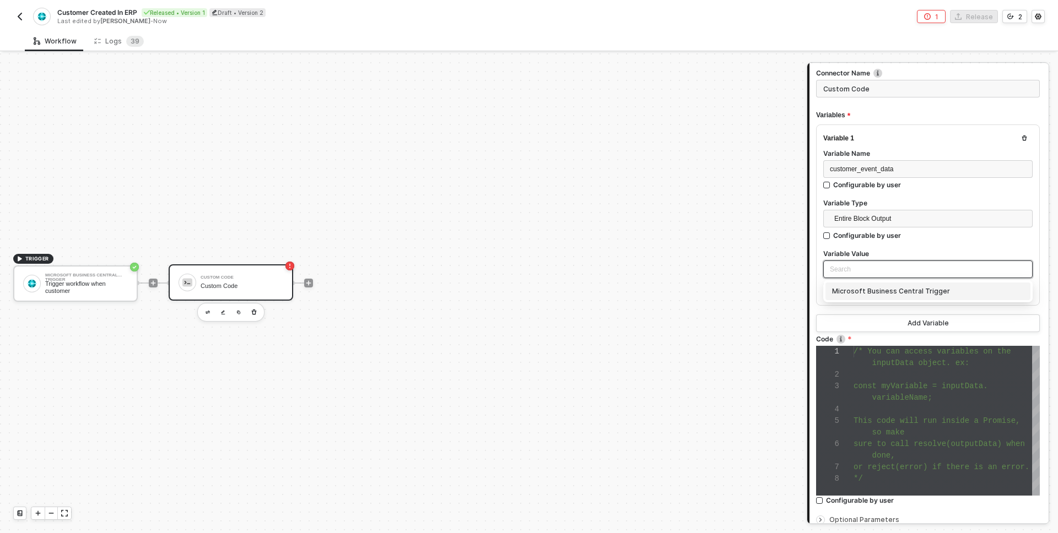
click at [853, 290] on div "Microsoft Business Central Trigger" at bounding box center [928, 291] width 192 height 12
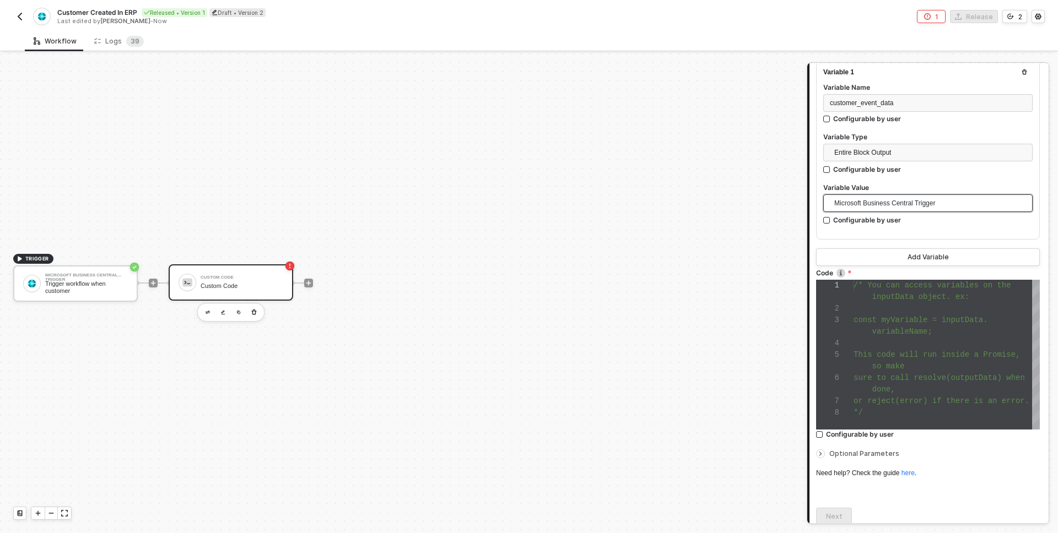
scroll to position [176, 0]
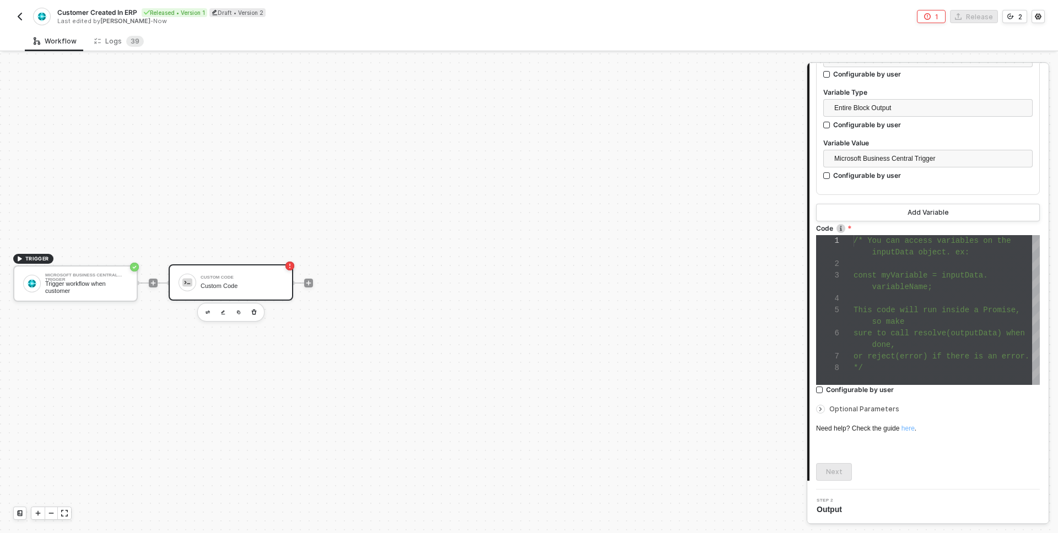
click at [913, 429] on link "here" at bounding box center [907, 429] width 13 height 8
click at [870, 340] on span at bounding box center [862, 344] width 19 height 9
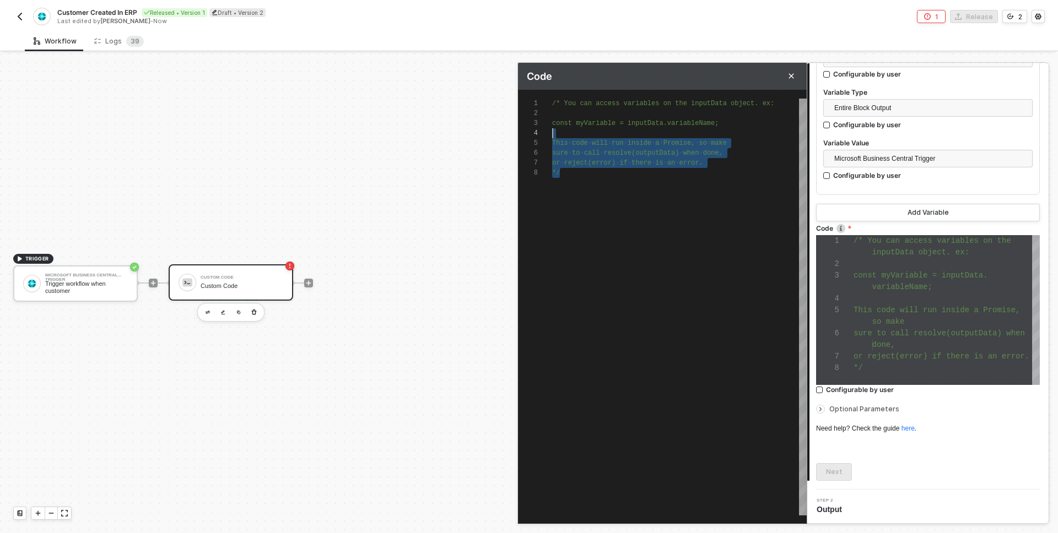
scroll to position [0, 0]
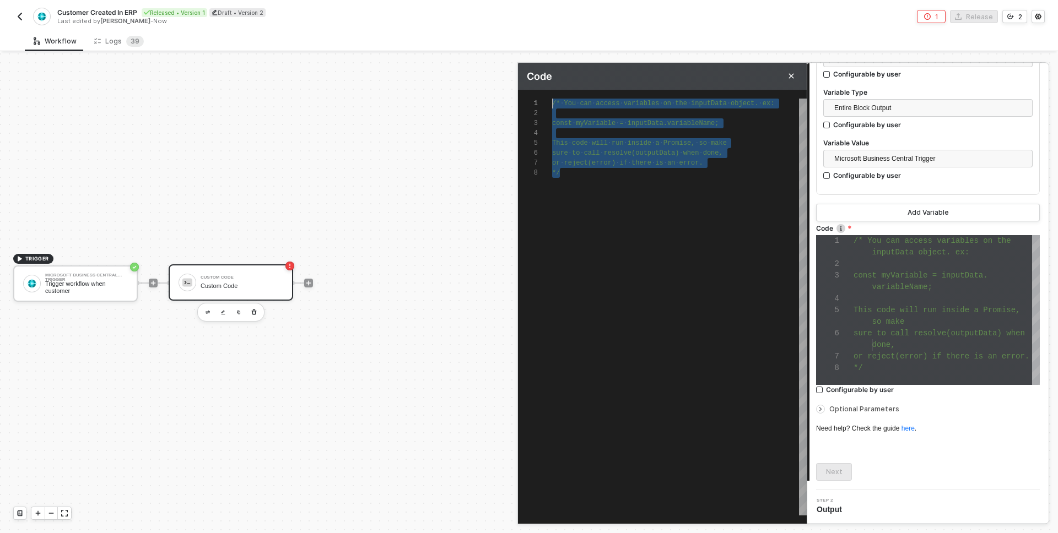
drag, startPoint x: 579, startPoint y: 173, endPoint x: 535, endPoint y: 86, distance: 97.6
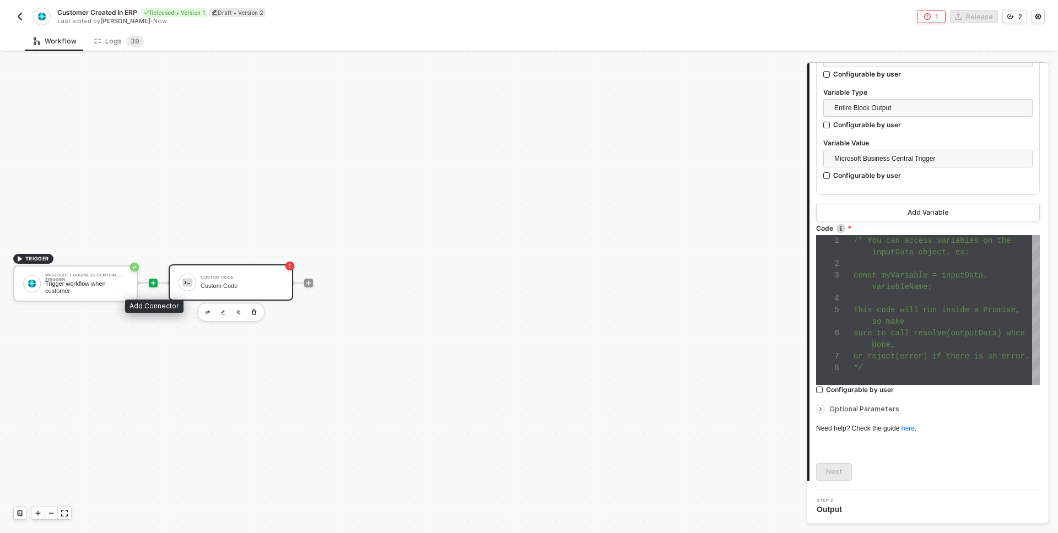
click at [150, 282] on icon "icon-play" at bounding box center [153, 283] width 7 height 7
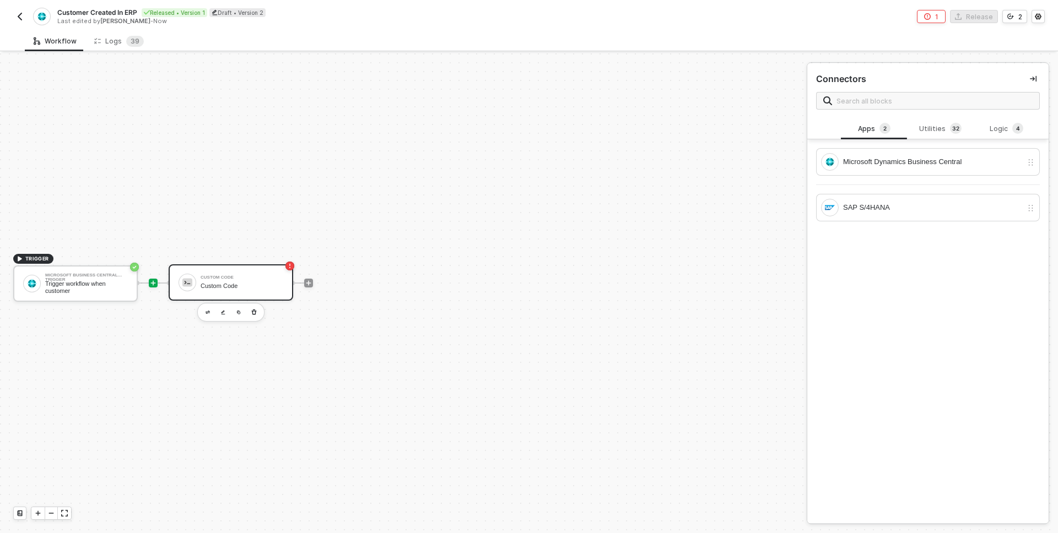
click at [239, 280] on div "Custom Code Custom Code" at bounding box center [242, 282] width 83 height 21
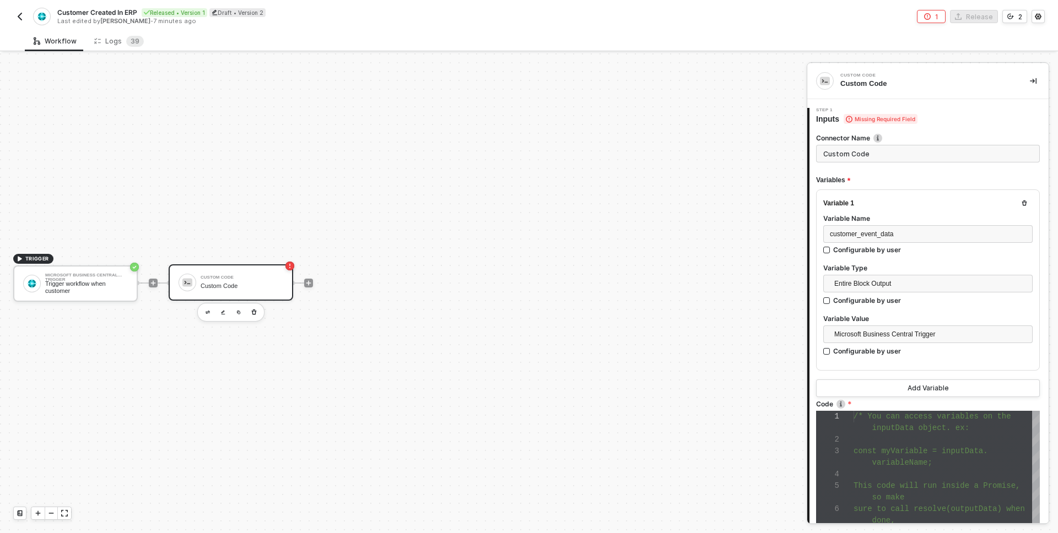
click at [890, 444] on div at bounding box center [946, 440] width 186 height 12
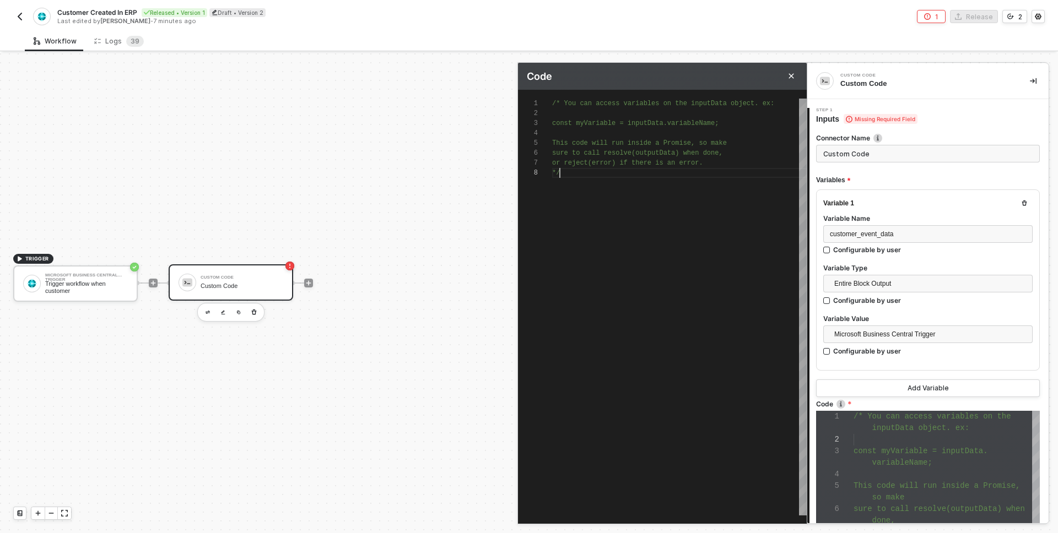
scroll to position [69, 8]
click at [662, 219] on div "/* You can access variables on the inputData objec t. ex: const myVariable = in…" at bounding box center [679, 307] width 255 height 417
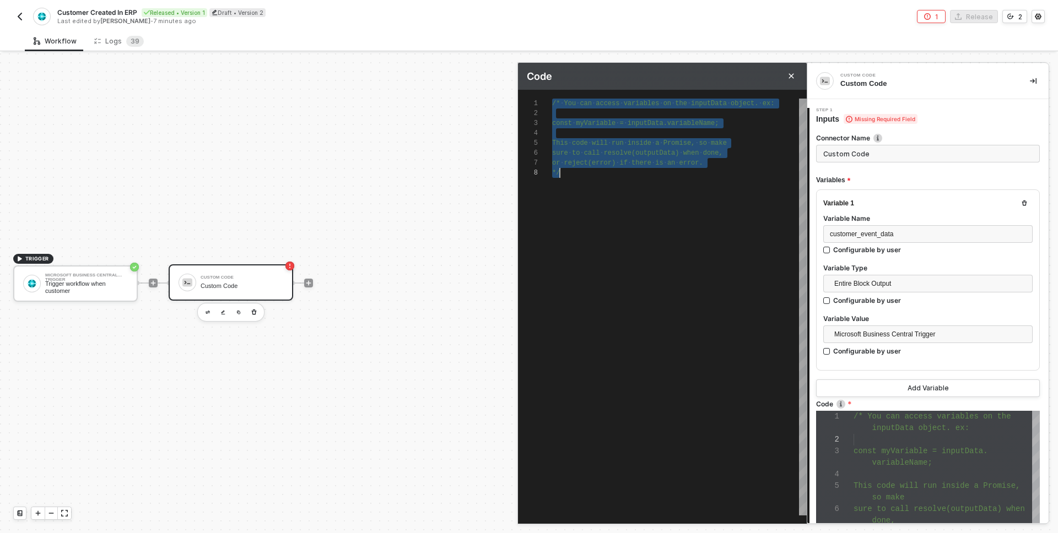
paste textarea "customerId: customerData.id, changeType: changeType }; // Resolve with the tran…"
type textarea "/* Transform Business Central webhook to Sharpi.ai customer format */ // Extrac…"
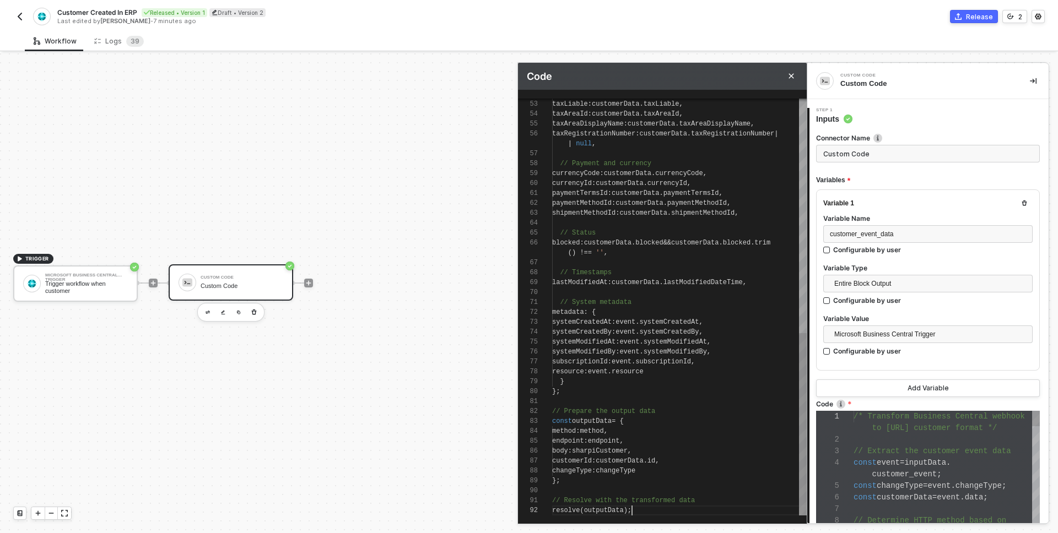
scroll to position [81, 0]
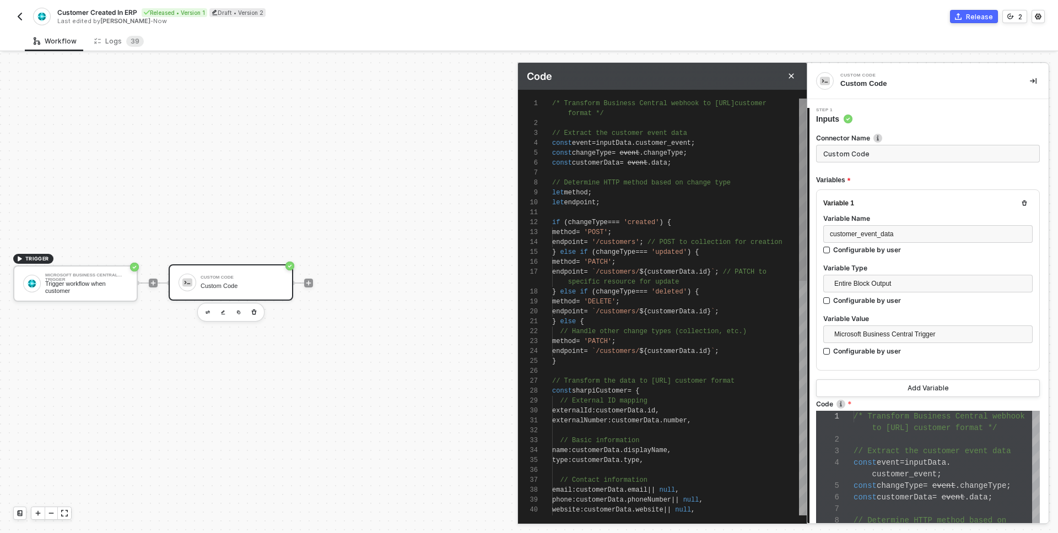
type textarea "/* Transform Business Central webhook to Sharpi.ai customer format */ // Extrac…"
click at [592, 144] on span "event" at bounding box center [582, 143] width 20 height 8
type textarea "/* Transform Business Central webhook to Sharpi.ai customer format */ // Extrac…"
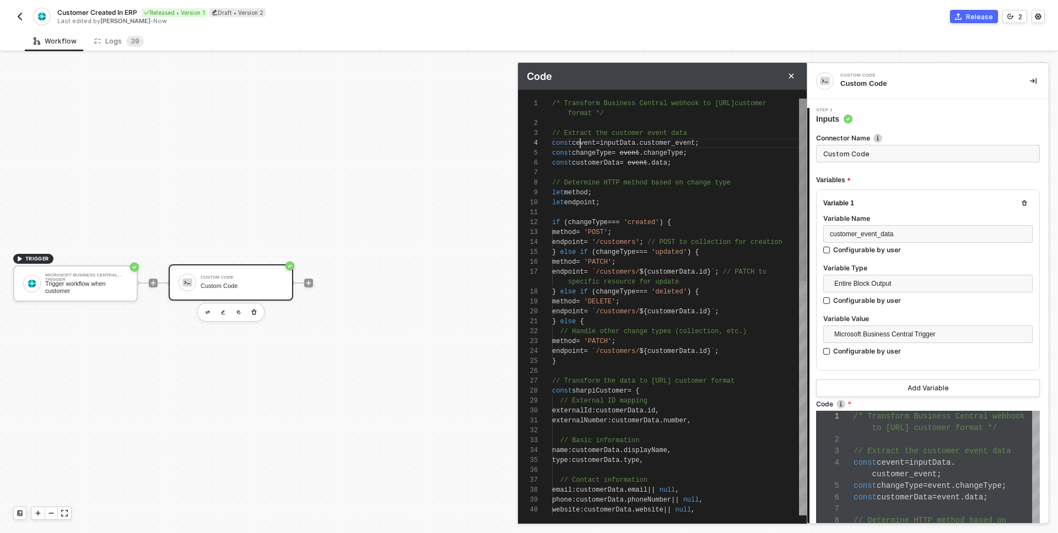
type textarea "/* Transform Business Central webhook to Sharpi.ai customer format */ // Extrac…"
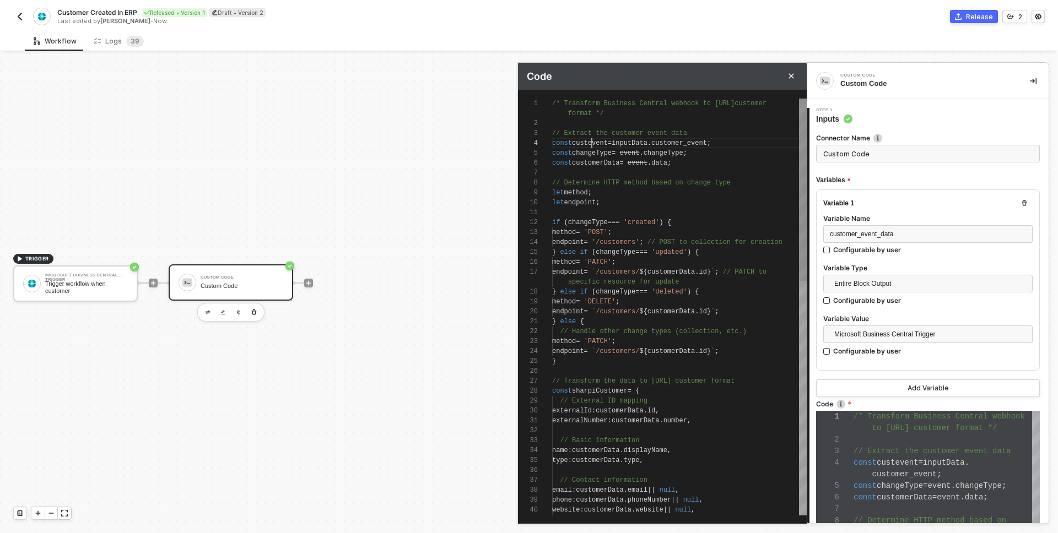
type textarea "/* Transform Business Central webhook to Sharpi.ai customer format */ // Extrac…"
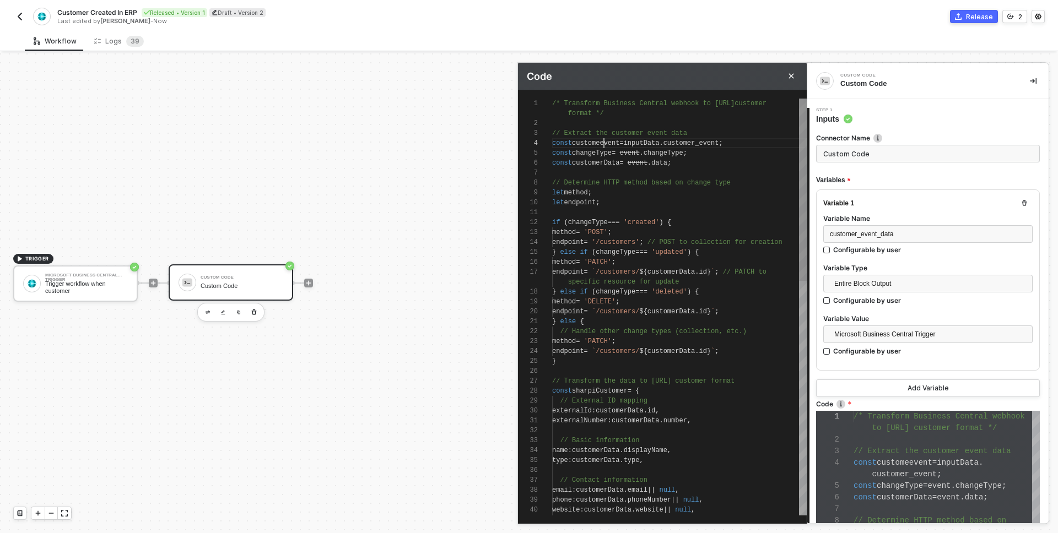
type textarea "/* Transform Business Central webhook to Sharpi.ai customer format */ // Extrac…"
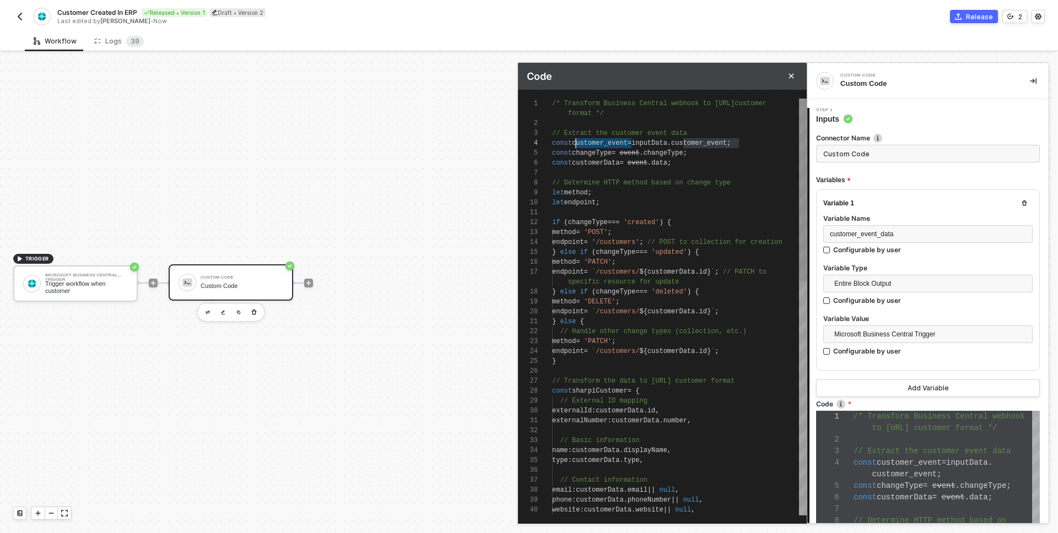
scroll to position [30, 24]
drag, startPoint x: 632, startPoint y: 143, endPoint x: 577, endPoint y: 144, distance: 55.1
drag, startPoint x: 628, startPoint y: 153, endPoint x: 646, endPoint y: 153, distance: 18.2
paste textarea "customer_"
type textarea "/* Transform Business Central webhook to Sharpi.ai customer format */ // Extrac…"
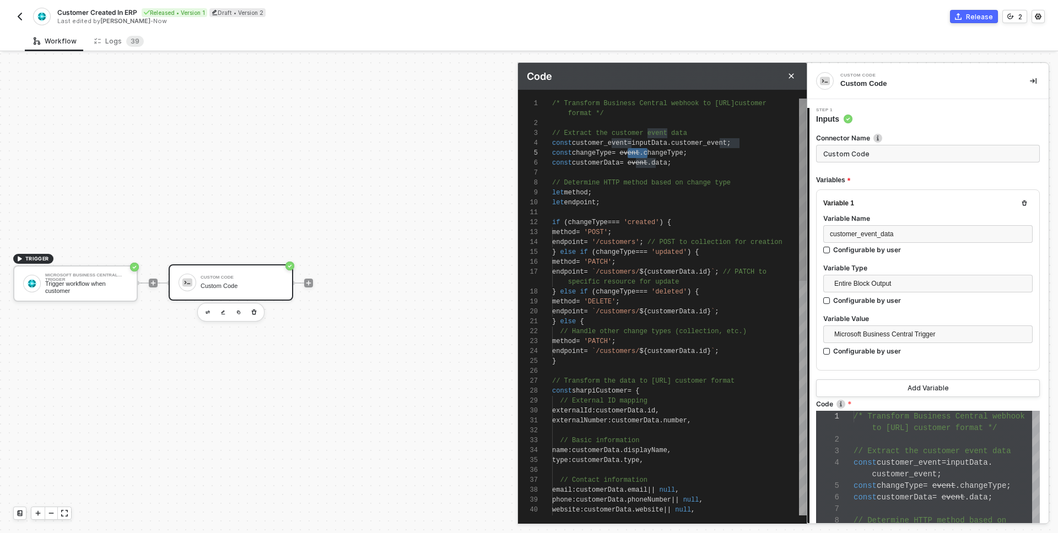
type textarea "/* Transform Business Central webhook to Sharpi.ai customer format */ // Extrac…"
drag, startPoint x: 635, startPoint y: 164, endPoint x: 657, endPoint y: 164, distance: 21.5
paste textarea "customer_"
type textarea "/* Transform Business Central webhook to Sharpi.ai customer format */ // Extrac…"
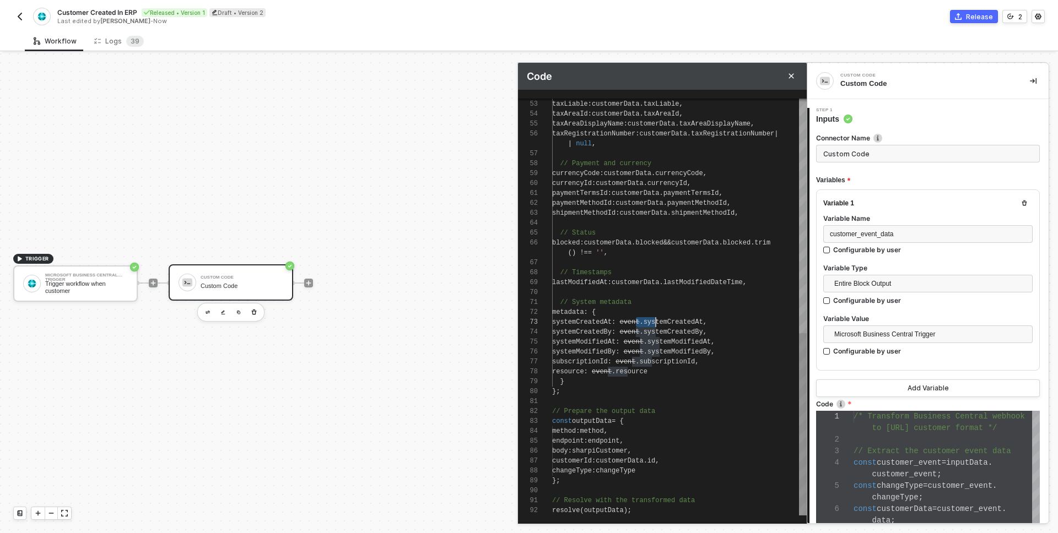
scroll to position [60, 104]
drag, startPoint x: 635, startPoint y: 324, endPoint x: 655, endPoint y: 323, distance: 20.4
paste textarea "customer_"
drag, startPoint x: 634, startPoint y: 331, endPoint x: 655, endPoint y: 331, distance: 20.4
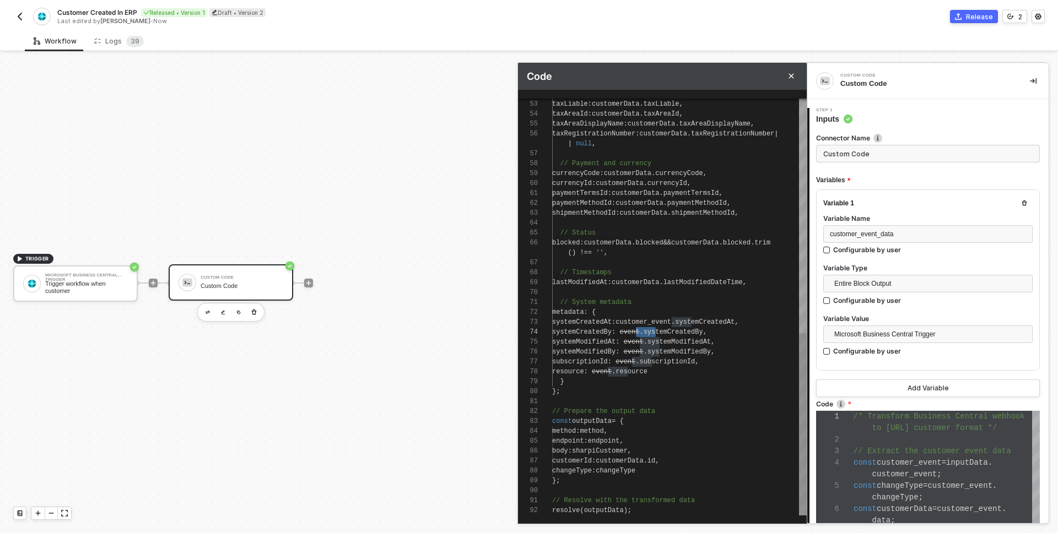
paste textarea "customer_"
drag, startPoint x: 639, startPoint y: 339, endPoint x: 659, endPoint y: 339, distance: 20.9
paste textarea "customer_"
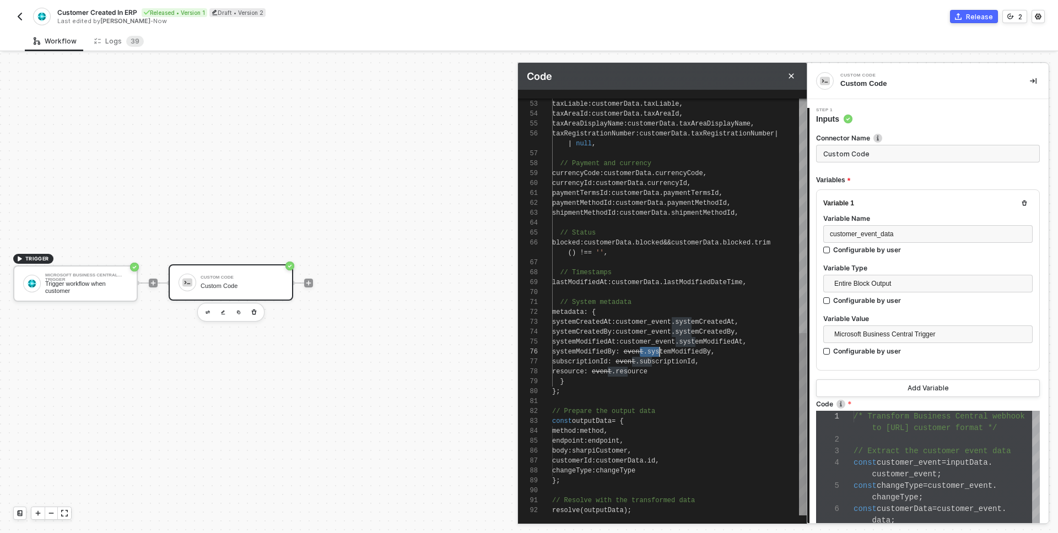
drag, startPoint x: 638, startPoint y: 352, endPoint x: 659, endPoint y: 348, distance: 21.3
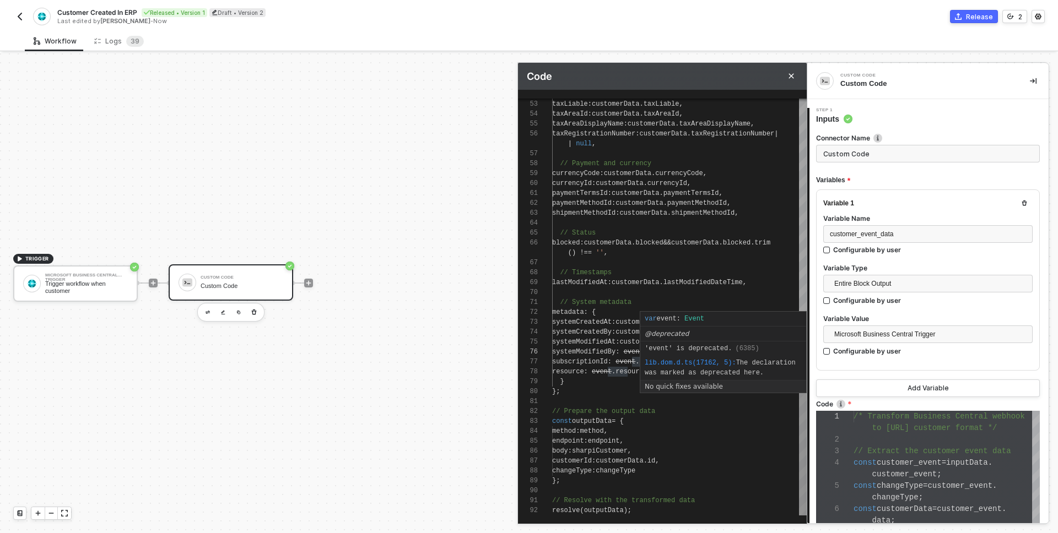
paste textarea "customer_"
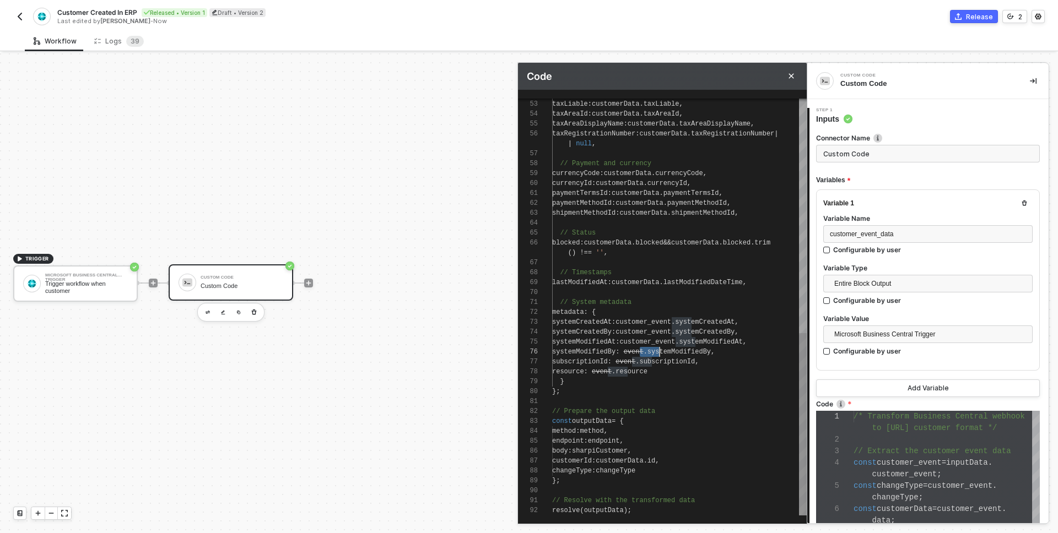
scroll to position [89, 143]
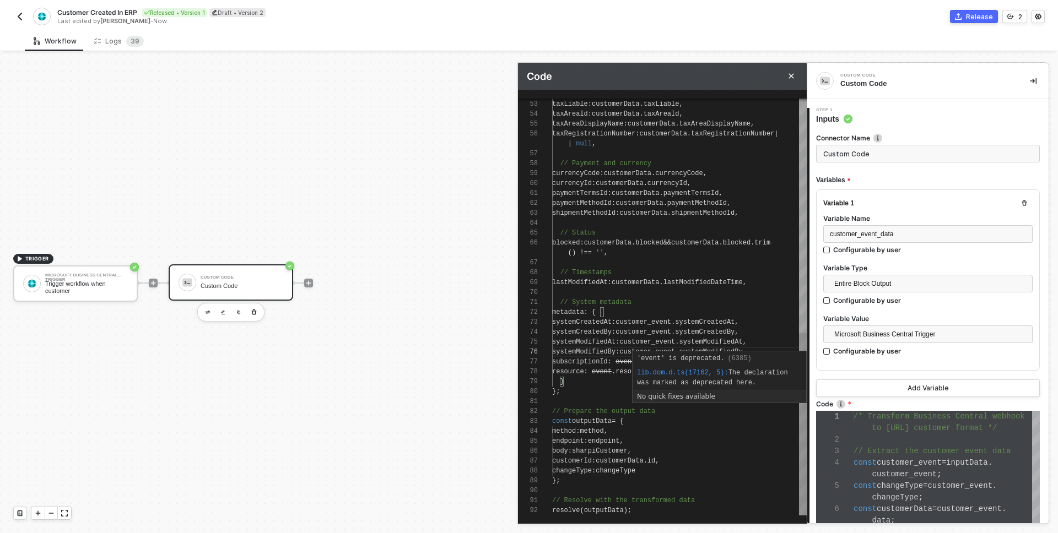
click at [633, 361] on div "'event' is deprecated. (6385) lib.dom.d.ts(17162, 5): The declaration was marke…" at bounding box center [719, 377] width 175 height 52
click at [615, 361] on span at bounding box center [614, 362] width 4 height 8
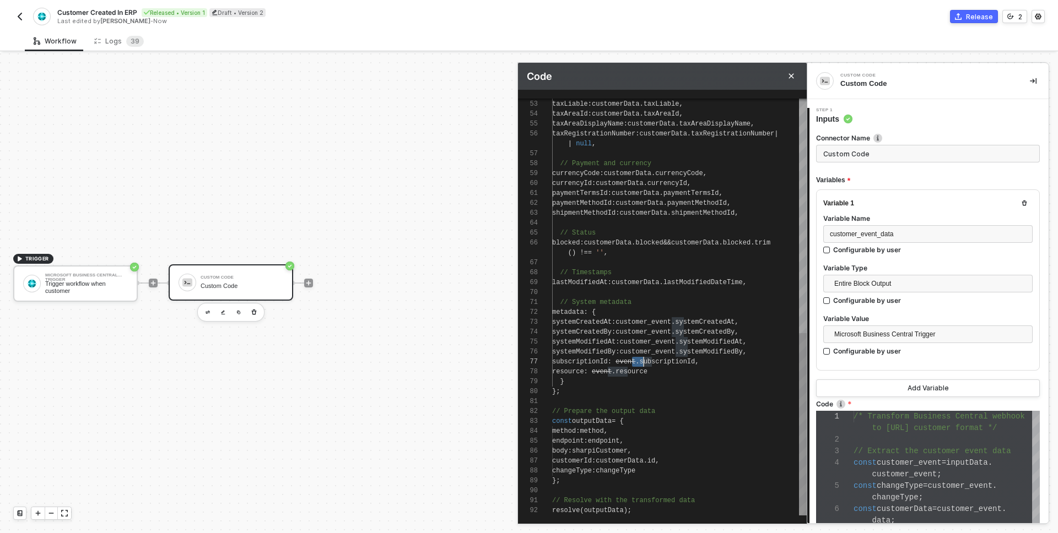
scroll to position [0, 100]
drag, startPoint x: 630, startPoint y: 361, endPoint x: 651, endPoint y: 361, distance: 20.9
paste textarea "customer_"
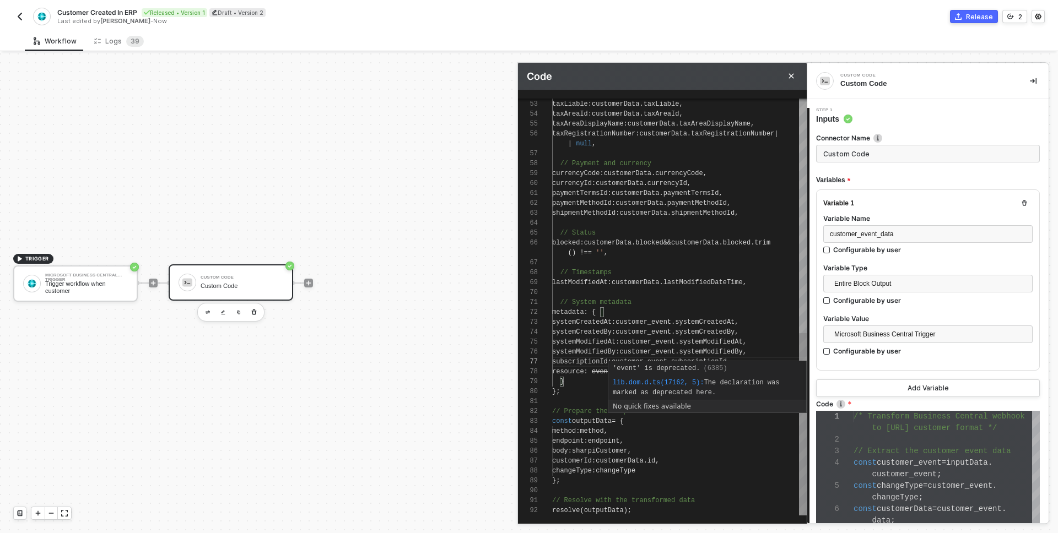
click at [608, 371] on div "'event' is deprecated. (6385) lib.dom.d.ts(17162, 5): The declaration was marke…" at bounding box center [707, 387] width 199 height 52
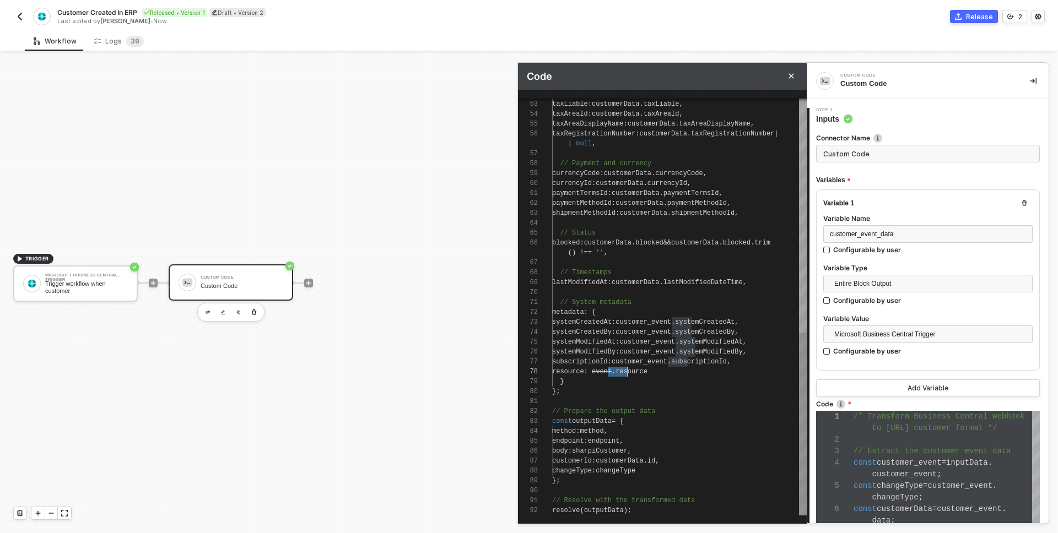
drag, startPoint x: 608, startPoint y: 372, endPoint x: 628, endPoint y: 373, distance: 19.3
paste textarea "customer_"
type textarea "subscriptionId: customer_event.subscriptionId, resource: customer_event.resourc…"
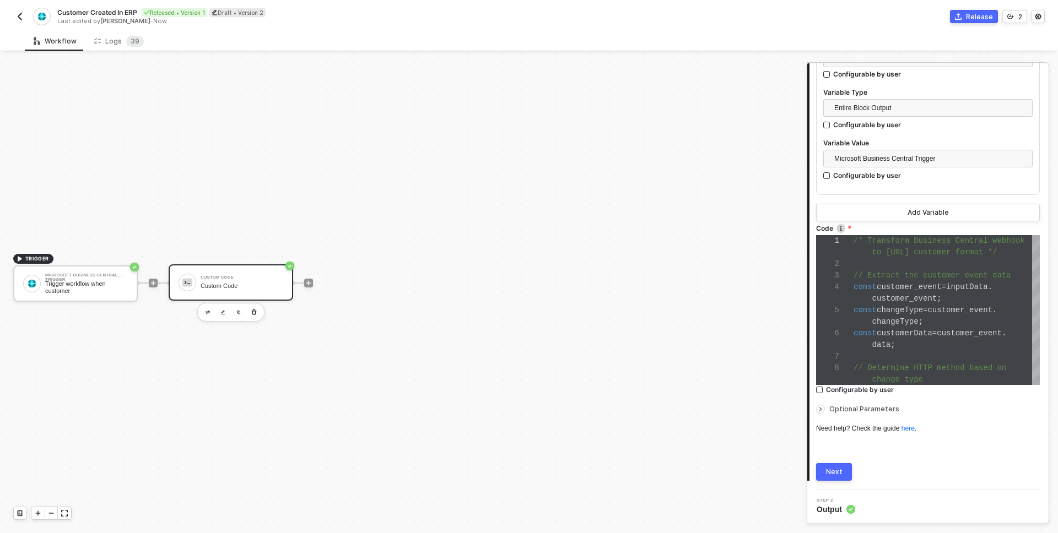
click at [834, 469] on div "Next" at bounding box center [834, 472] width 17 height 9
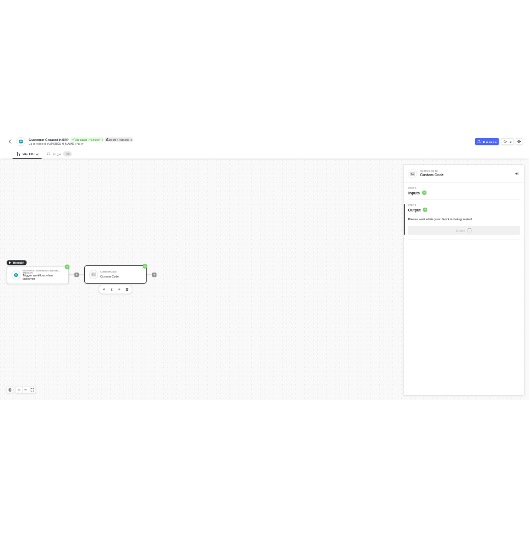
scroll to position [0, 0]
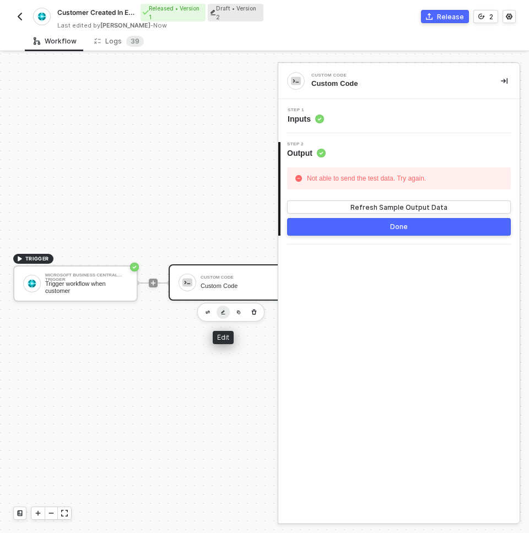
click at [223, 311] on img "button" at bounding box center [223, 312] width 4 height 5
click at [317, 118] on circle at bounding box center [319, 119] width 9 height 9
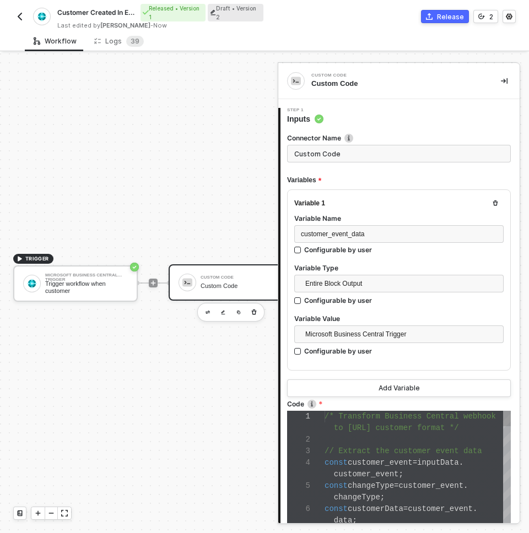
scroll to position [23, 42]
click at [366, 447] on div "1 2 3 4 5 6 7 8 /* Transform Business Central webhook to Sharpi.ai customer for…" at bounding box center [399, 486] width 224 height 150
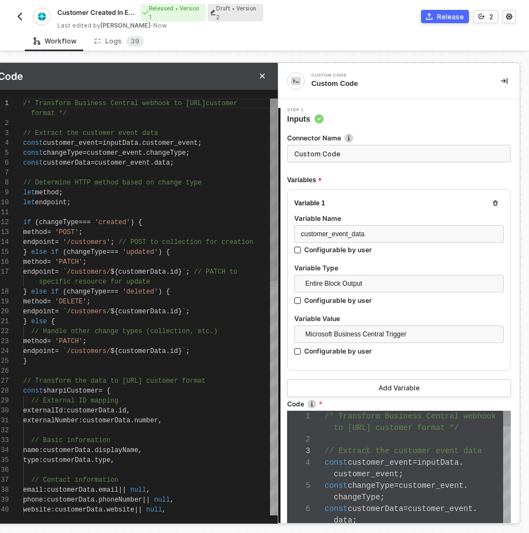
scroll to position [23, 0]
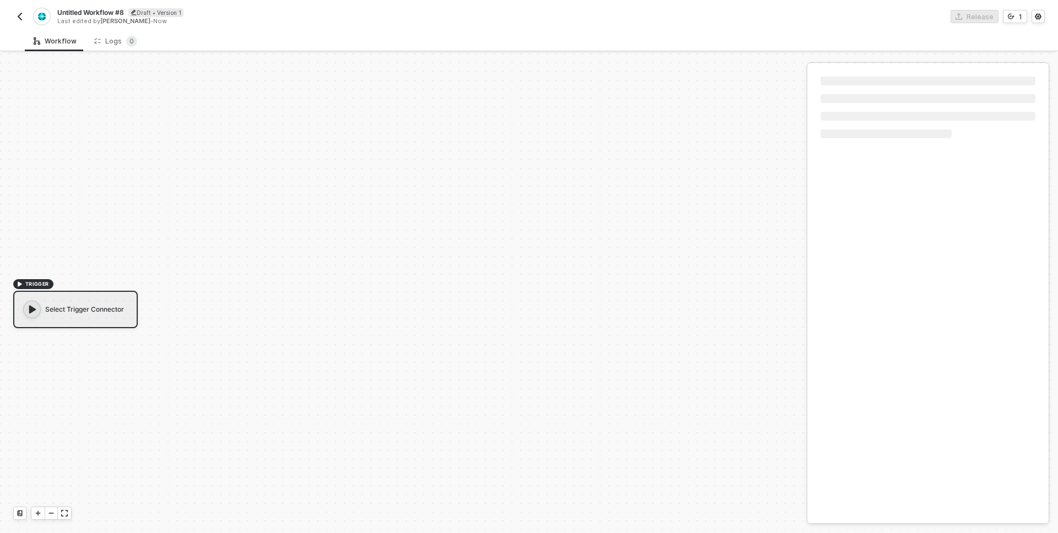
scroll to position [20, 0]
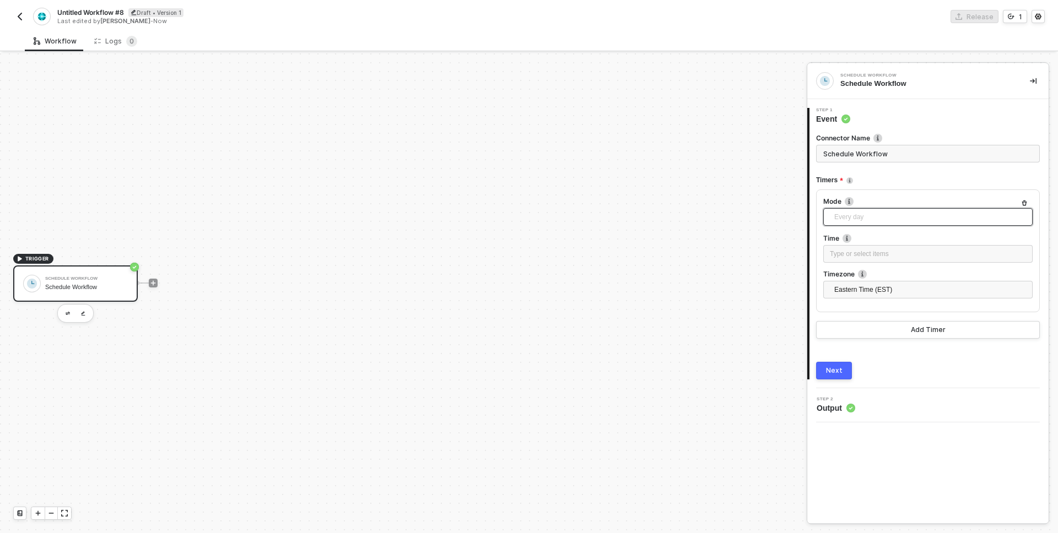
click at [867, 214] on span "Every day" at bounding box center [930, 217] width 192 height 17
click at [848, 312] on div "Every X" at bounding box center [928, 312] width 192 height 12
click at [859, 286] on span "Hours" at bounding box center [930, 290] width 192 height 17
click at [843, 324] on div "Hours" at bounding box center [927, 332] width 205 height 18
click at [847, 298] on div "Hours" at bounding box center [927, 290] width 209 height 18
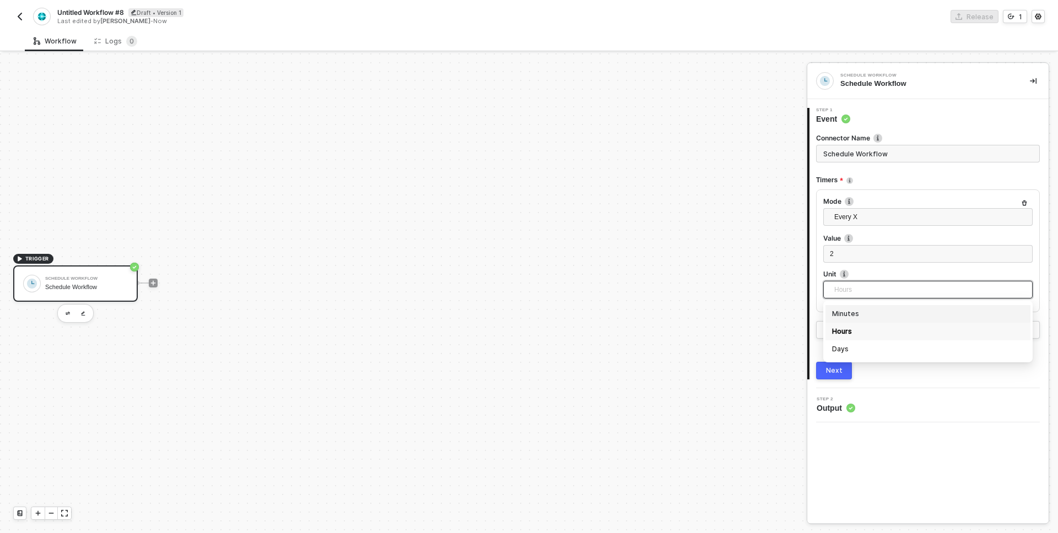
click at [848, 305] on div "Minutes" at bounding box center [927, 314] width 205 height 18
click at [837, 247] on div "2" at bounding box center [927, 254] width 209 height 18
click at [829, 382] on div "1 Step 1 Event Connector Name Schedule Workflow Timers Mode Every X Every hour …" at bounding box center [927, 243] width 241 height 289
click at [831, 372] on div "Next" at bounding box center [834, 370] width 17 height 9
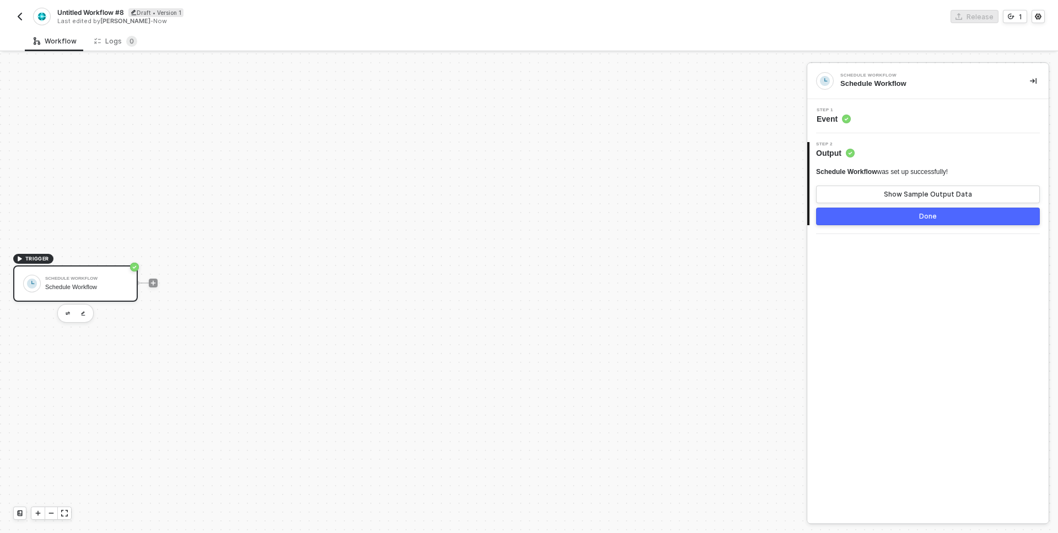
click at [862, 219] on button "Done" at bounding box center [928, 217] width 224 height 18
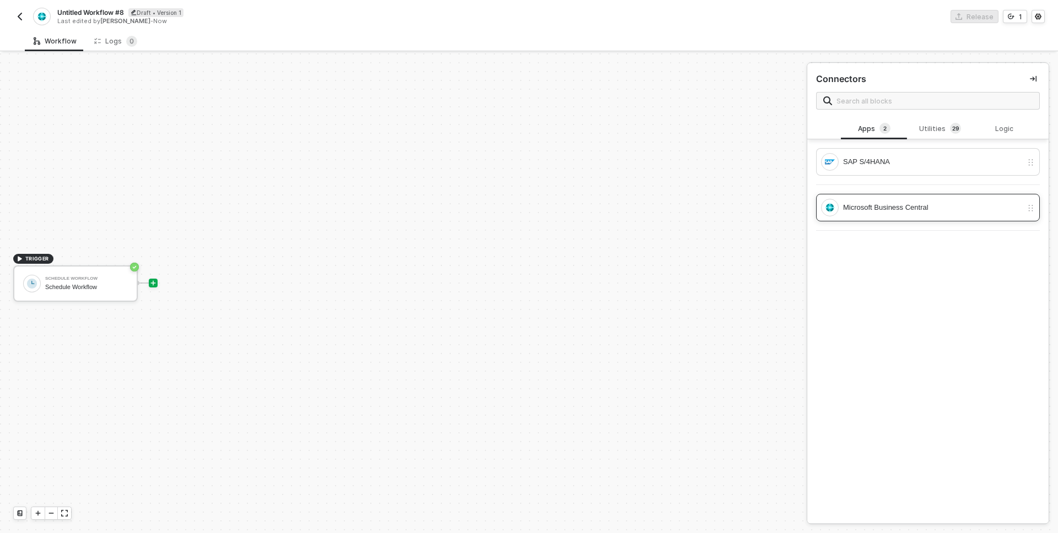
click at [885, 210] on div "Microsoft Business Central" at bounding box center [932, 208] width 179 height 12
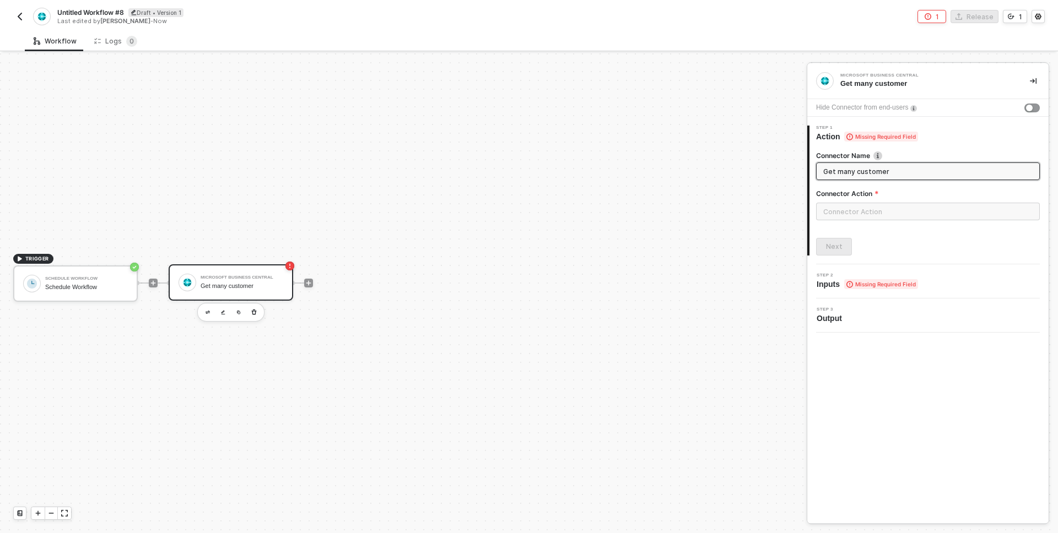
type input "Get many customer"
click at [853, 210] on input "text" at bounding box center [928, 212] width 224 height 18
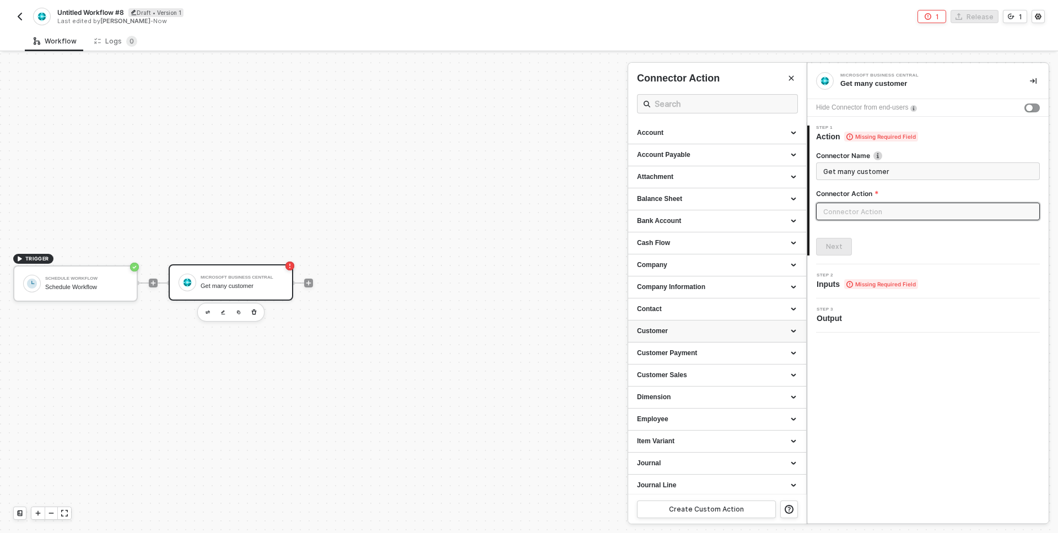
click at [656, 330] on div "Customer" at bounding box center [717, 331] width 160 height 9
click at [653, 358] on span "Retrieves all customer" at bounding box center [664, 361] width 55 height 6
type input "Customer - Get all Customer"
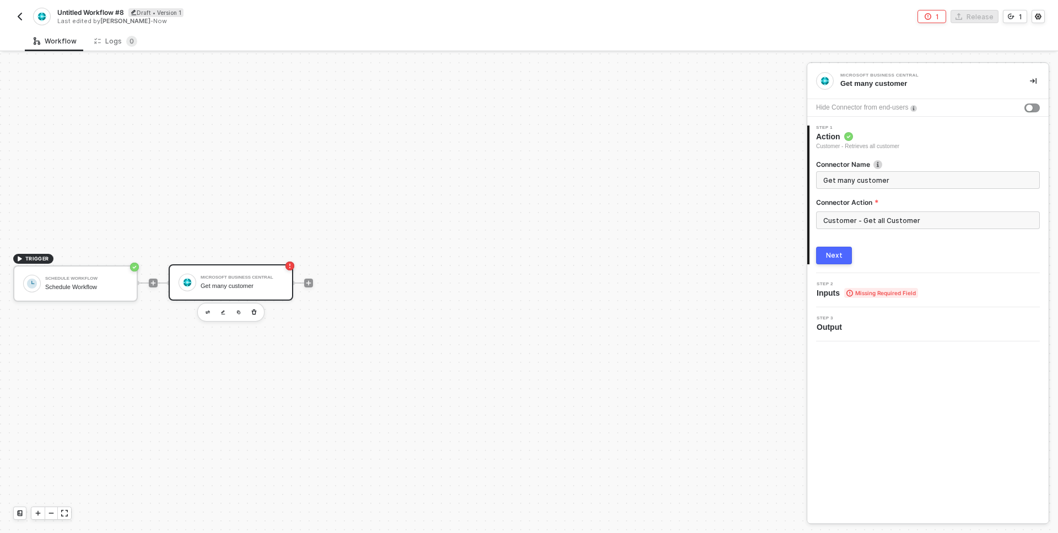
click at [834, 253] on div "Next" at bounding box center [834, 255] width 17 height 9
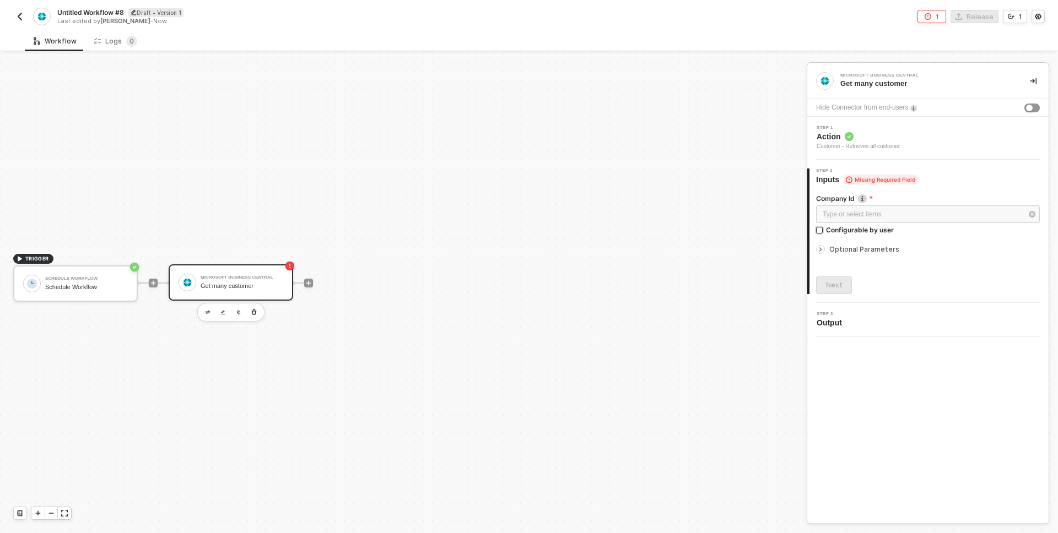
click at [823, 231] on input "Configurable by user" at bounding box center [820, 231] width 8 height 8
checkbox input "true"
click at [831, 291] on button "Next" at bounding box center [834, 287] width 36 height 18
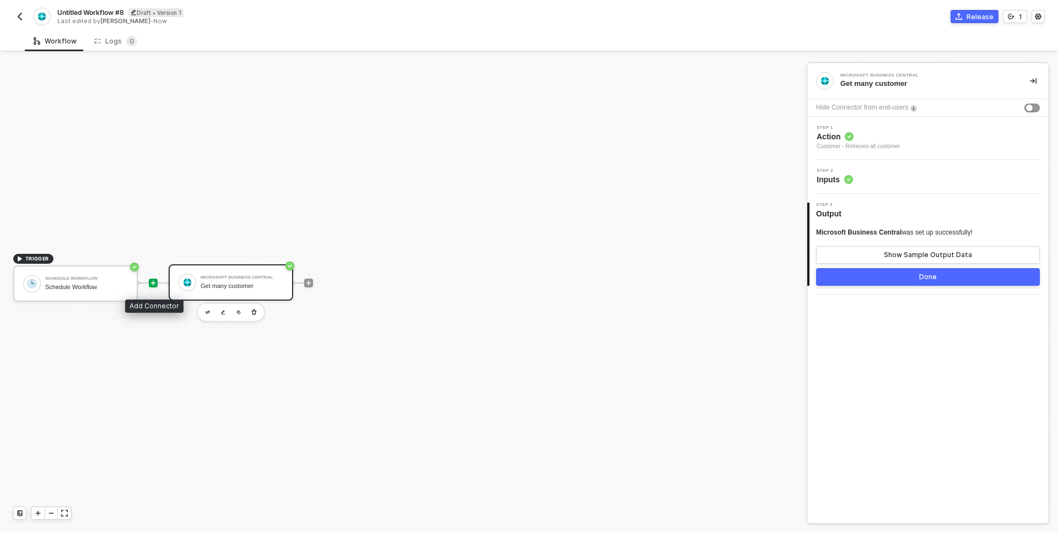
click at [154, 283] on icon "icon-play" at bounding box center [153, 283] width 5 height 5
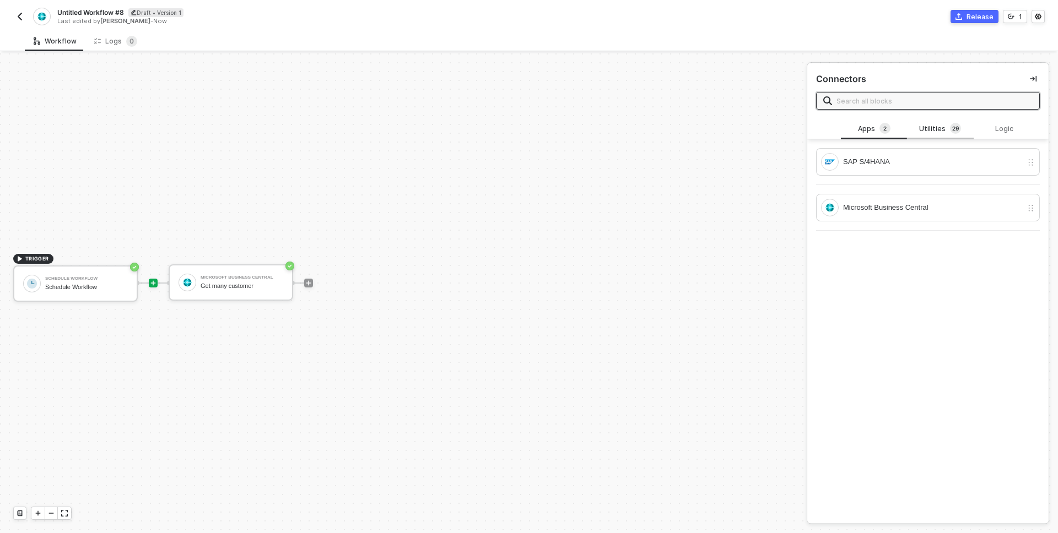
click at [942, 131] on div "Utilities 2 9" at bounding box center [940, 129] width 48 height 12
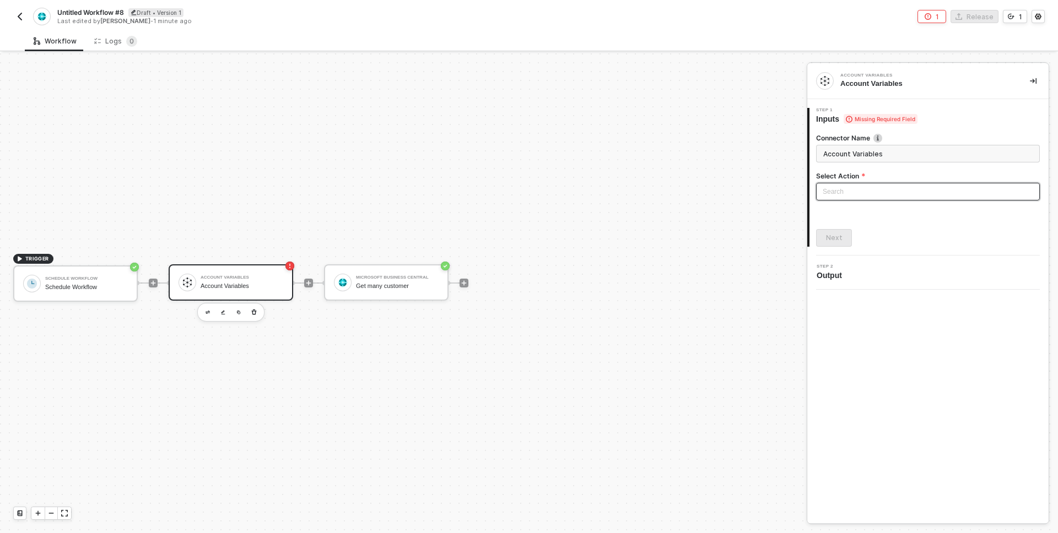
click at [854, 190] on input "search" at bounding box center [928, 191] width 210 height 17
click at [849, 218] on div "Set Account Variables" at bounding box center [928, 216] width 206 height 12
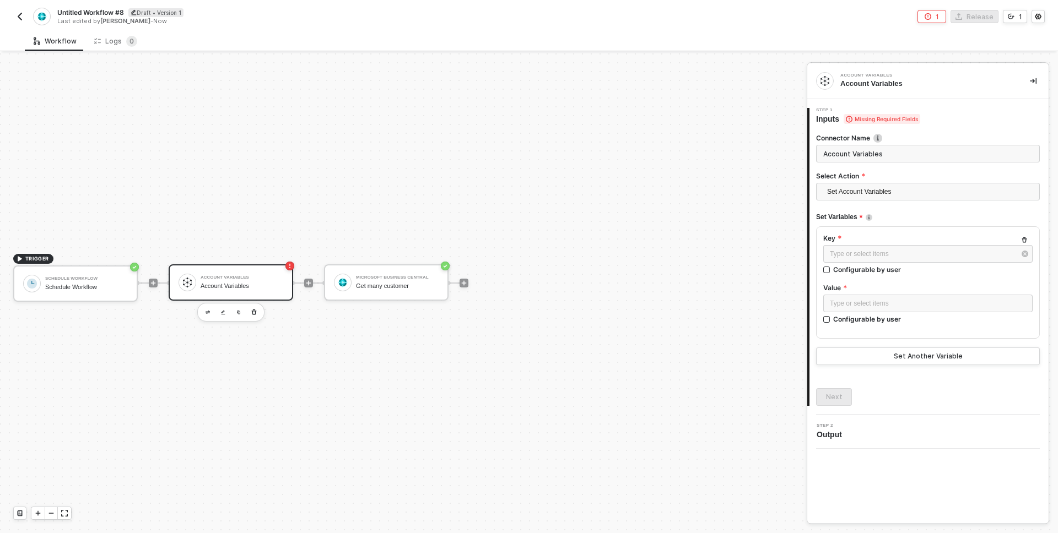
click at [18, 14] on img "button" at bounding box center [19, 16] width 9 height 9
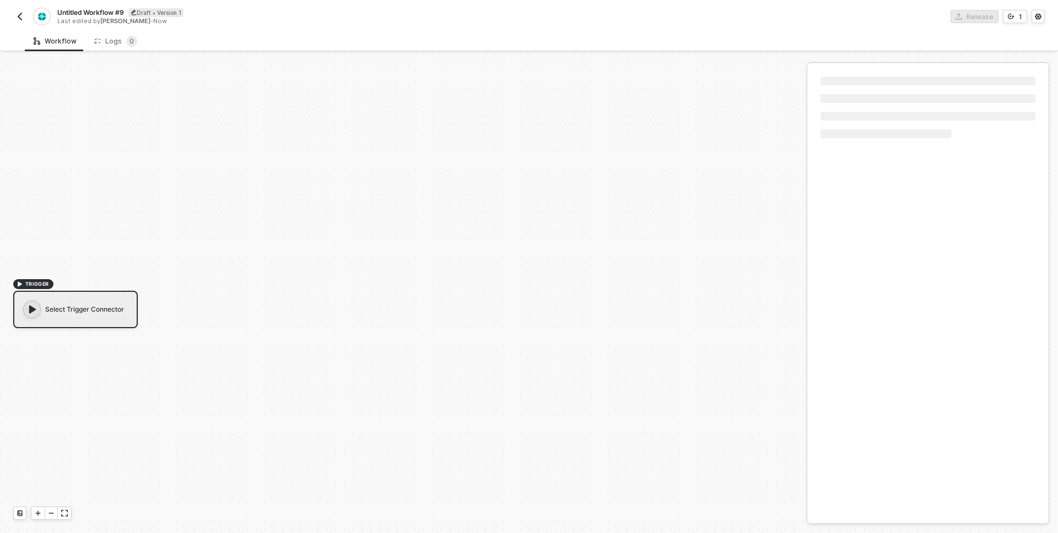
scroll to position [20, 0]
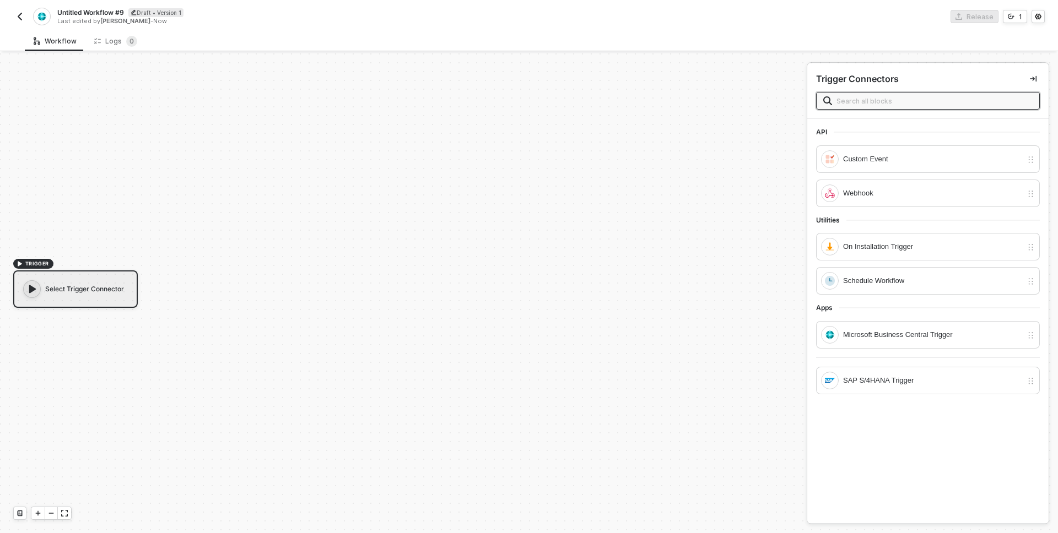
click at [119, 9] on span "Untitled Workflow #9" at bounding box center [90, 12] width 67 height 9
click at [140, 13] on input "Untitled Workflow #9" at bounding box center [150, 12] width 187 height 13
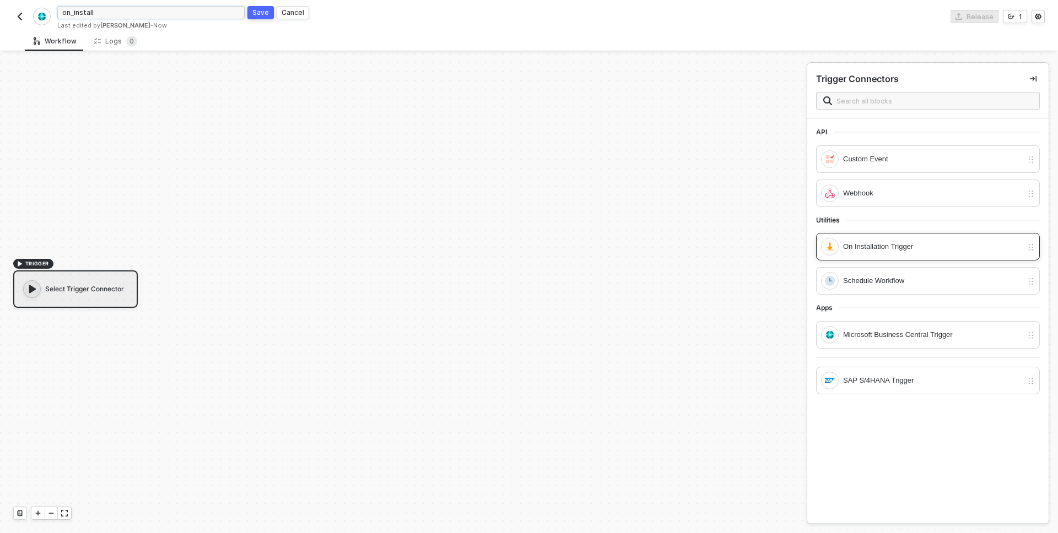
type input "on_install"
click at [863, 250] on div "On Installation Trigger" at bounding box center [932, 247] width 179 height 12
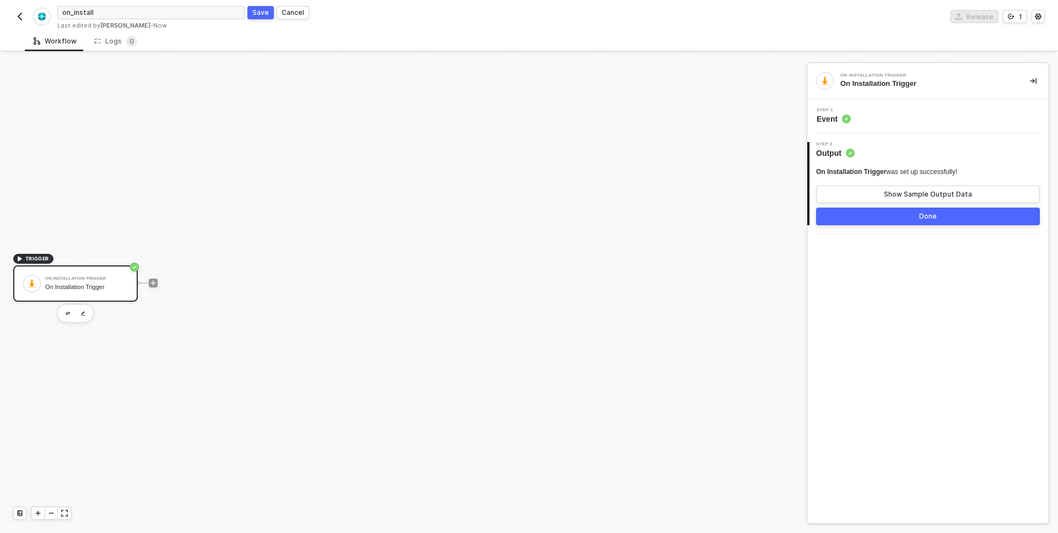
click at [868, 215] on button "Done" at bounding box center [928, 217] width 224 height 18
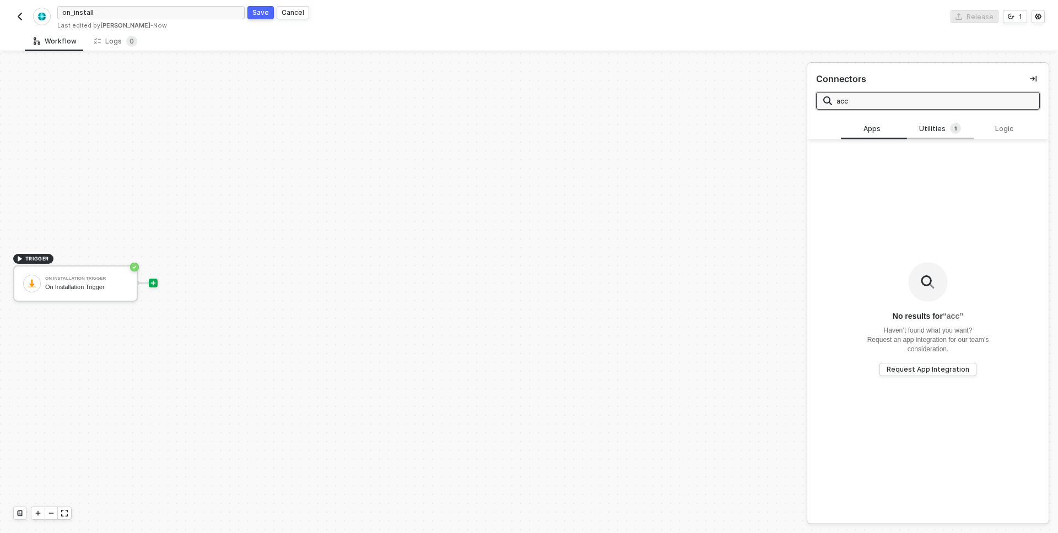
type input "acc"
click at [934, 130] on div "Utilities 1" at bounding box center [940, 129] width 48 height 12
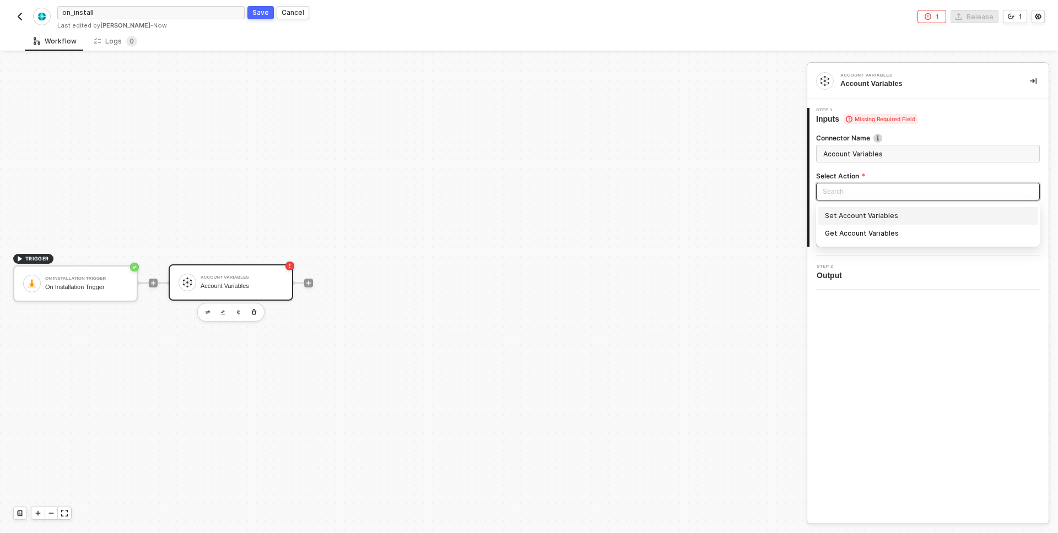
click at [861, 191] on input "search" at bounding box center [928, 191] width 210 height 17
click at [854, 214] on div "Set Account Variables" at bounding box center [928, 216] width 206 height 12
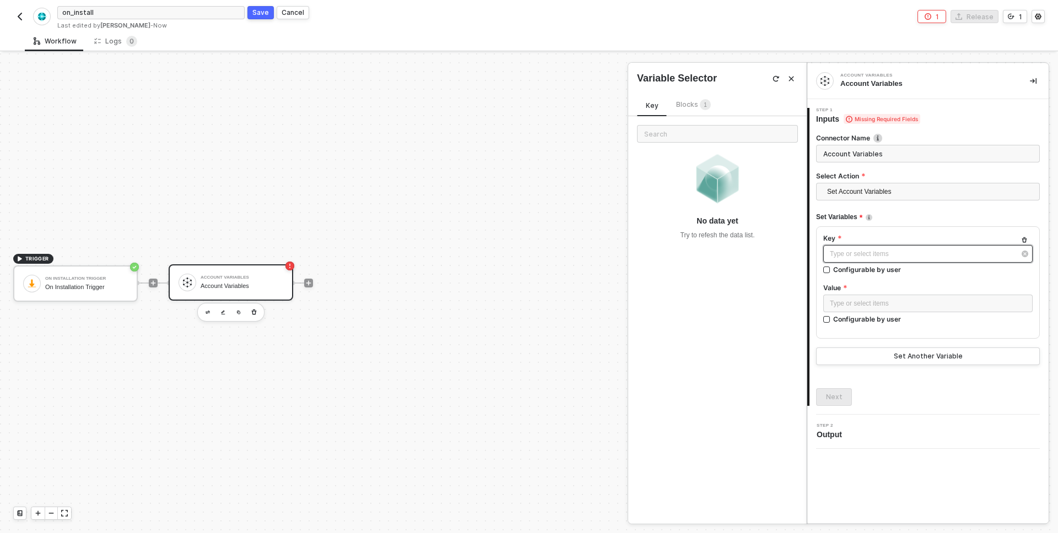
click at [859, 256] on div "Type or select items ﻿" at bounding box center [922, 254] width 185 height 10
click at [823, 267] on input "Configurable by user" at bounding box center [827, 271] width 8 height 8
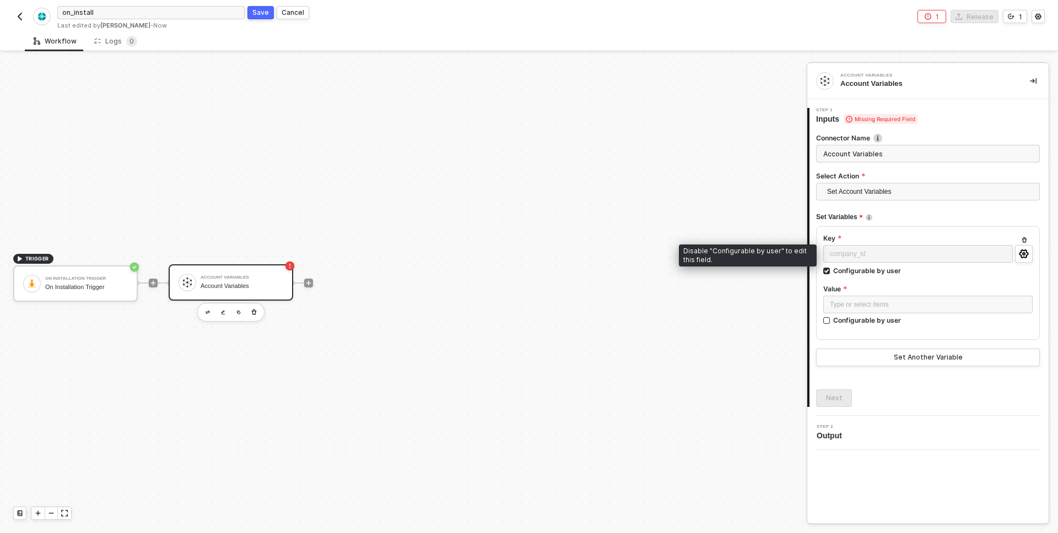
click at [954, 251] on div "company_id" at bounding box center [918, 255] width 190 height 20
click at [828, 271] on input "Configurable by user" at bounding box center [827, 272] width 8 height 8
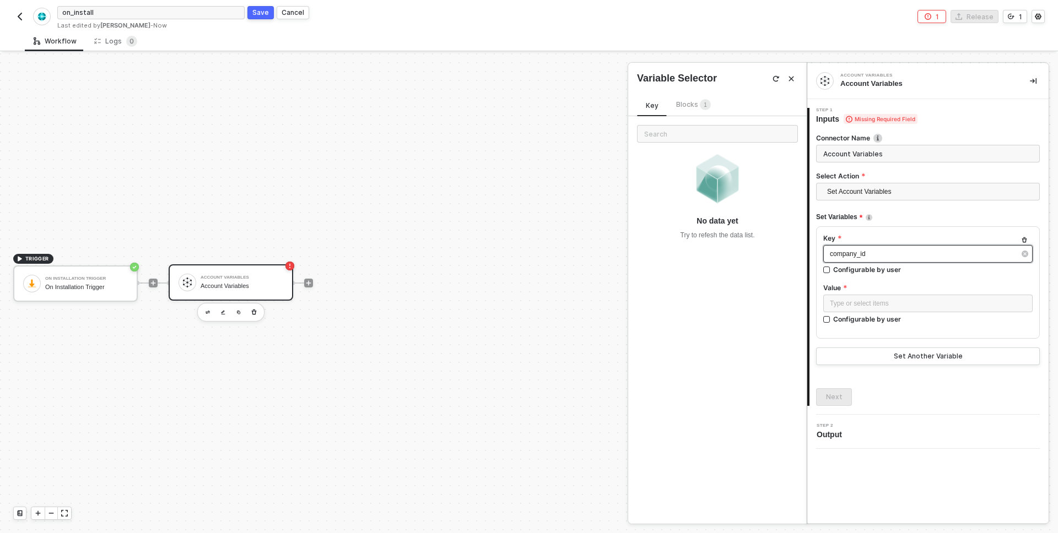
drag, startPoint x: 883, startPoint y: 251, endPoint x: 891, endPoint y: 257, distance: 10.6
click at [891, 257] on div "company_id" at bounding box center [922, 254] width 185 height 10
click at [683, 102] on span "Blocks 1" at bounding box center [693, 104] width 35 height 8
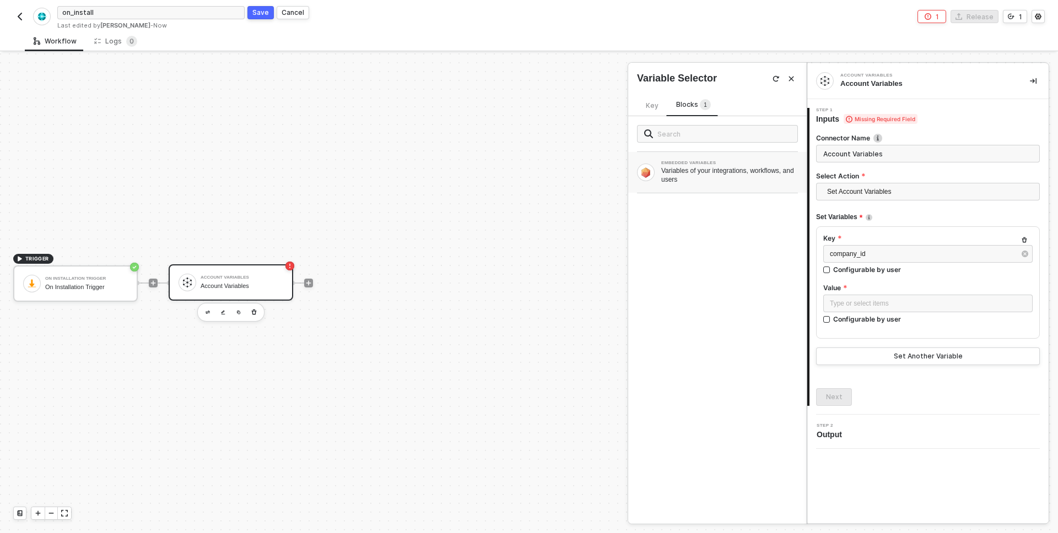
click at [685, 171] on div "Variables of your integrations, workflows, and users" at bounding box center [729, 175] width 137 height 18
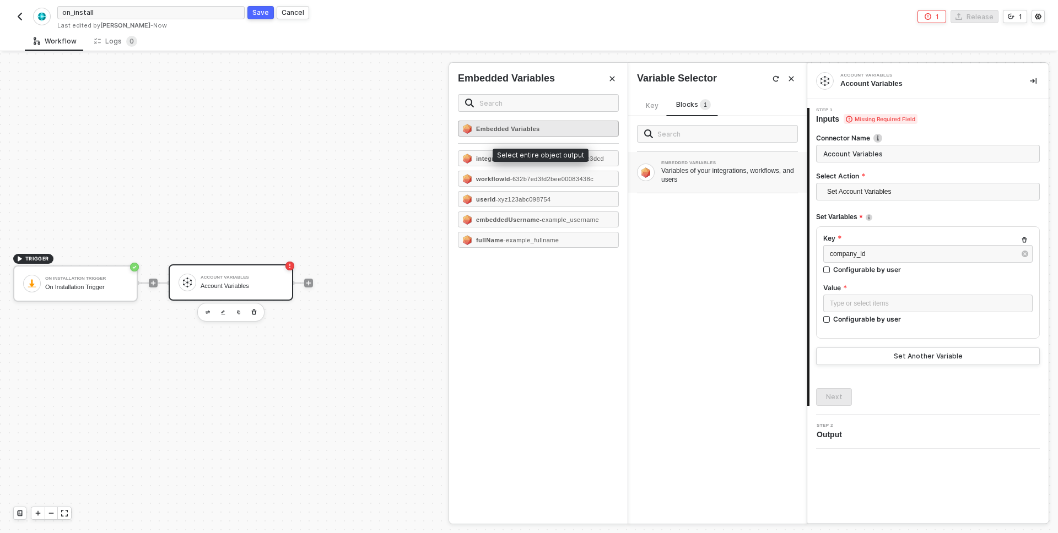
click at [551, 132] on div "Embedded Variables" at bounding box center [538, 129] width 161 height 16
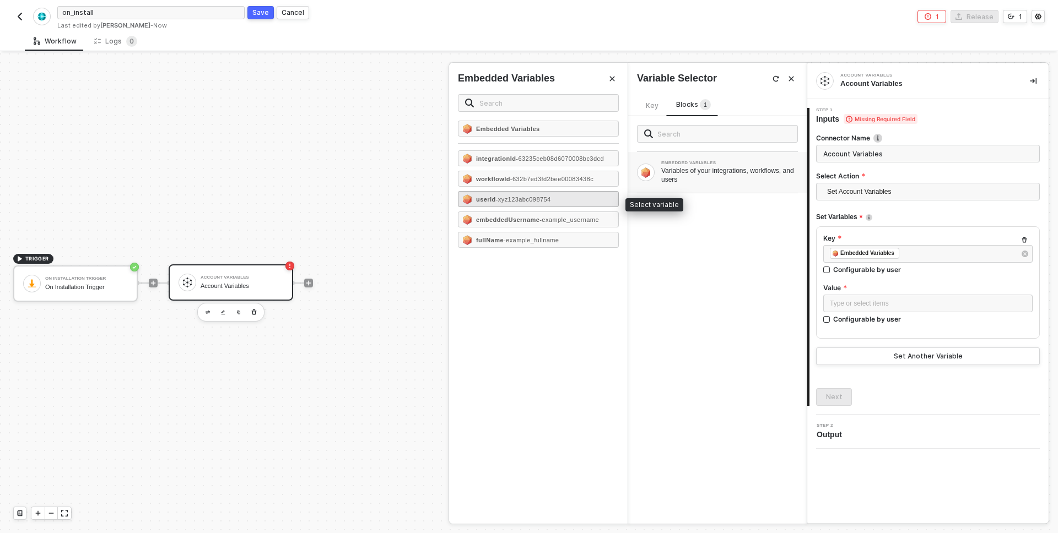
click at [513, 202] on span "- xyz123abc098754" at bounding box center [523, 199] width 55 height 7
click at [850, 251] on div "Type or select items ﻿" at bounding box center [922, 254] width 185 height 10
click at [516, 202] on span "- xyz123abc098754" at bounding box center [523, 199] width 55 height 7
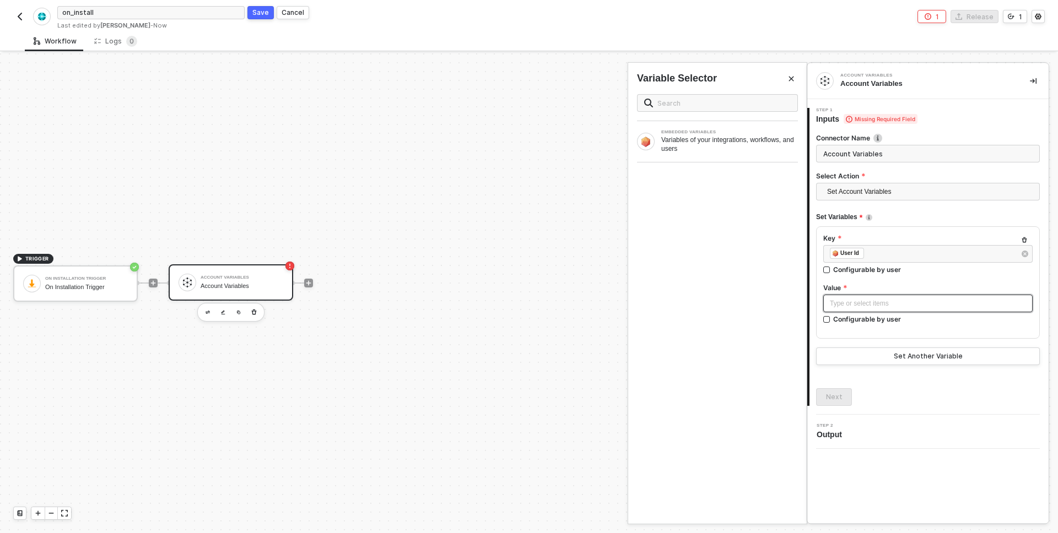
click at [835, 307] on div "Type or select items ﻿" at bounding box center [928, 304] width 196 height 10
click at [1023, 251] on icon "button" at bounding box center [1024, 254] width 7 height 7
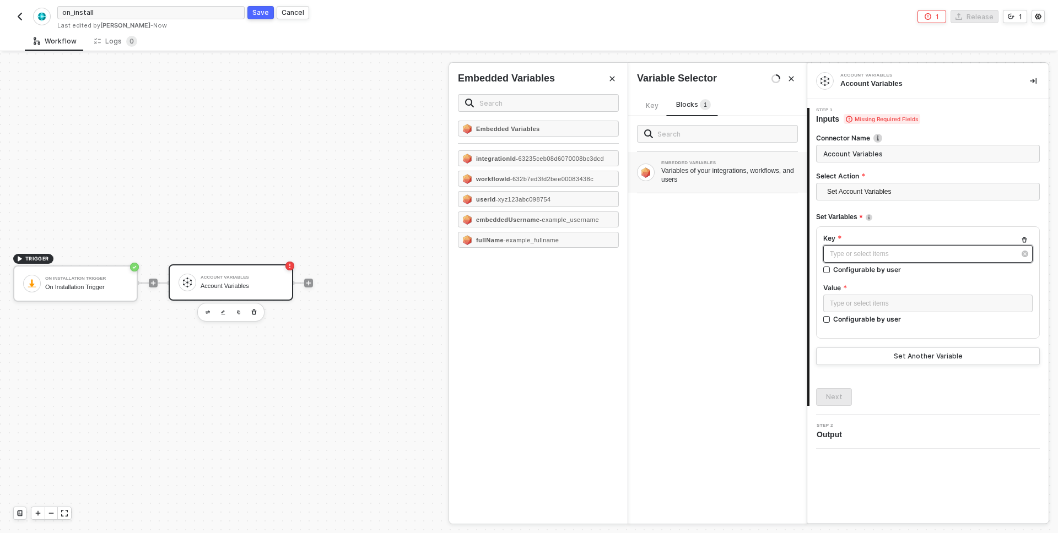
click at [864, 253] on div "Type or select items ﻿" at bounding box center [922, 254] width 185 height 10
click at [510, 201] on span "- xyz123abc098754" at bounding box center [523, 199] width 55 height 7
click at [842, 302] on div "Type or select items ﻿" at bounding box center [928, 304] width 196 height 10
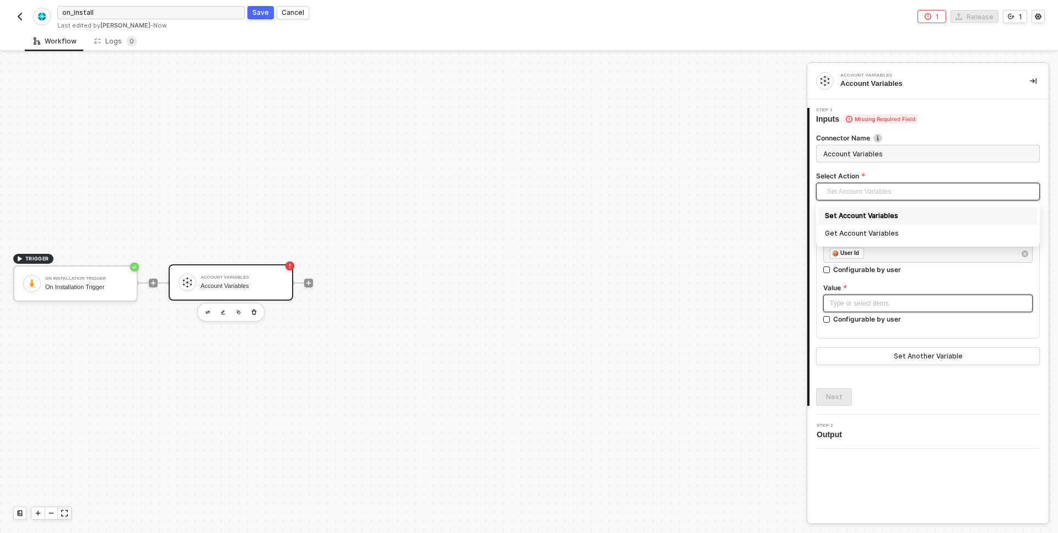
click at [857, 192] on span "Set Account Variables" at bounding box center [930, 191] width 206 height 17
click at [872, 212] on div "Set Account Variables" at bounding box center [928, 216] width 206 height 12
click at [879, 304] on div "Type or select items ﻿" at bounding box center [928, 304] width 196 height 10
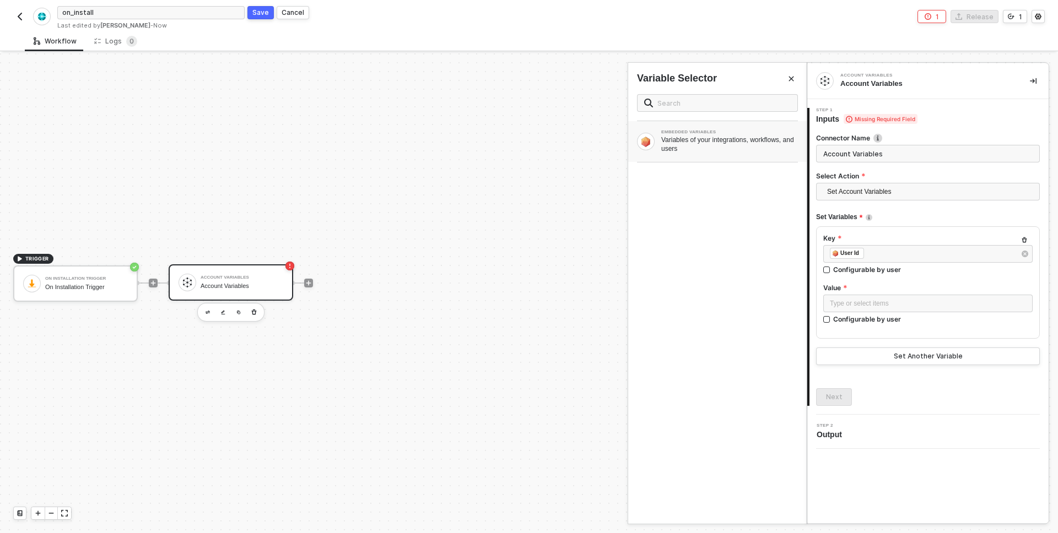
click at [691, 159] on div "EMBEDDED VARIABLES Variables of your integrations, workflows, and users" at bounding box center [717, 141] width 179 height 41
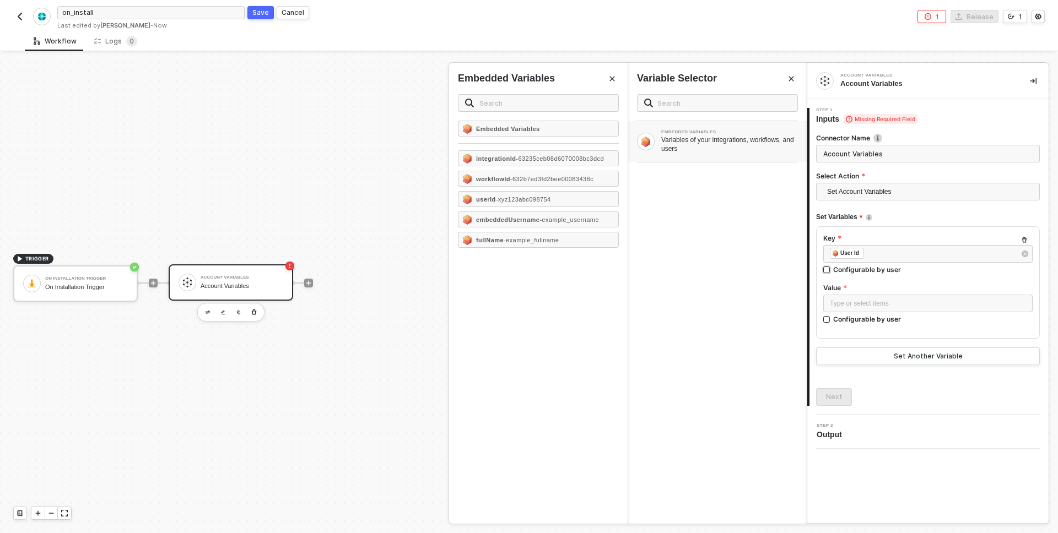
click at [825, 271] on input "Configurable by user" at bounding box center [827, 271] width 8 height 8
checkbox input "true"
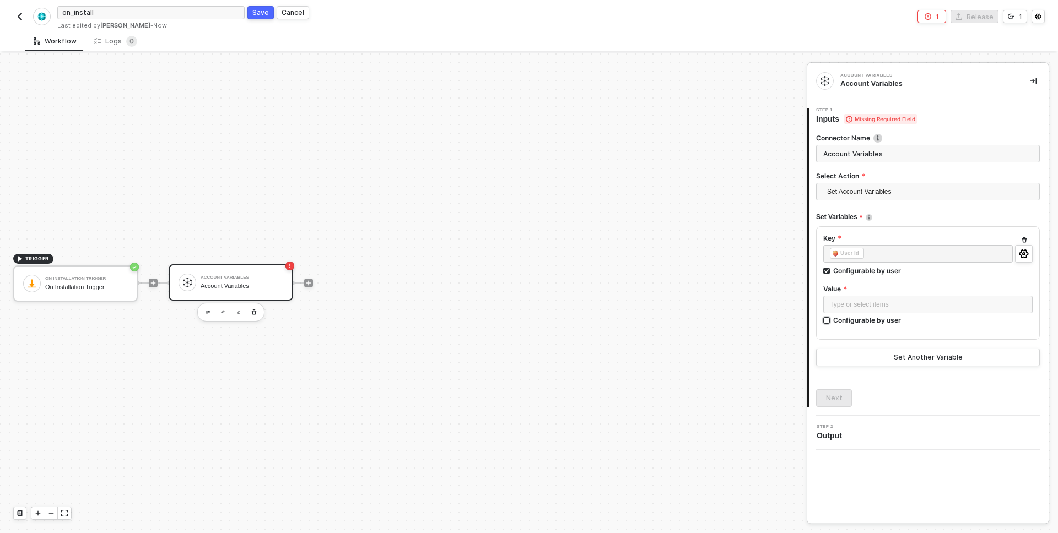
click at [826, 323] on input "Configurable by user" at bounding box center [827, 321] width 8 height 8
checkbox input "true"
click at [825, 269] on input "Configurable by user" at bounding box center [827, 272] width 8 height 8
checkbox input "false"
click at [1025, 299] on icon "icon-settings" at bounding box center [1023, 303] width 9 height 9
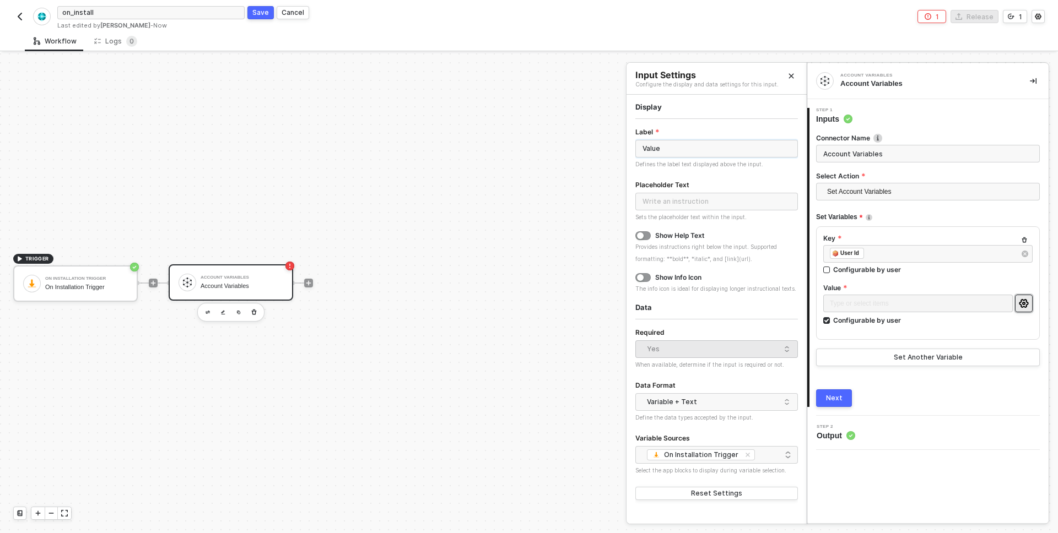
drag, startPoint x: 671, startPoint y: 147, endPoint x: 604, endPoint y: 146, distance: 66.7
click at [807, 533] on div "Input Settings Configure the display and data settings for this input. Display …" at bounding box center [807, 542] width 0 height 0
type input "coompany_id"
click at [652, 203] on input "text" at bounding box center [716, 202] width 163 height 18
type input "the id in your dynamics url"
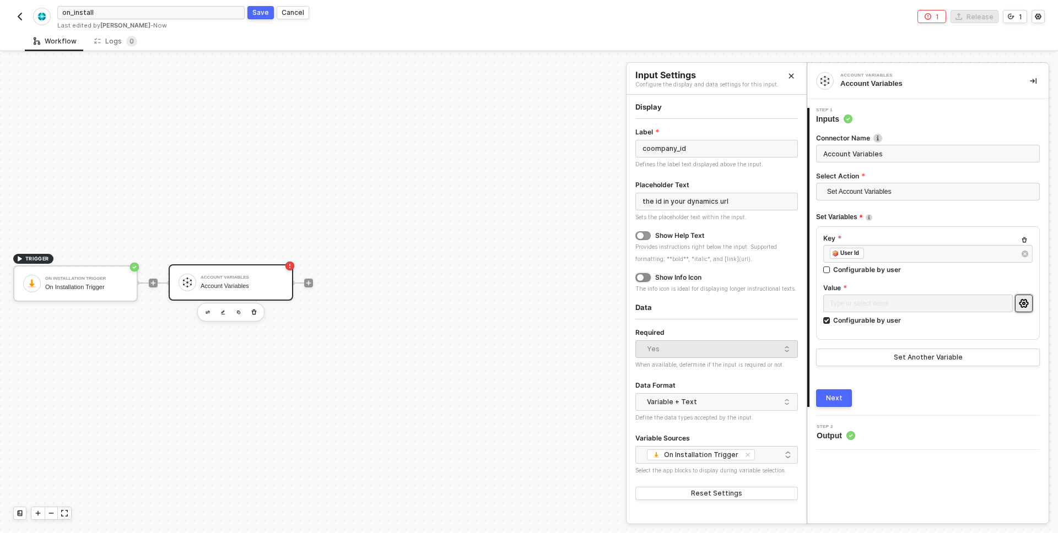
click at [644, 279] on button "button" at bounding box center [642, 277] width 15 height 9
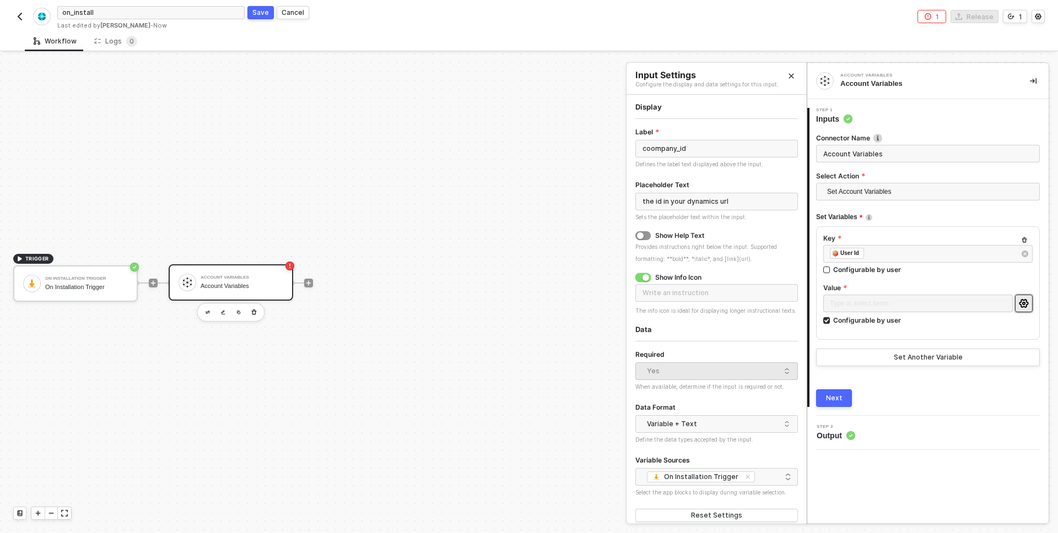
click at [647, 277] on div "button" at bounding box center [645, 277] width 7 height 7
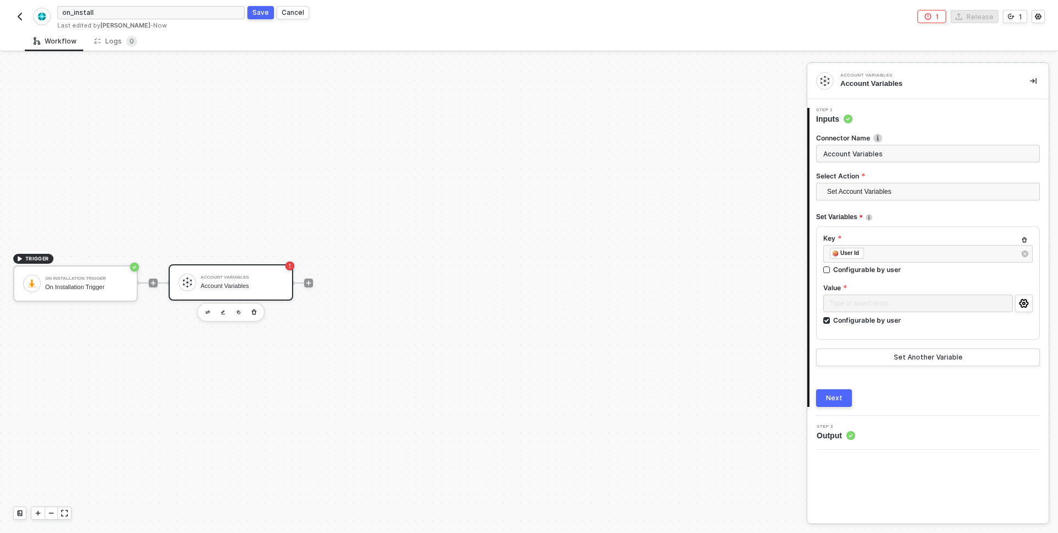
click at [835, 394] on div "Next" at bounding box center [834, 398] width 17 height 9
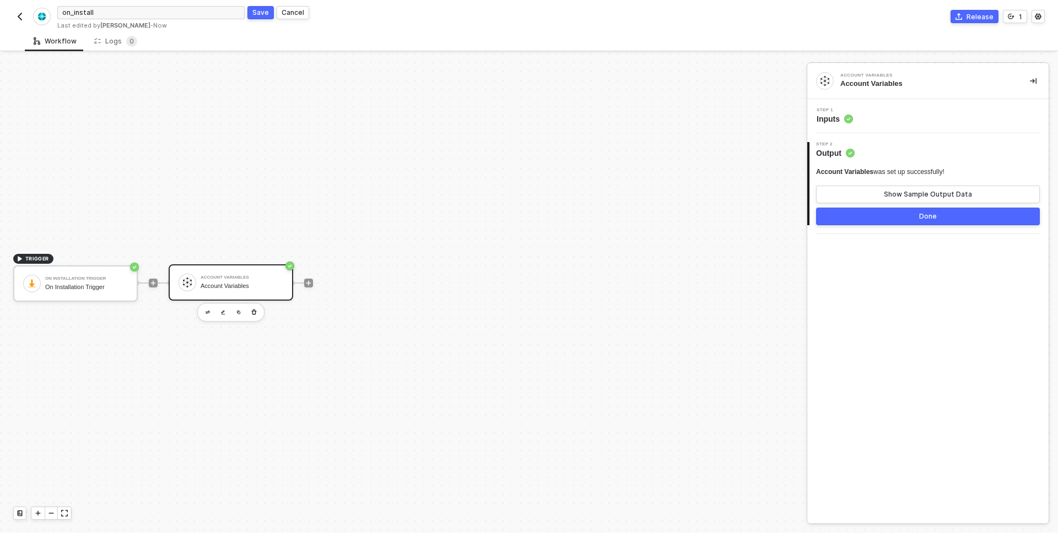
click at [925, 221] on button "Done" at bounding box center [928, 217] width 224 height 18
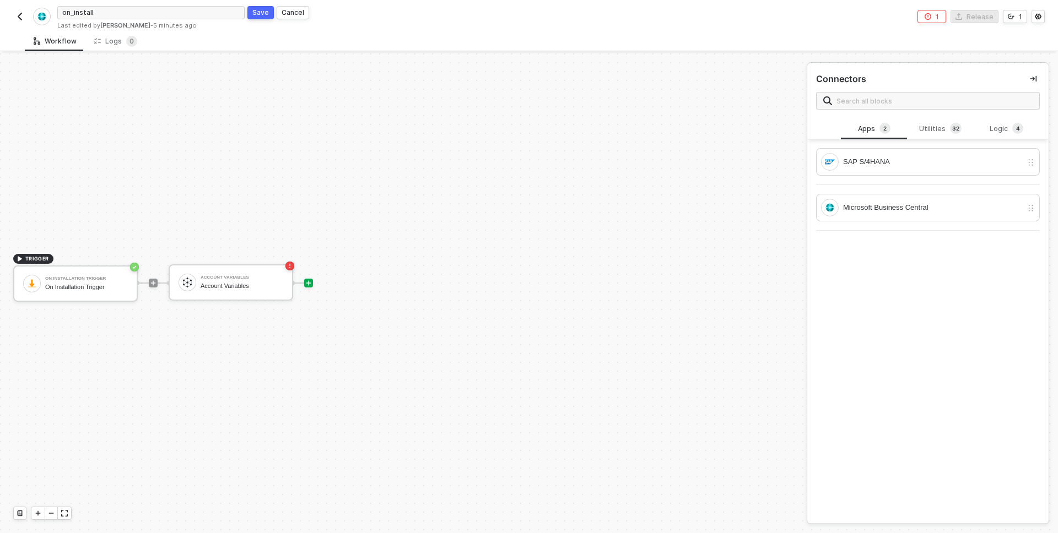
click at [21, 19] on img "button" at bounding box center [19, 16] width 9 height 9
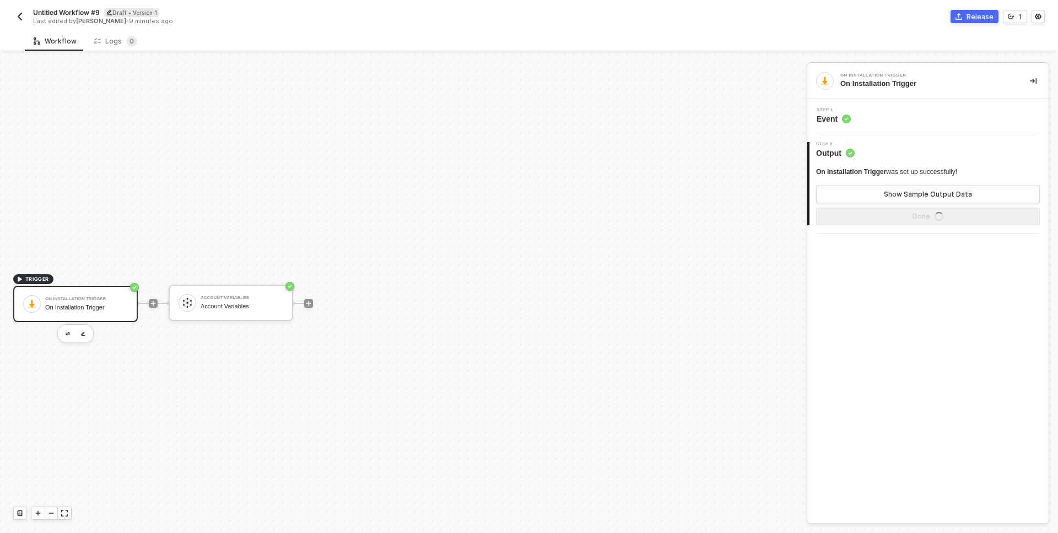
scroll to position [20, 0]
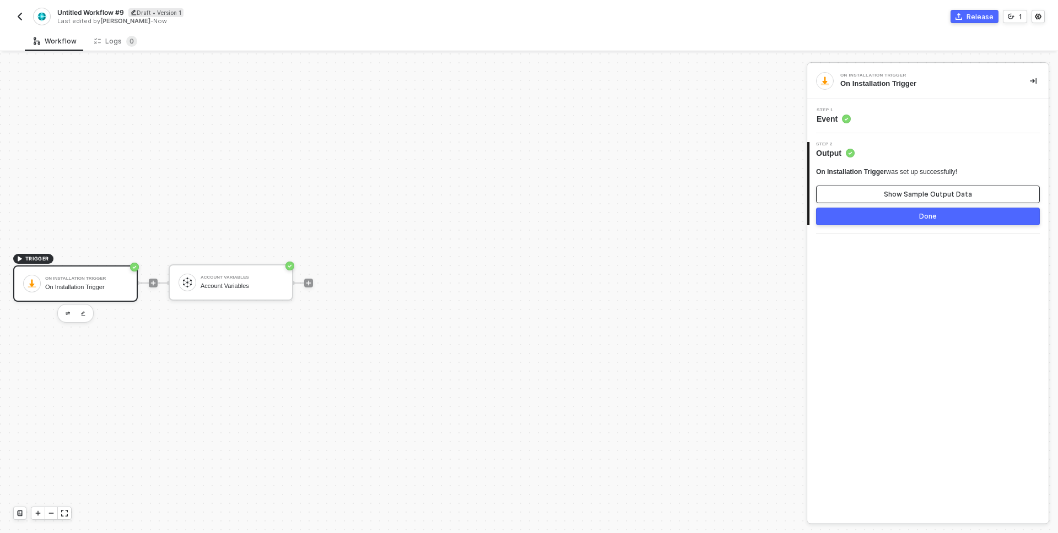
click at [842, 196] on button "Show Sample Output Data" at bounding box center [928, 195] width 224 height 18
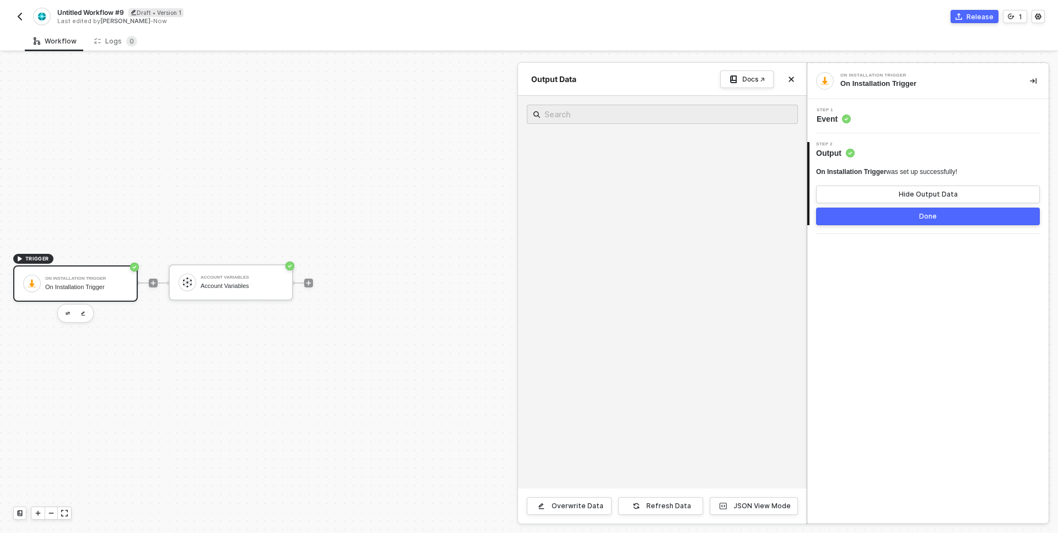
click at [229, 273] on div at bounding box center [529, 293] width 1058 height 480
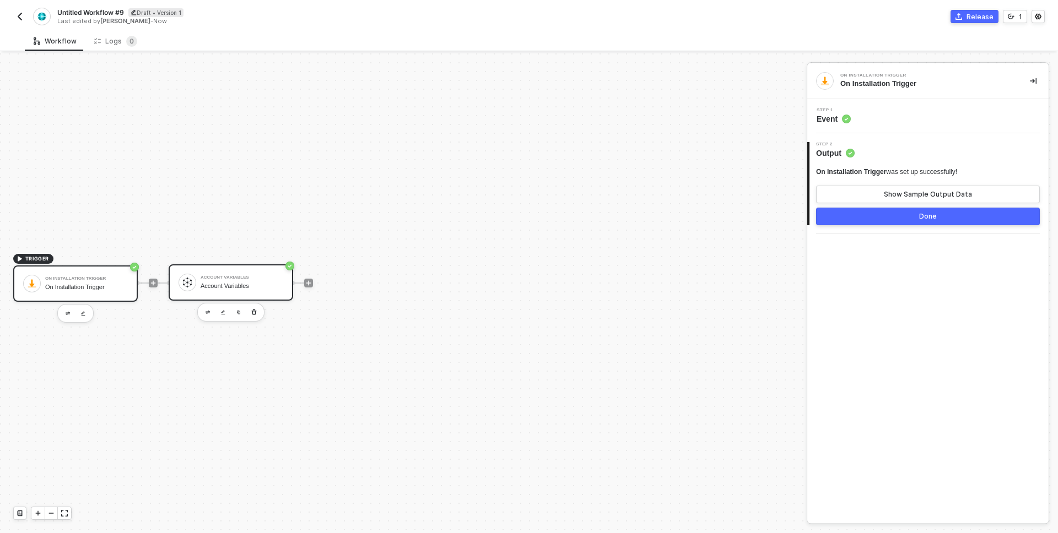
click at [231, 278] on div "Account Variables" at bounding box center [242, 277] width 83 height 4
click at [830, 118] on span "Inputs" at bounding box center [835, 118] width 36 height 11
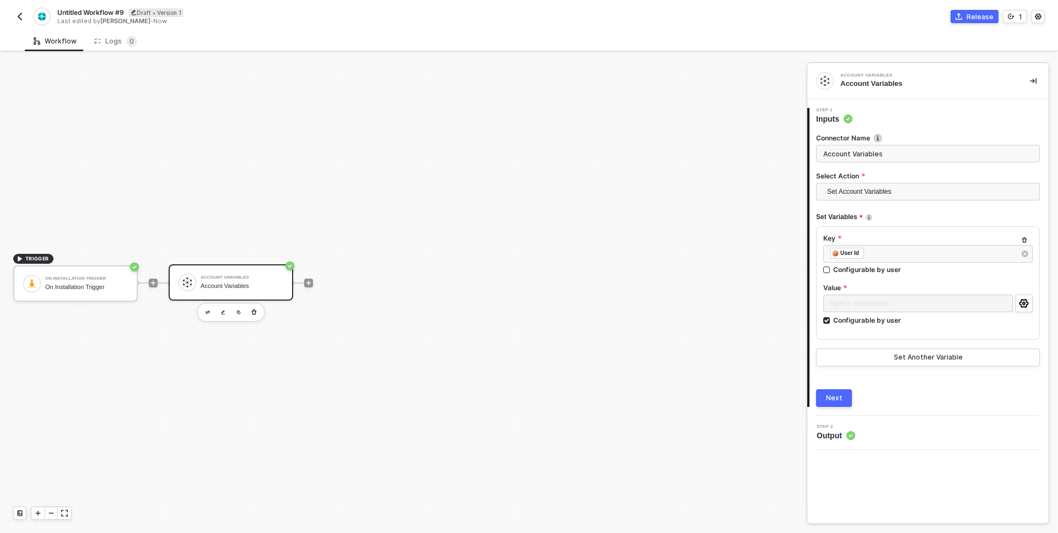
click at [859, 425] on div "Step 2 Output" at bounding box center [929, 433] width 239 height 17
click at [856, 439] on div "Step 2 Output" at bounding box center [929, 433] width 239 height 17
click at [847, 437] on circle at bounding box center [850, 436] width 8 height 8
click at [824, 437] on span "Output" at bounding box center [836, 435] width 39 height 11
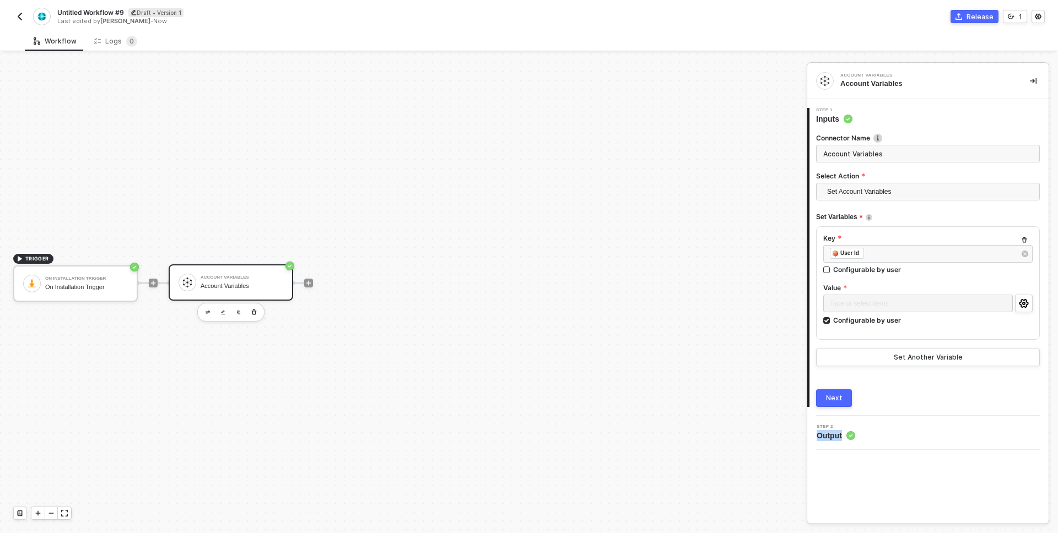
click at [824, 437] on span "Output" at bounding box center [836, 435] width 39 height 11
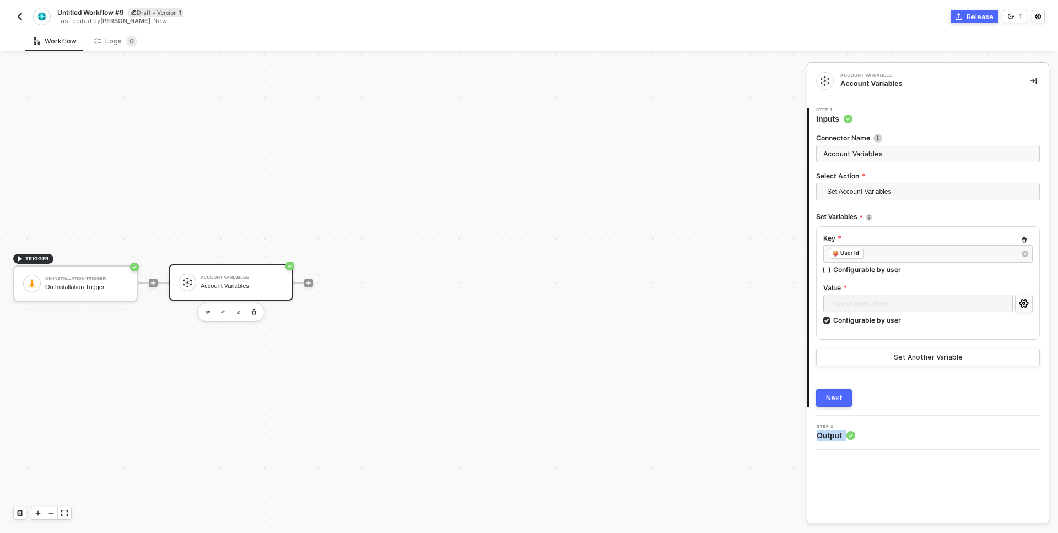
click at [824, 437] on span "Output" at bounding box center [836, 435] width 39 height 11
click at [829, 399] on div "Next" at bounding box center [834, 398] width 17 height 9
click at [17, 22] on button "button" at bounding box center [19, 16] width 13 height 13
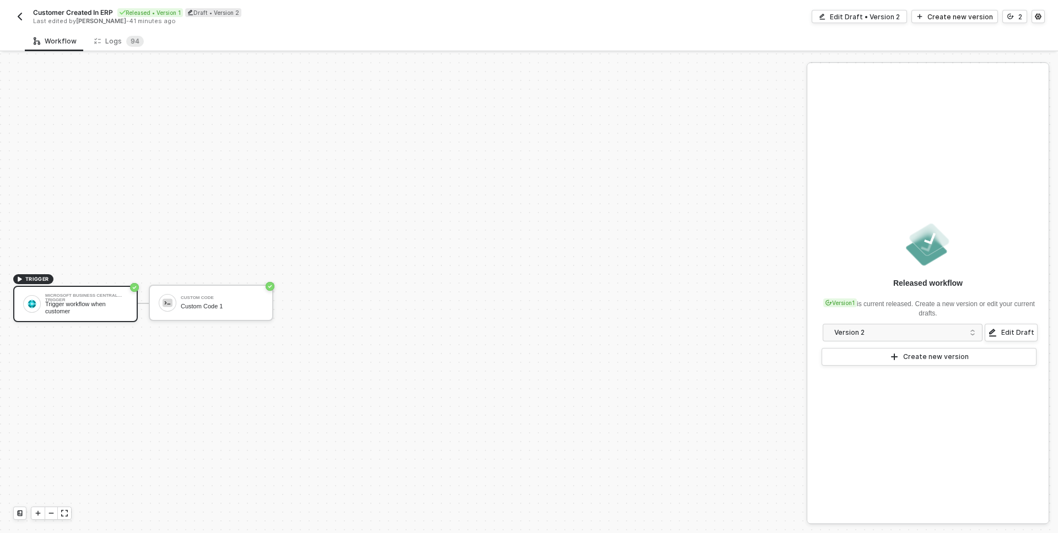
scroll to position [20, 0]
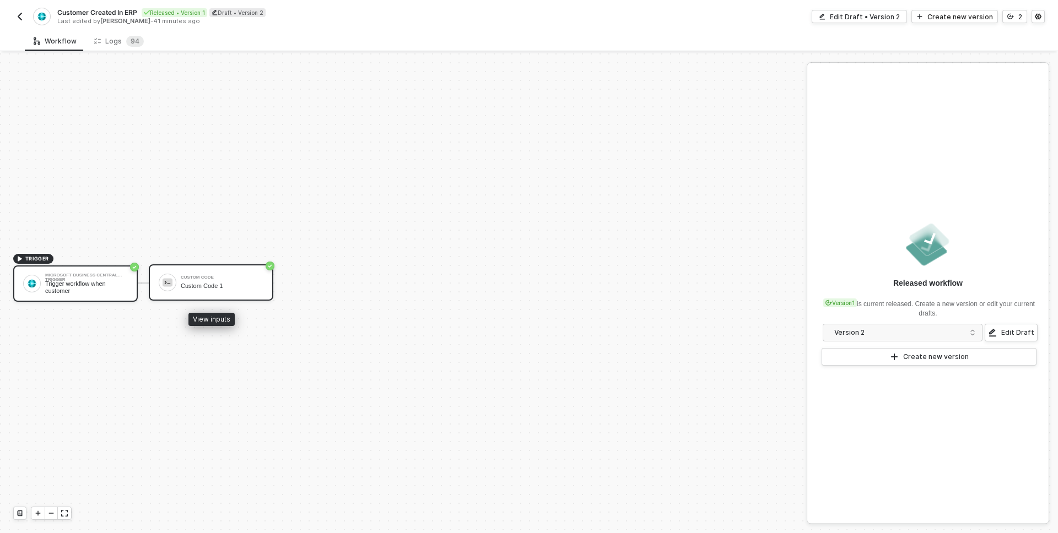
click at [204, 292] on div "Custom Code Custom Code 1" at bounding box center [222, 282] width 83 height 21
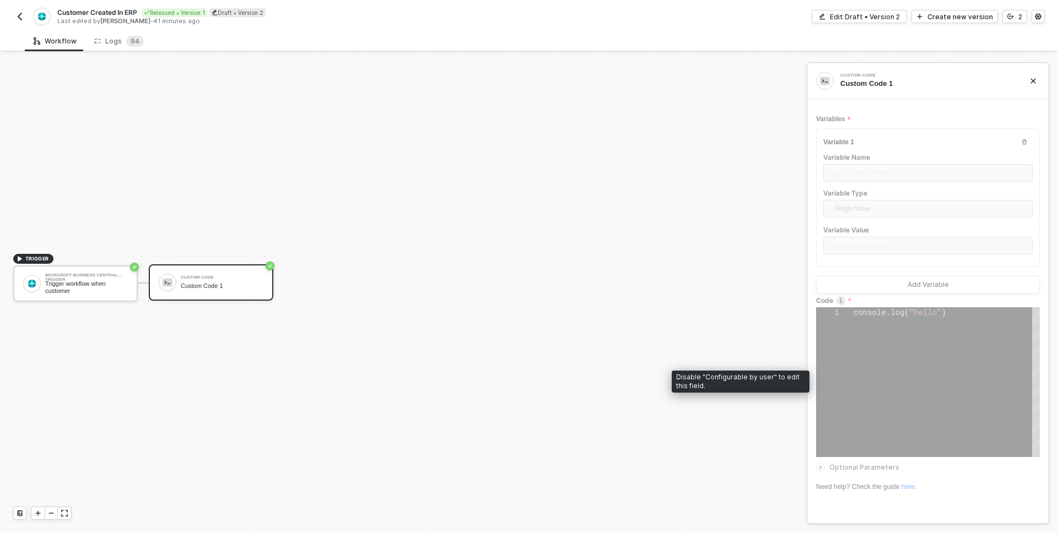
scroll to position [0, 92]
click at [901, 320] on div "console . log ( "hello" )" at bounding box center [946, 382] width 186 height 150
click at [1030, 75] on button "button" at bounding box center [1032, 80] width 13 height 13
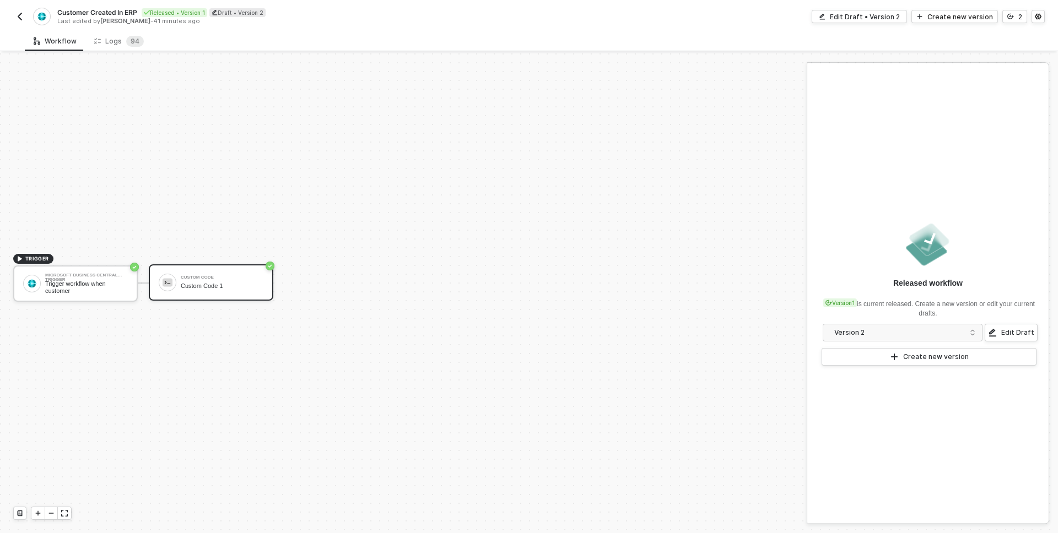
click at [18, 13] on img "button" at bounding box center [19, 16] width 9 height 9
